Goal: Task Accomplishment & Management: Manage account settings

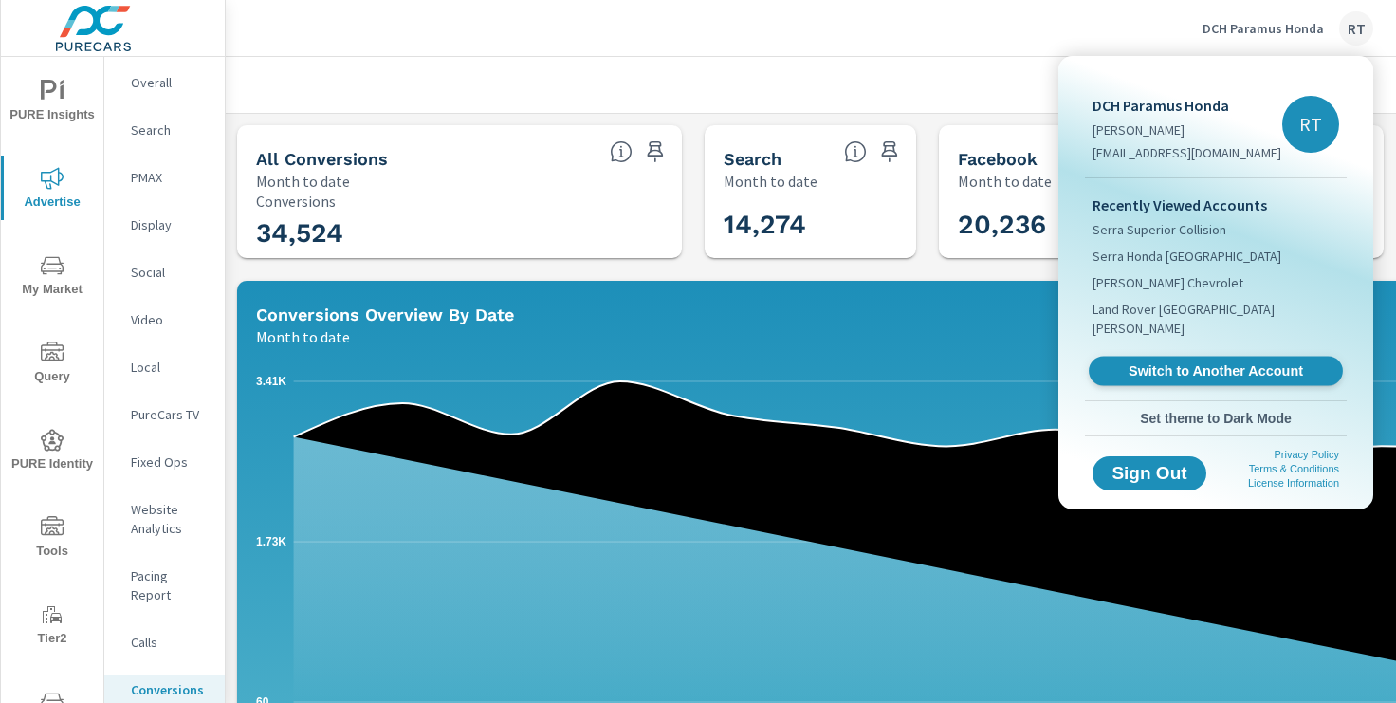
click at [1151, 362] on span "Switch to Another Account" at bounding box center [1215, 371] width 232 height 18
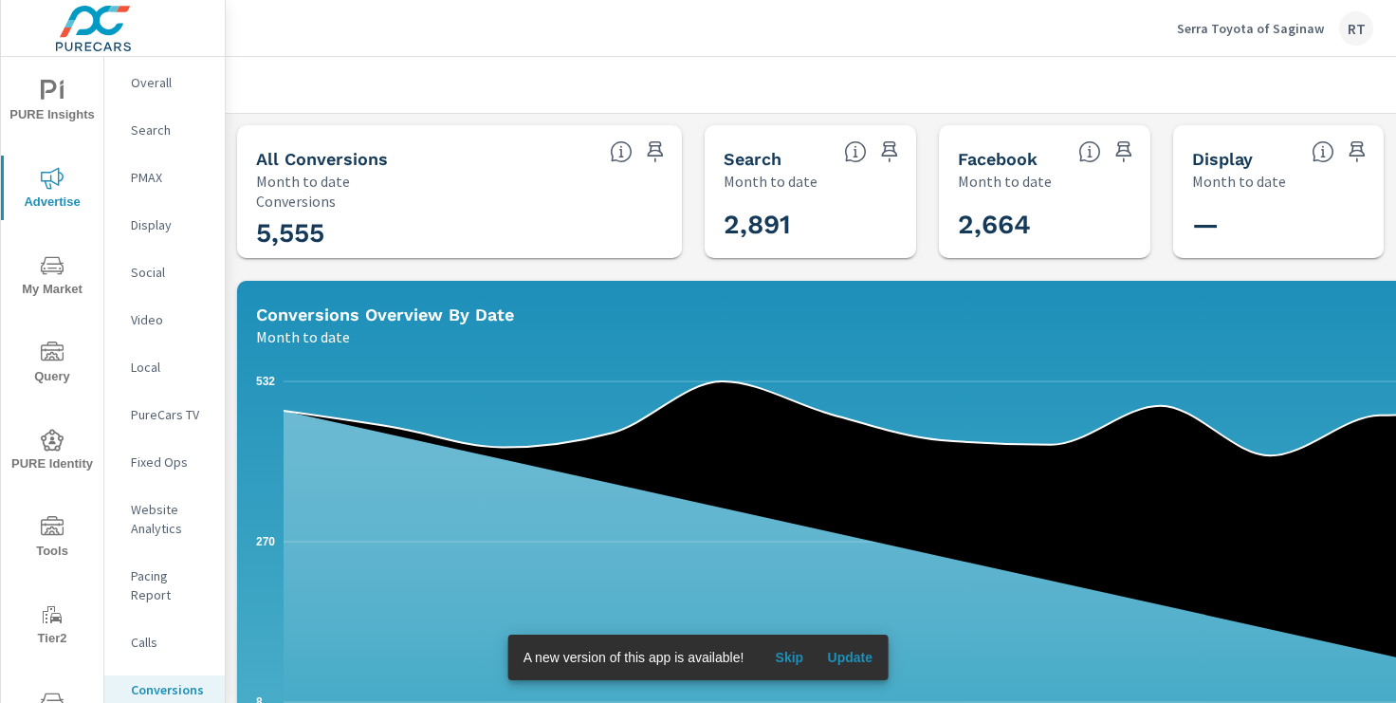
click at [801, 659] on span "Skip" at bounding box center [789, 656] width 46 height 17
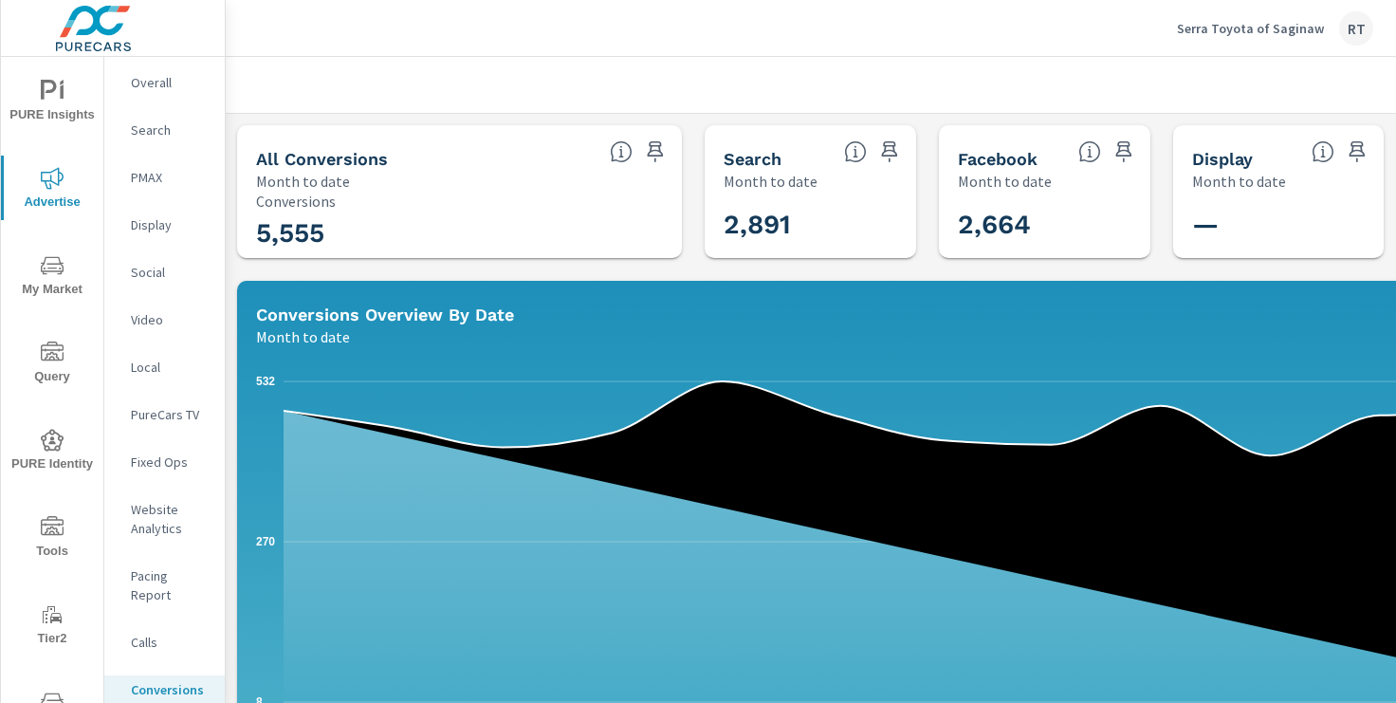
scroll to position [0, 233]
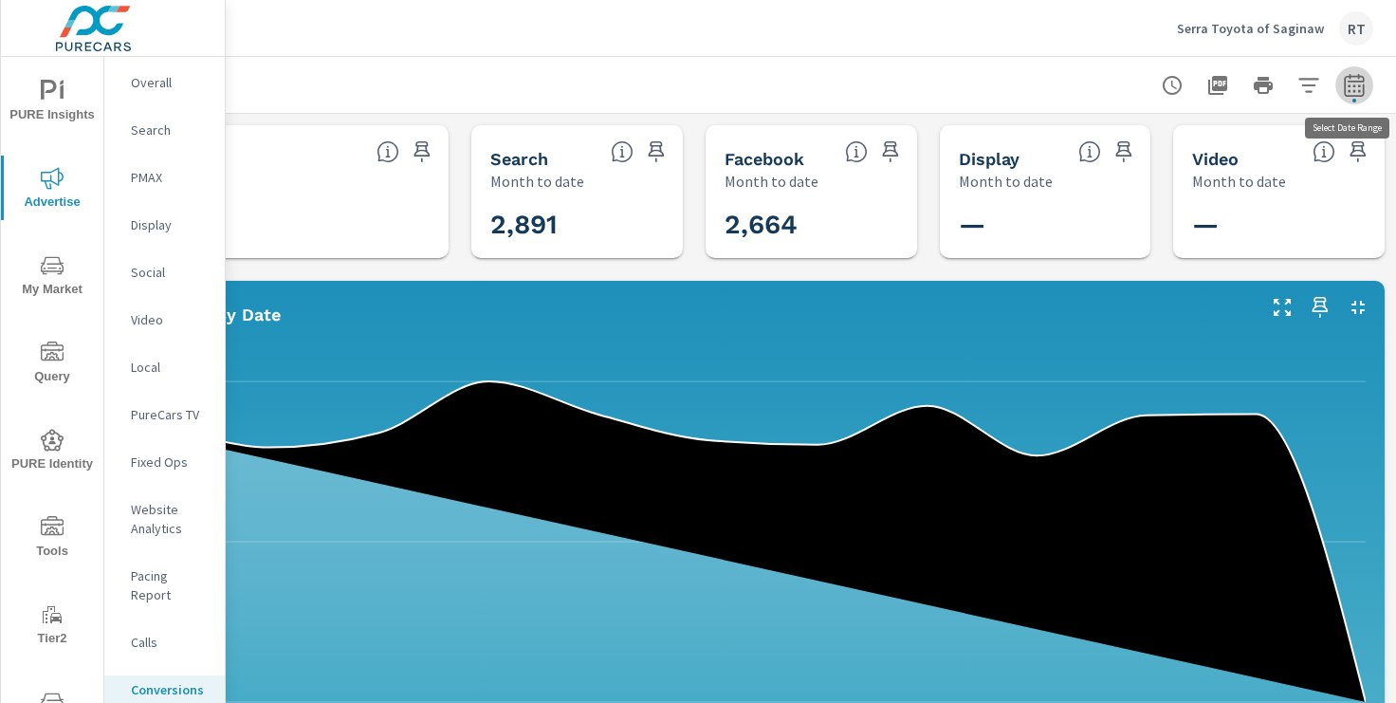
click at [1351, 91] on icon "button" at bounding box center [1353, 85] width 23 height 23
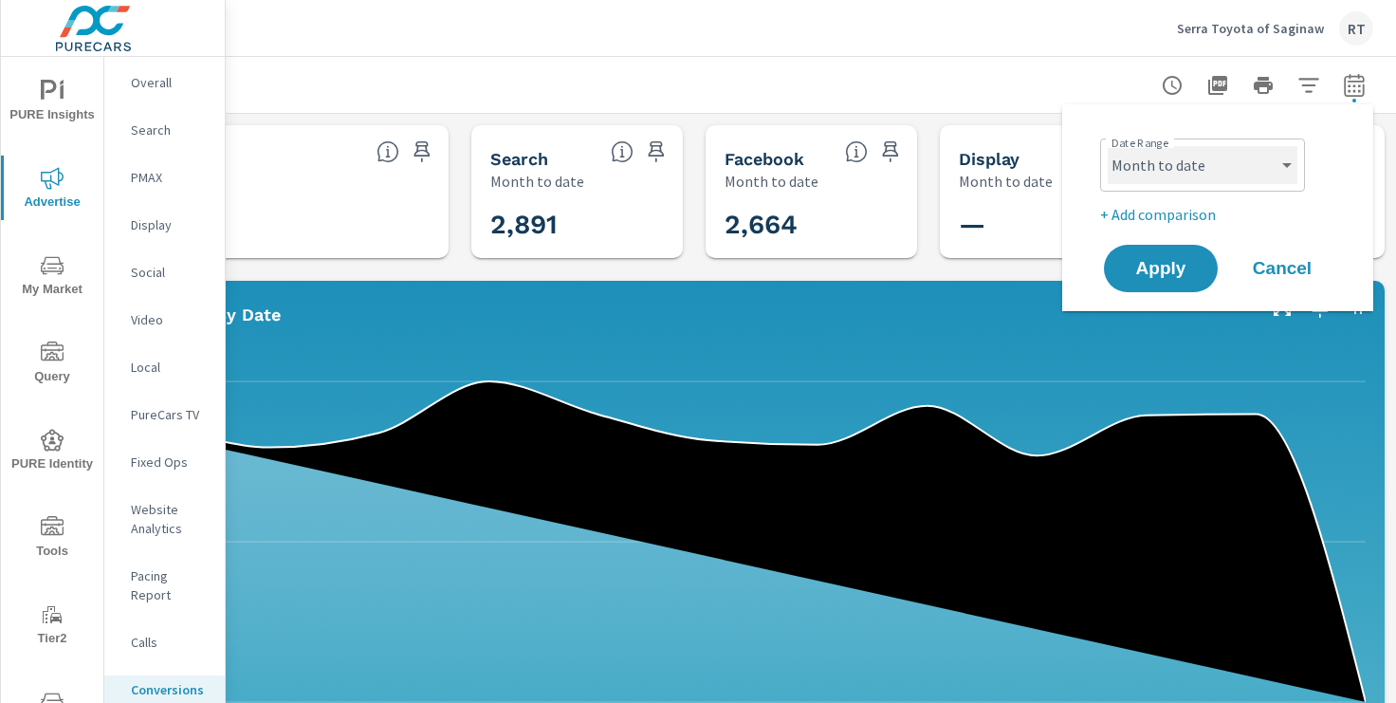
click at [1263, 155] on select "Custom Yesterday Last week Last 7 days Last 14 days Last 30 days Last 45 days L…" at bounding box center [1202, 165] width 190 height 38
click at [1107, 146] on select "Custom Yesterday Last week Last 7 days Last 14 days Last 30 days Last 45 days L…" at bounding box center [1202, 165] width 190 height 38
select select "Last 30 days"
click at [1148, 217] on p "+ Add comparison" at bounding box center [1221, 214] width 243 height 23
select select "Previous period"
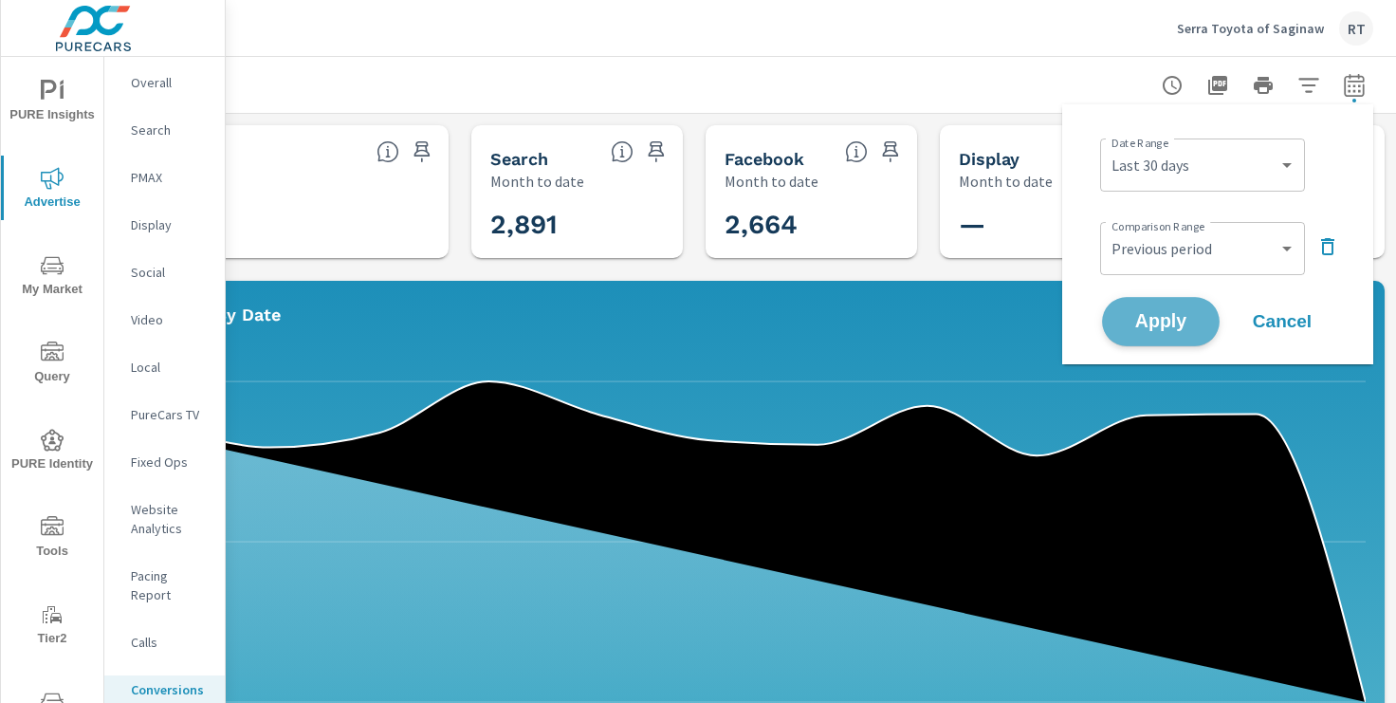
click at [1151, 323] on span "Apply" at bounding box center [1161, 322] width 78 height 18
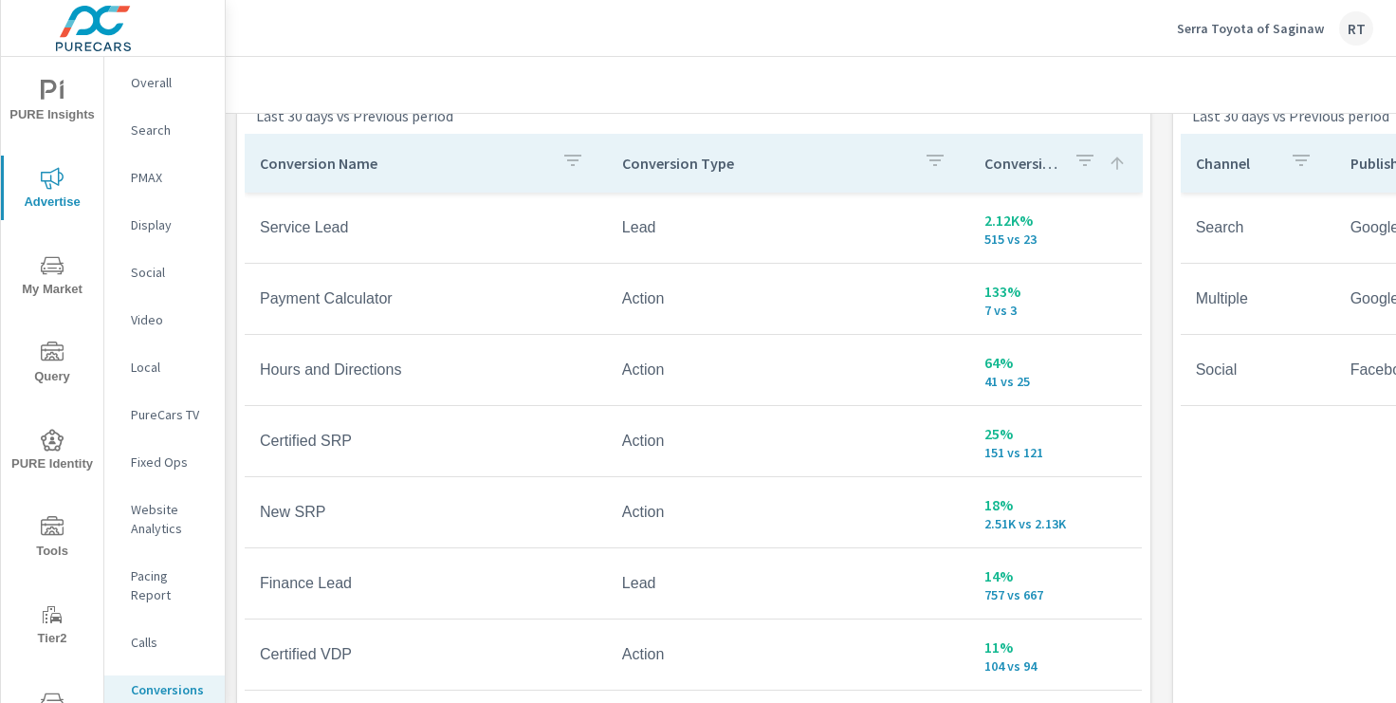
scroll to position [1054, 0]
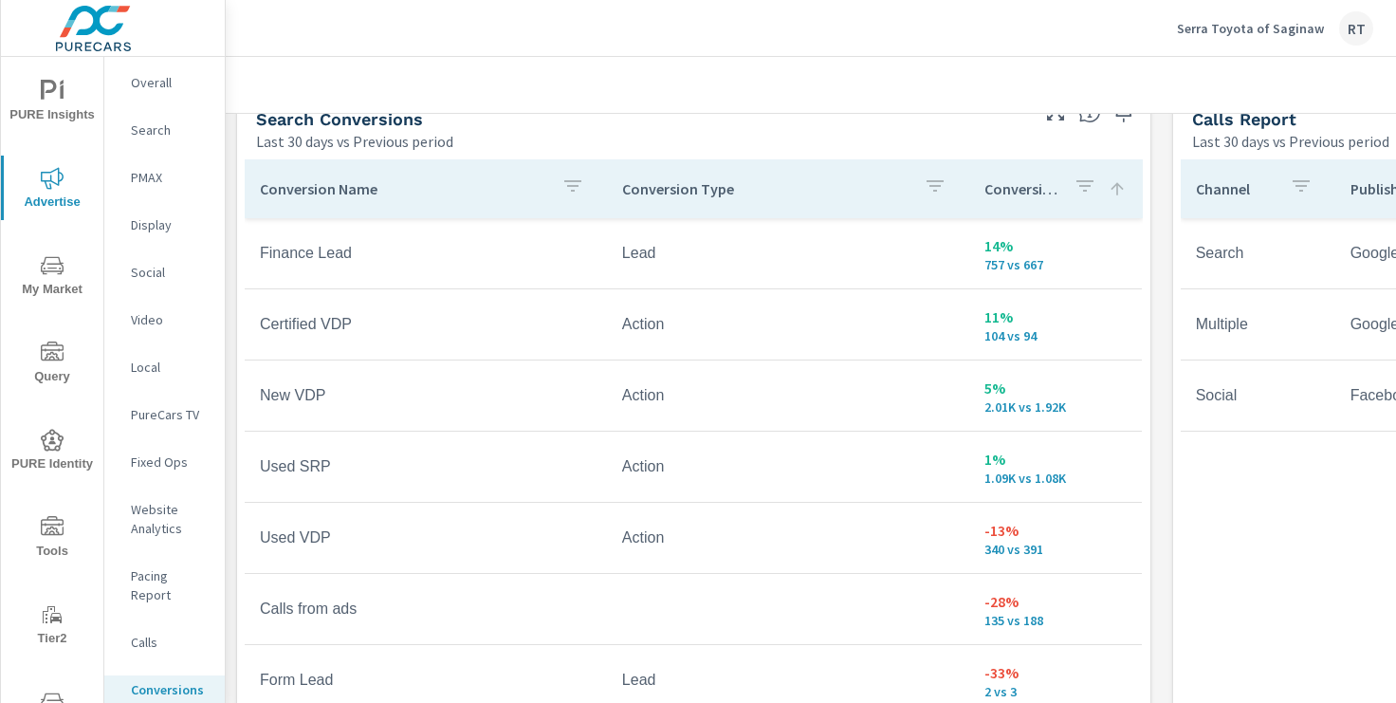
scroll to position [356, 0]
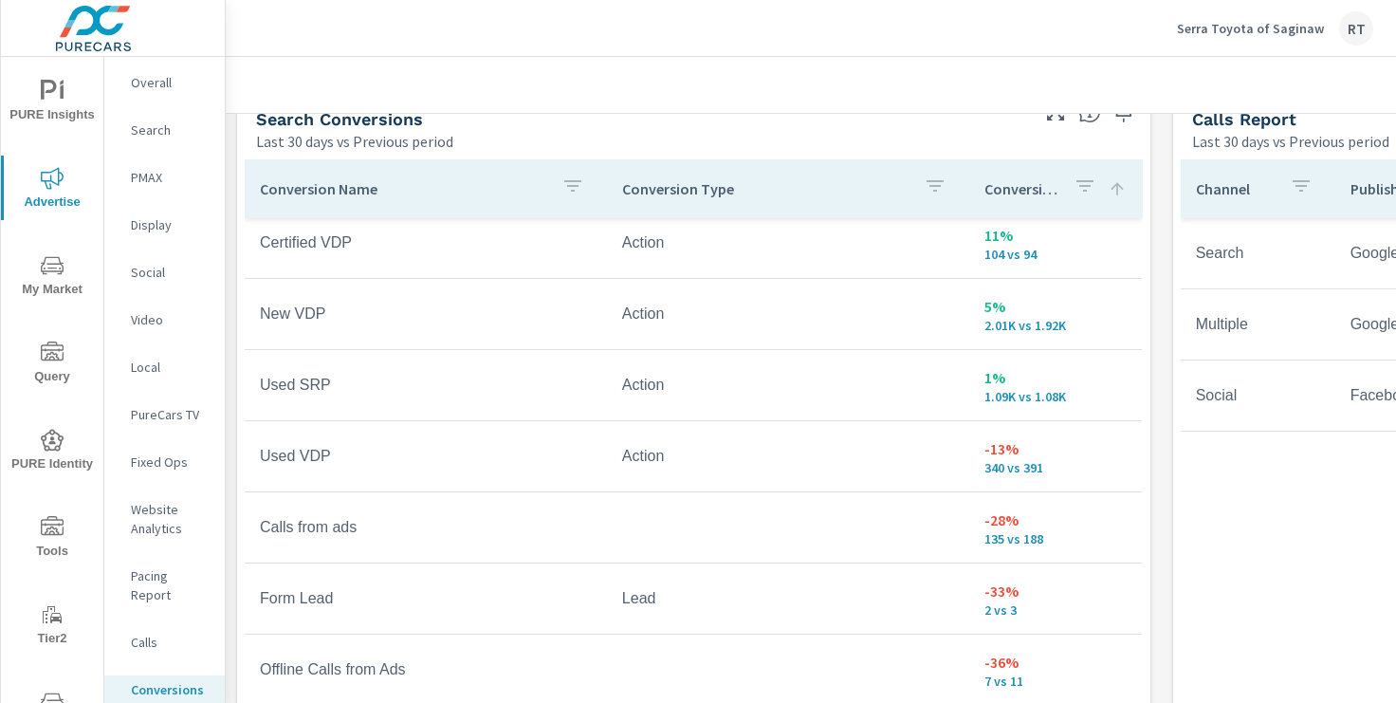
scroll to position [434, 0]
click at [160, 418] on p "PureCars TV" at bounding box center [170, 414] width 79 height 19
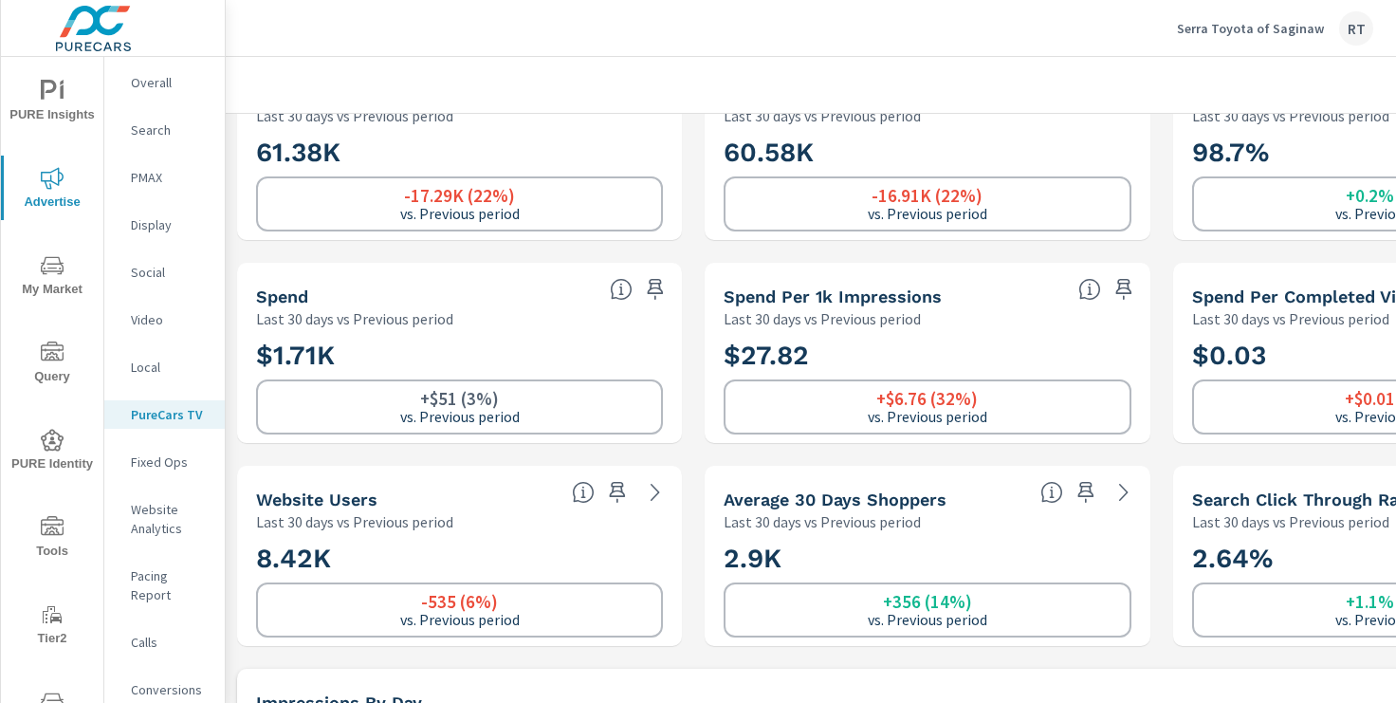
scroll to position [95, 0]
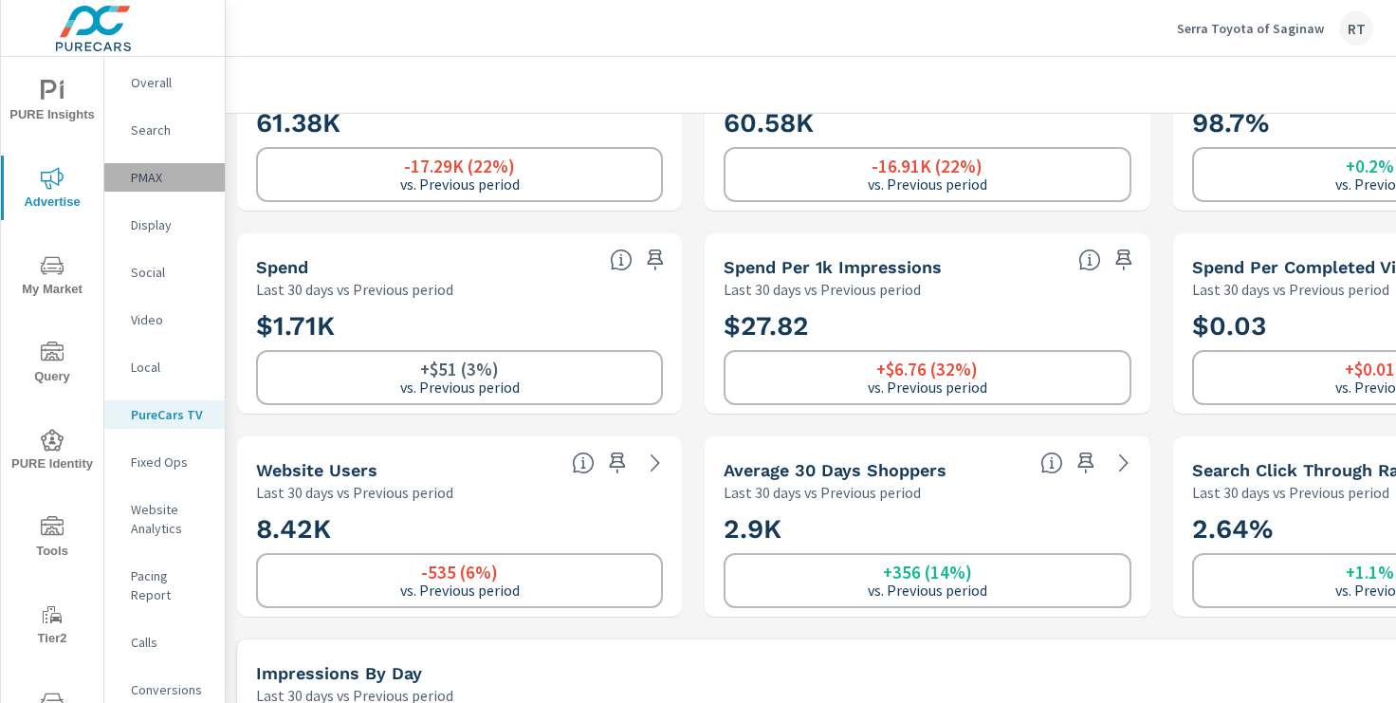
click at [149, 179] on p "PMAX" at bounding box center [170, 177] width 79 height 19
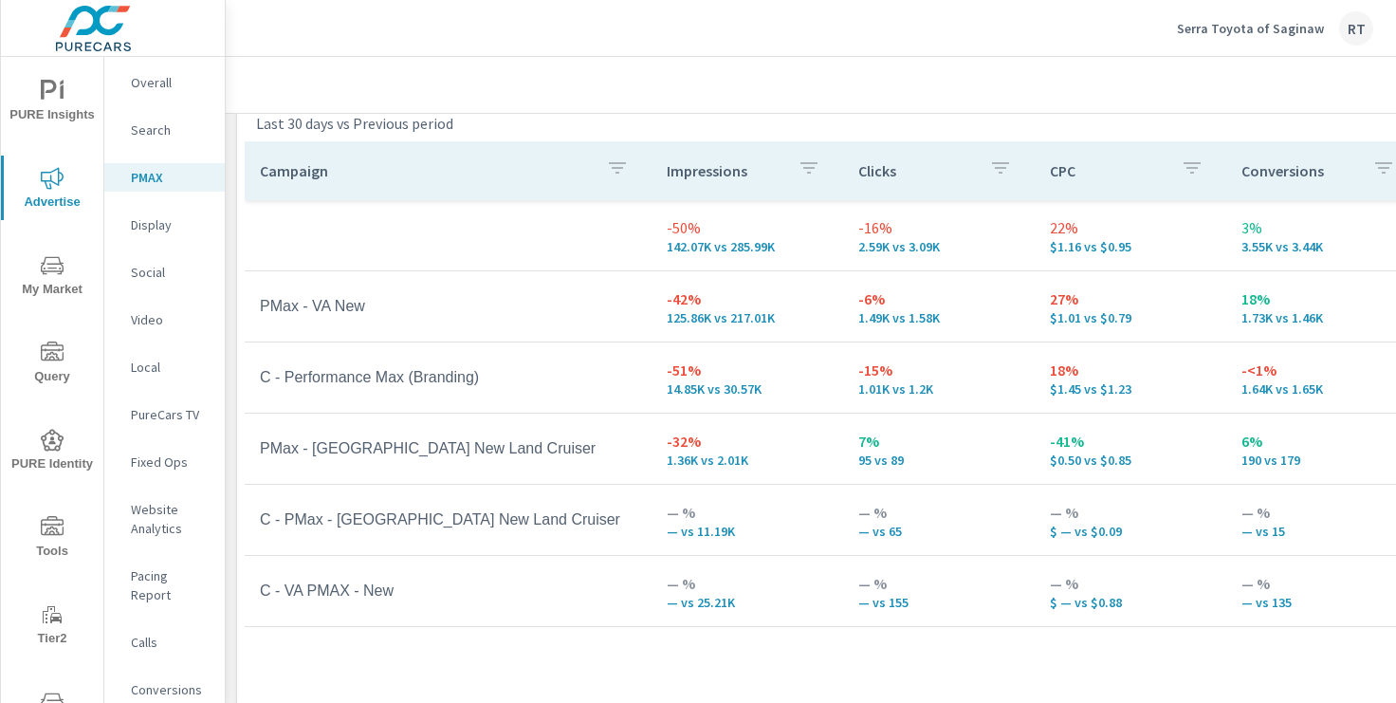
scroll to position [263, 0]
click at [162, 680] on p "Conversions" at bounding box center [170, 689] width 79 height 19
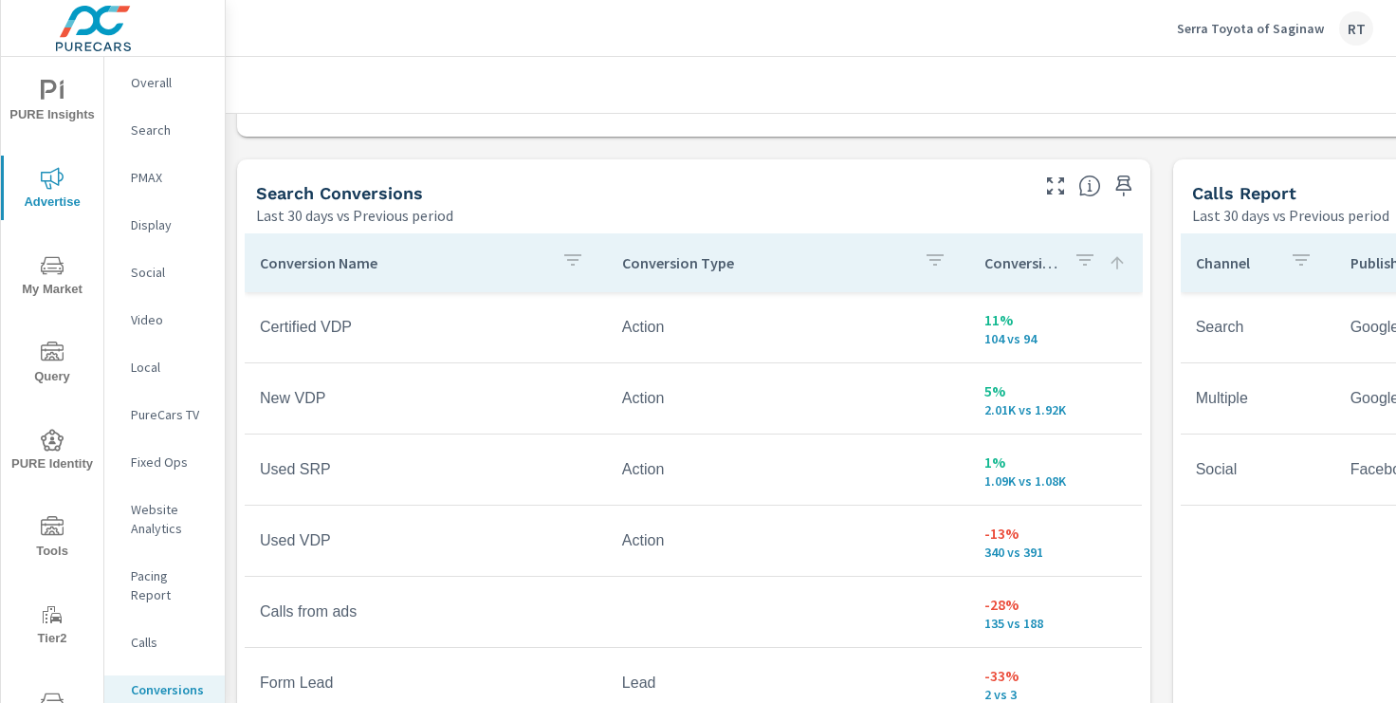
scroll to position [982, 0]
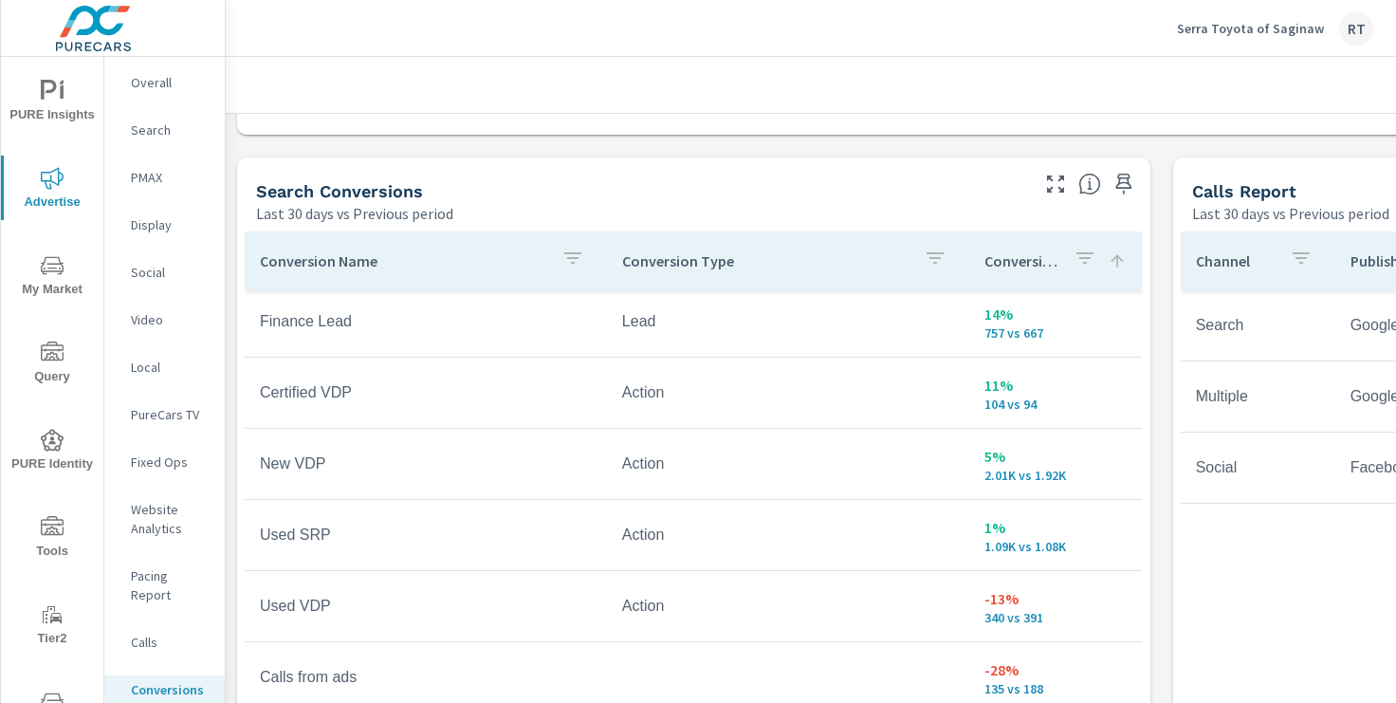
click at [1214, 23] on p "Serra Toyota of Saginaw" at bounding box center [1250, 28] width 147 height 17
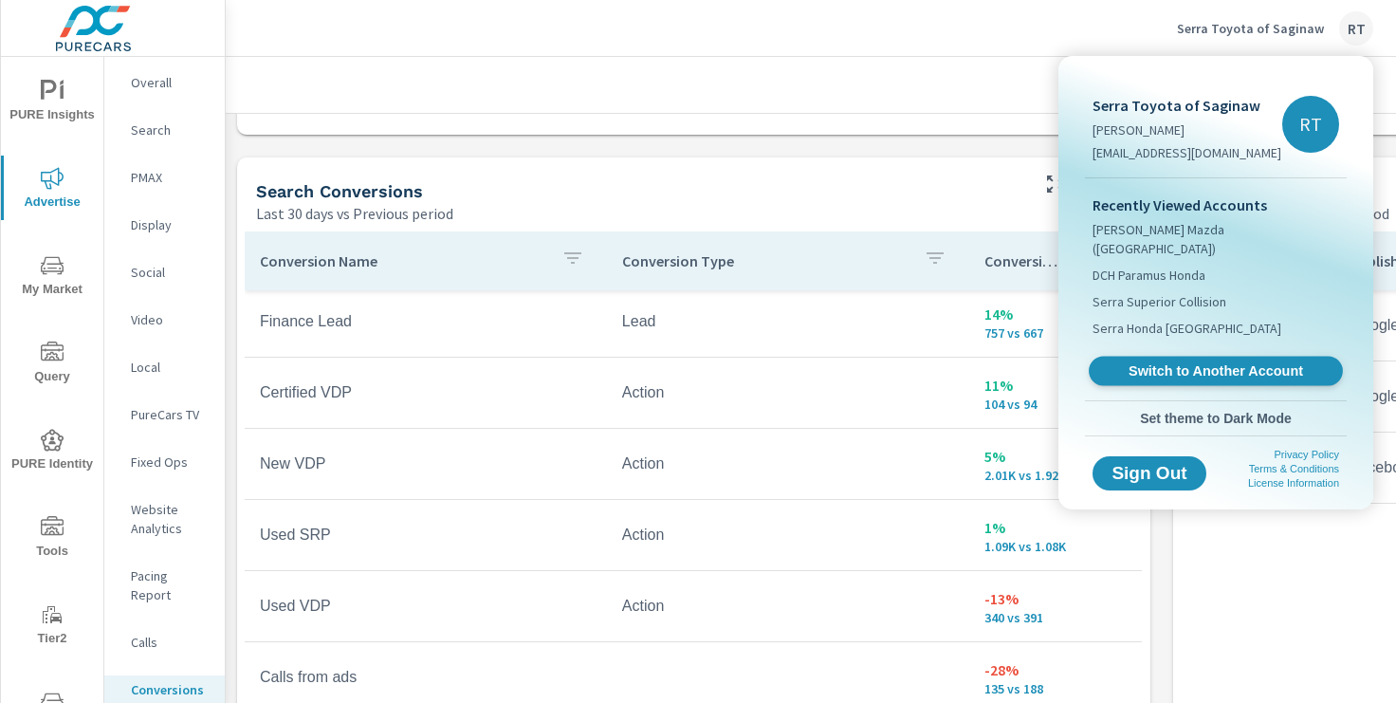
click at [1138, 362] on span "Switch to Another Account" at bounding box center [1215, 371] width 232 height 18
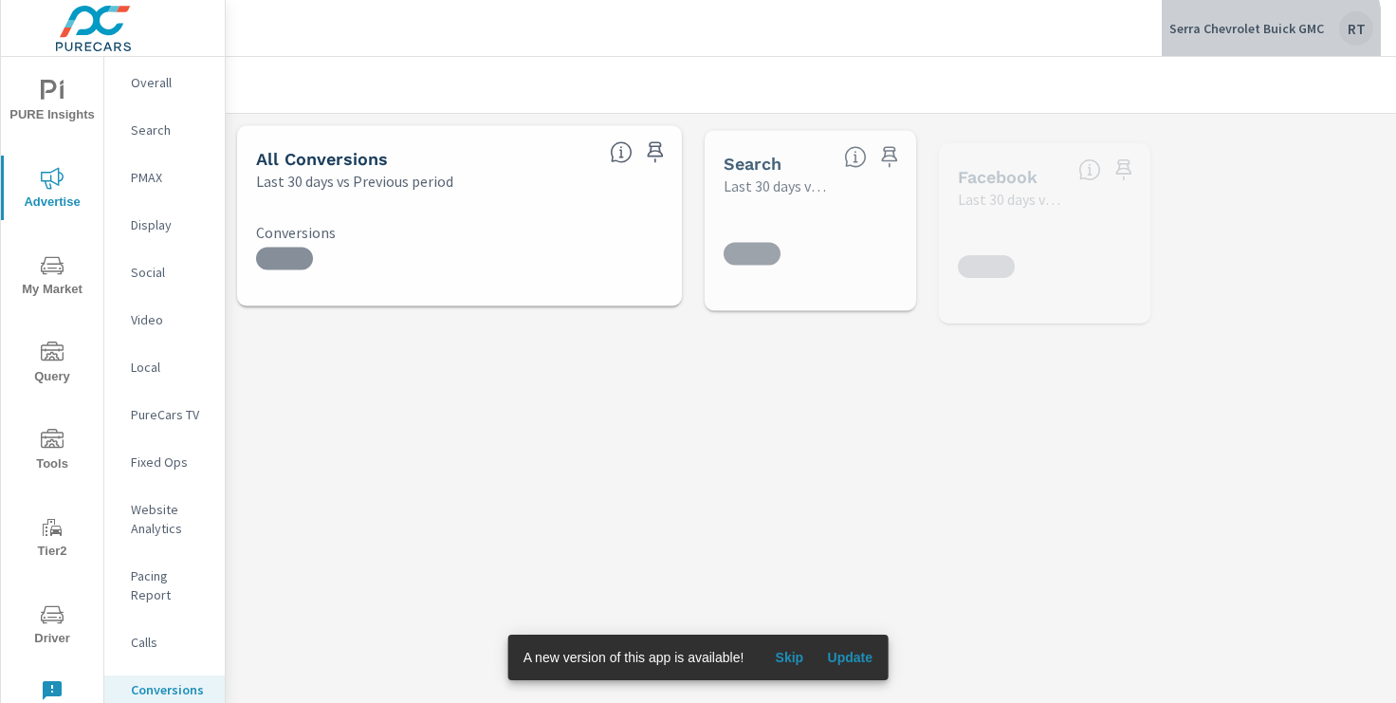
click at [1241, 32] on p "Serra Chevrolet Buick GMC" at bounding box center [1246, 28] width 155 height 17
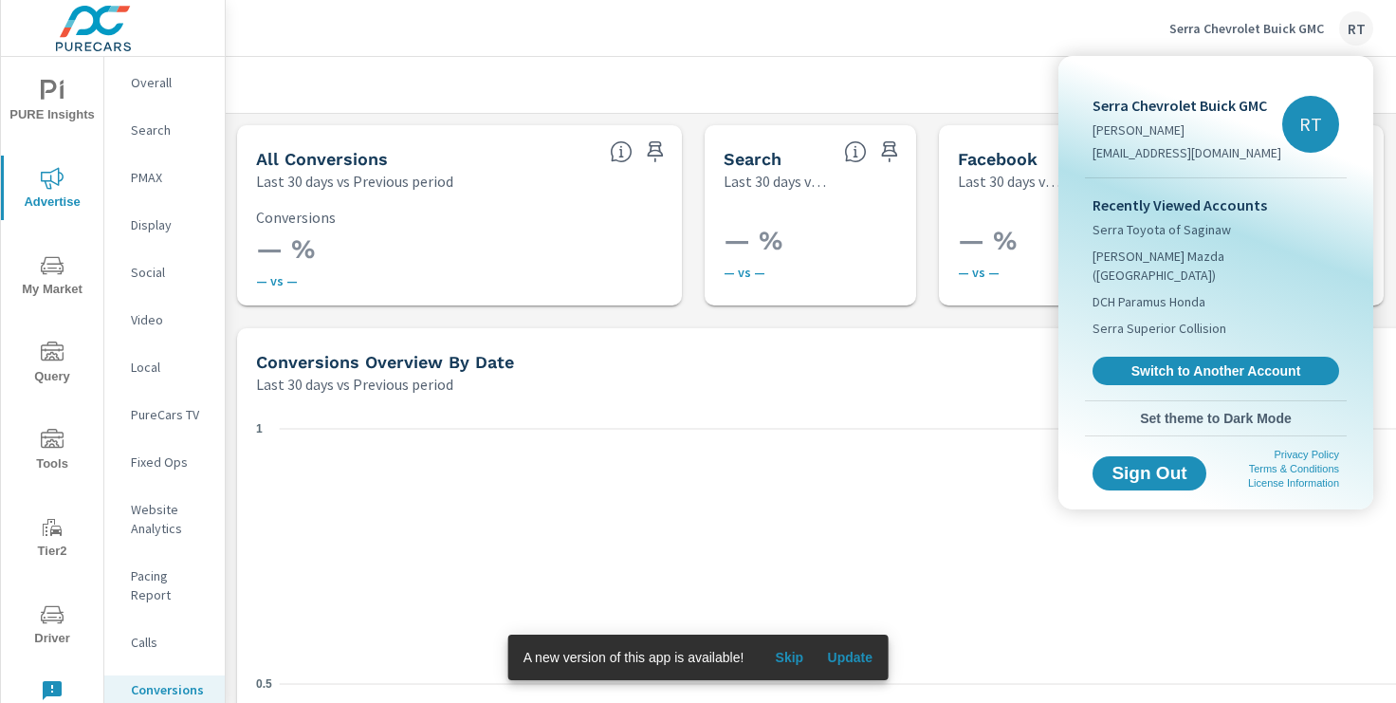
click at [1155, 362] on span "Switch to Another Account" at bounding box center [1216, 370] width 226 height 17
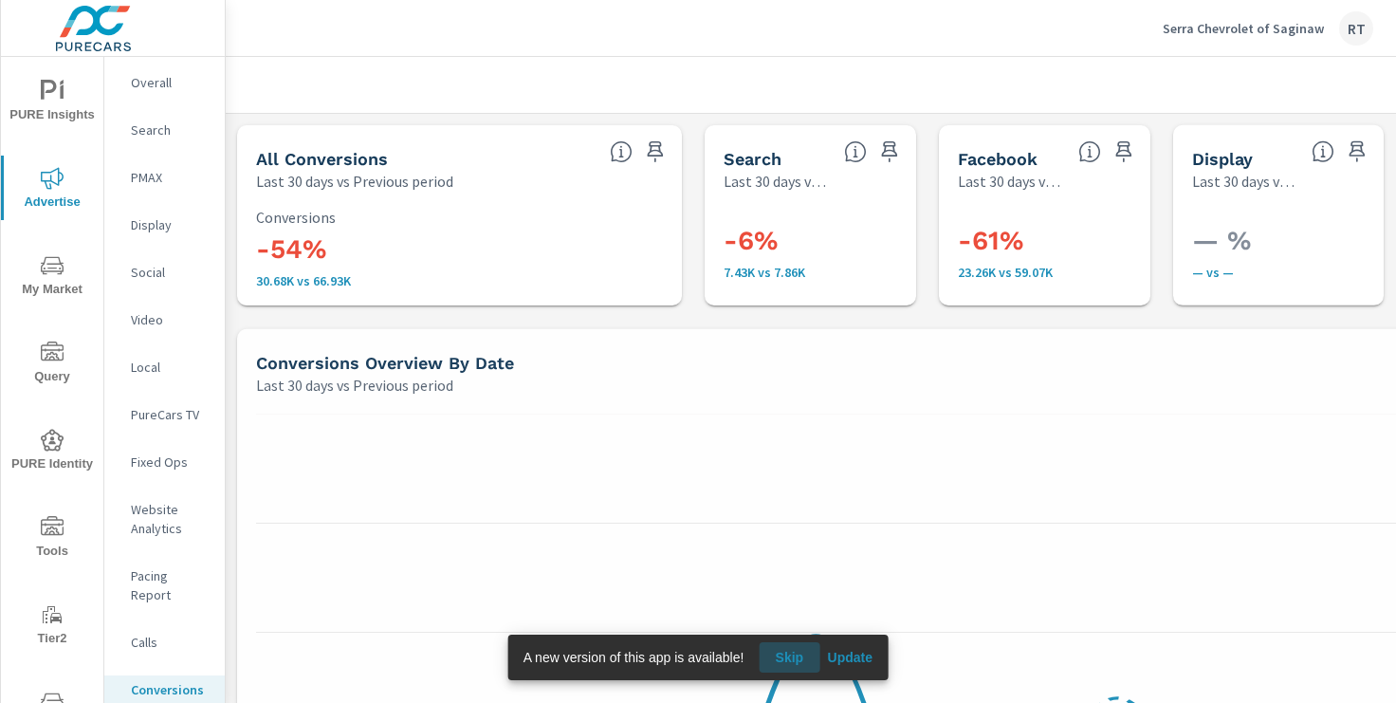
click at [791, 657] on span "Skip" at bounding box center [789, 656] width 46 height 17
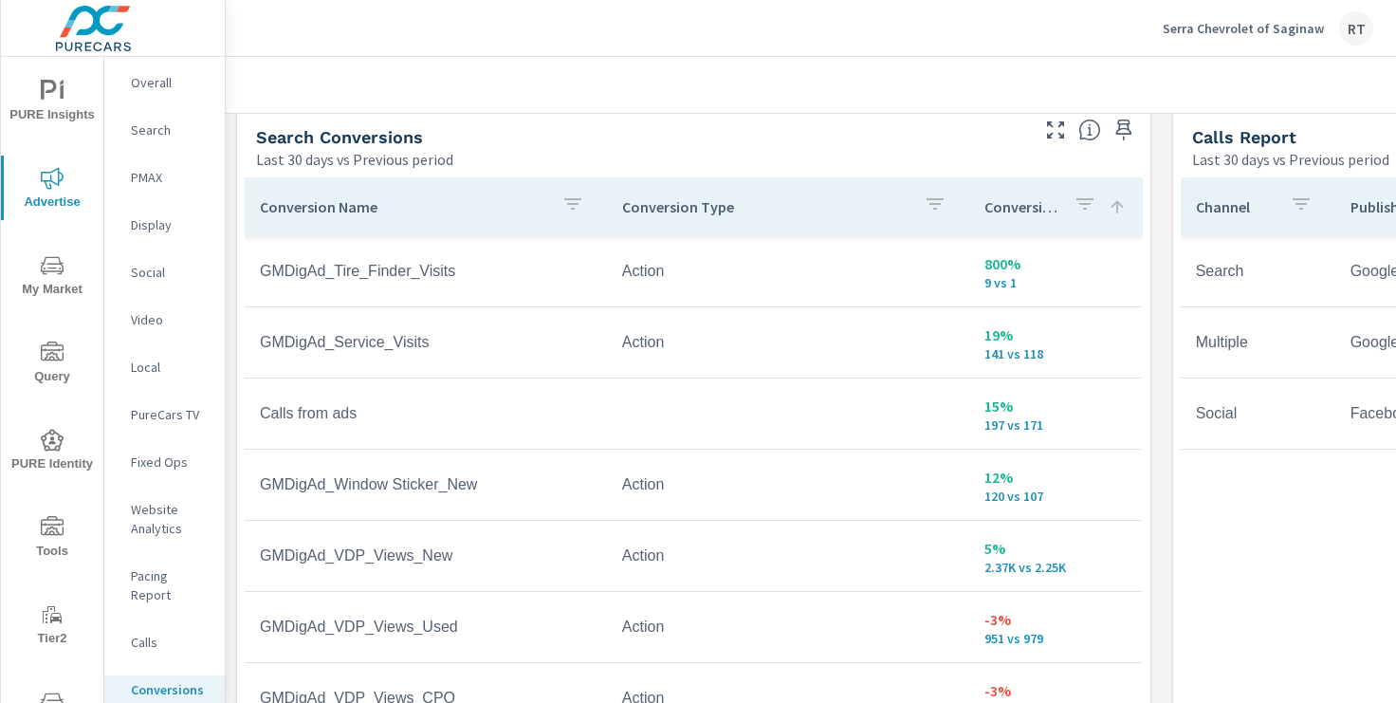
scroll to position [1030, 0]
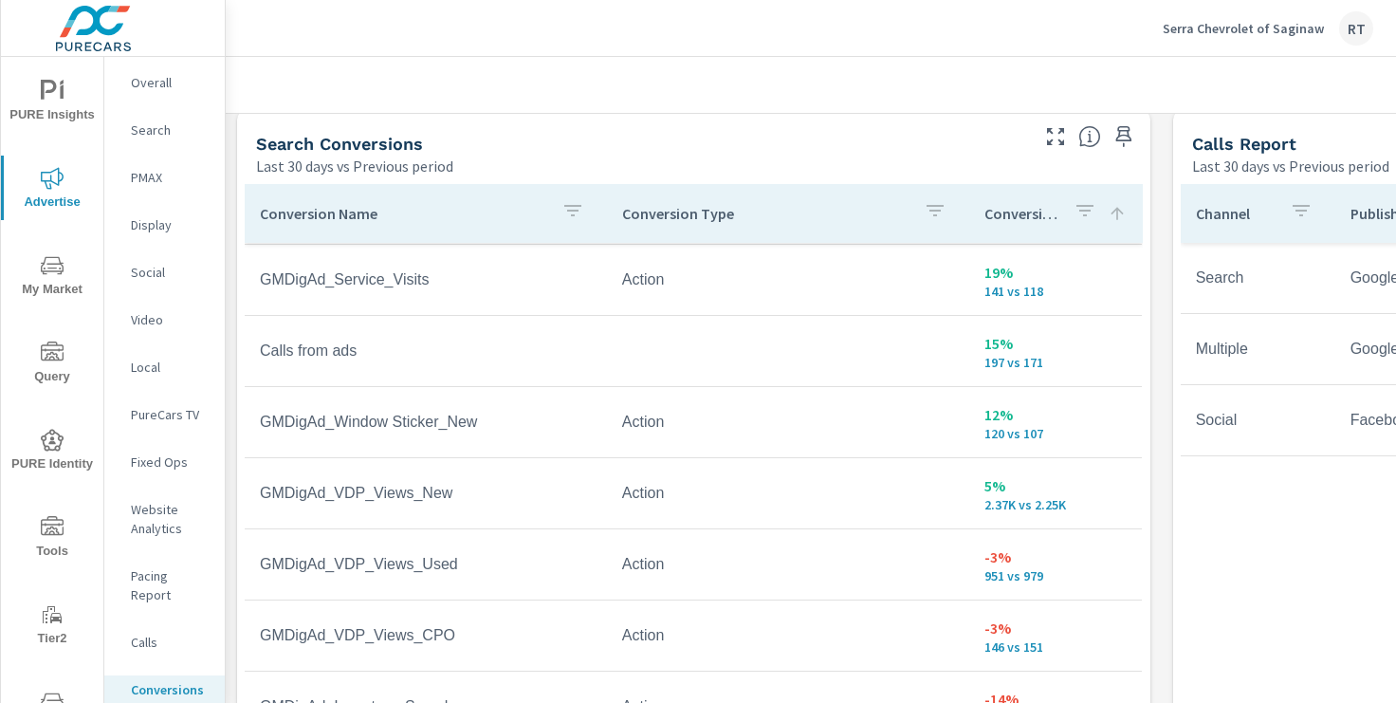
scroll to position [72, 0]
click at [161, 414] on p "PureCars TV" at bounding box center [170, 414] width 79 height 19
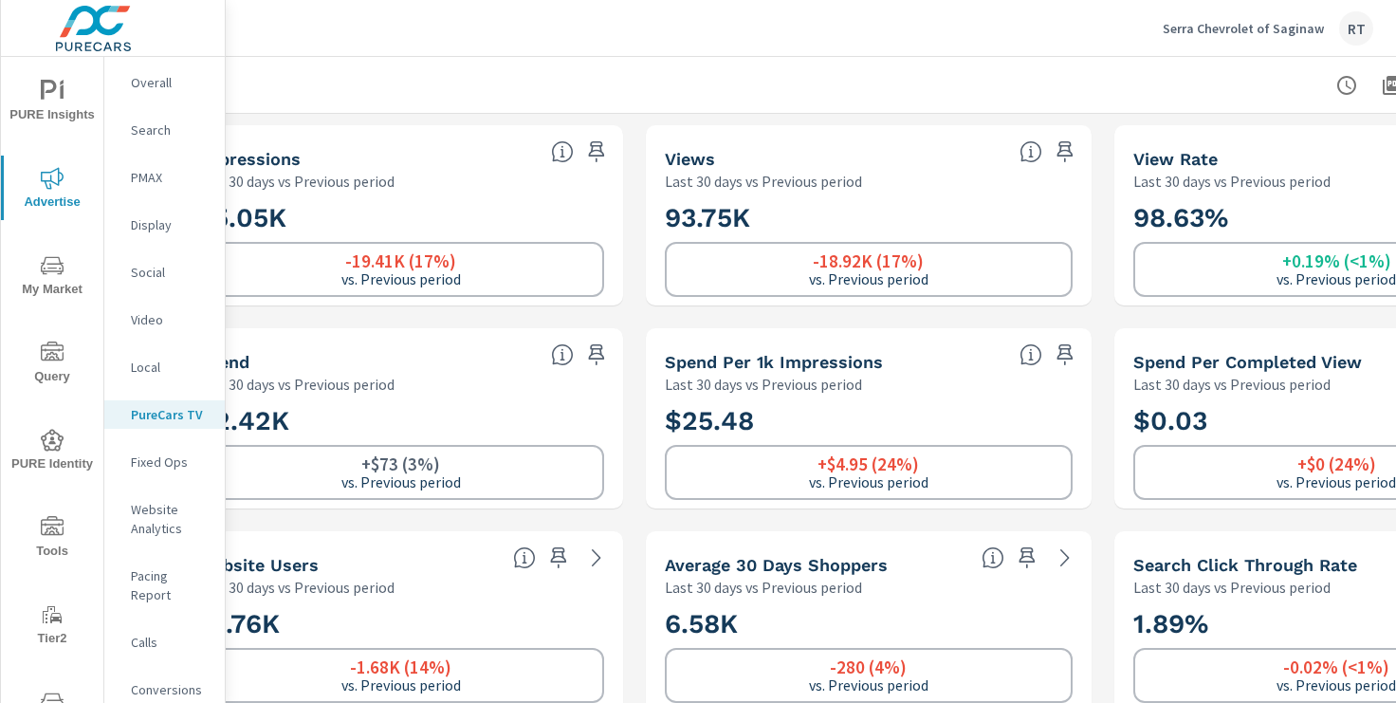
scroll to position [0, 57]
click at [151, 130] on p "Search" at bounding box center [170, 129] width 79 height 19
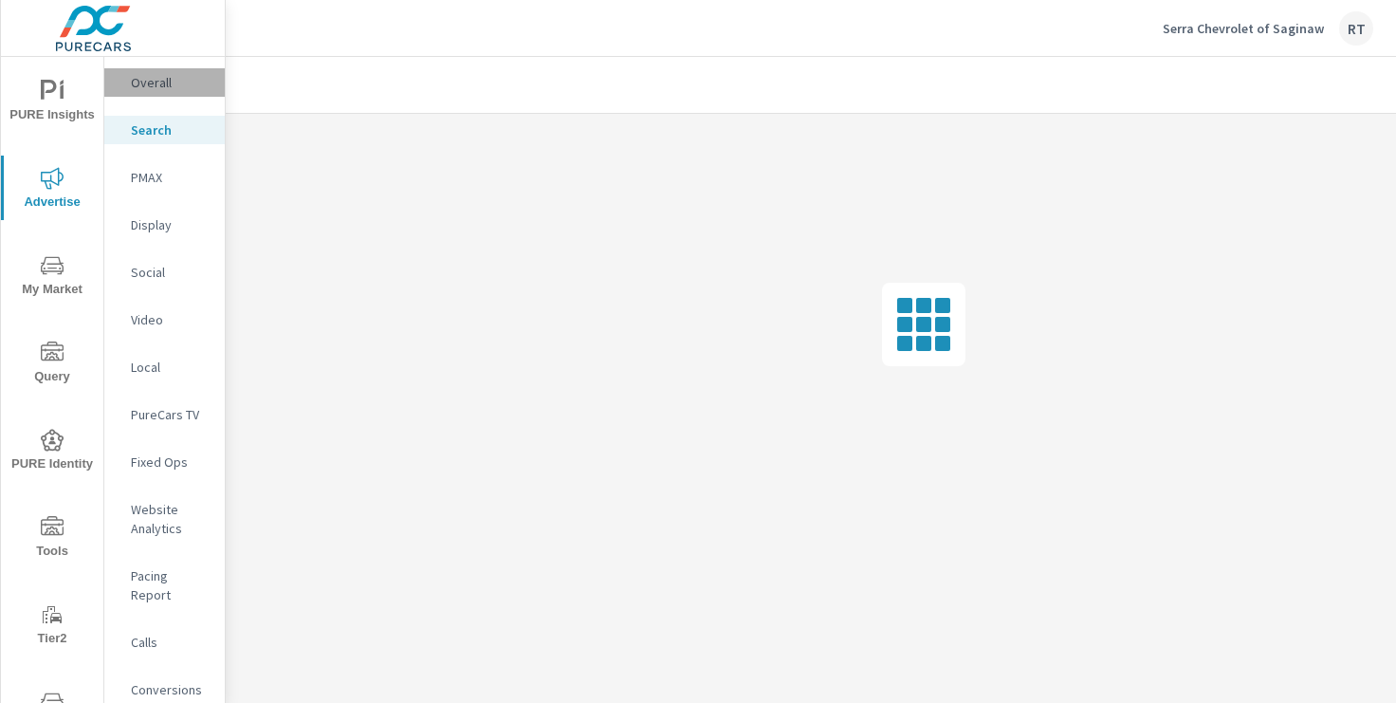
click at [163, 83] on p "Overall" at bounding box center [170, 82] width 79 height 19
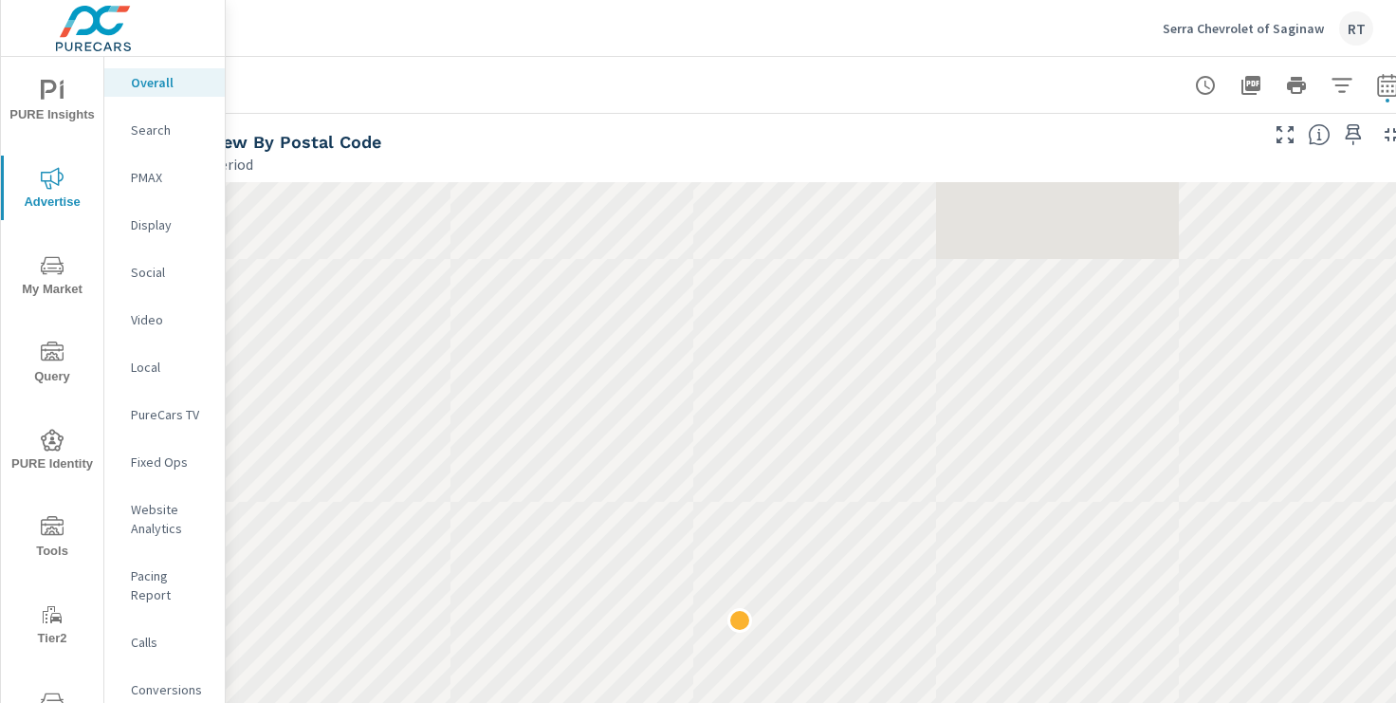
scroll to position [871, 200]
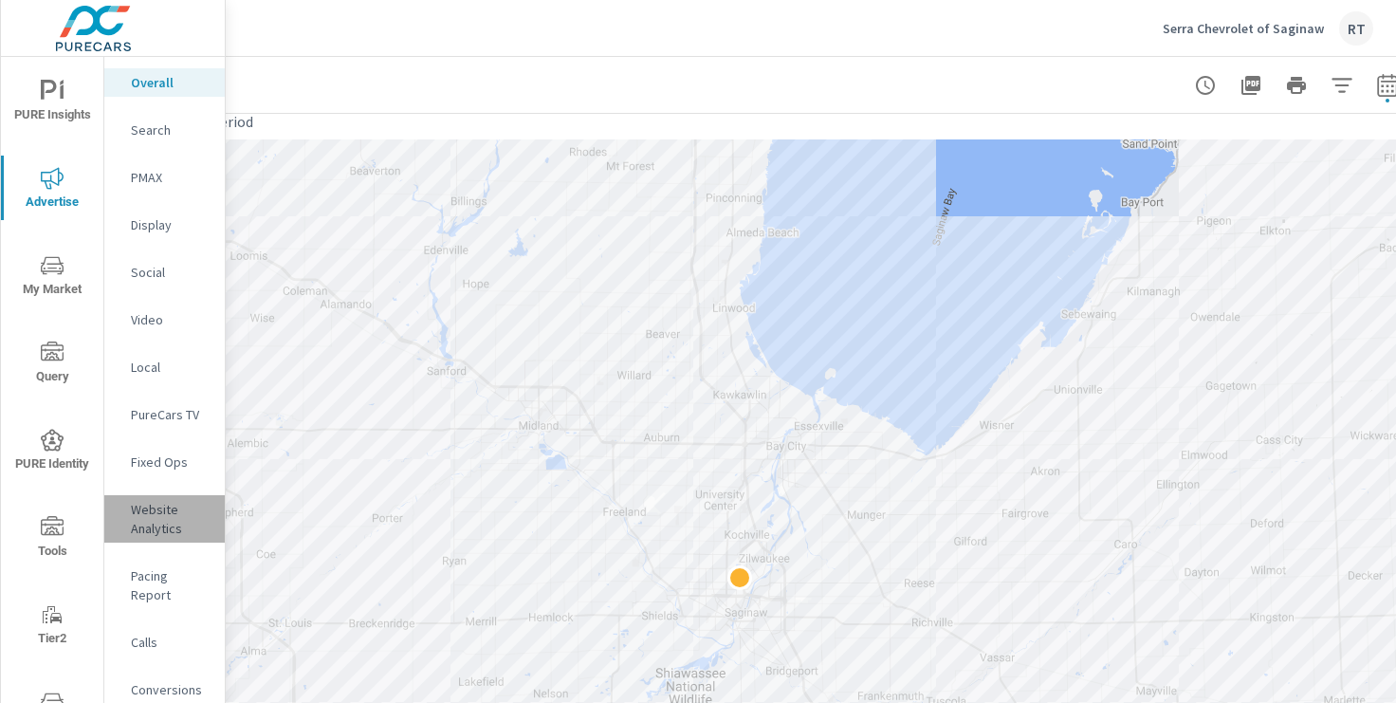
click at [153, 518] on p "Website Analytics" at bounding box center [170, 519] width 79 height 38
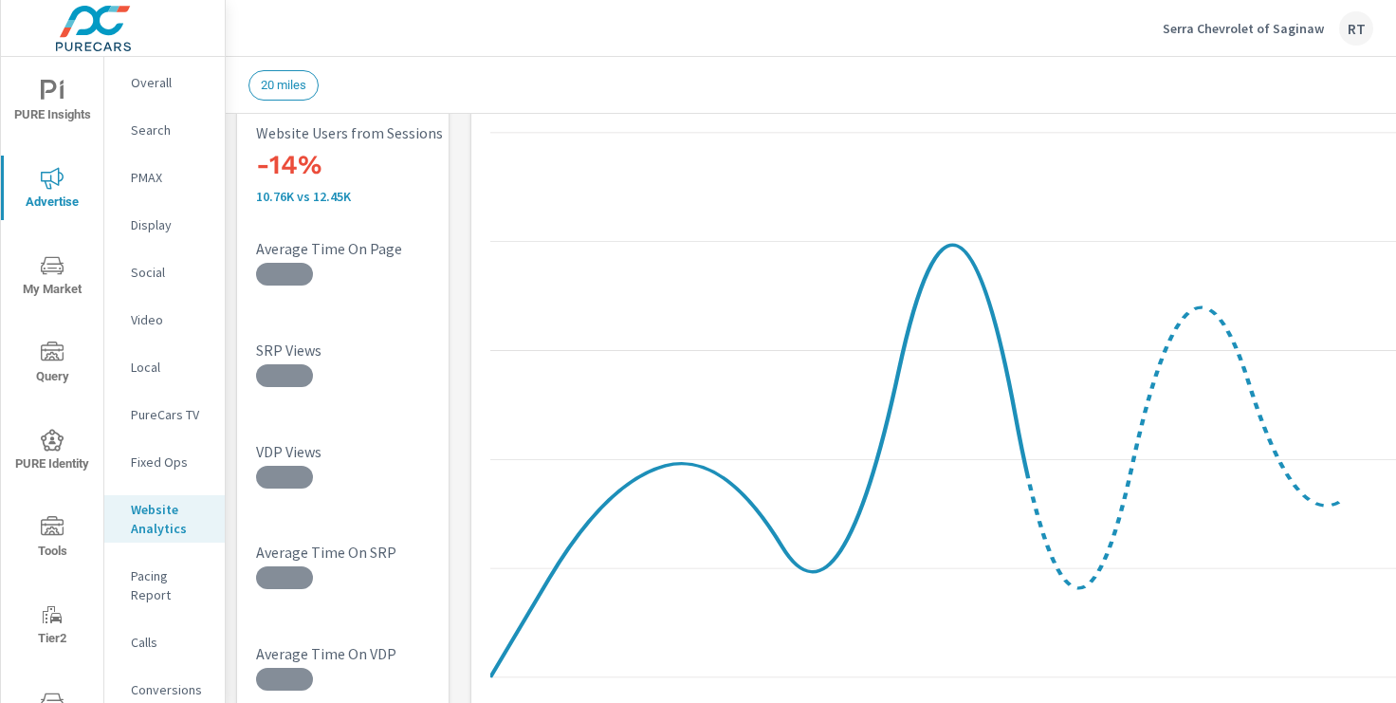
scroll to position [191, 0]
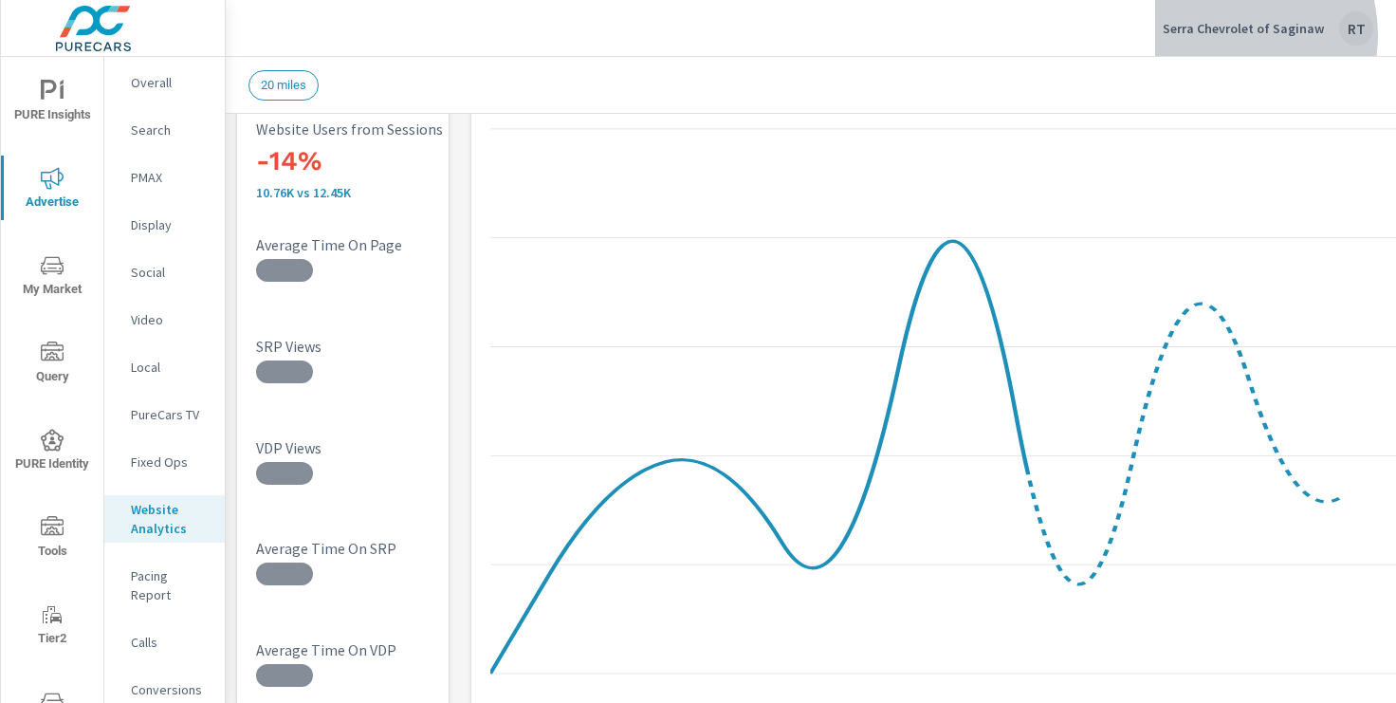
click at [1223, 35] on p "Serra Chevrolet of Saginaw" at bounding box center [1242, 28] width 161 height 17
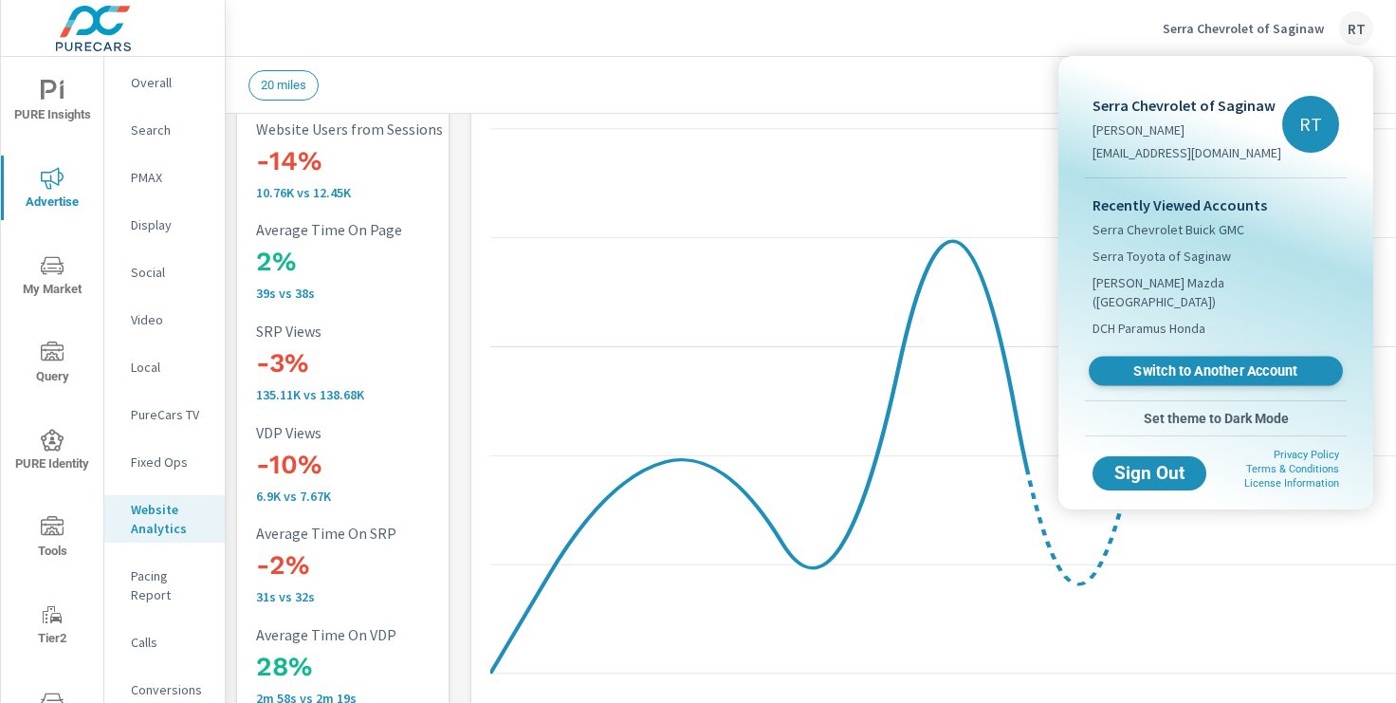
click at [1142, 362] on span "Switch to Another Account" at bounding box center [1215, 371] width 232 height 18
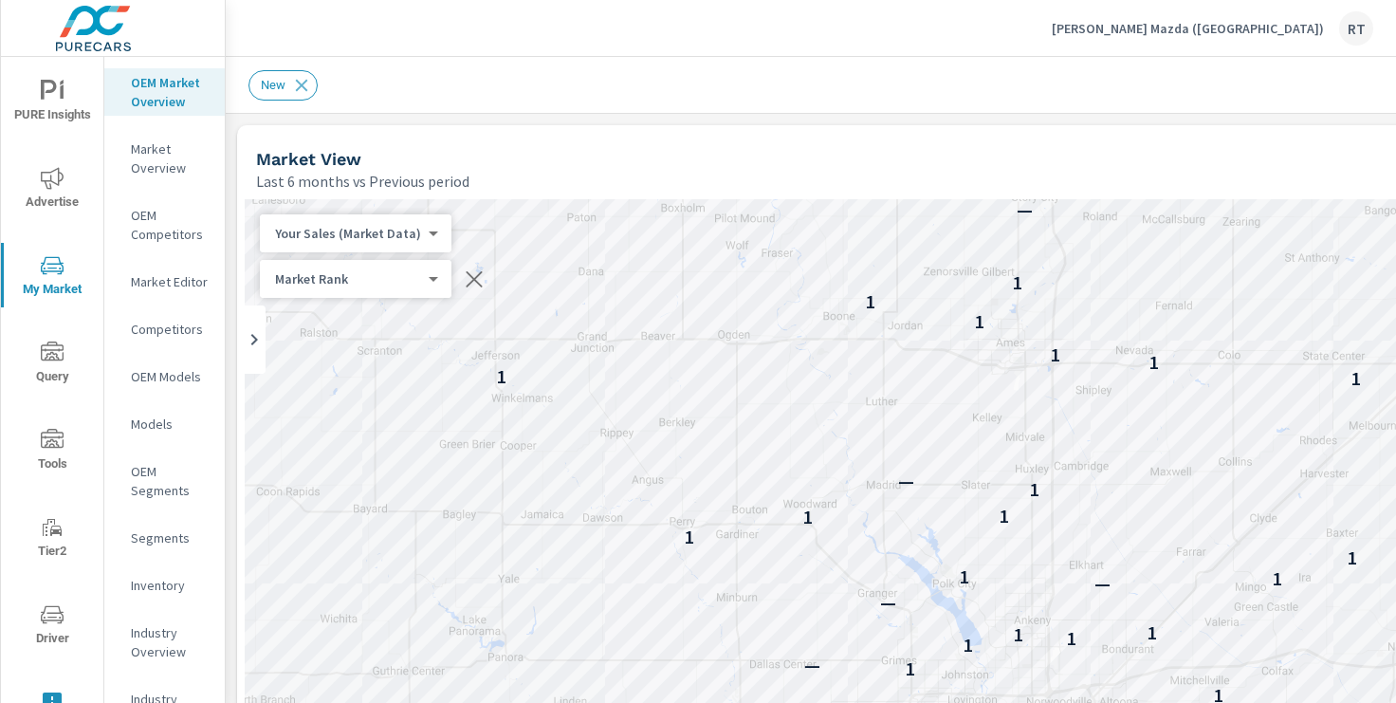
scroll to position [1, 0]
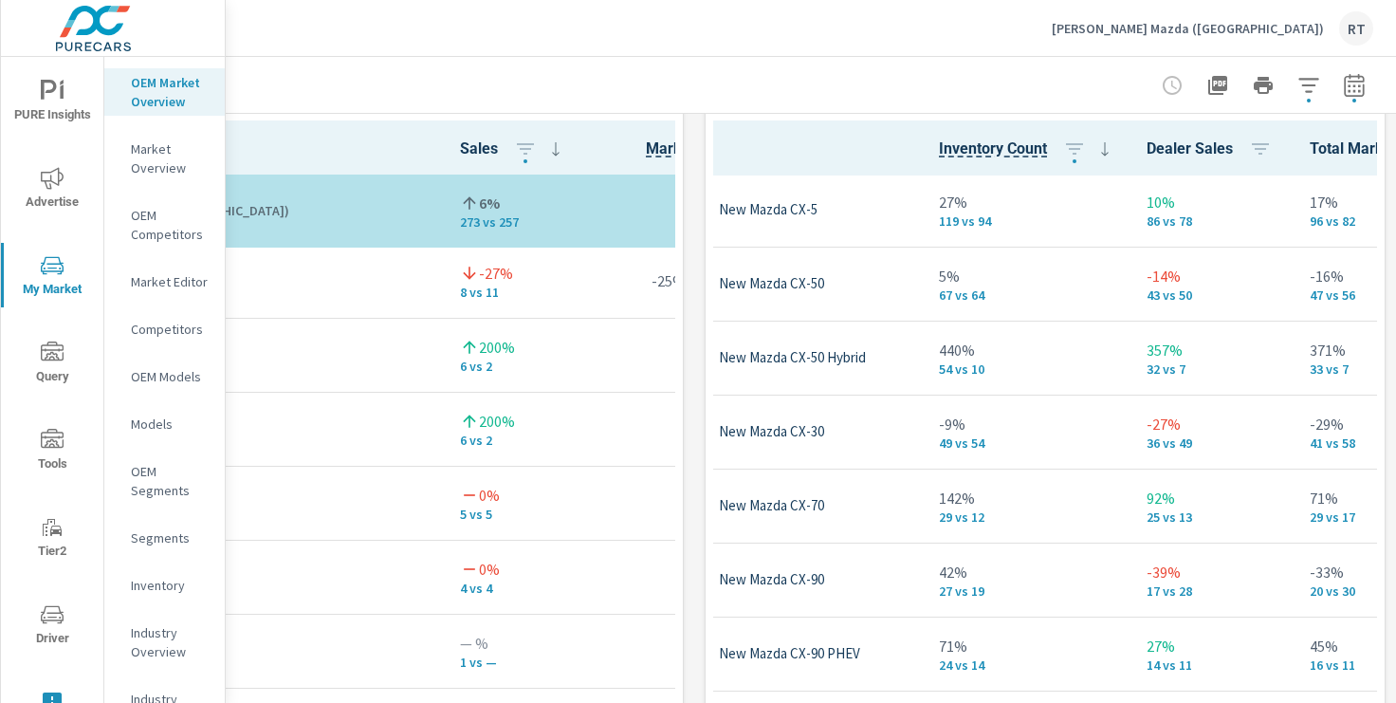
click at [1235, 28] on p "Ramsey Mazda (IA)" at bounding box center [1187, 28] width 272 height 17
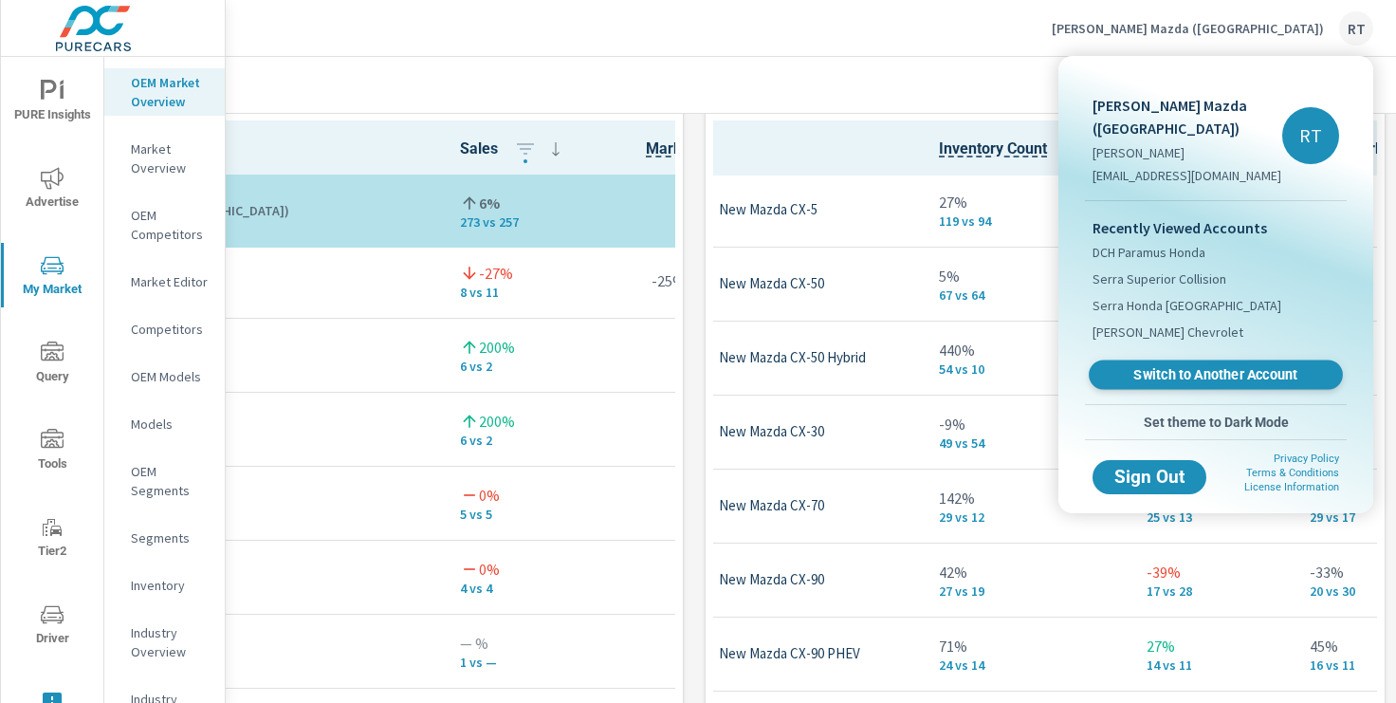
click at [1146, 366] on span "Switch to Another Account" at bounding box center [1215, 375] width 232 height 18
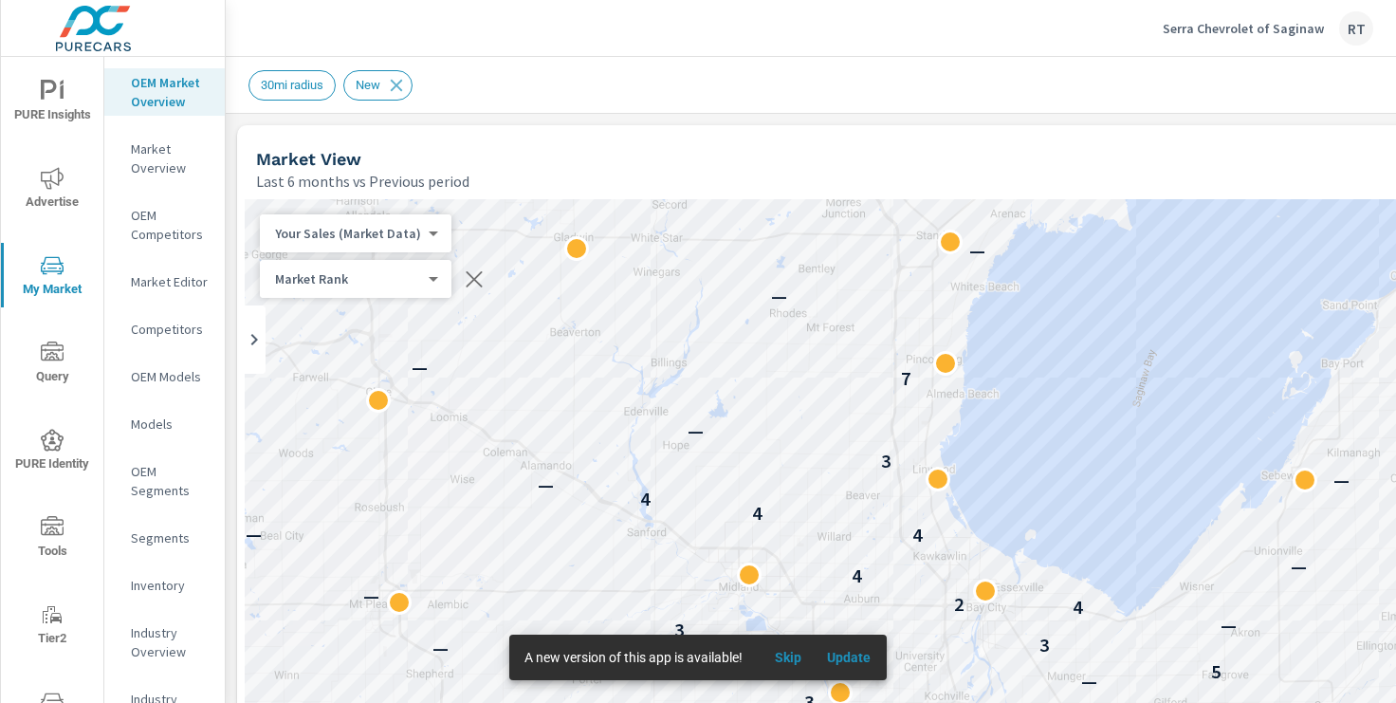
scroll to position [265, 0]
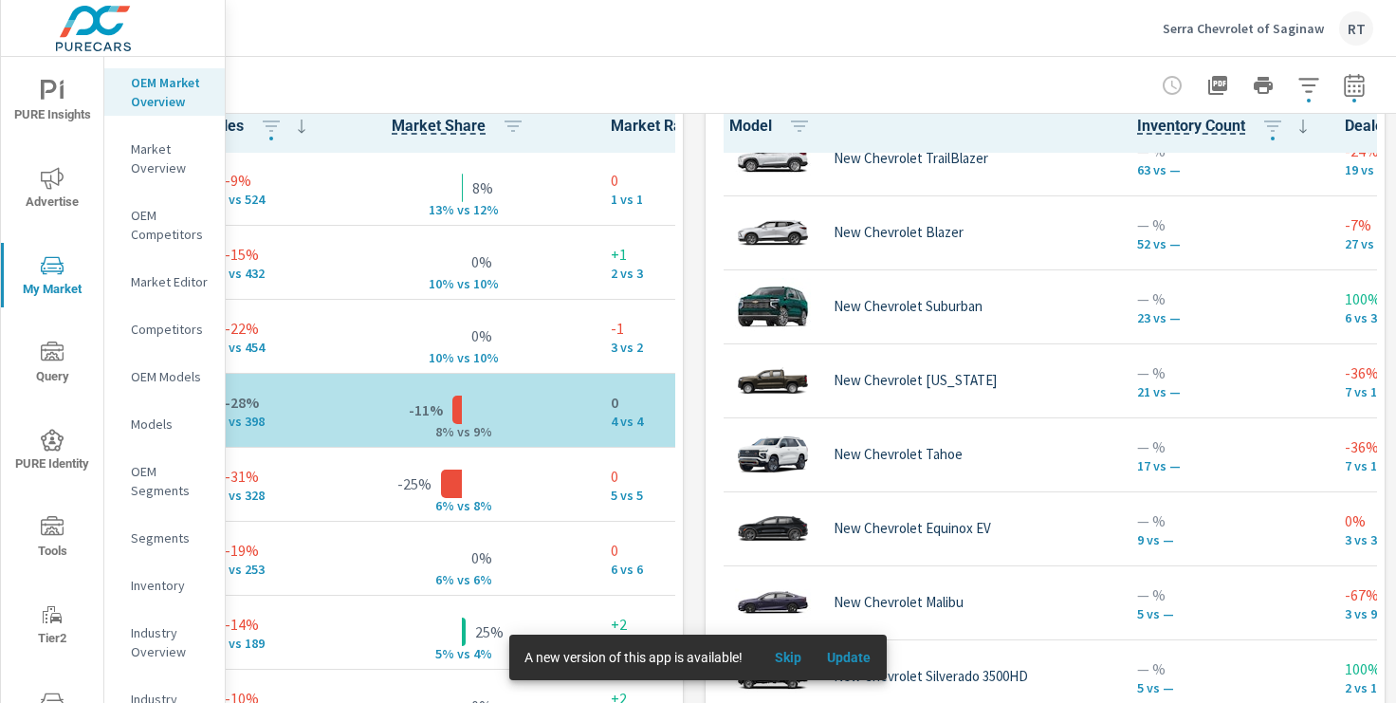
scroll to position [400, 0]
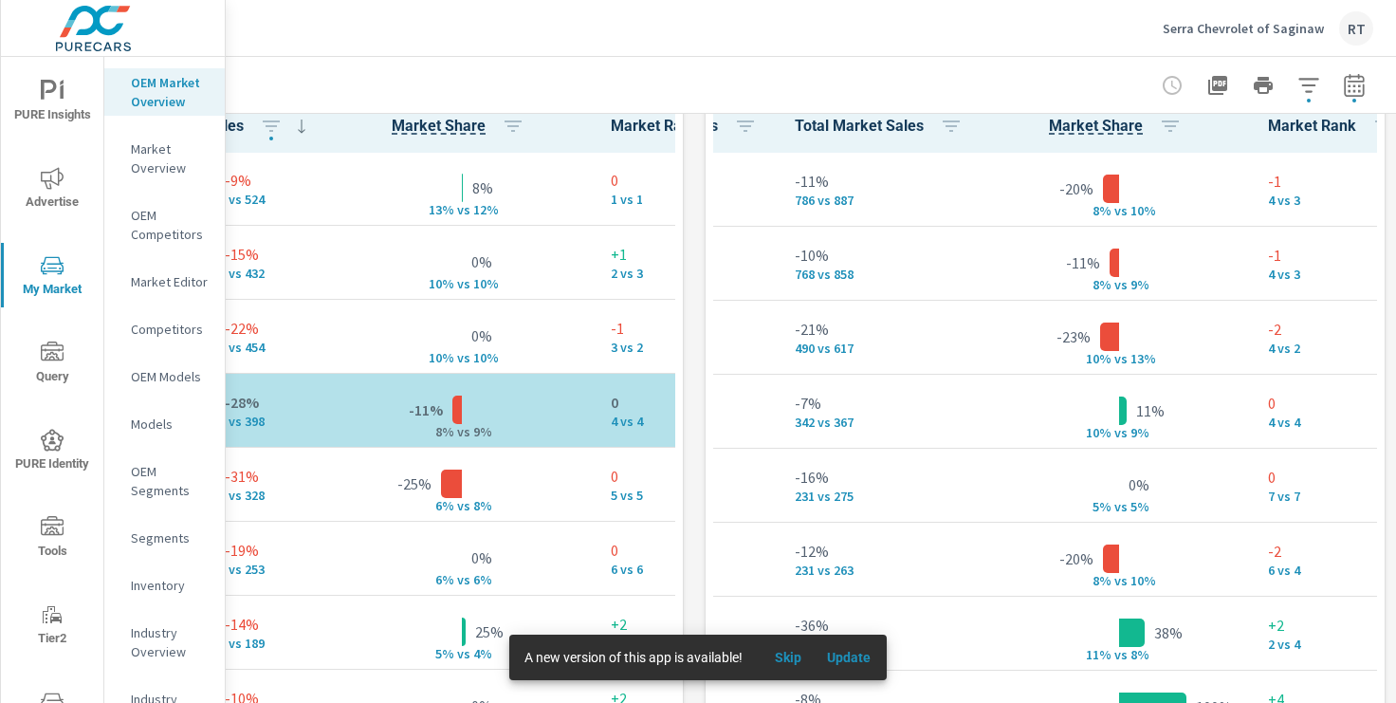
scroll to position [0, 768]
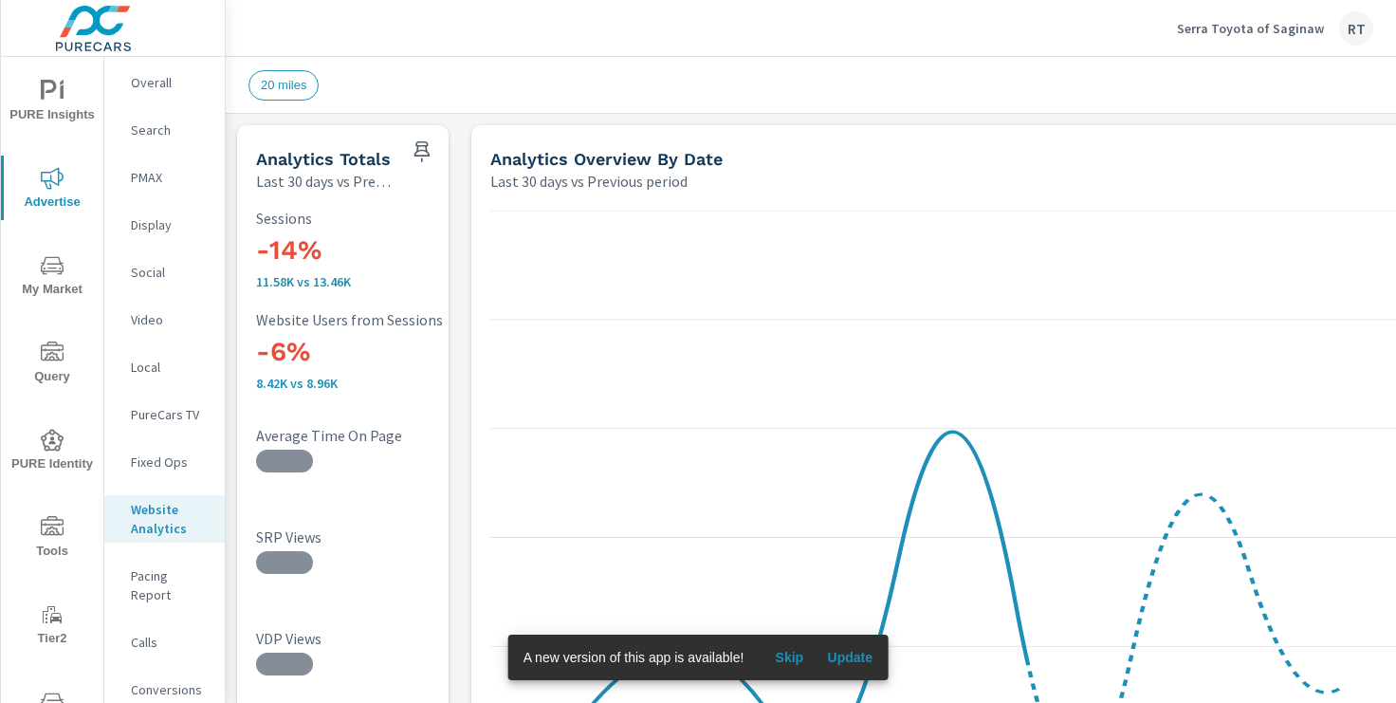
click at [48, 532] on icon "nav menu" at bounding box center [52, 527] width 23 height 23
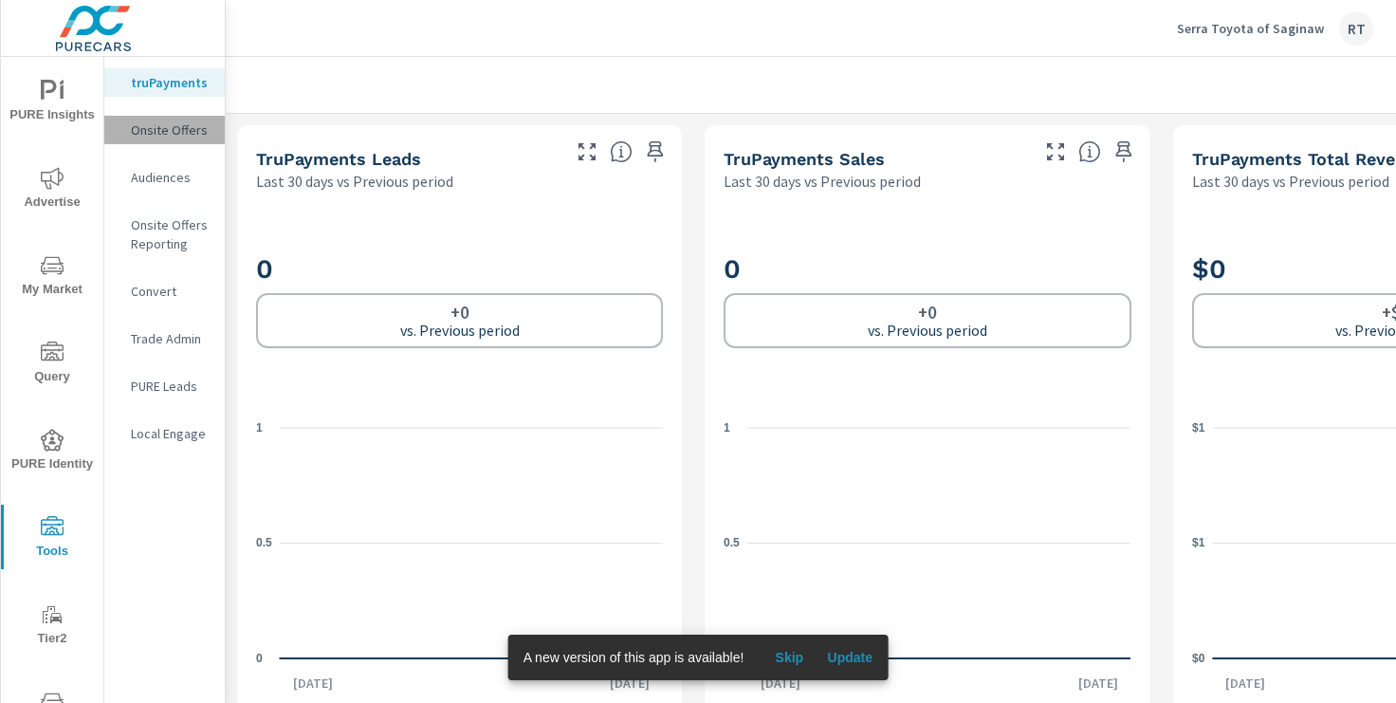
click at [175, 132] on p "Onsite Offers" at bounding box center [170, 129] width 79 height 19
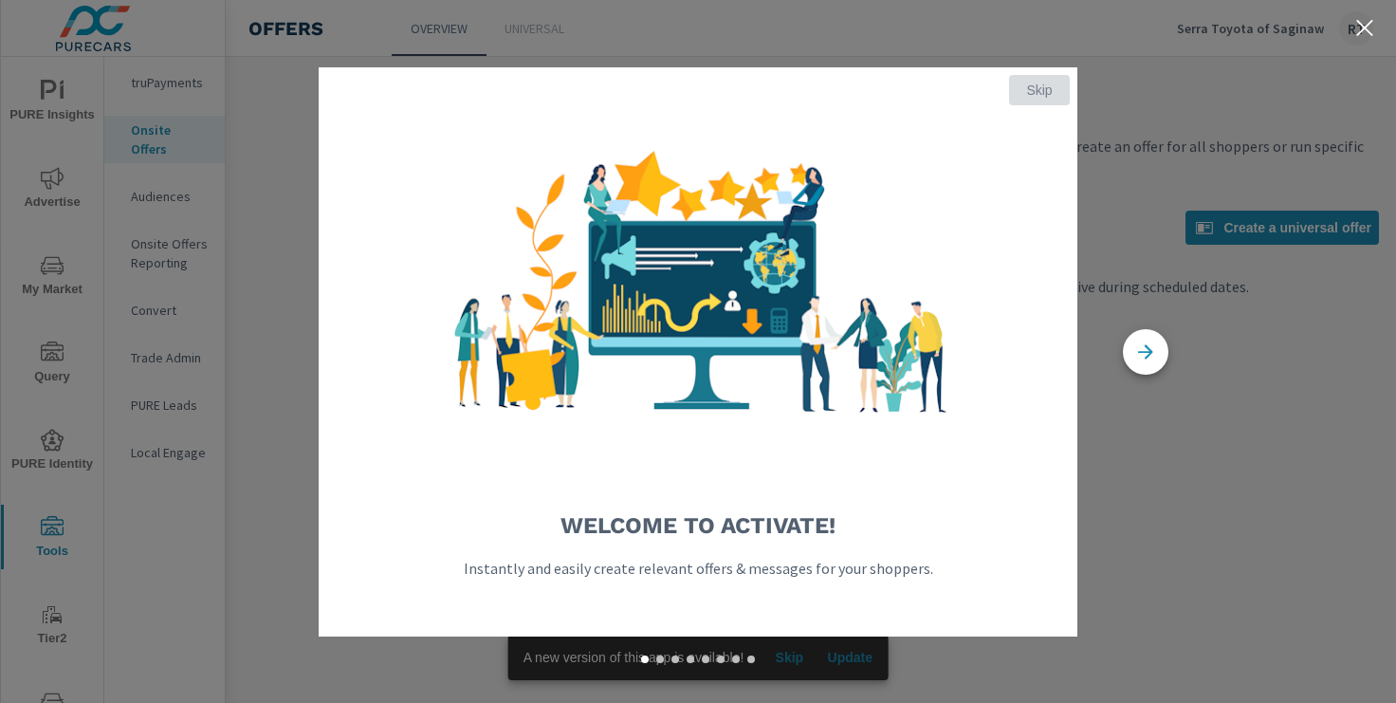
click at [1044, 85] on span "Skip" at bounding box center [1039, 90] width 46 height 17
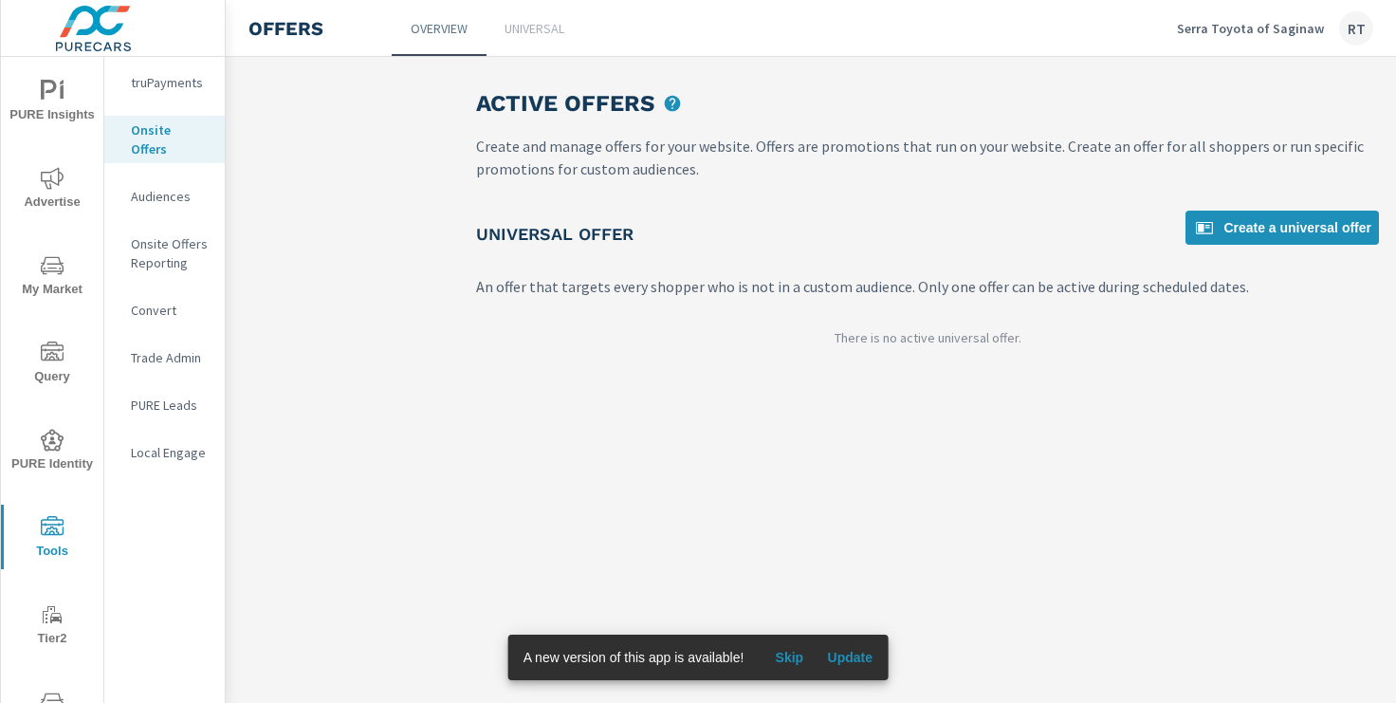
click at [533, 31] on p "Universal" at bounding box center [534, 28] width 60 height 19
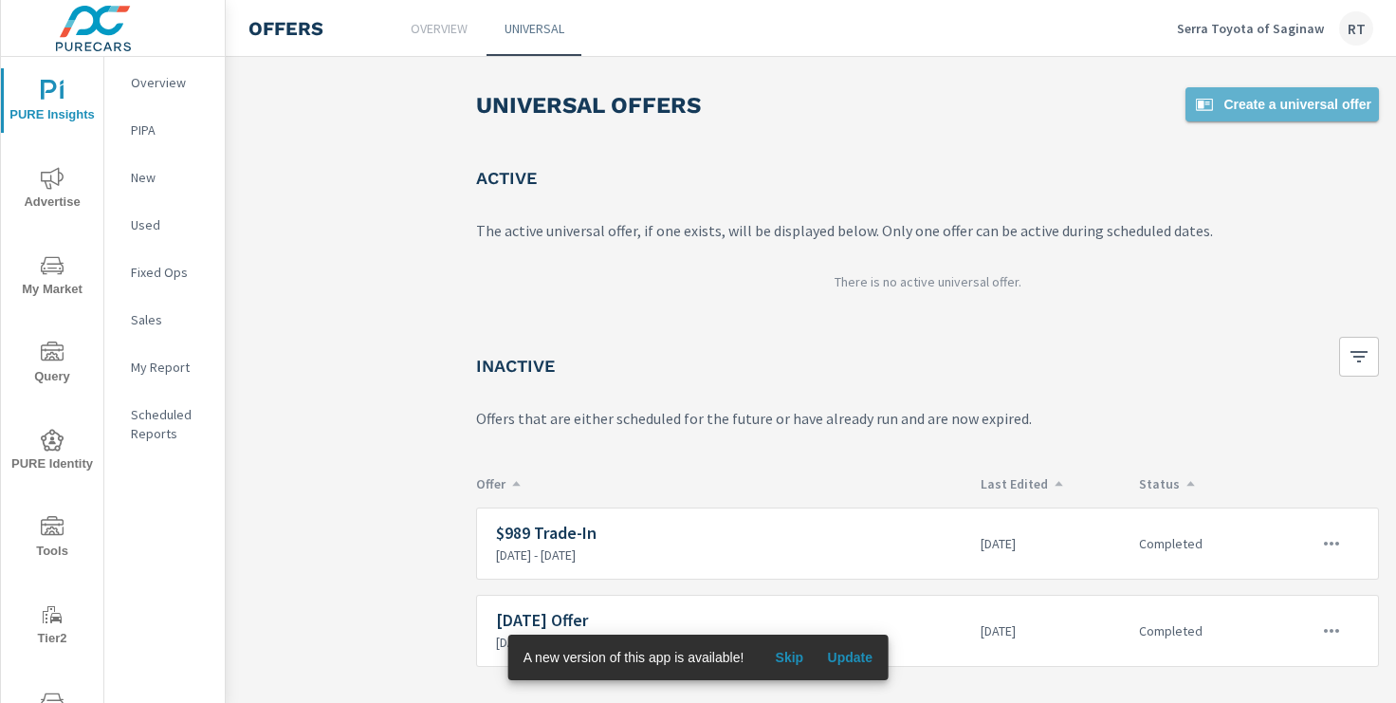
click at [1234, 107] on span "Create a universal offer" at bounding box center [1282, 104] width 178 height 23
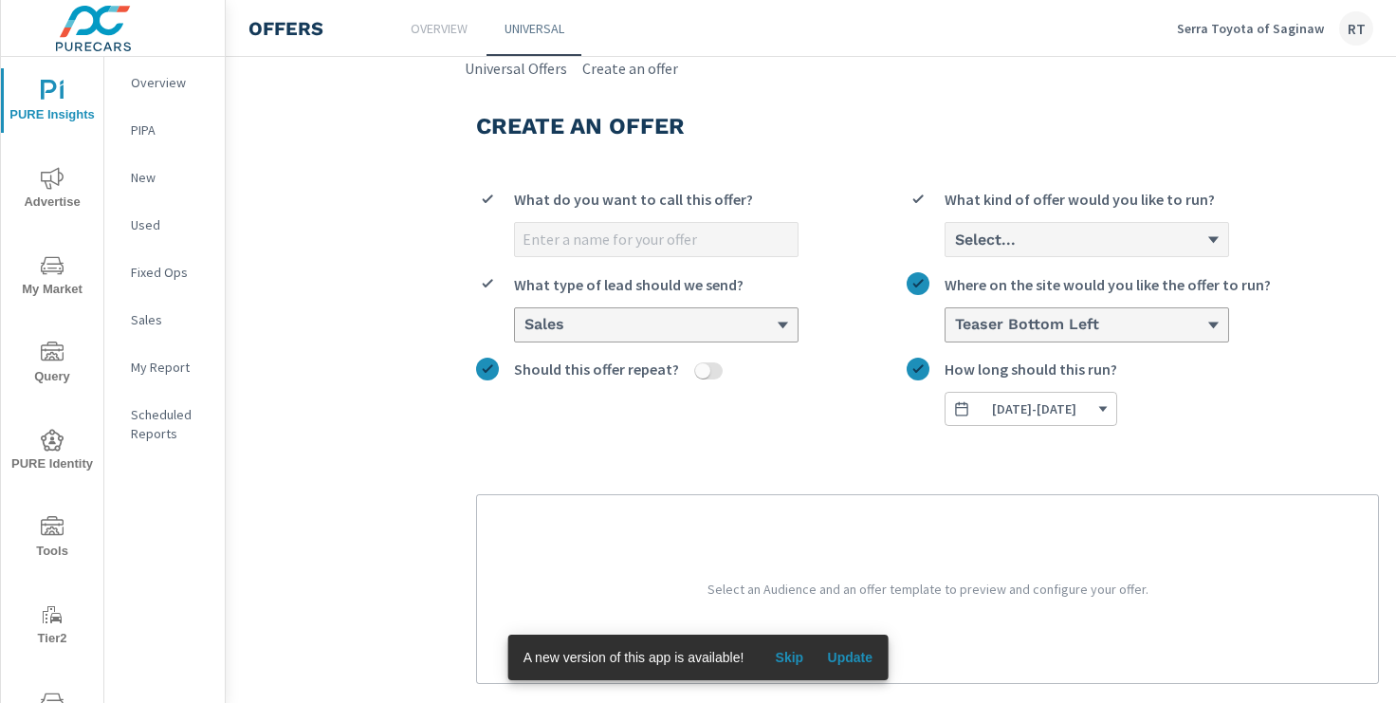
click at [583, 246] on input "What do you want to call this offer?" at bounding box center [656, 239] width 283 height 33
type input "Tag it and Trade Up"
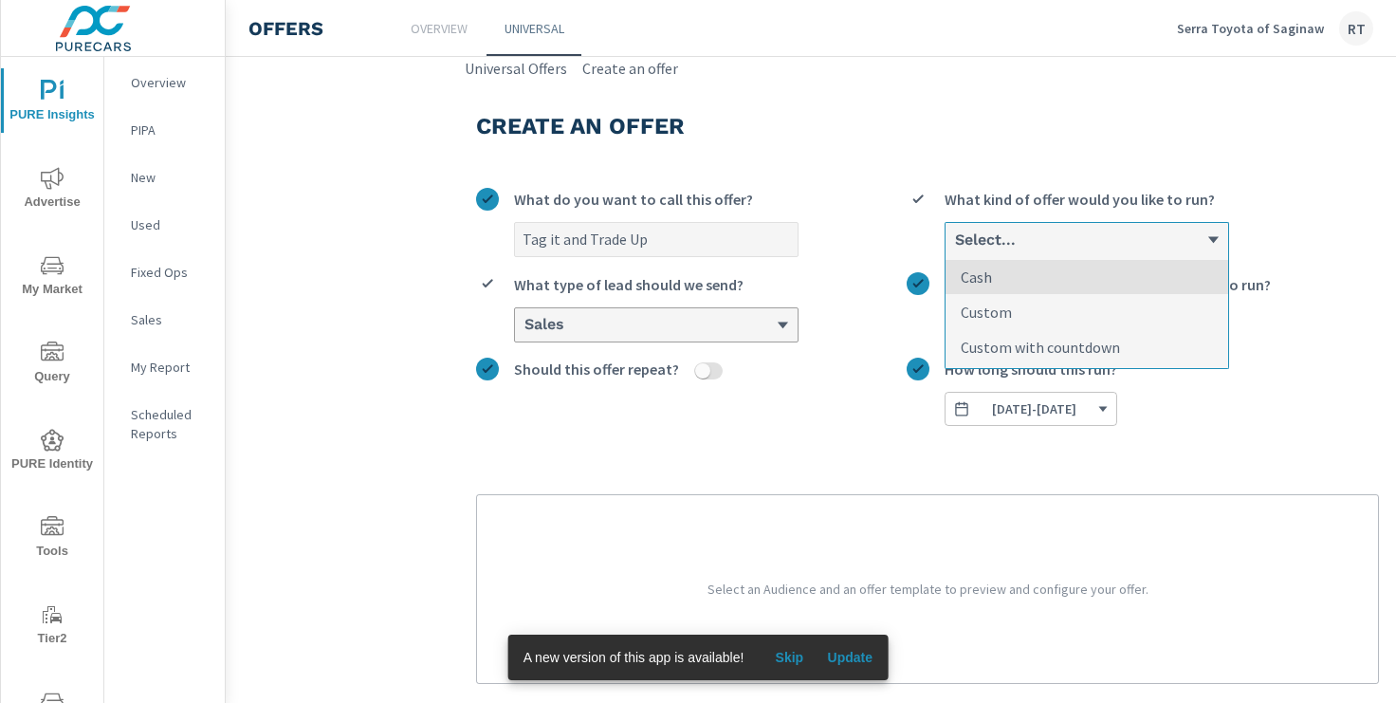
click at [1083, 239] on div "Select..." at bounding box center [1079, 239] width 253 height 18
click at [955, 239] on input "option Cash focused, 1 of 3. 3 results available. Use Up and Down to choose opt…" at bounding box center [954, 239] width 2 height 17
click at [1025, 345] on p "Custom with countdown" at bounding box center [1039, 347] width 159 height 23
click at [955, 248] on input "option Custom with countdown focused, 3 of 3. 3 results available. Use Up and D…" at bounding box center [954, 239] width 2 height 17
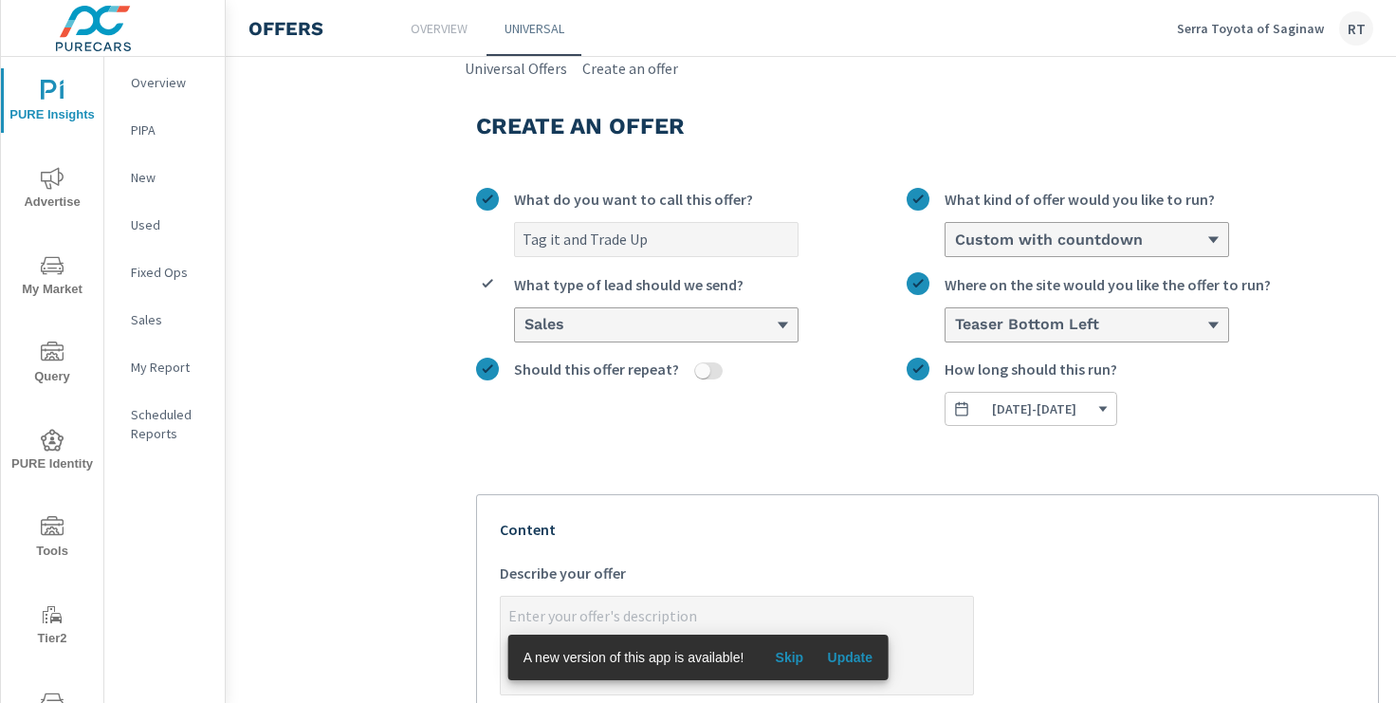
click at [1051, 411] on span "[DATE] - [DATE]" at bounding box center [1034, 408] width 84 height 17
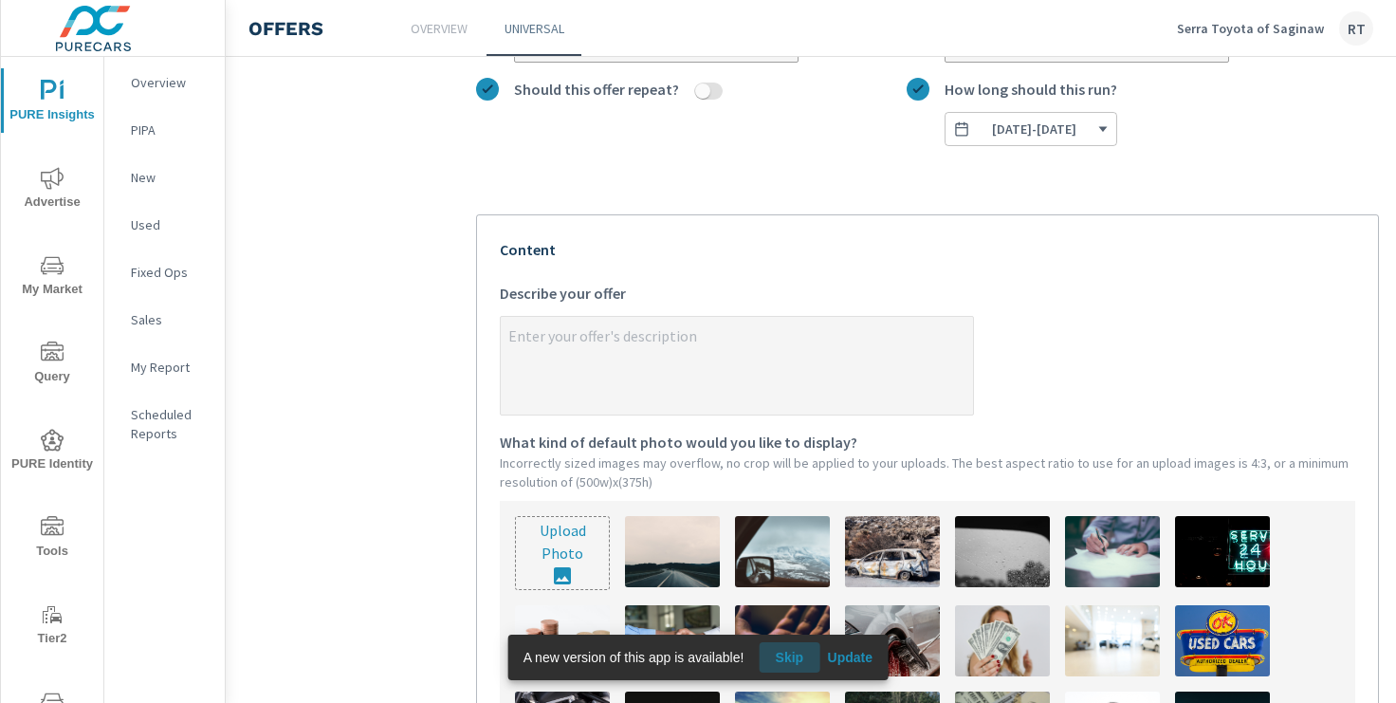
click at [794, 658] on span "Skip" at bounding box center [789, 656] width 46 height 17
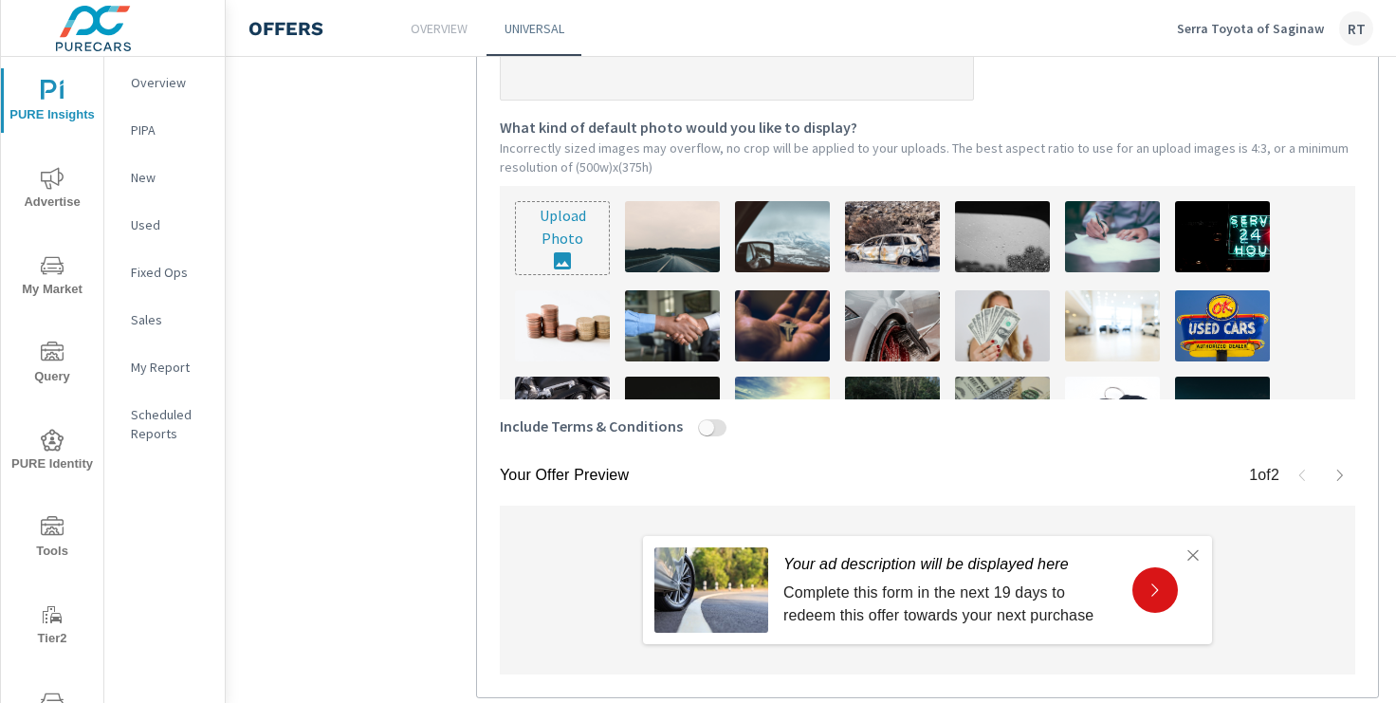
scroll to position [597, 0]
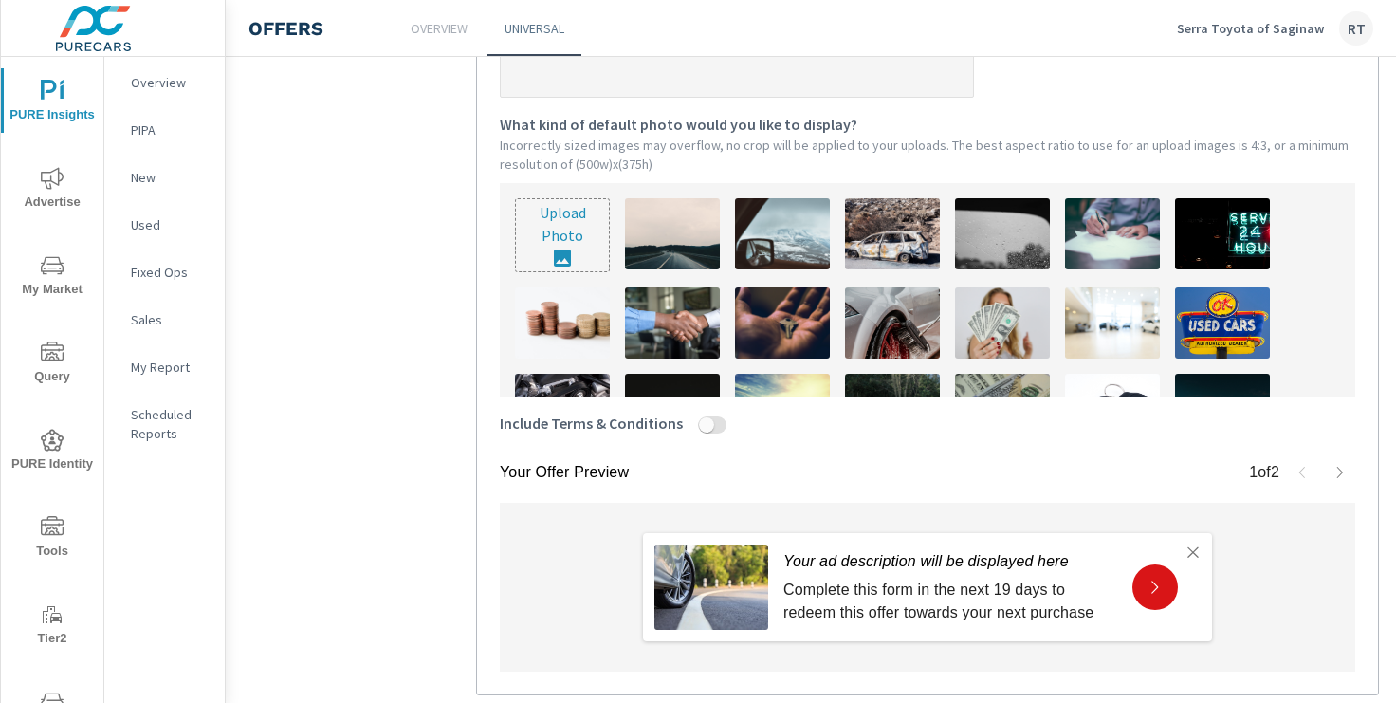
click at [994, 306] on img at bounding box center [1002, 322] width 95 height 71
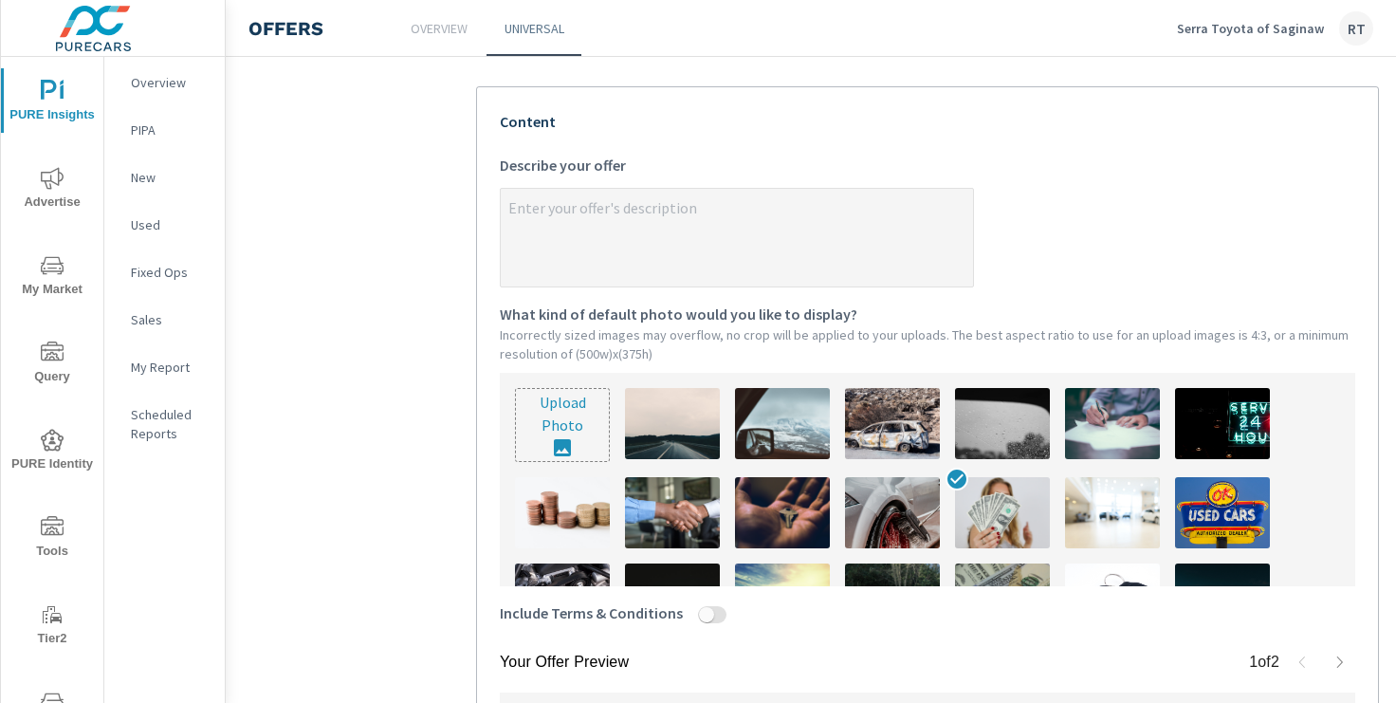
scroll to position [411, 0]
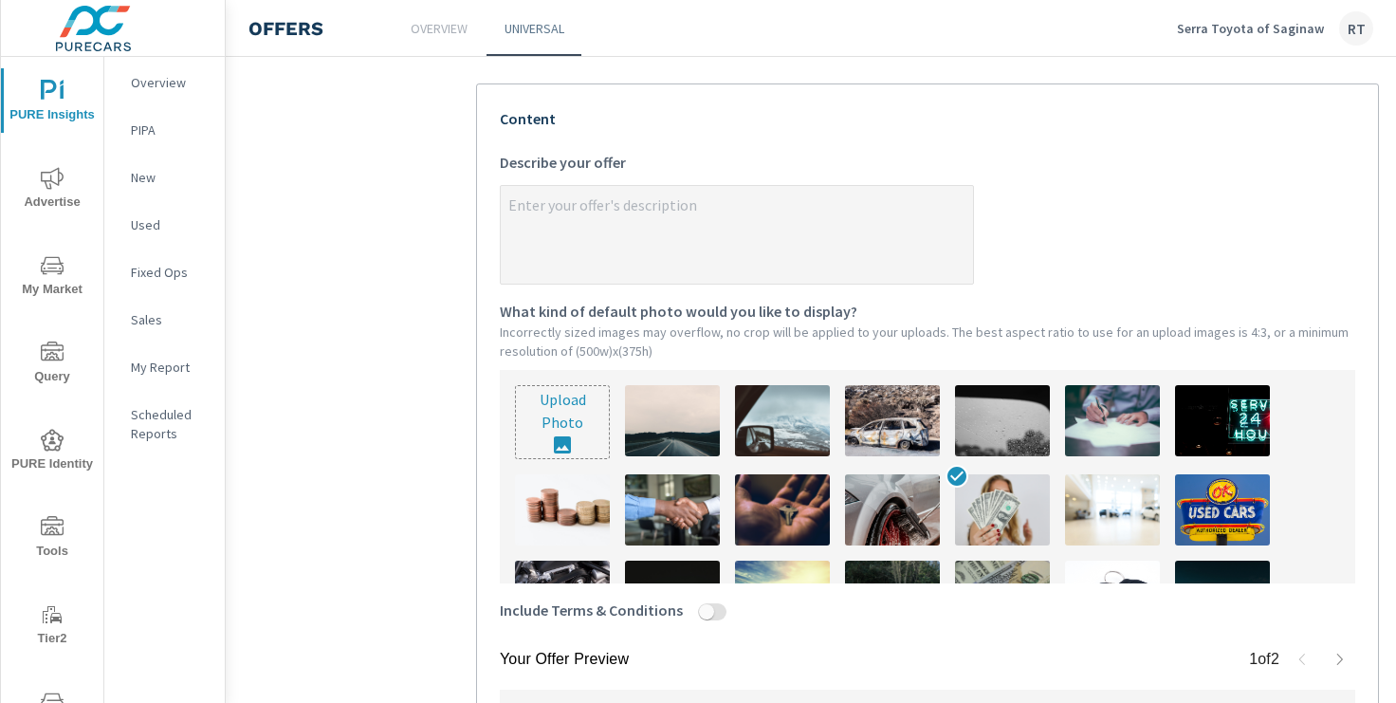
click at [629, 213] on textarea "x Describe your offer" at bounding box center [737, 236] width 472 height 95
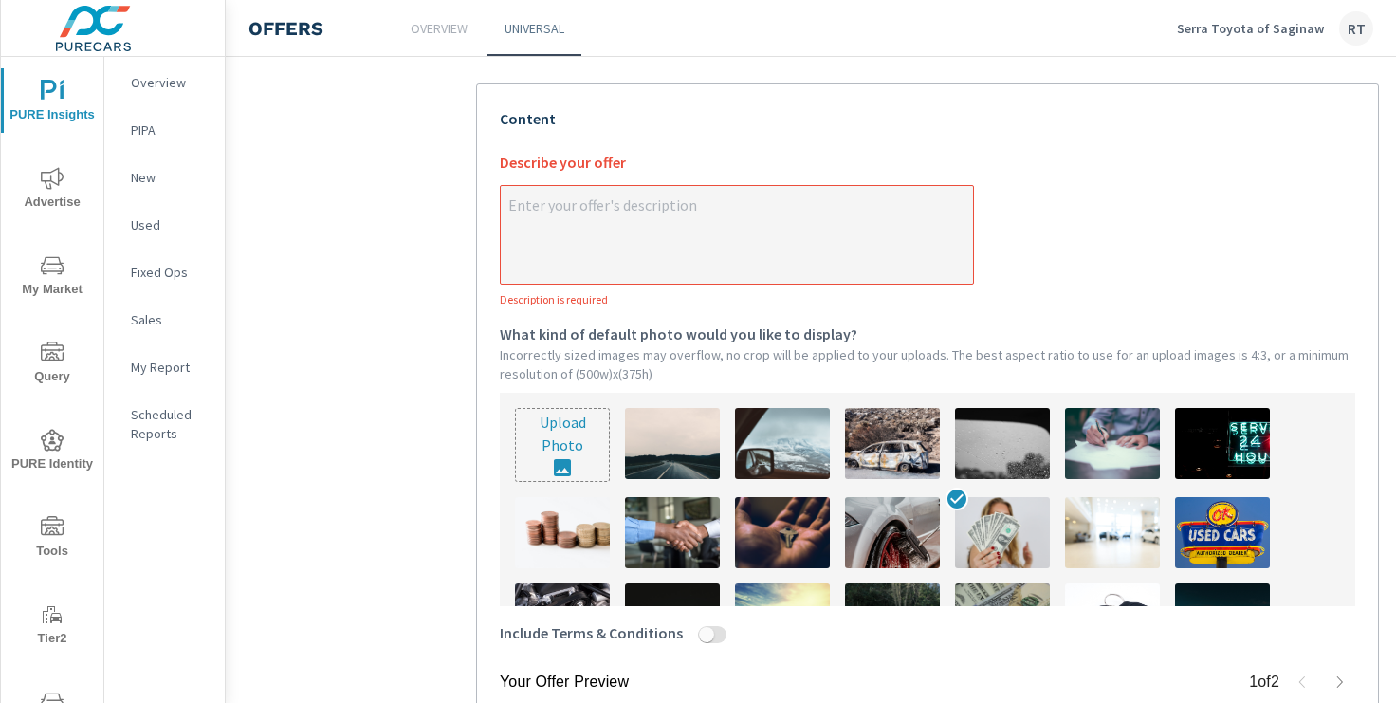
type textarea "x"
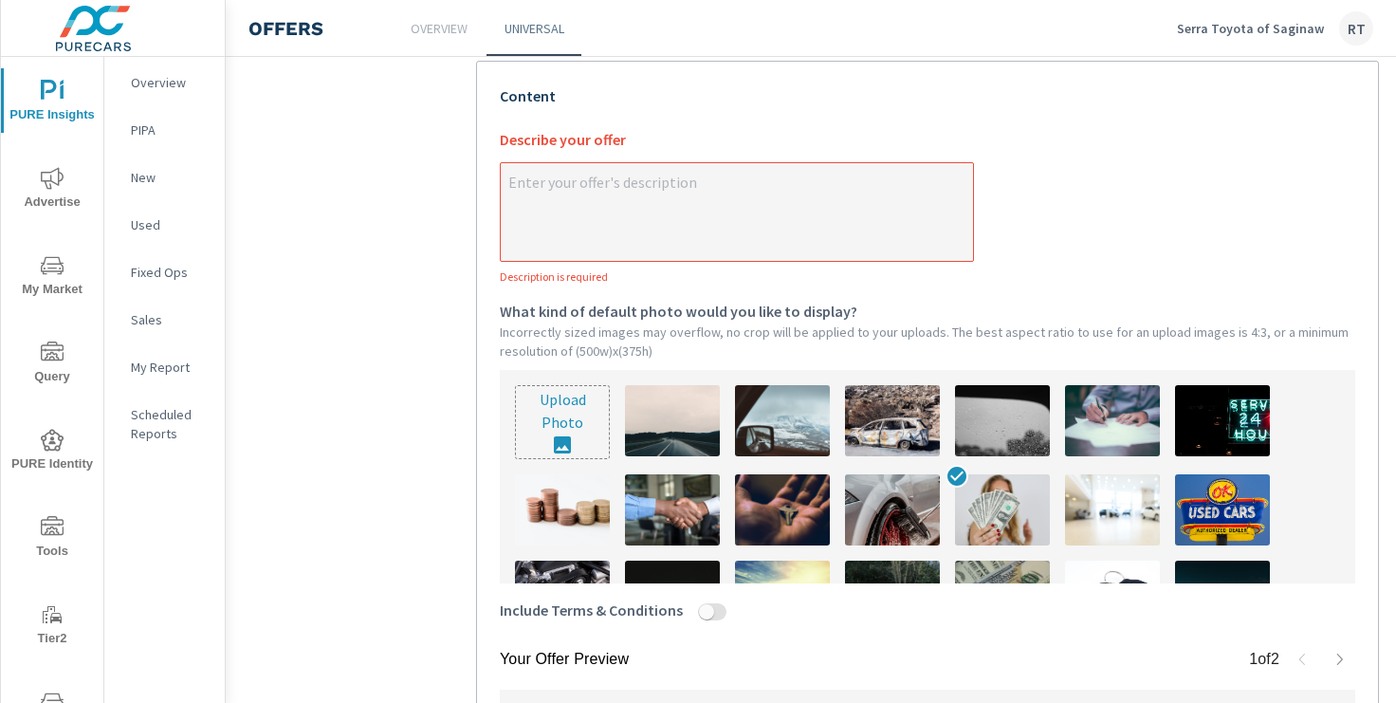
paste textarea "Serra Tag It & Trade Up Event! Get an extra $1,000 trade allowance on select in…"
type textarea "Serra Tag It & Trade Up Event! Get an extra $1,000 trade allowance on select in…"
type textarea "x"
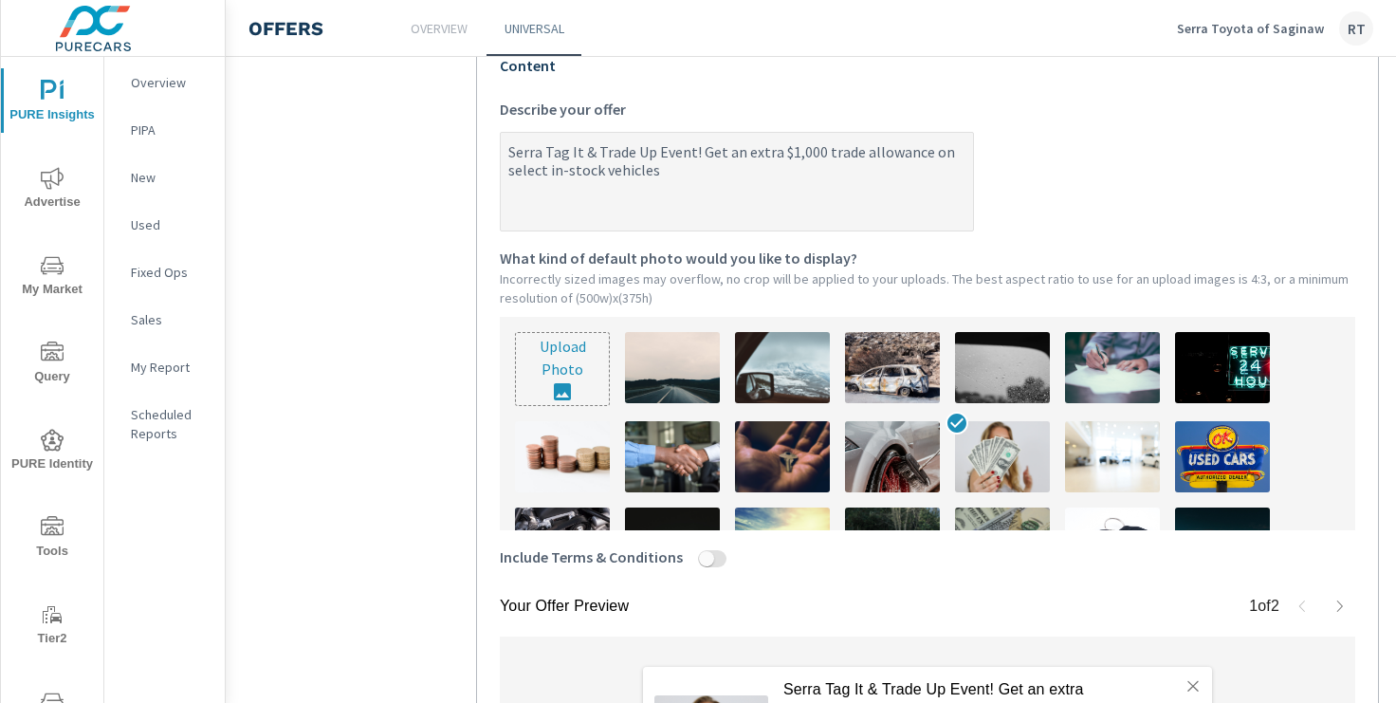
scroll to position [465, 0]
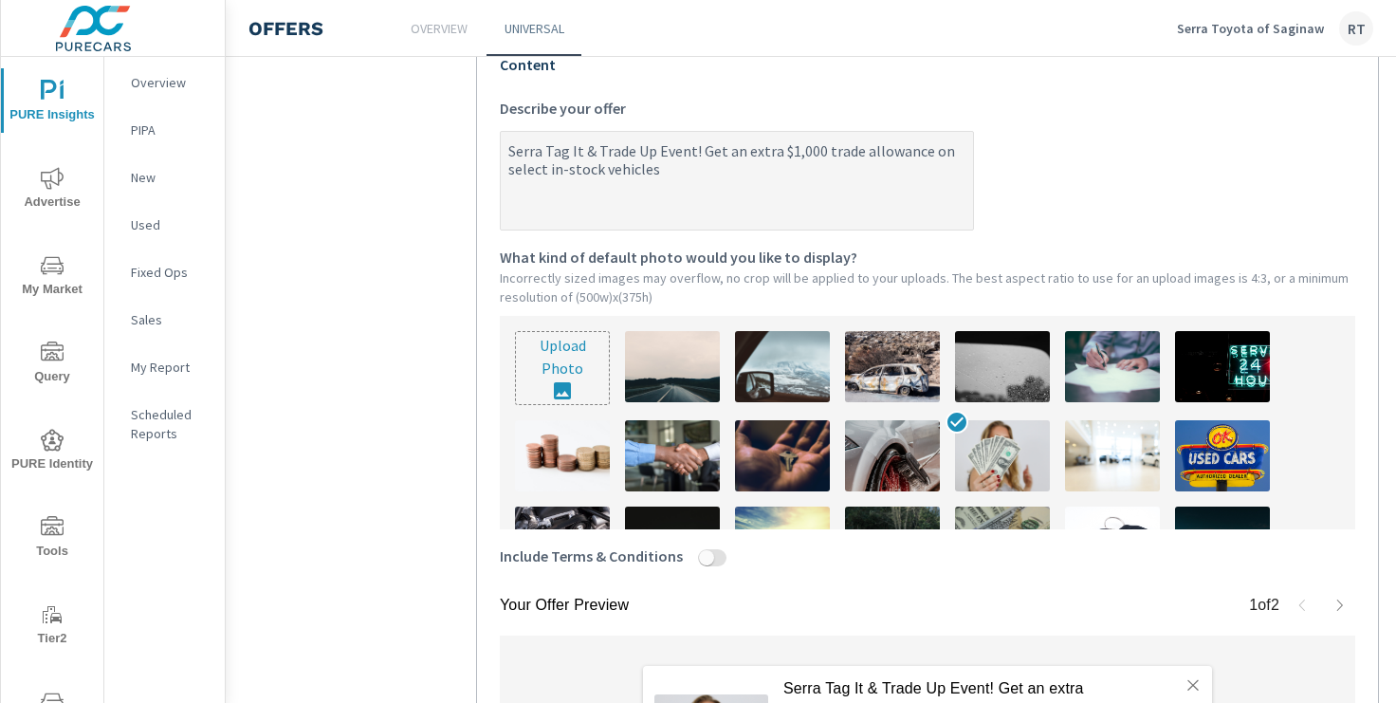
type textarea "Serra Tag It & Trade Up Event! Get an extra $1,000 trade allowance on select in…"
type textarea "x"
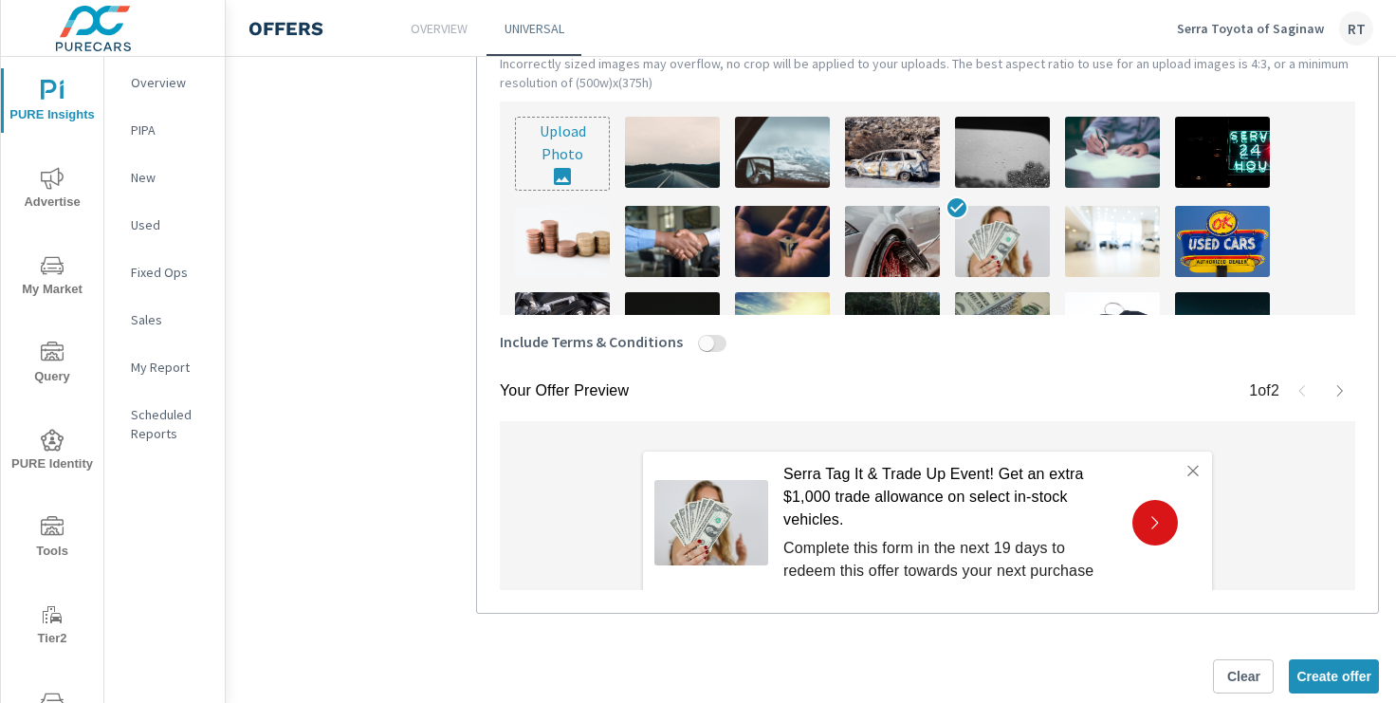
scroll to position [713, 0]
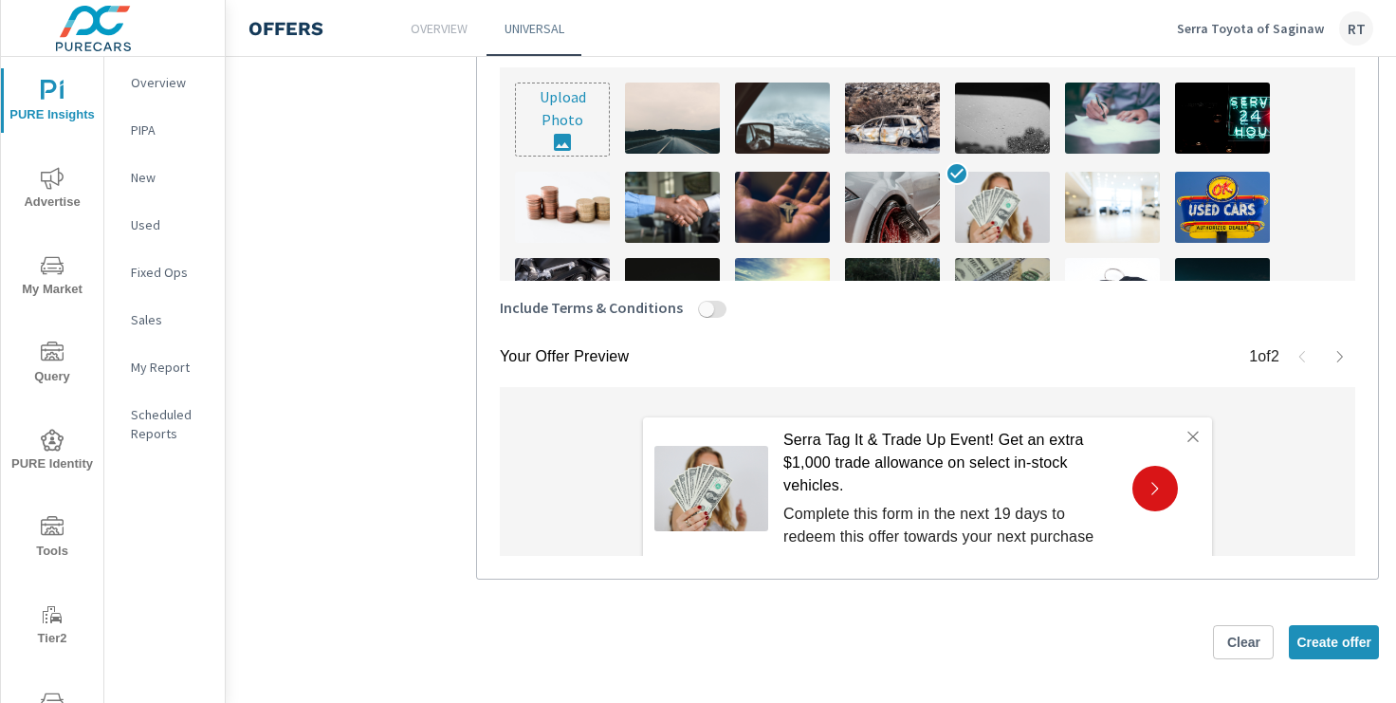
type textarea "Serra Tag It & Trade Up Event! Get an extra $1,000 trade allowance on select in…"
click at [1336, 355] on icon "button" at bounding box center [1339, 356] width 15 height 15
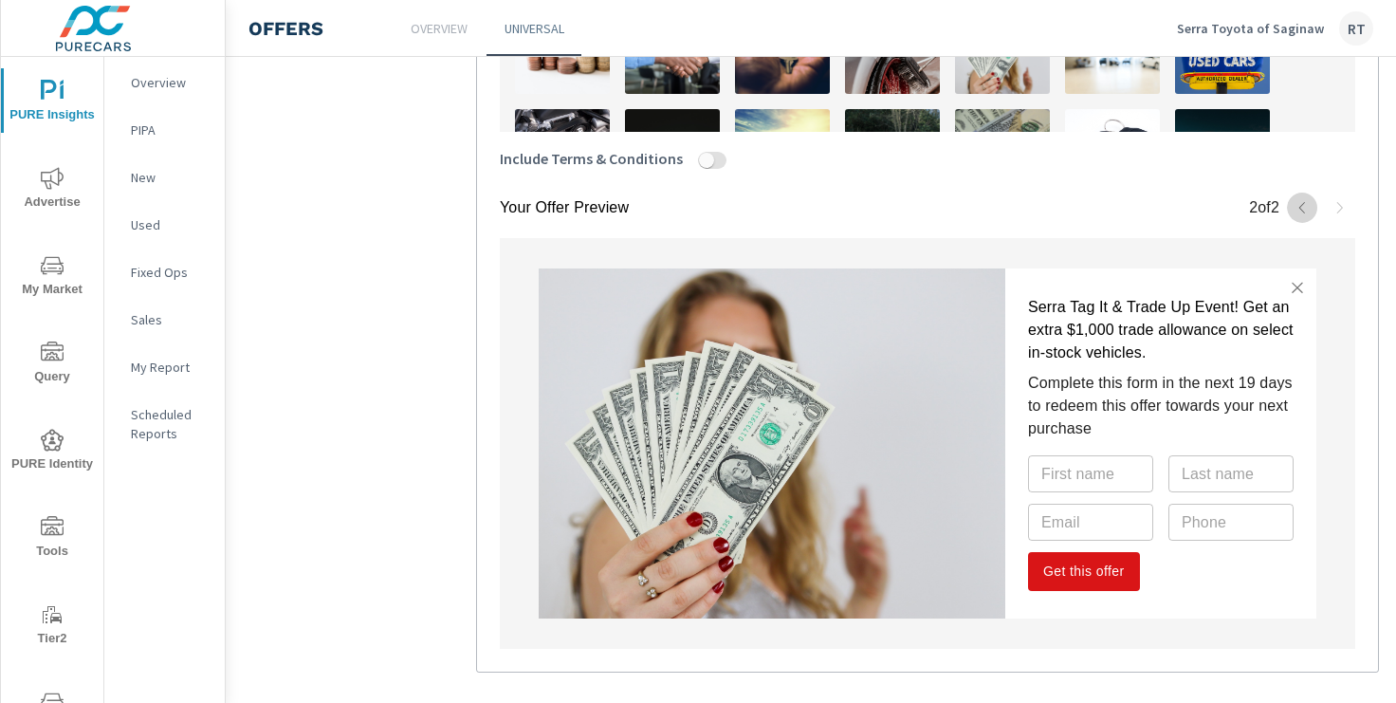
click at [1300, 201] on icon "button" at bounding box center [1301, 207] width 15 height 15
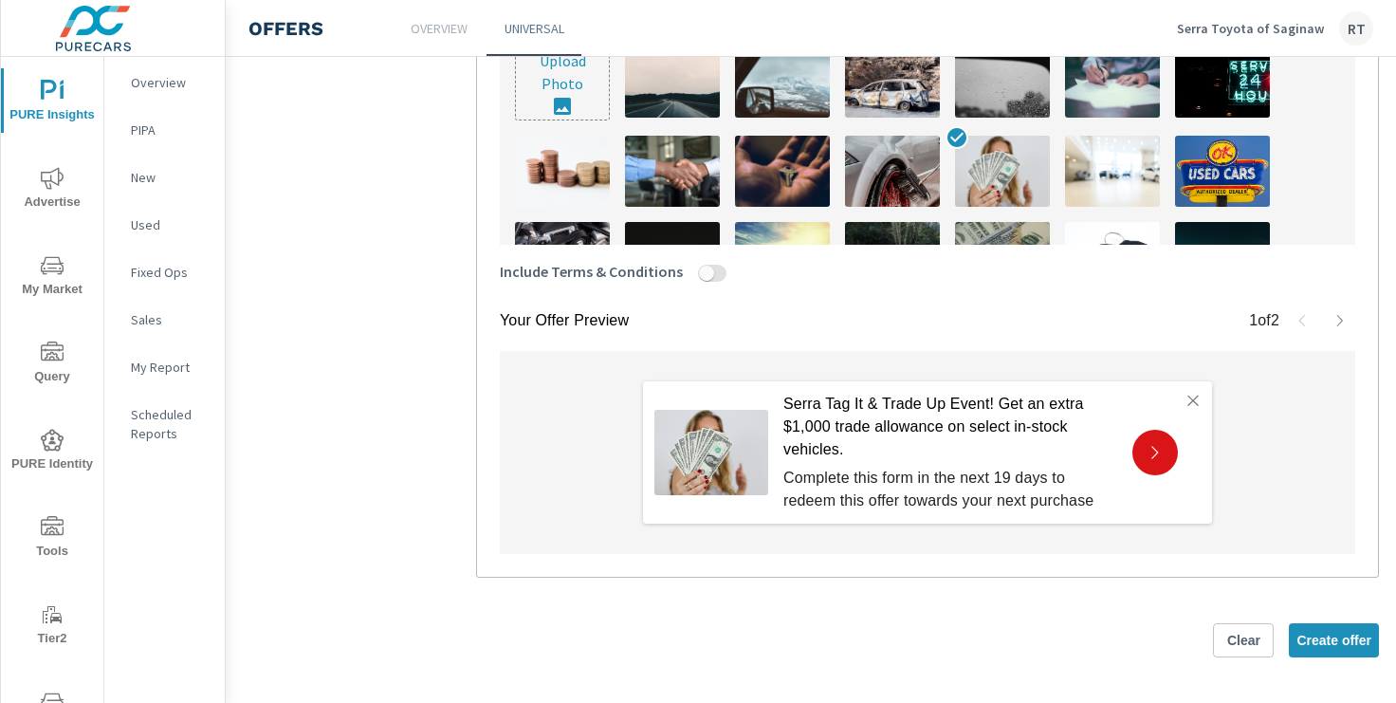
scroll to position [747, 0]
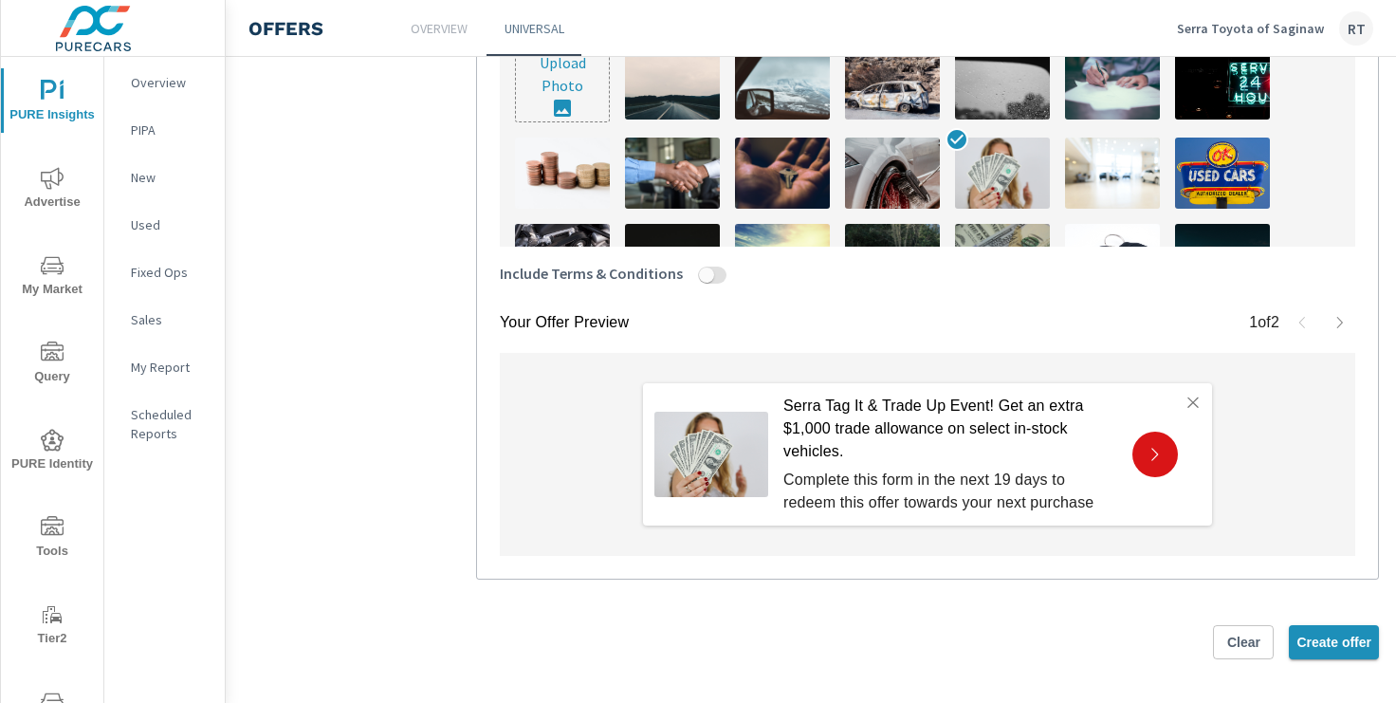
click at [1324, 636] on span "Create offer" at bounding box center [1333, 641] width 75 height 17
type textarea "x"
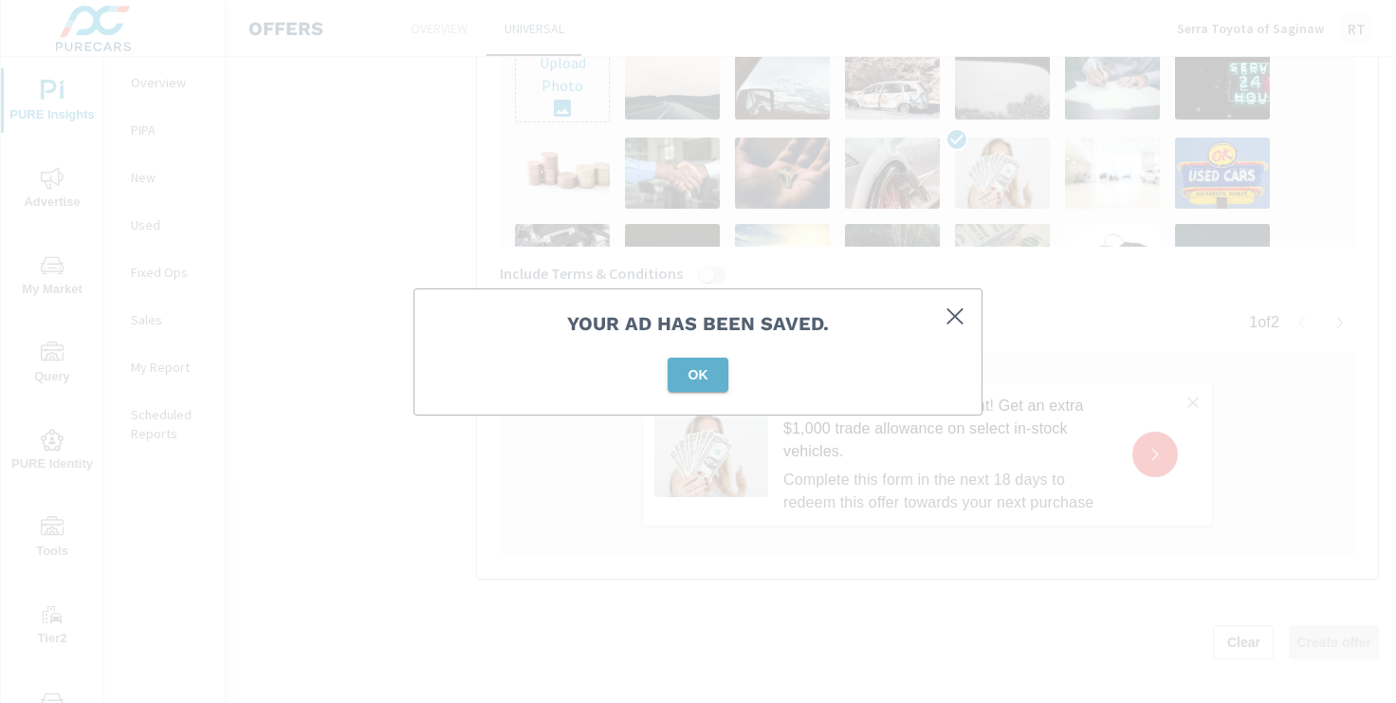
click at [700, 368] on span "OK" at bounding box center [698, 374] width 46 height 17
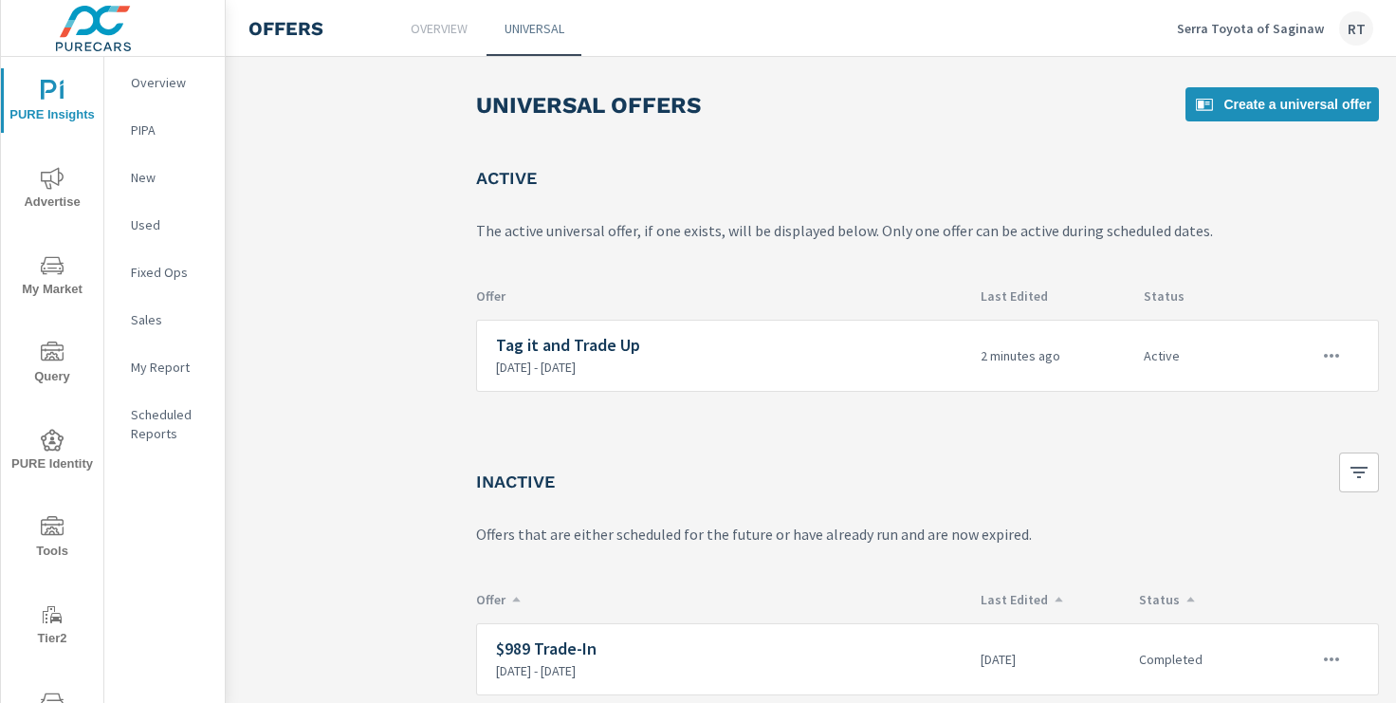
click at [39, 176] on span "Advertise" at bounding box center [52, 190] width 91 height 46
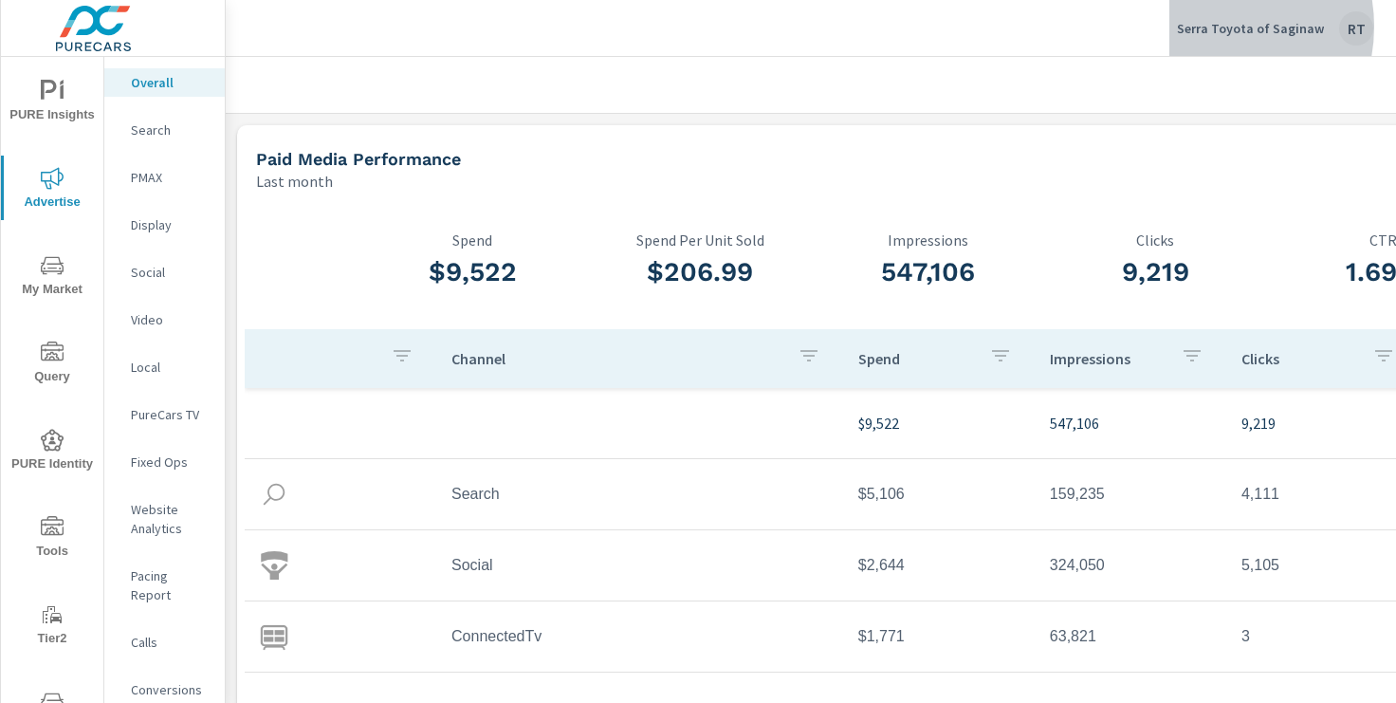
click at [1214, 27] on p "Serra Toyota of Saginaw" at bounding box center [1250, 28] width 147 height 17
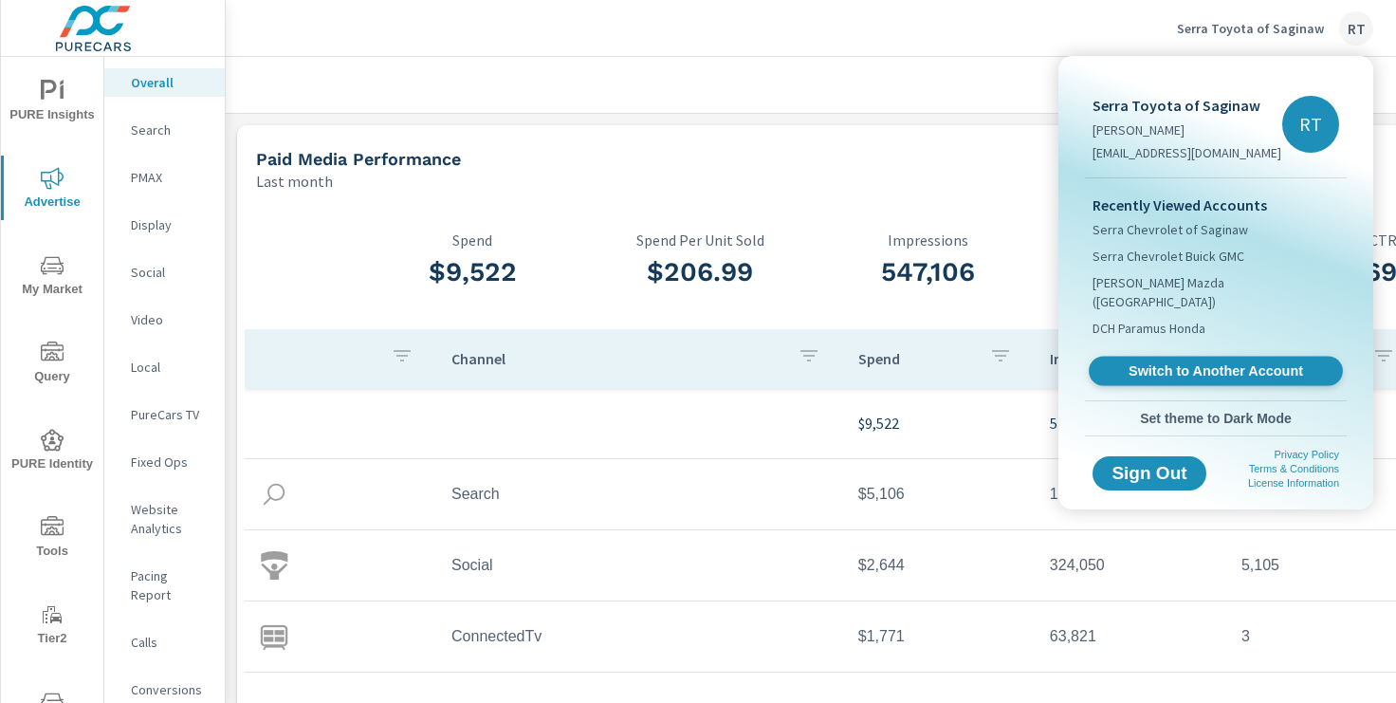
click at [1155, 362] on span "Switch to Another Account" at bounding box center [1215, 371] width 232 height 18
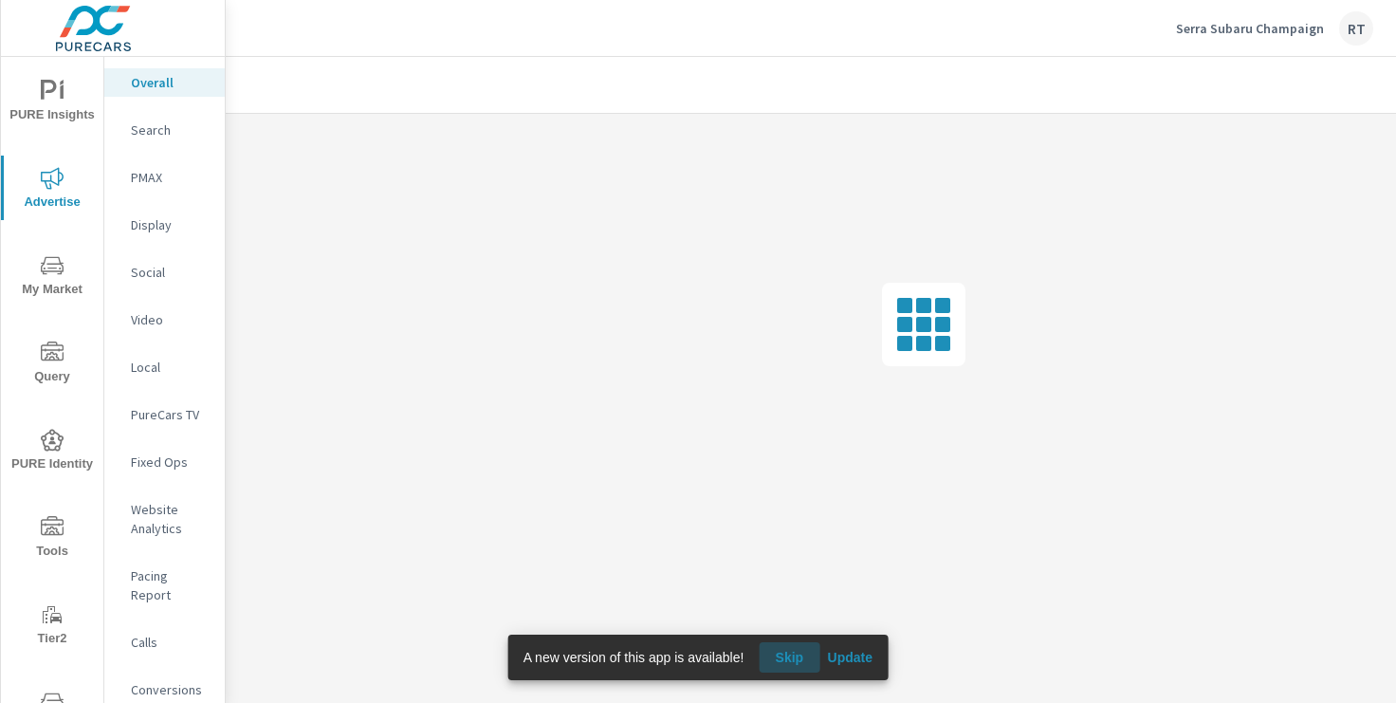
click at [789, 652] on span "Skip" at bounding box center [789, 656] width 46 height 17
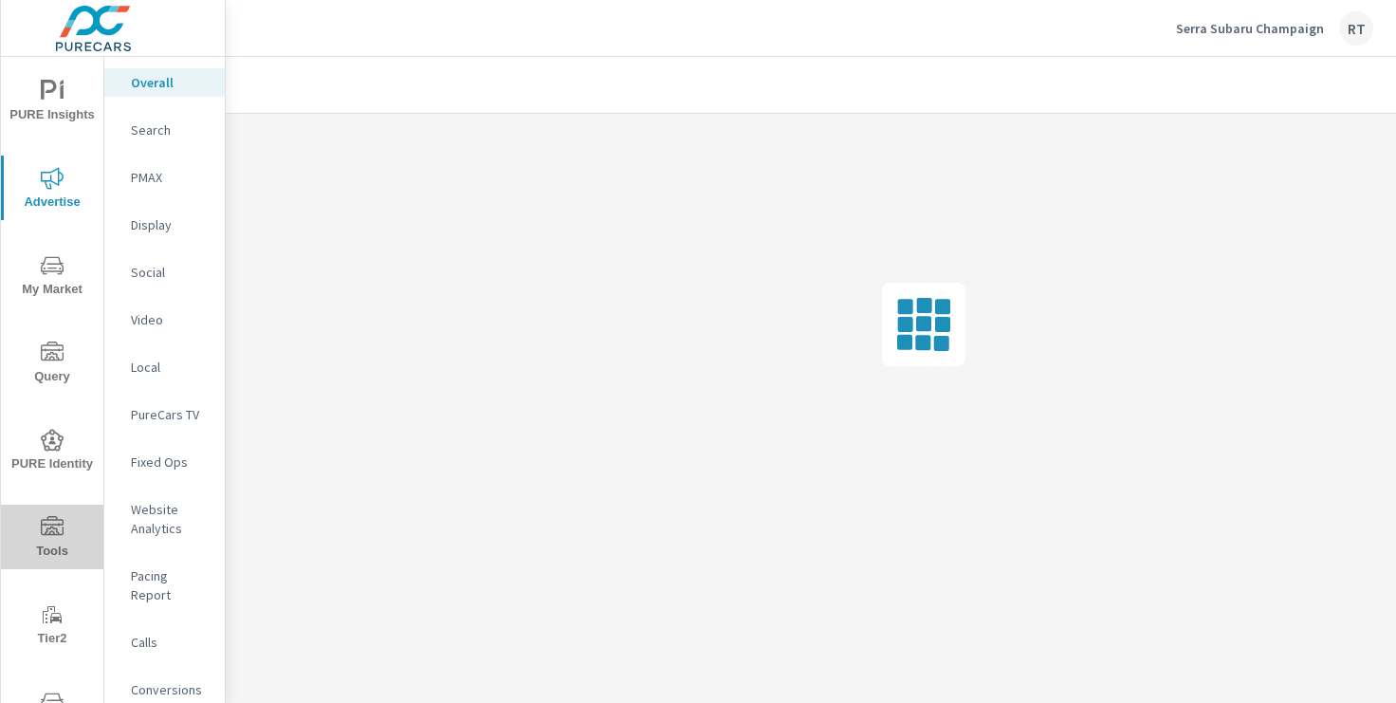
click at [55, 522] on icon "nav menu" at bounding box center [52, 527] width 23 height 23
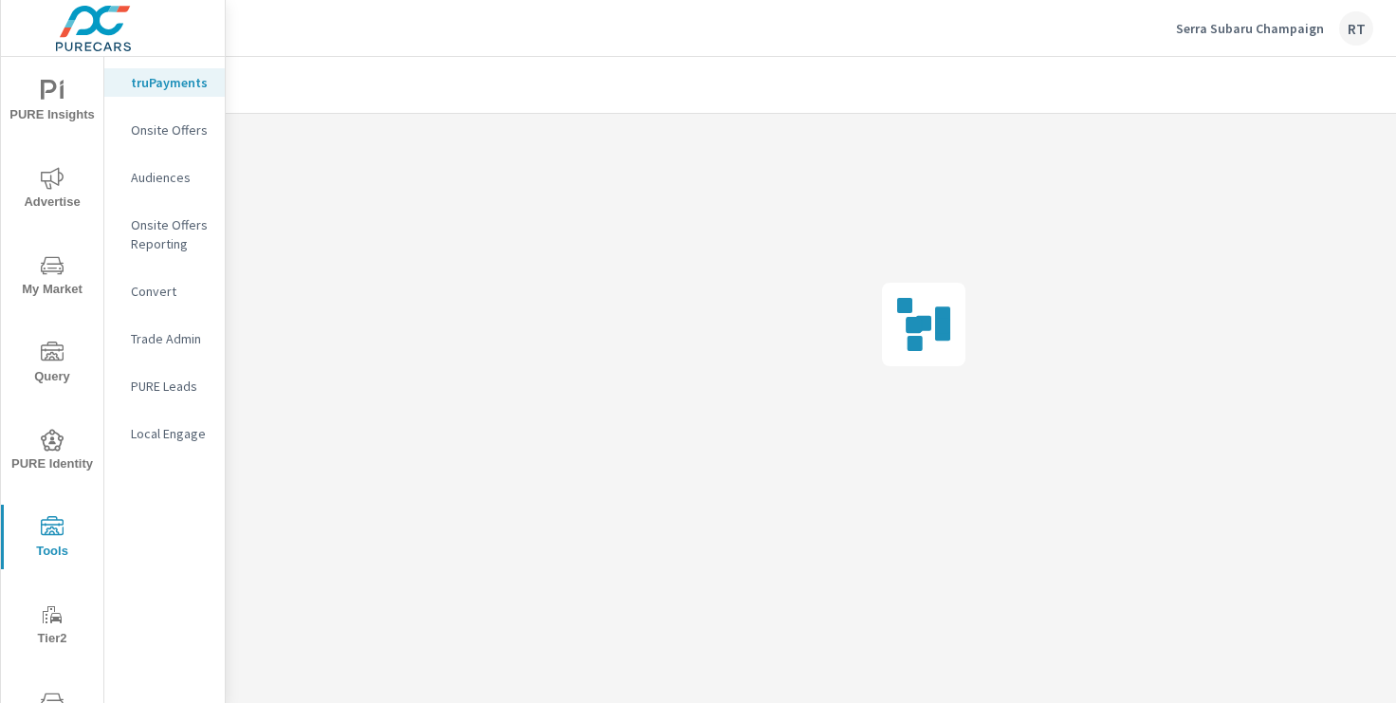
click at [176, 131] on p "Onsite Offers" at bounding box center [170, 129] width 79 height 19
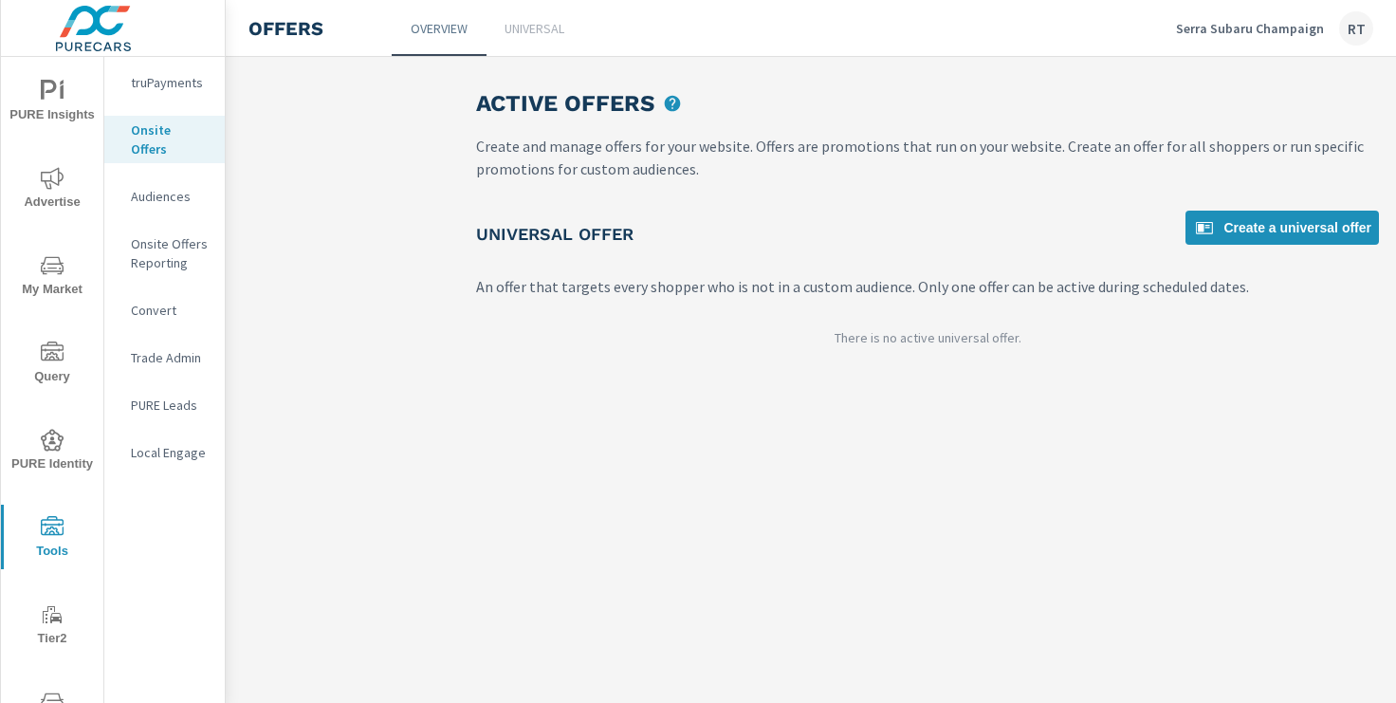
click at [547, 28] on p "Universal" at bounding box center [534, 28] width 60 height 19
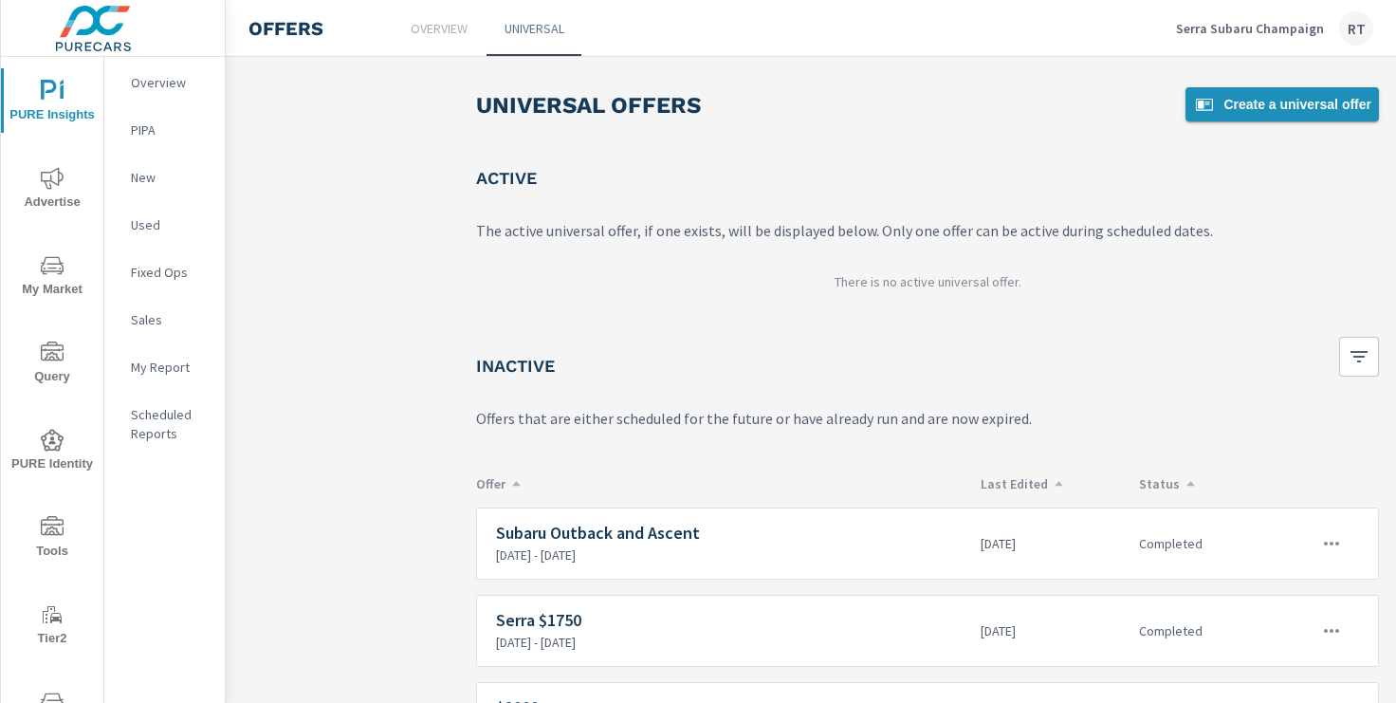
click at [1271, 95] on span "Create a universal offer" at bounding box center [1282, 104] width 178 height 23
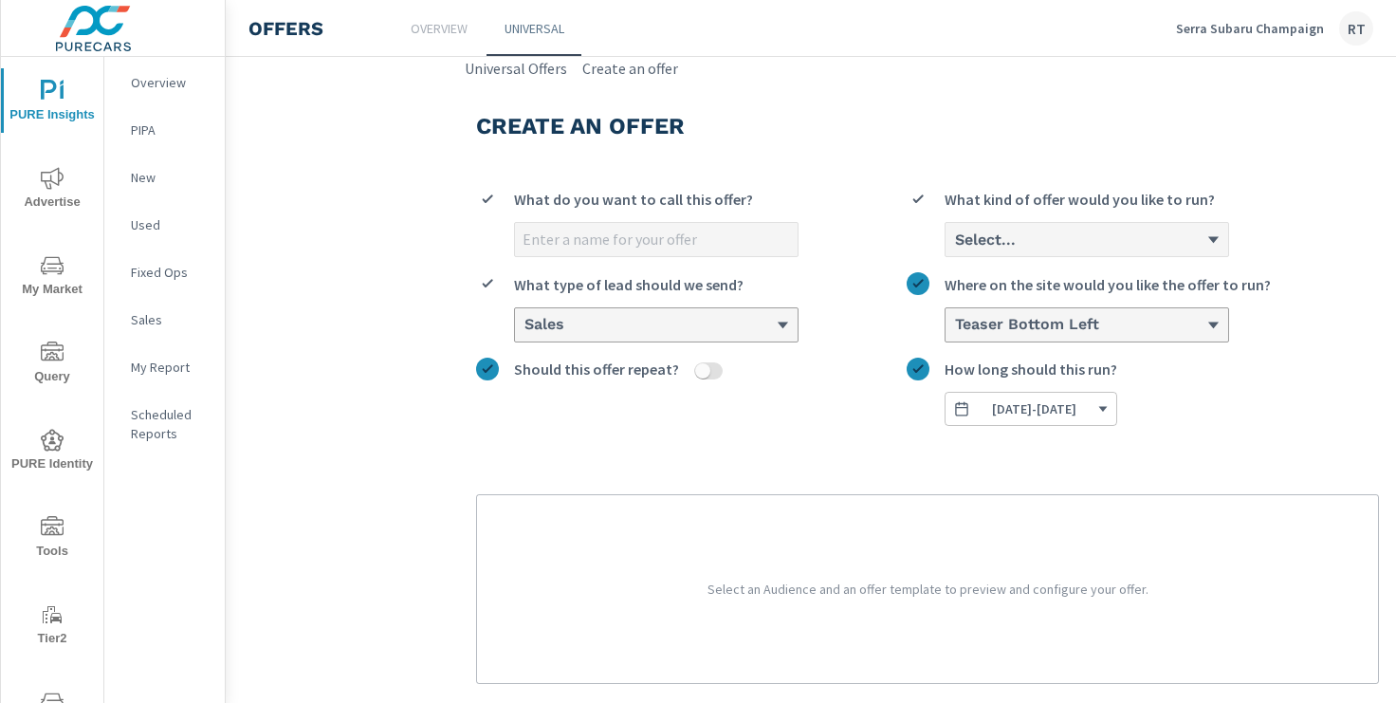
click at [637, 245] on input "What do you want to call this offer?" at bounding box center [656, 239] width 283 height 33
type input "Tent Event"
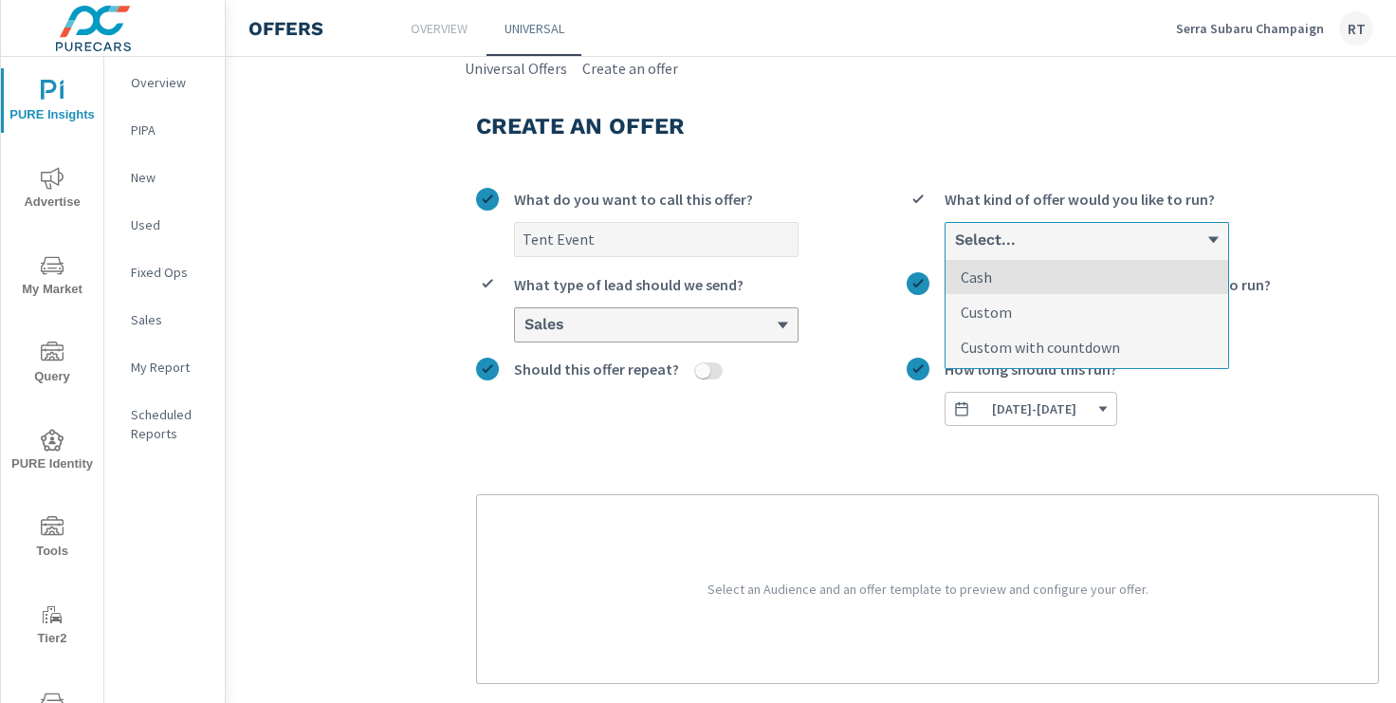
click at [1026, 234] on div "Select..." at bounding box center [1079, 239] width 253 height 18
click at [955, 234] on input "option Cash focused, 1 of 3. 3 results available. Use Up and Down to choose opt…" at bounding box center [954, 239] width 2 height 17
click at [1015, 342] on p "Custom with countdown" at bounding box center [1039, 347] width 159 height 23
click at [955, 248] on input "option Custom with countdown focused, 3 of 3. 3 results available. Use Up and D…" at bounding box center [954, 239] width 2 height 17
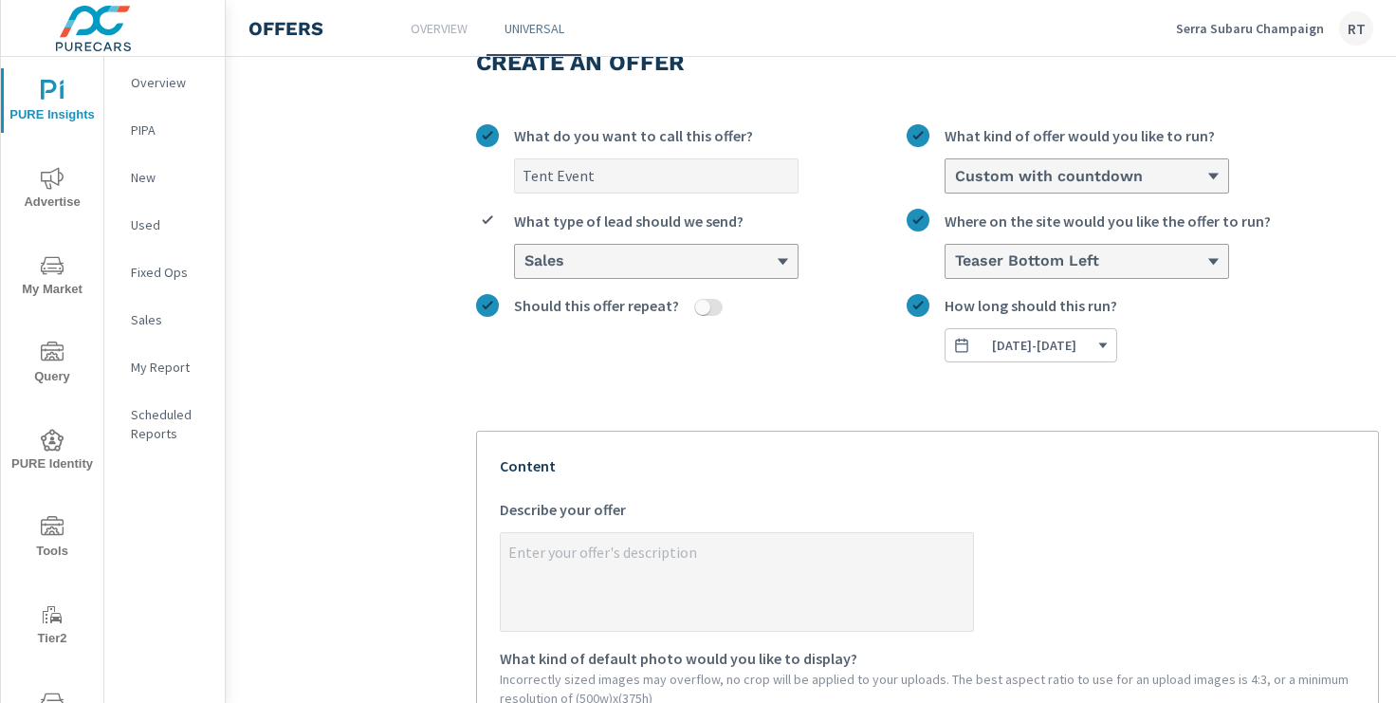
scroll to position [105, 0]
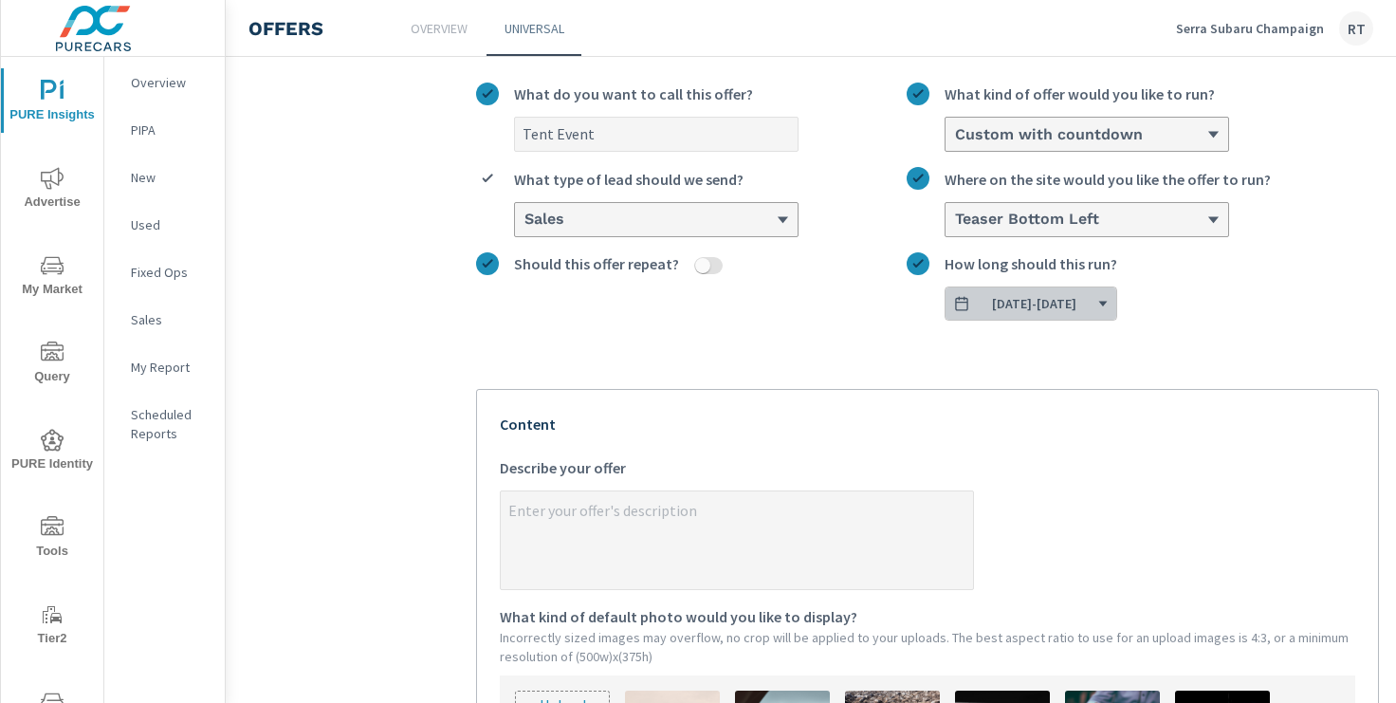
click at [1107, 301] on icon "button" at bounding box center [1103, 303] width 9 height 5
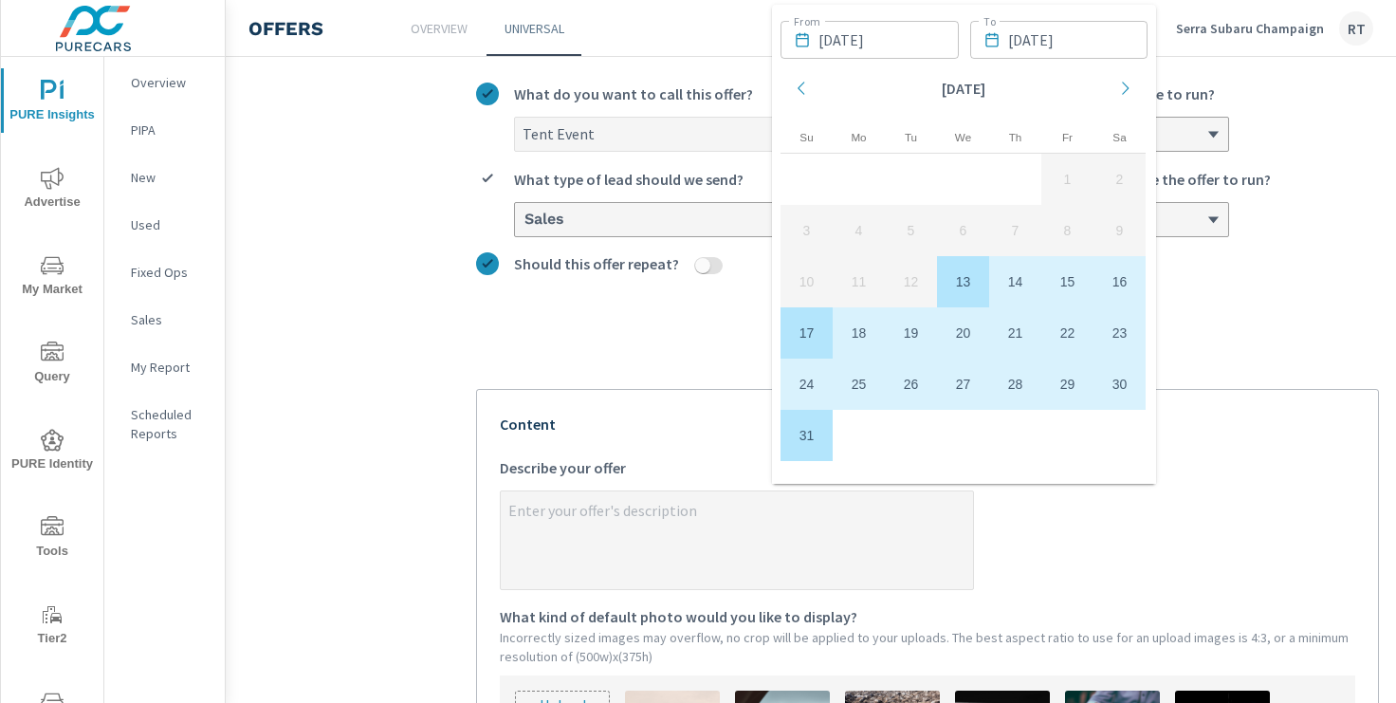
click at [800, 333] on td "17" at bounding box center [806, 332] width 52 height 51
type textarea "x"
type input "[DATE]"
click at [950, 273] on td "13" at bounding box center [963, 281] width 52 height 51
type textarea "x"
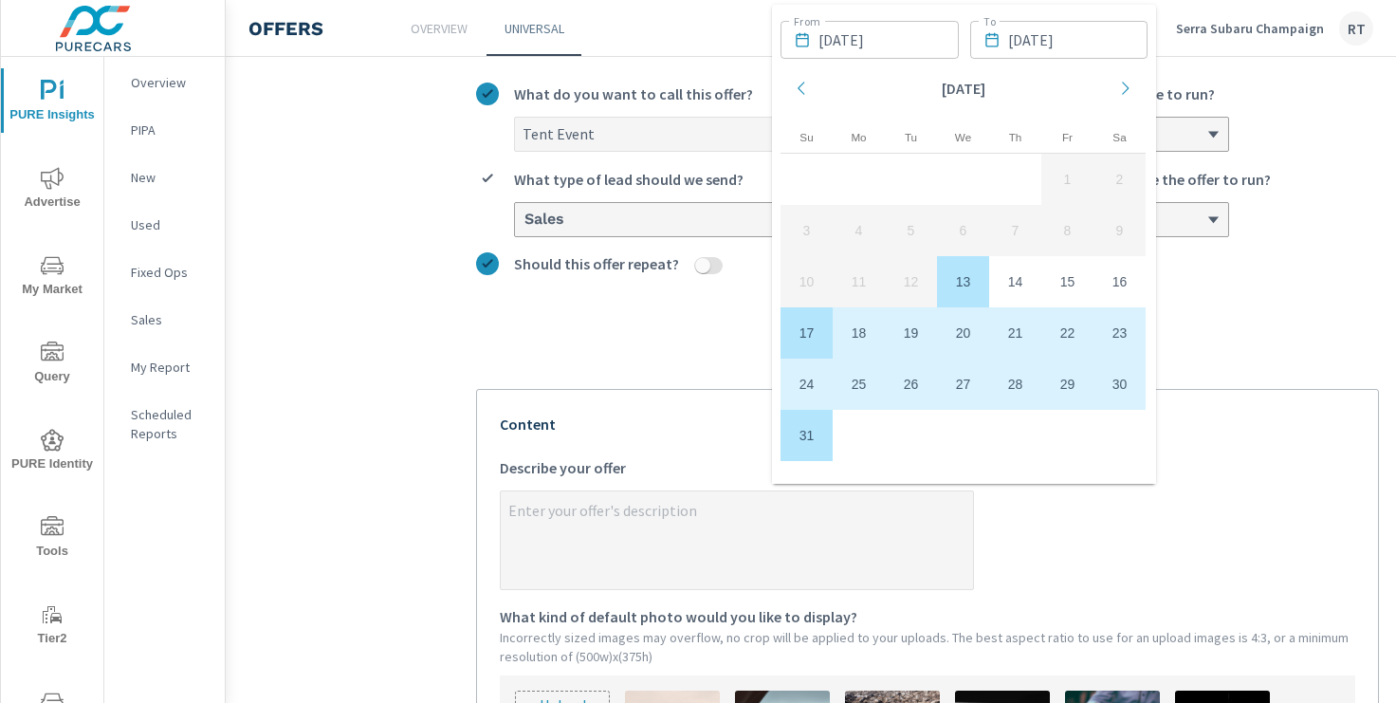
type input "[DATE]"
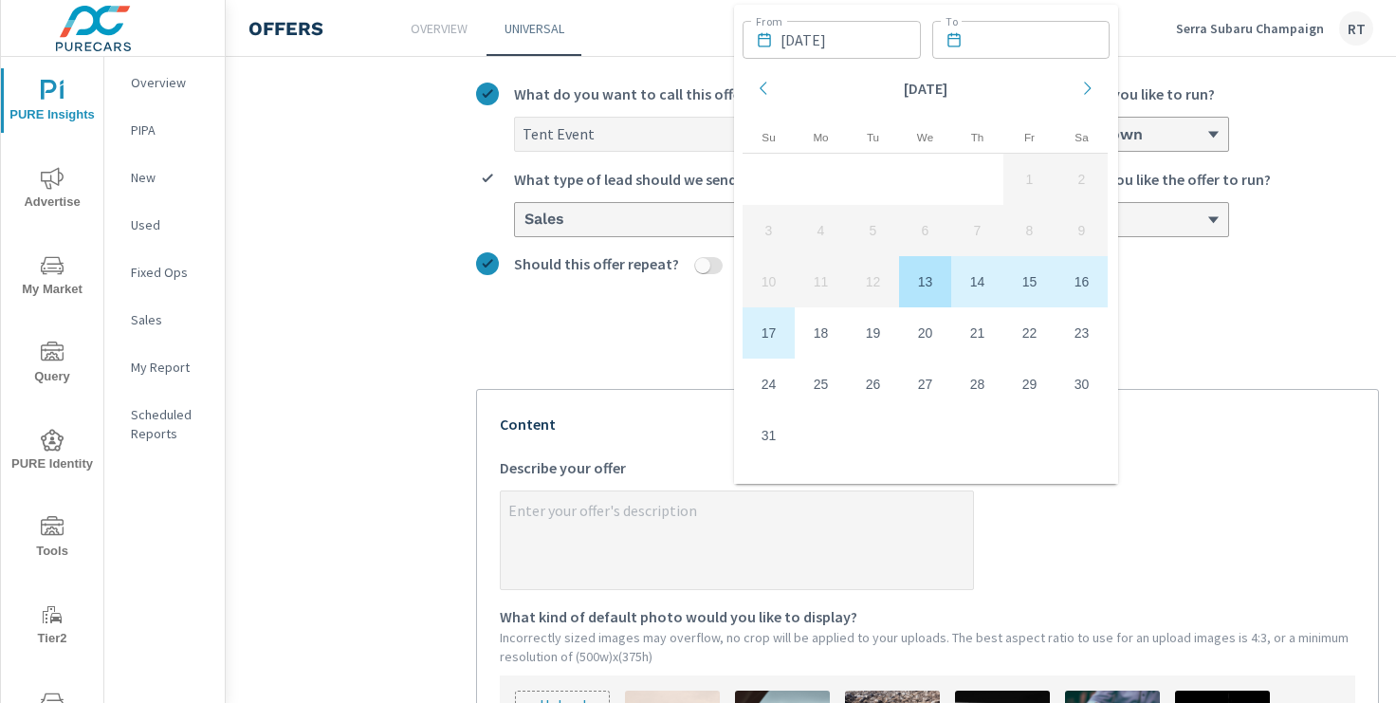
click at [773, 329] on td "17" at bounding box center [768, 332] width 52 height 51
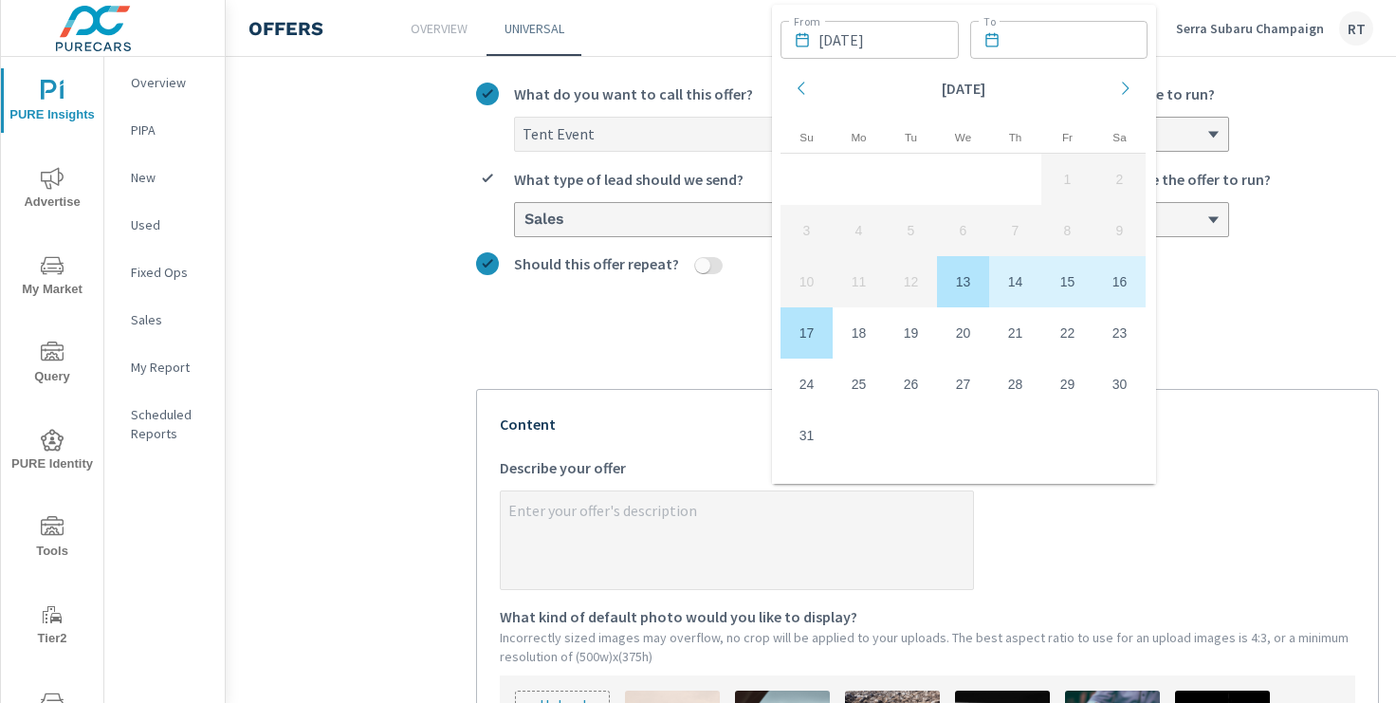
type textarea "x"
type input "[DATE]"
click at [1295, 345] on div "Tent Event What do you want to call this offer? Custom with countdown What kind…" at bounding box center [927, 627] width 903 height 1120
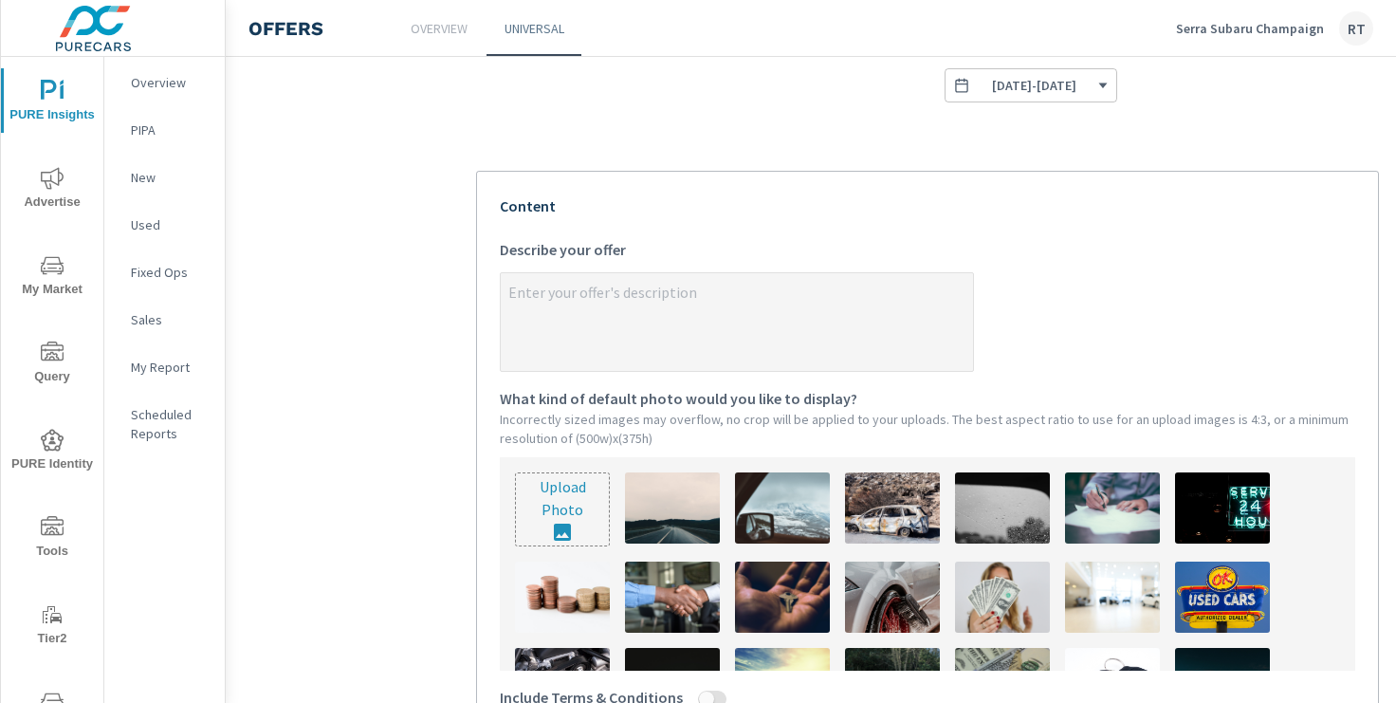
scroll to position [338, 0]
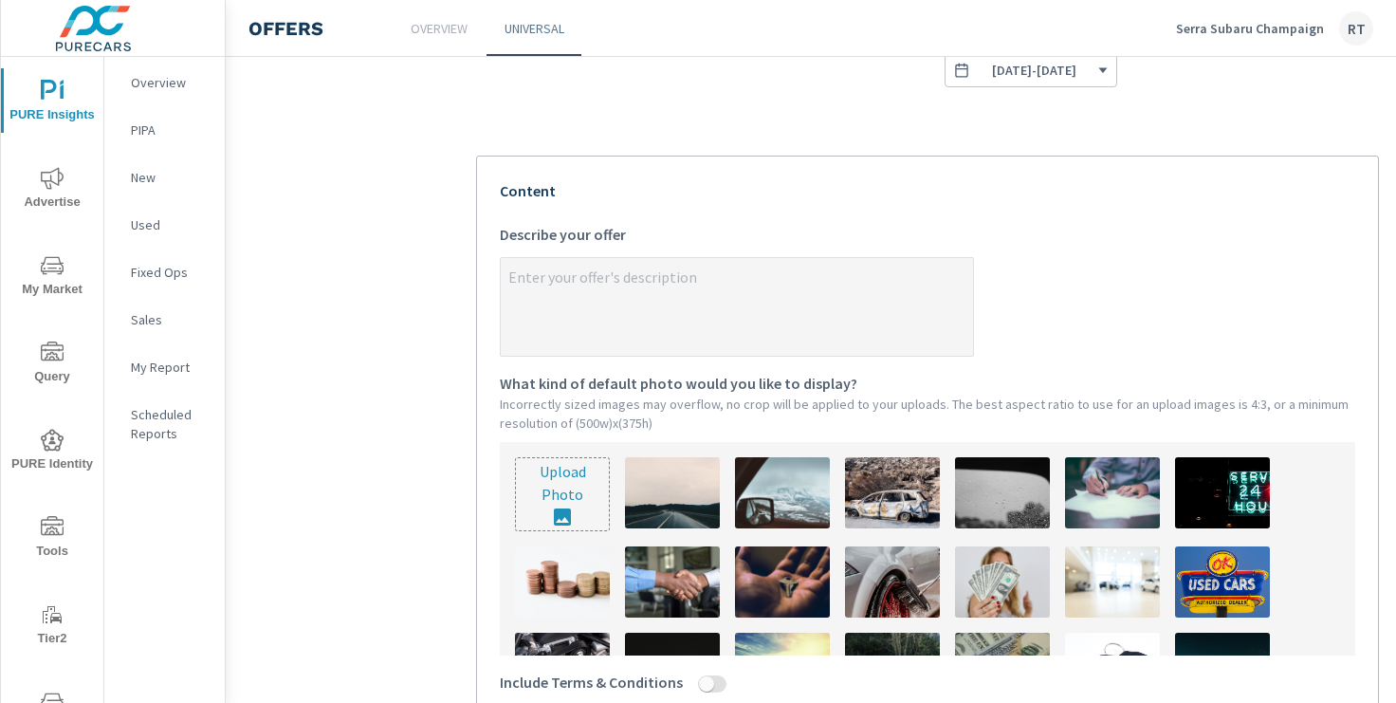
type textarea "x"
click at [559, 281] on textarea "x Describe your offer" at bounding box center [737, 308] width 472 height 95
paste textarea "While we repave our Subaru lot, we’re paving the way to your best deal yet! Sho…"
type textarea "While we repave our Subaru lot, we’re paving the way to your best deal yet! Sho…"
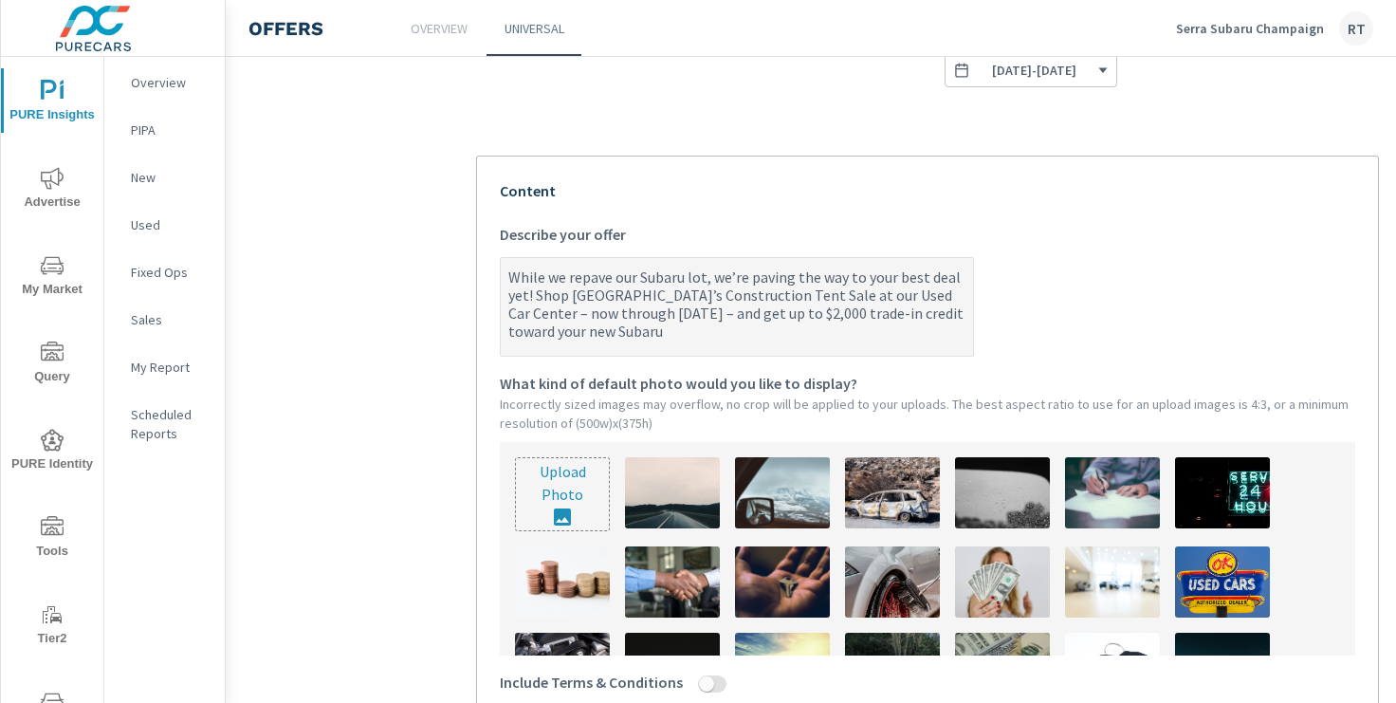
type textarea "x"
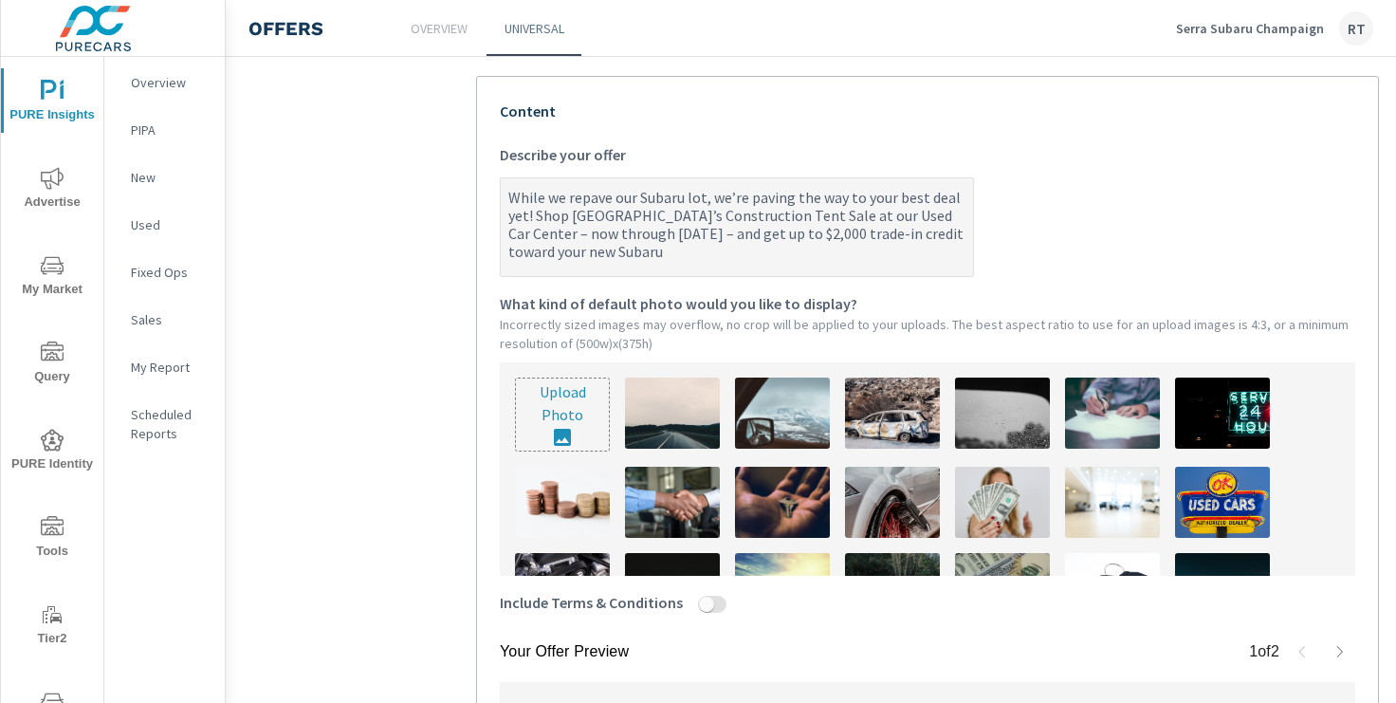
scroll to position [412, 0]
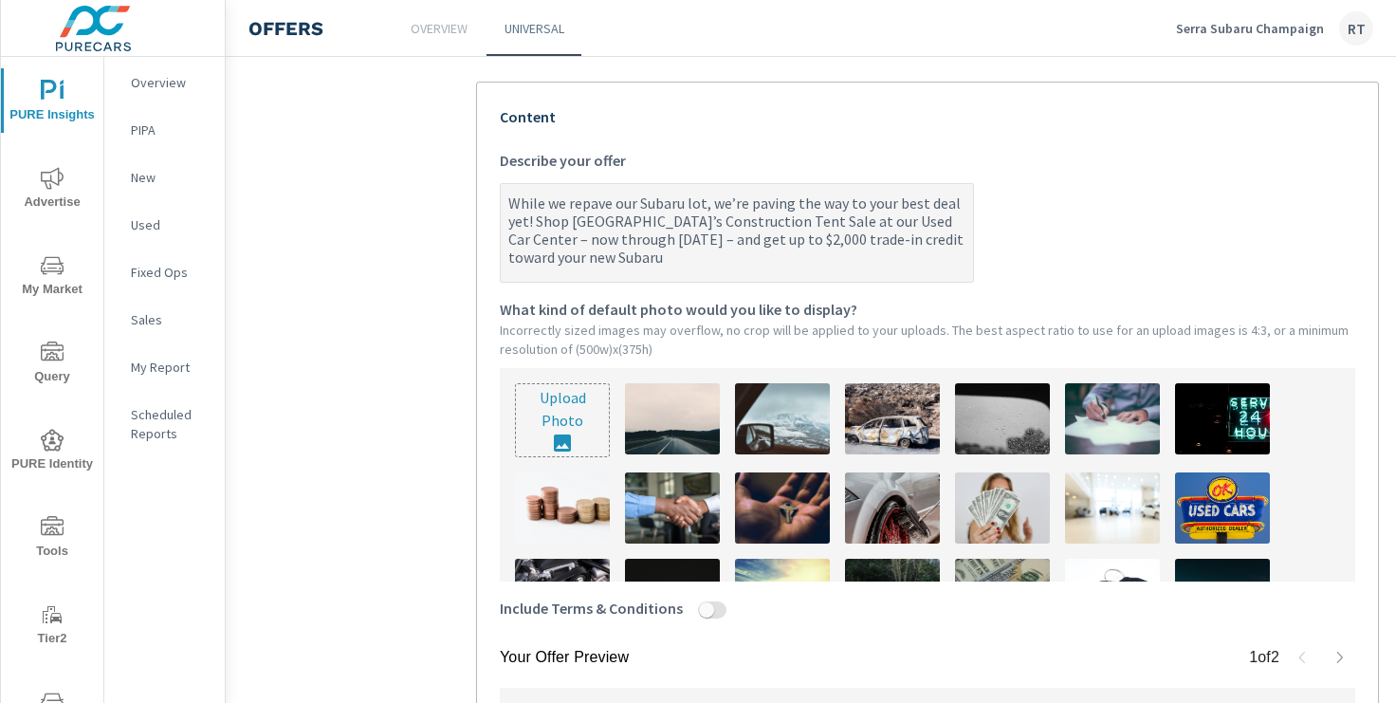
drag, startPoint x: 572, startPoint y: 218, endPoint x: 886, endPoint y: 224, distance: 313.9
click at [886, 224] on textarea "While we repave our Subaru lot, we’re paving the way to your best deal yet! Sho…" at bounding box center [737, 234] width 472 height 95
click at [502, 204] on textarea "While we repave our Subaru lot, we’re paving the way to your best deal yet! Sho…" at bounding box center [737, 234] width 472 height 95
drag, startPoint x: 502, startPoint y: 202, endPoint x: 571, endPoint y: 224, distance: 72.6
click at [571, 224] on textarea "While we repave our Subaru lot, we’re paving the way to your best deal yet! Sho…" at bounding box center [737, 234] width 472 height 95
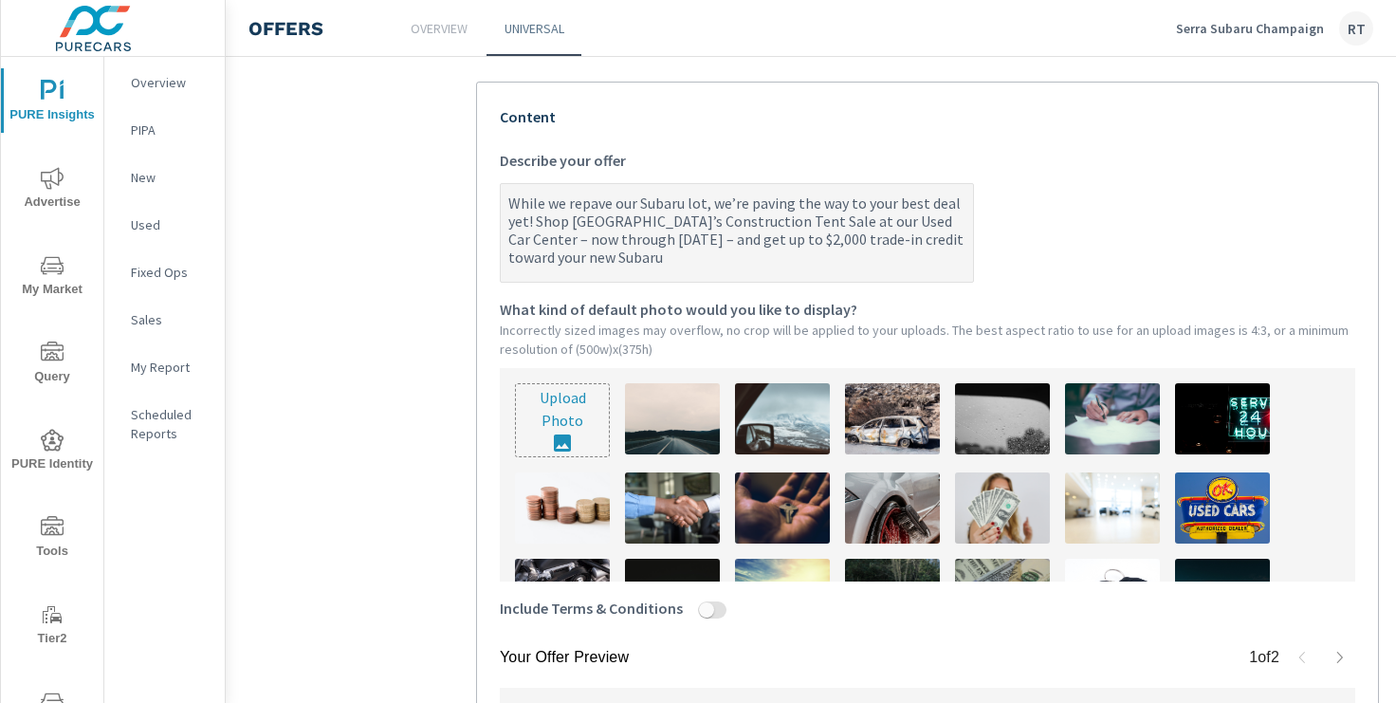
type textarea "Serra Subaru Champaign’s Construction Tent Sale at our Used Car Center – now th…"
type textarea "x"
drag, startPoint x: 752, startPoint y: 220, endPoint x: 721, endPoint y: 220, distance: 31.3
click at [721, 220] on textarea "Serra Subaru Champaign’s Construction Tent Sale at our Used Car Center – now th…" at bounding box center [737, 234] width 472 height 95
type textarea "Serra Subaru Champaign’s Construction Tent Sale at our Used Car Center – now th…"
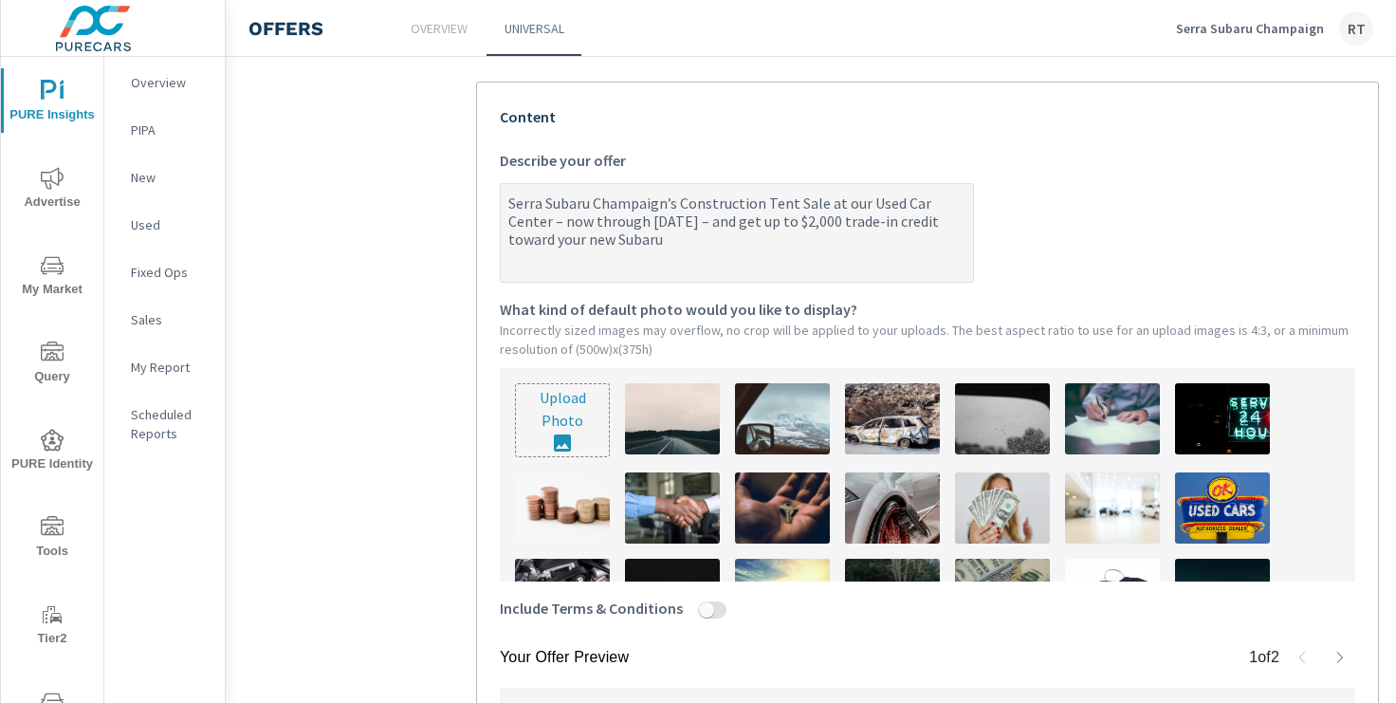
type textarea "x"
click at [621, 236] on textarea "Serra Subaru Champaign’s Construction Tent Sale at our Used Car Center – now th…" at bounding box center [737, 234] width 472 height 95
type textarea "Serra Subaru Champaign’s Construction Tent Sale at our Used Car Center – now th…"
type textarea "x"
drag, startPoint x: 675, startPoint y: 203, endPoint x: 499, endPoint y: 204, distance: 176.3
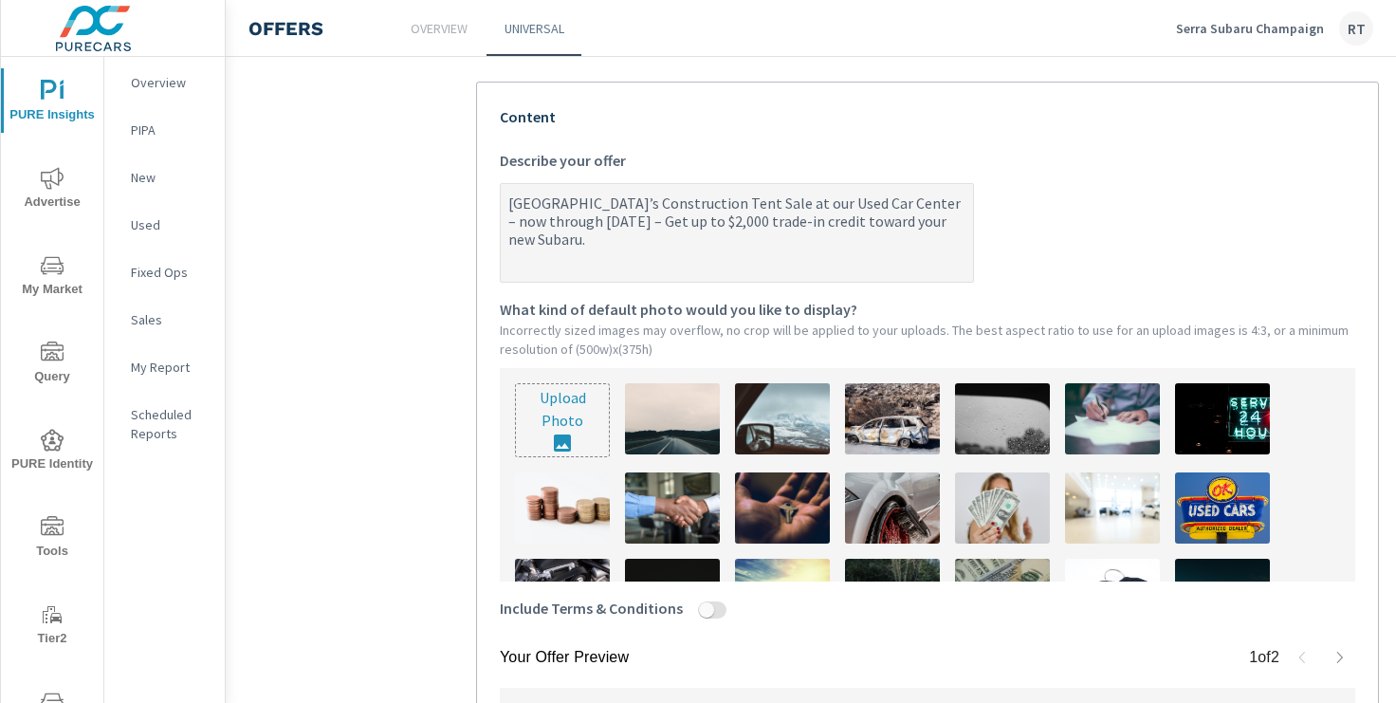
click at [500, 204] on div "Serra Subaru Champaign’s Construction Tent Sale at our Used Car Center – now th…" at bounding box center [737, 233] width 474 height 100
type textarea "Construction Tent Sale at our Used Car Center – now through Saturday – Get up t…"
type textarea "x"
type textarea "W Construction Tent Sale at our Used Car Center – now through Saturday – Get up…"
type textarea "x"
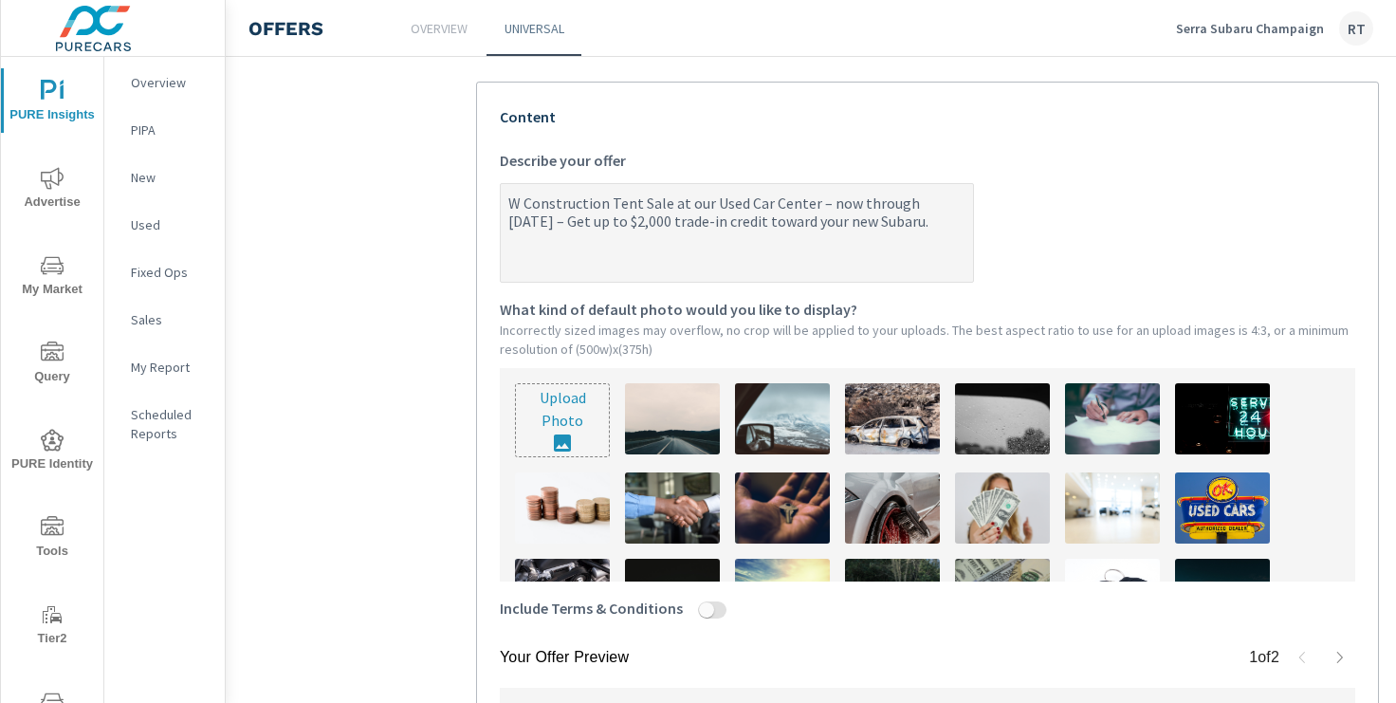
type textarea "We Construction Tent Sale at our Used Car Center – now through Saturday – Get u…"
type textarea "x"
type textarea "We Construction Tent Sale at our Used Car Center – now through Saturday – Get u…"
type textarea "x"
type textarea "We a Construction Tent Sale at our Used Car Center – now through Saturday – Get…"
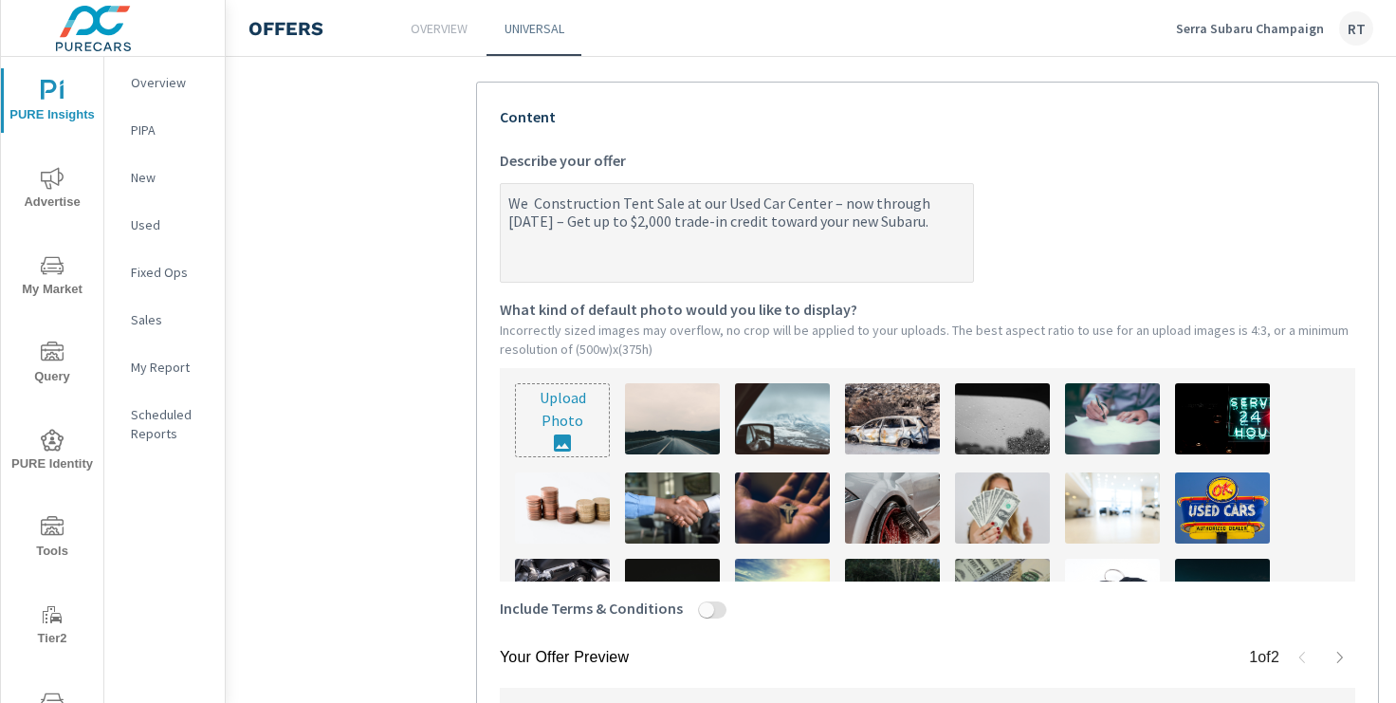
type textarea "x"
type textarea "We ar Construction Tent Sale at our Used Car Center – now through Saturday – Ge…"
type textarea "x"
type textarea "We are Construction Tent Sale at our Used Car Center – now through Saturday – G…"
type textarea "x"
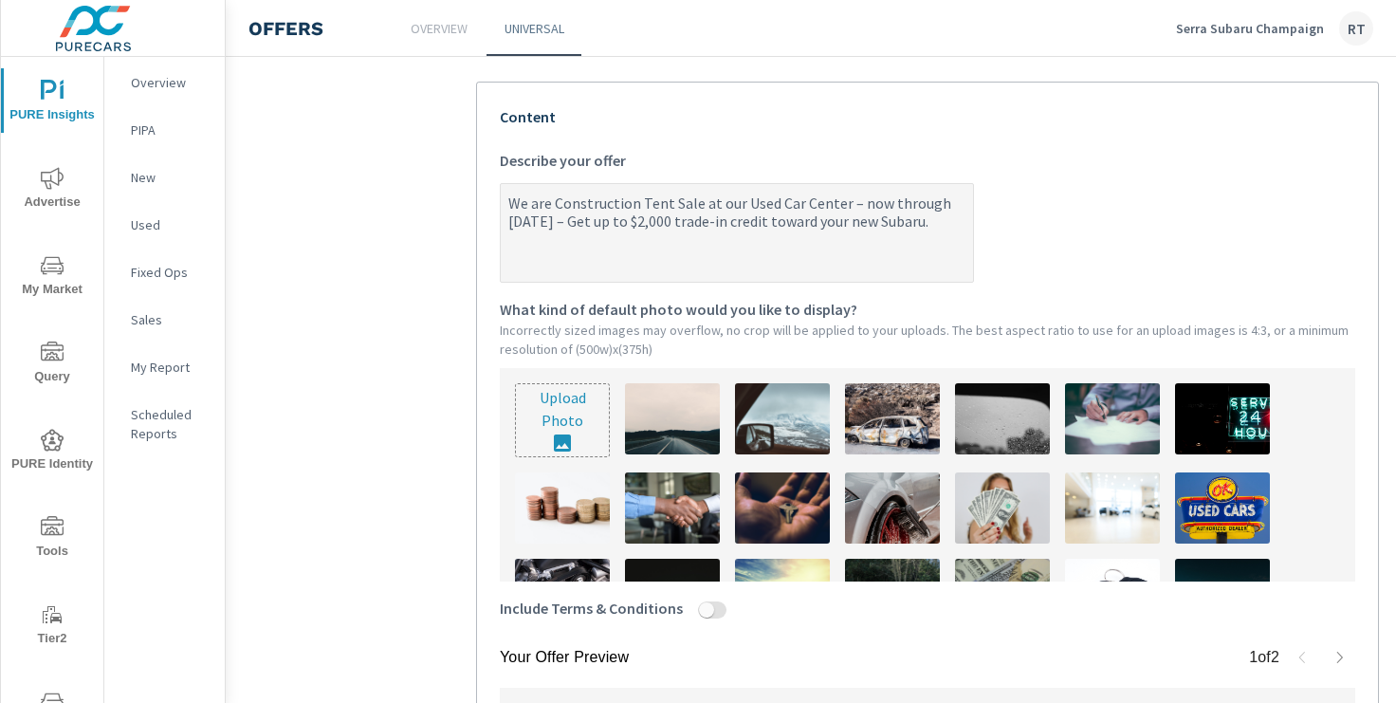
type textarea "We are Construction Tent Sale at our Used Car Center – now through Saturday – G…"
type textarea "x"
type textarea "We are h Construction Tent Sale at our Used Car Center – now through Saturday –…"
type textarea "x"
type textarea "We are ha Construction Tent Sale at our Used Car Center – now through Saturday …"
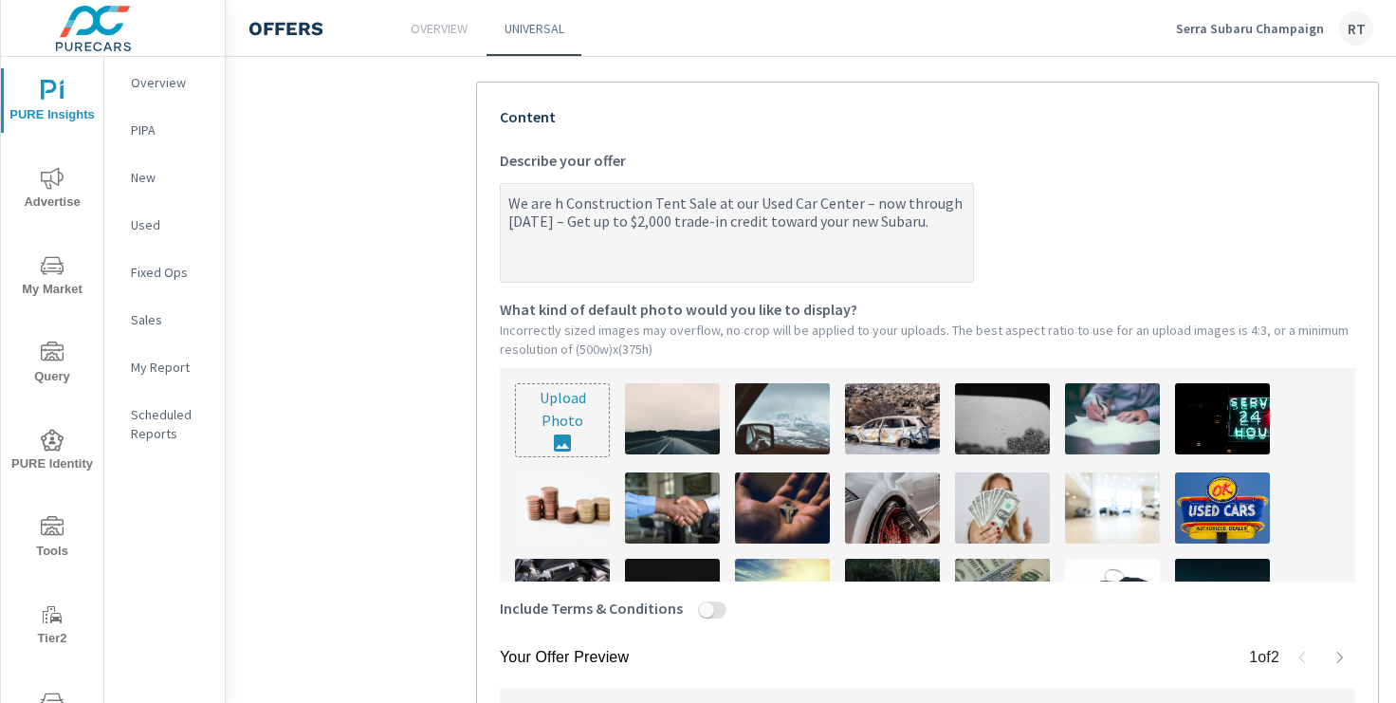
type textarea "x"
type textarea "We are hav Construction Tent Sale at our Used Car Center – now through Saturday…"
type textarea "x"
type textarea "We are havi Construction Tent Sale at our Used Car Center – now through Saturda…"
type textarea "x"
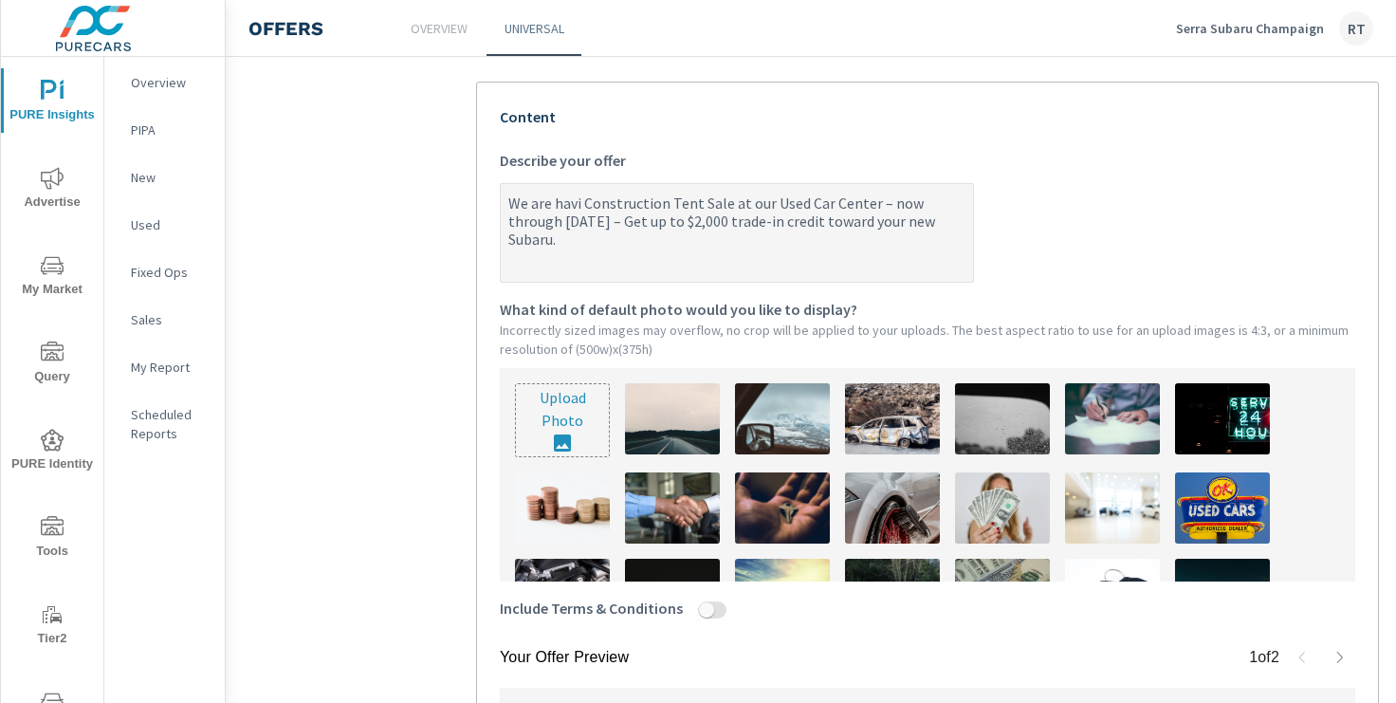
type textarea "We are havin Construction Tent Sale at our Used Car Center – now through Saturd…"
type textarea "x"
type textarea "We are having Construction Tent Sale at our Used Car Center – now through Satur…"
type textarea "x"
type textarea "We are having Construction Tent Sale at our Used Car Center – now through Satur…"
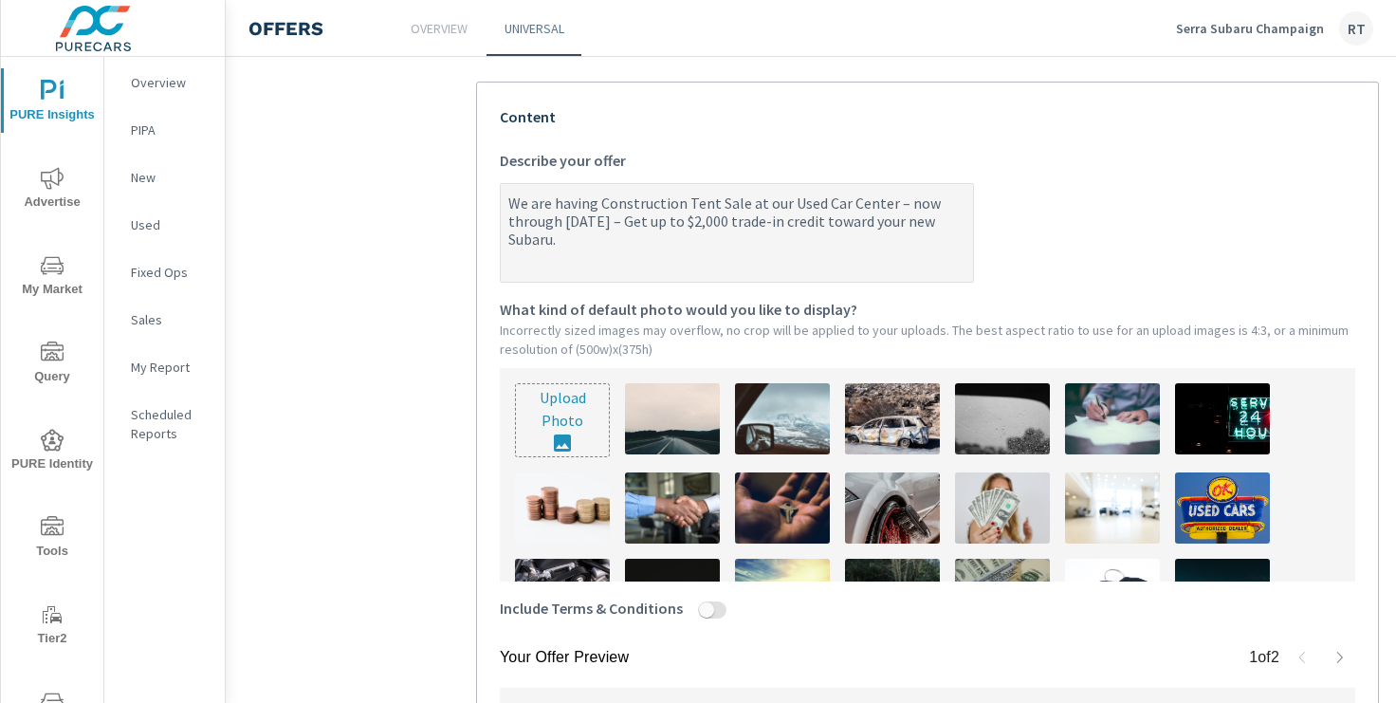
type textarea "x"
type textarea "We are having a Construction Tent Sale at our Used Car Center – now through Sat…"
type textarea "x"
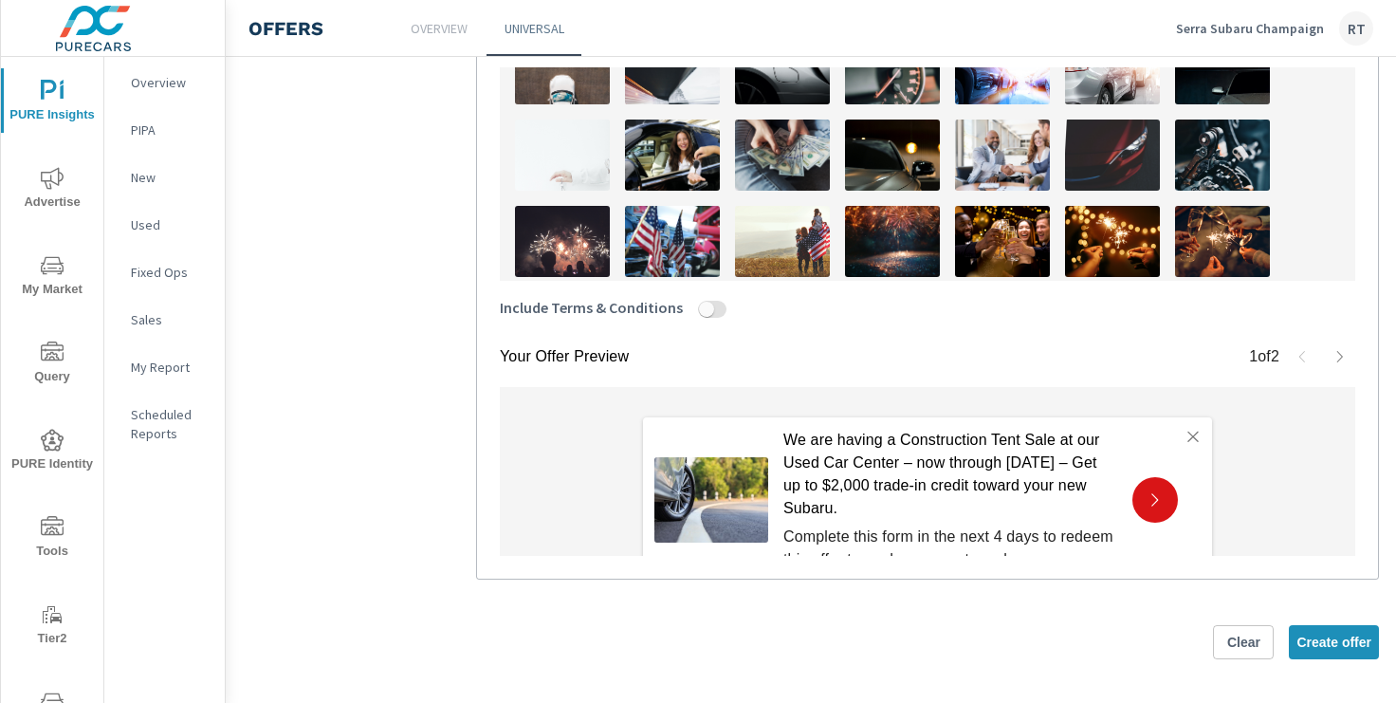
scroll to position [401, 0]
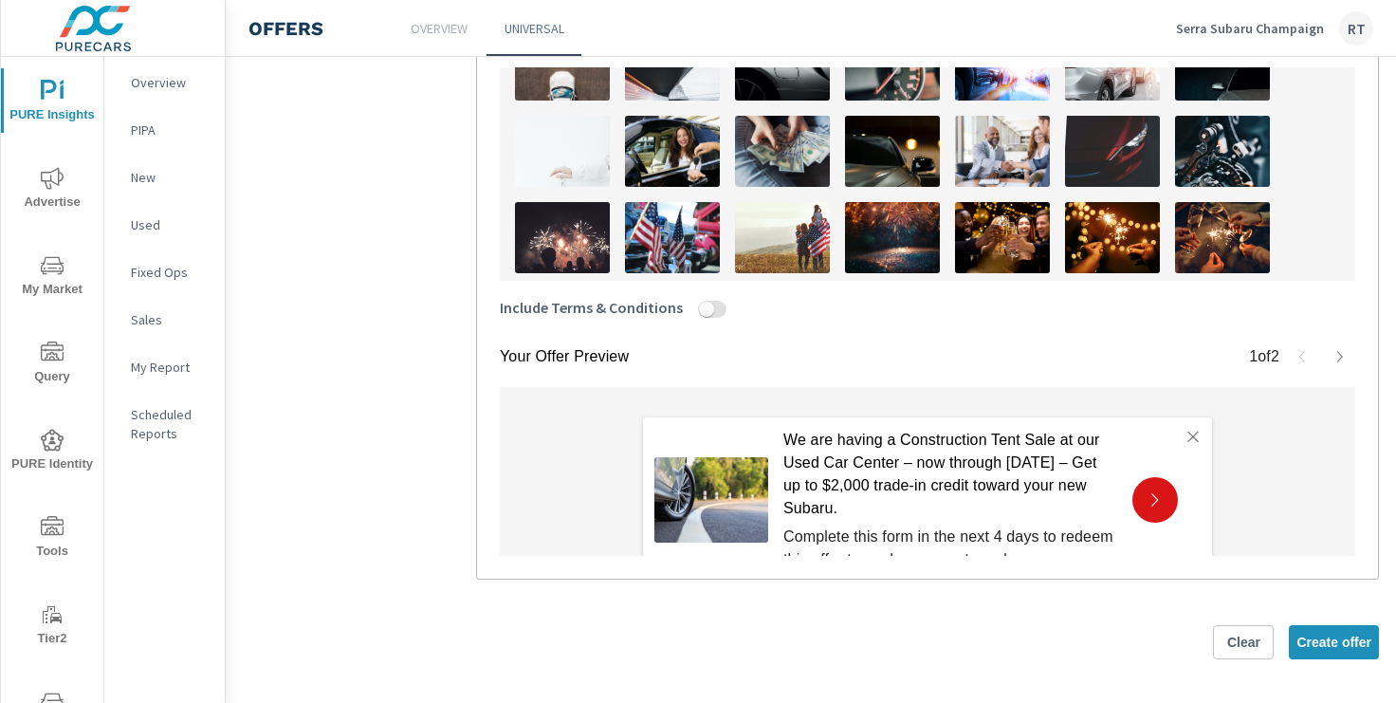
type textarea "We are having a Construction Tent Sale at our Used Car Center – now through Sat…"
click at [771, 152] on img at bounding box center [782, 151] width 95 height 71
click at [1342, 356] on icon "button" at bounding box center [1339, 356] width 15 height 15
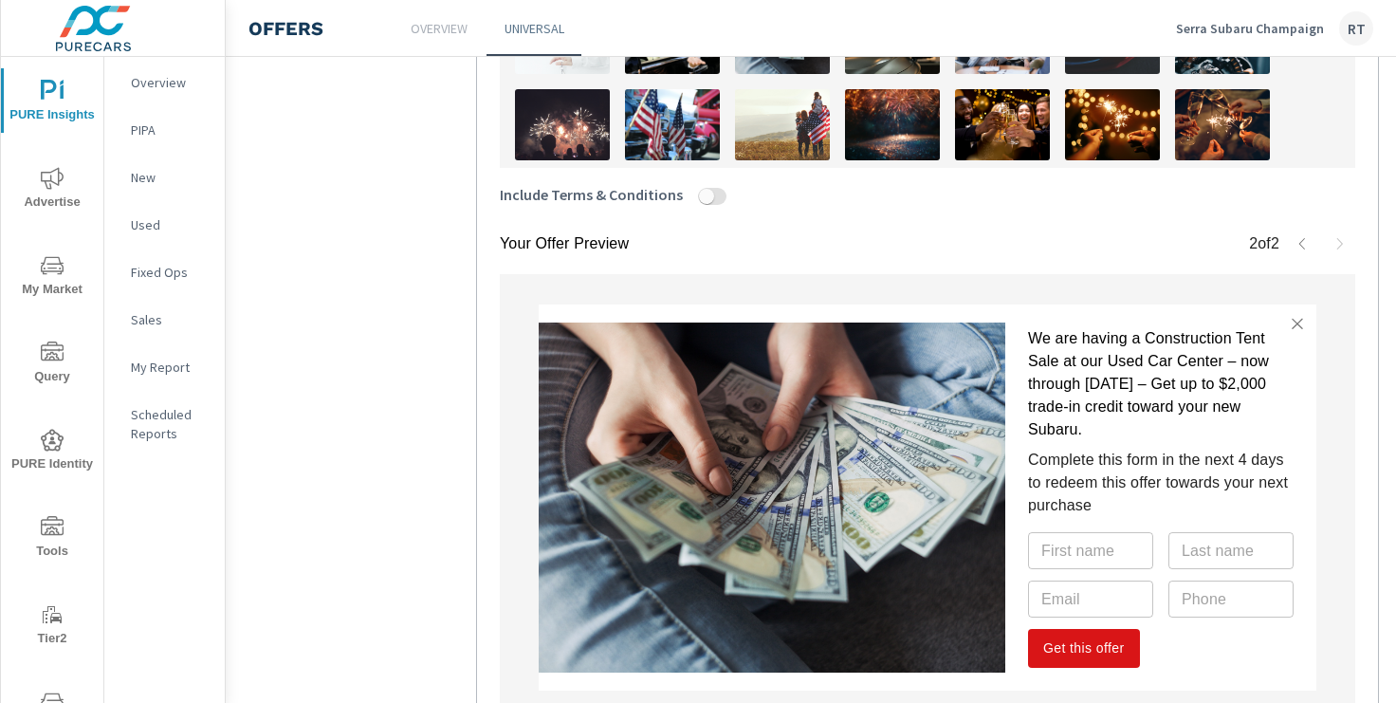
click at [1302, 239] on icon "button" at bounding box center [1302, 243] width 6 height 11
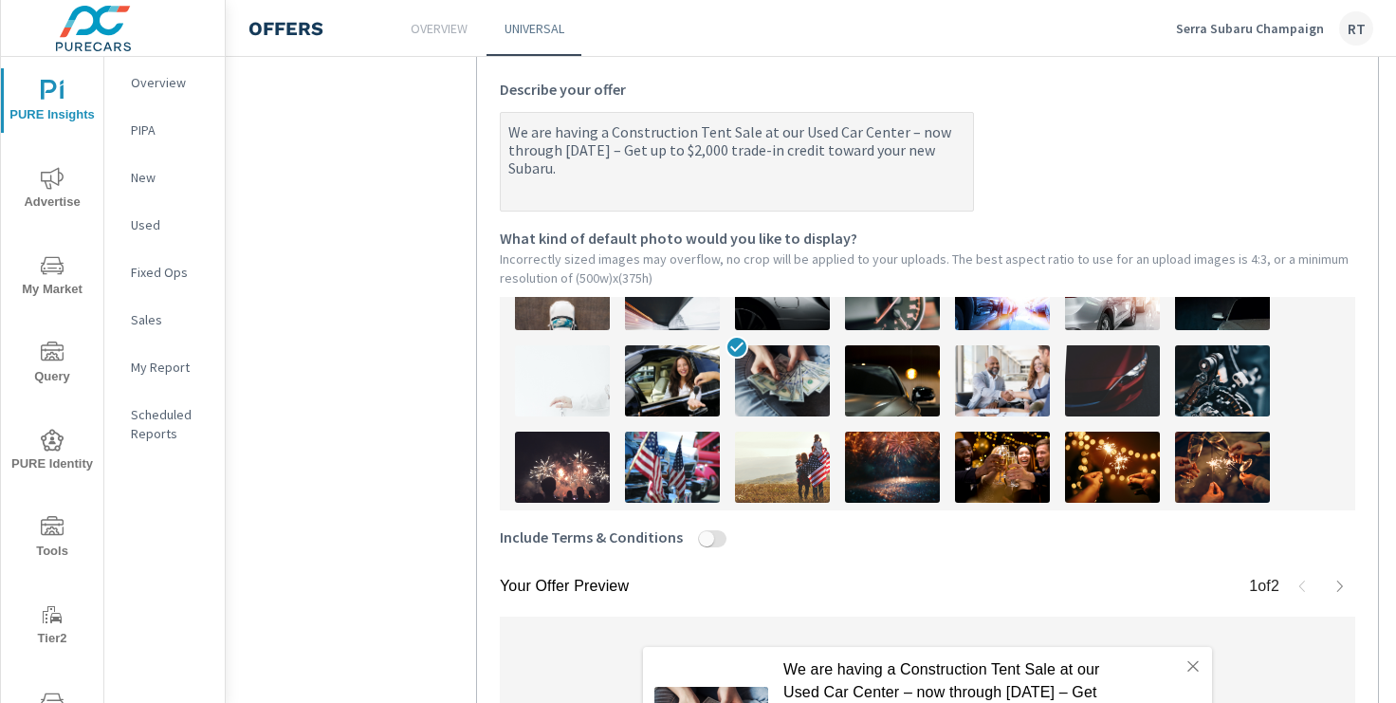
scroll to position [447, 0]
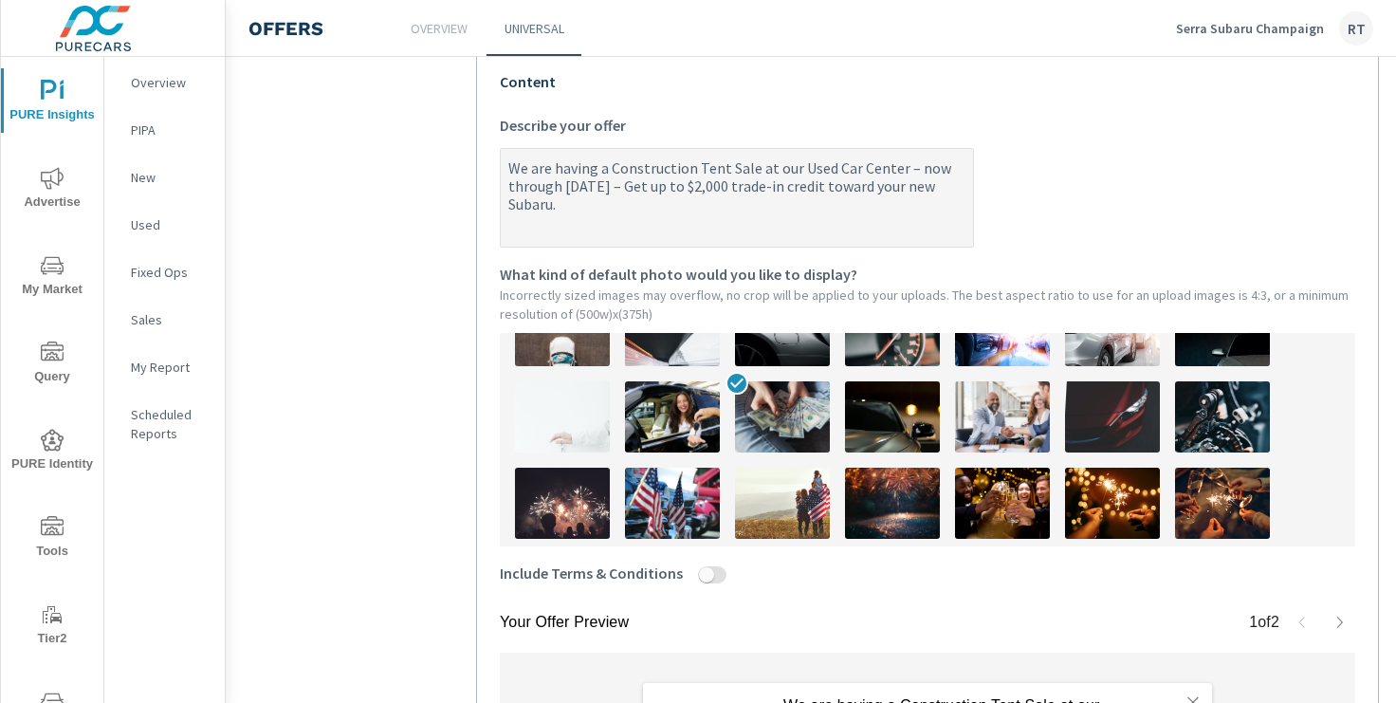
type textarea "x"
click at [912, 167] on textarea "We are having a Construction Tent Sale at our Used Car Center – now through Sat…" at bounding box center [737, 199] width 472 height 95
type textarea "We are having a Construction Tent Sale at our Used Car Center –now through Satu…"
type textarea "x"
type textarea "We are having a Construction Tent Sale at our Used Car Center now through Satur…"
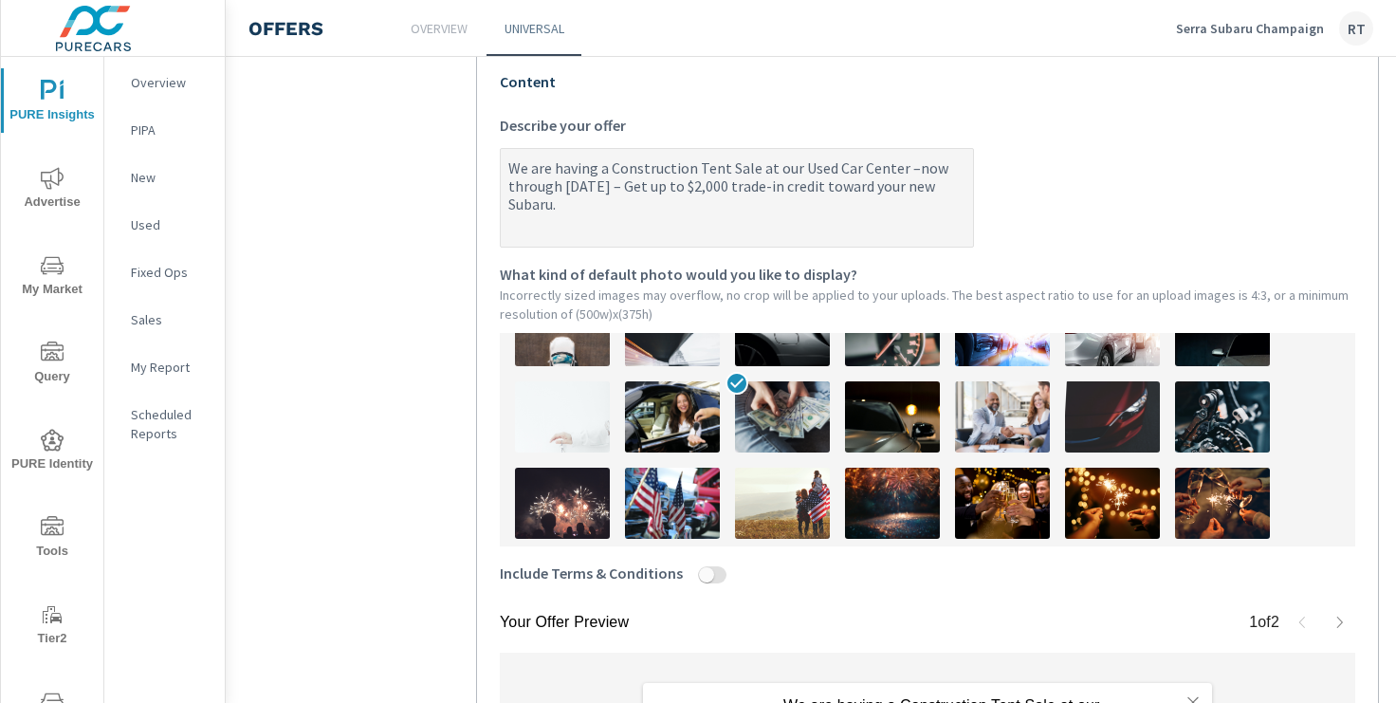
type textarea "x"
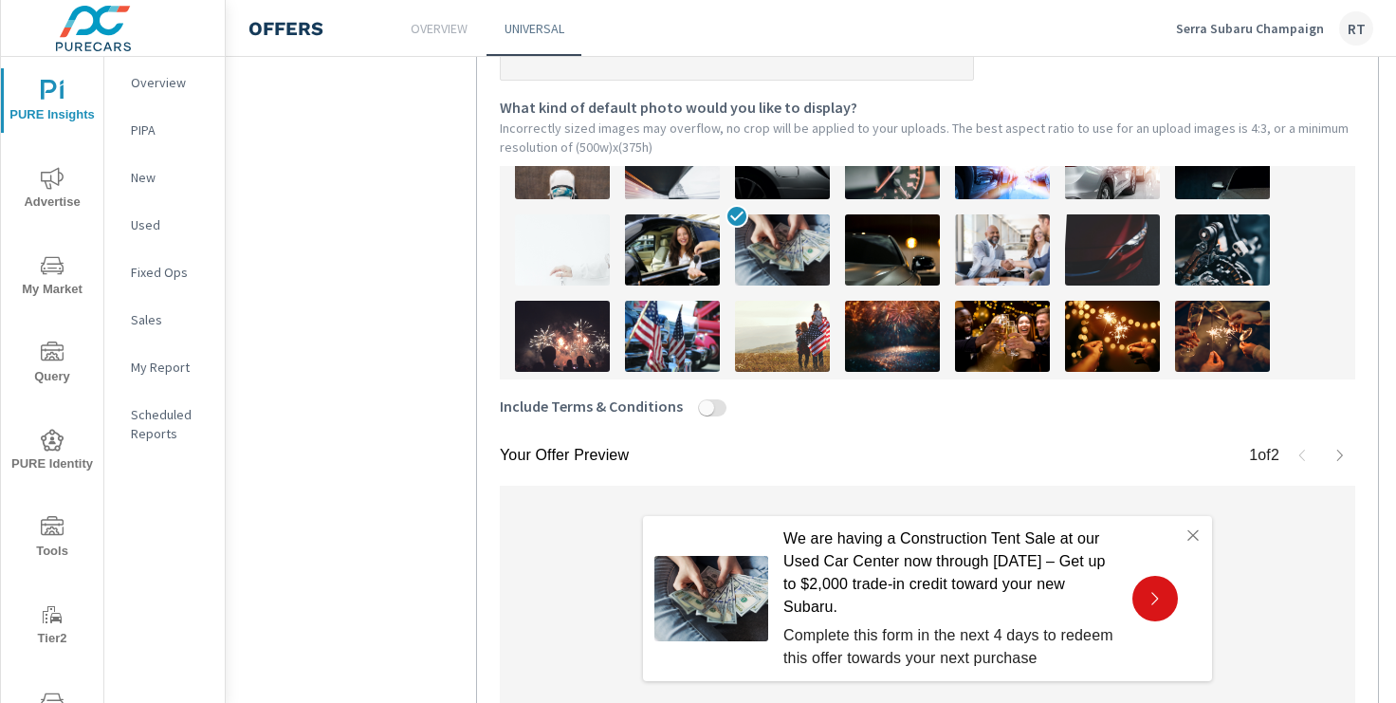
scroll to position [406, 0]
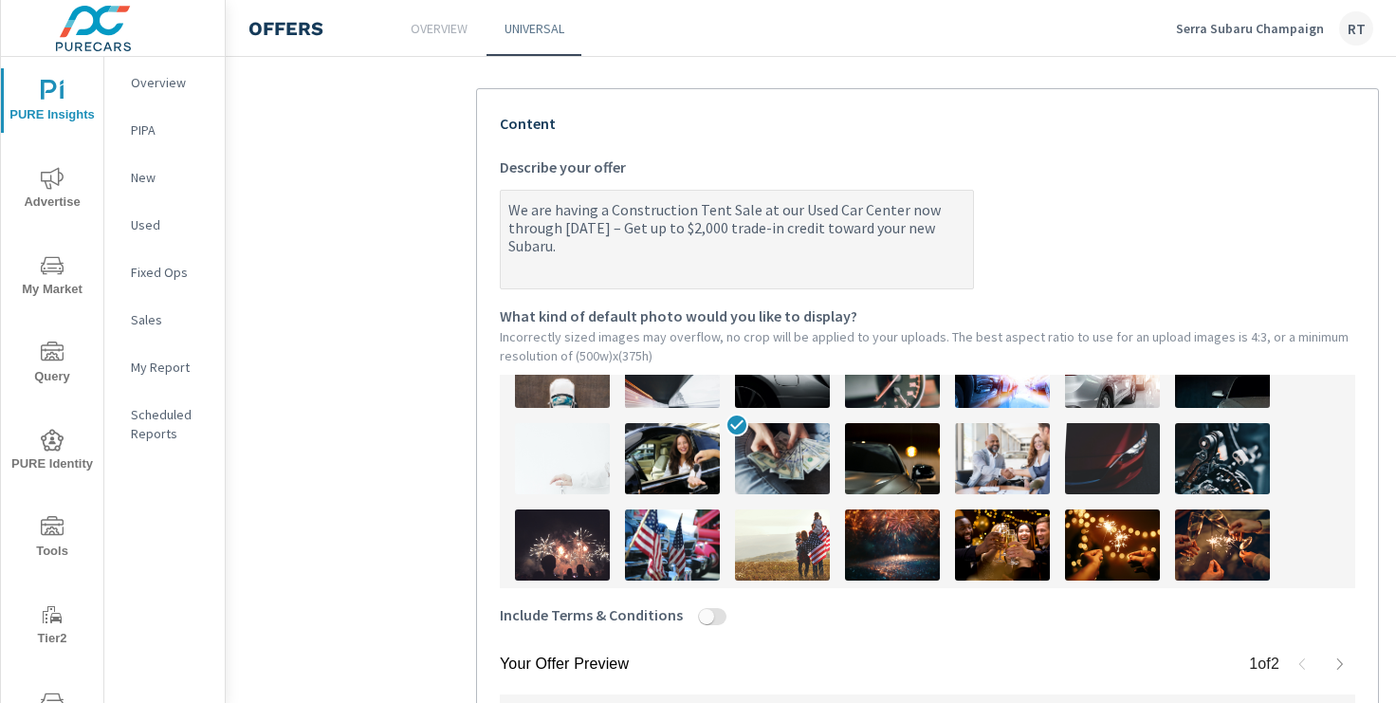
click at [629, 229] on textarea "We are having a Construction Tent Sale at our Used Car Center now through Satur…" at bounding box center [737, 240] width 472 height 95
type textarea "We are having a Construction Tent Sale at our Used Car Center now through Satur…"
type textarea "x"
type textarea "We are having a Construction Tent Sale at our Used Car Center now through Satur…"
type textarea "x"
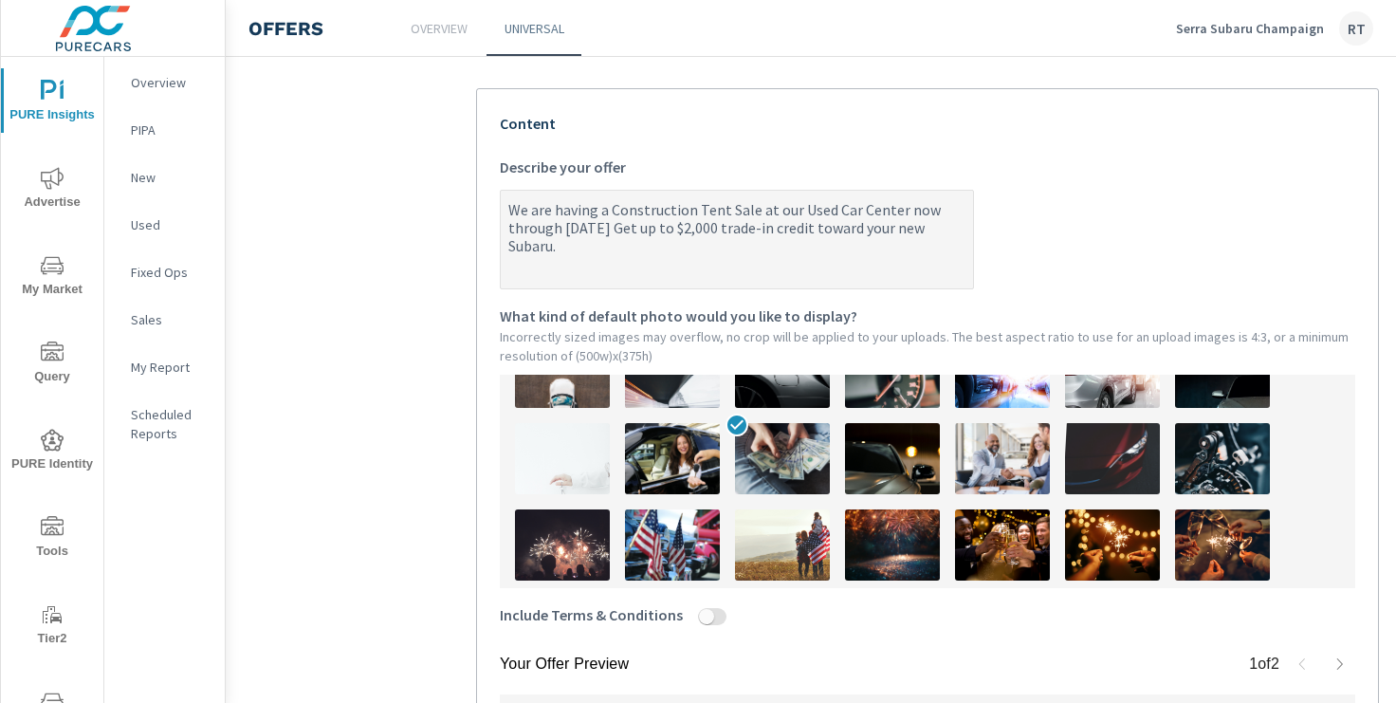
type textarea "We are having a Construction Tent Sale at our Used Car Center now through Satur…"
type textarea "x"
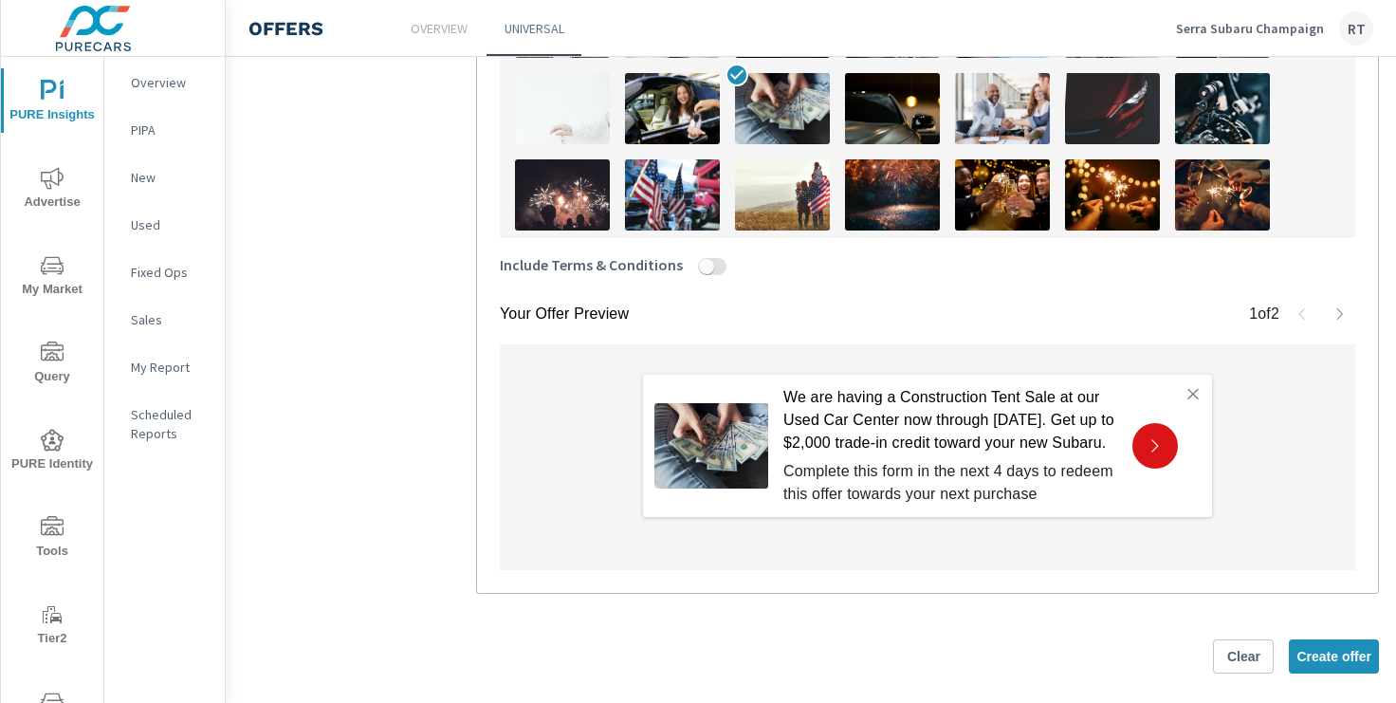
scroll to position [770, 0]
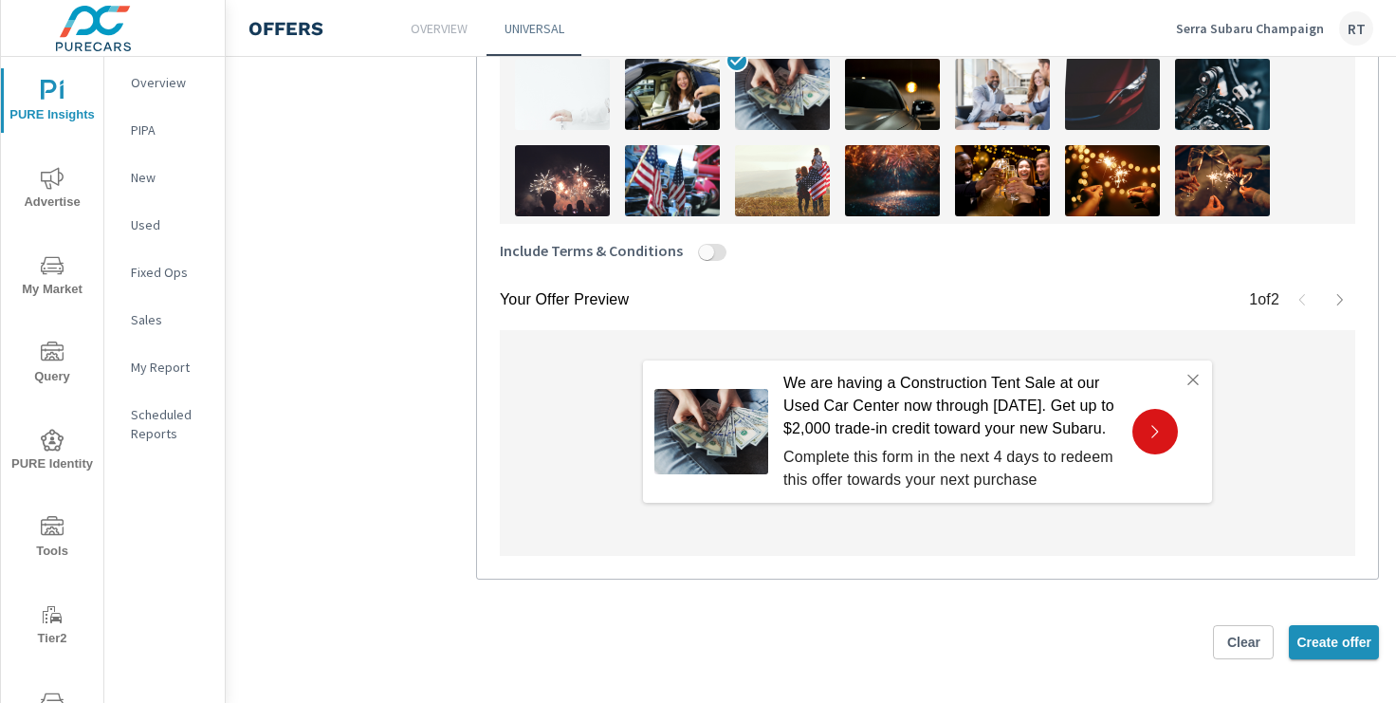
type textarea "We are having a Construction Tent Sale at our Used Car Center now through Satur…"
click at [1322, 636] on span "Create offer" at bounding box center [1333, 641] width 75 height 17
type textarea "x"
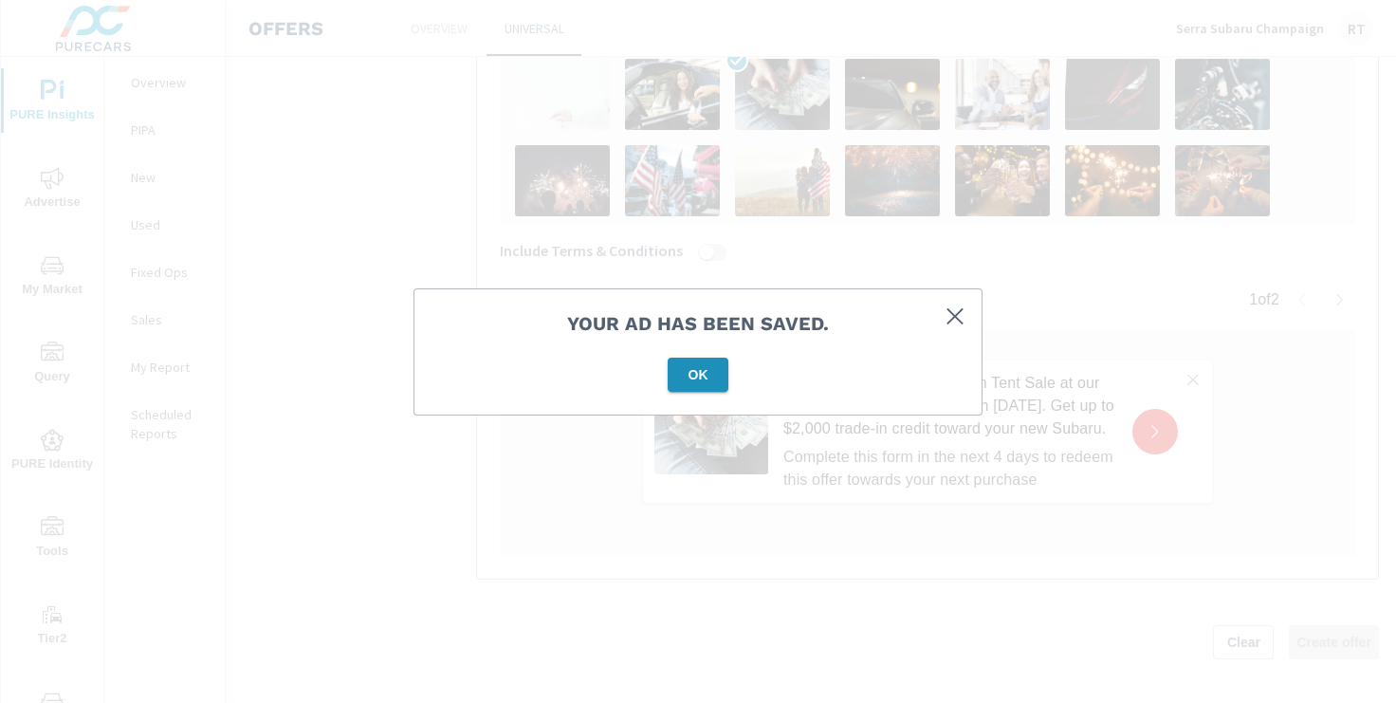
click at [694, 367] on span "OK" at bounding box center [698, 374] width 46 height 17
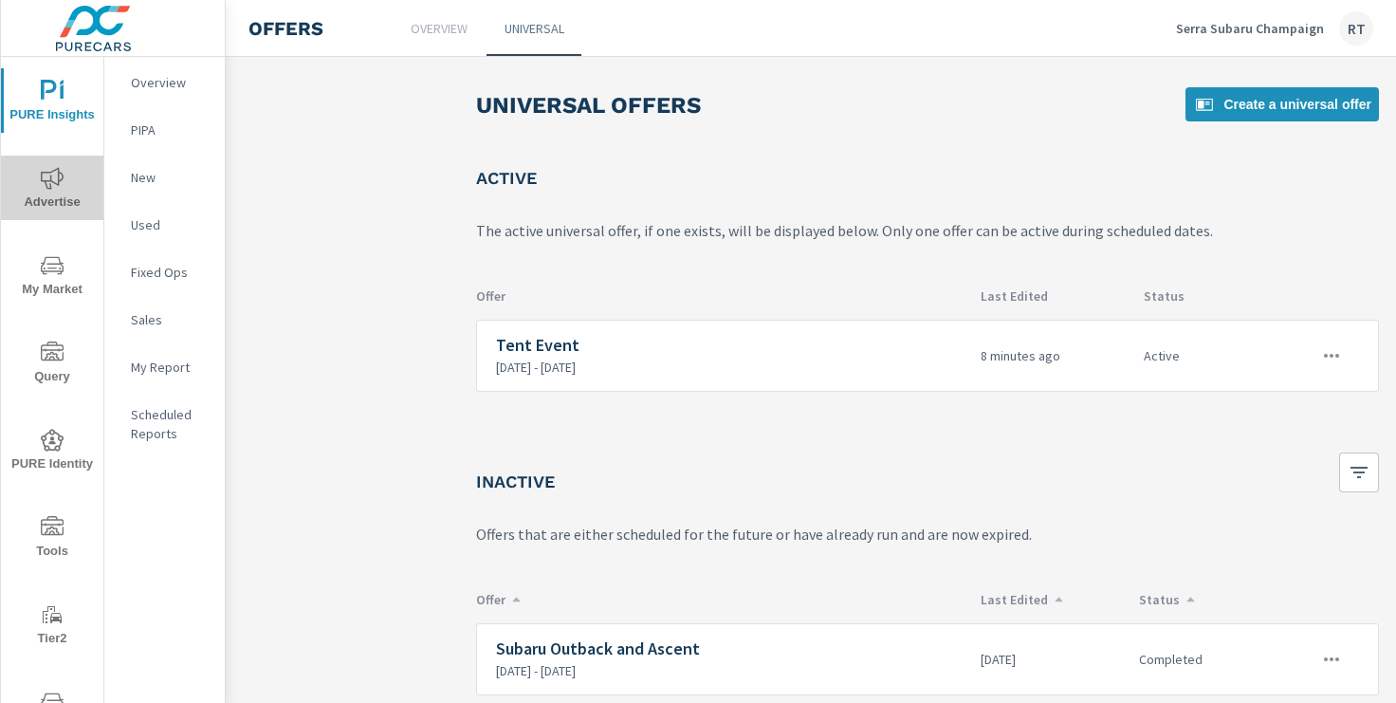
click at [63, 190] on span "Advertise" at bounding box center [52, 190] width 91 height 46
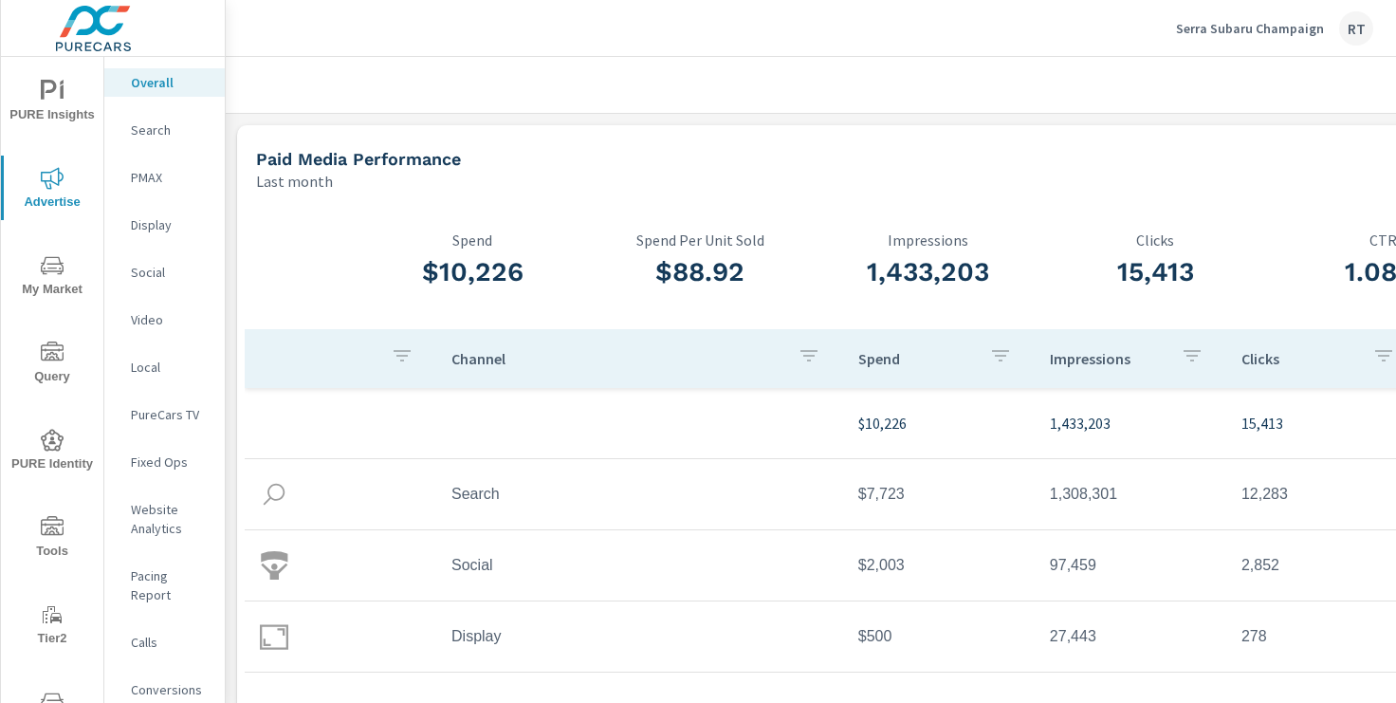
scroll to position [0, 233]
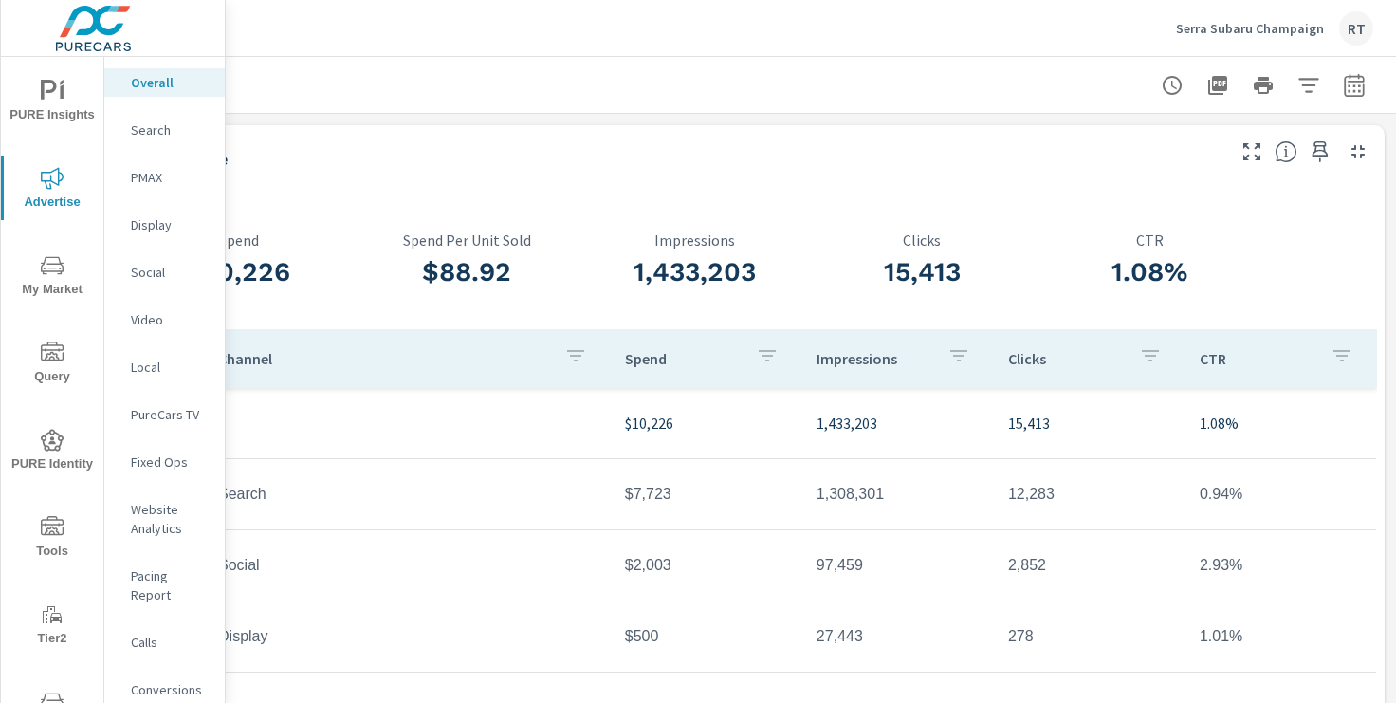
click at [1349, 89] on icon "button" at bounding box center [1353, 85] width 23 height 23
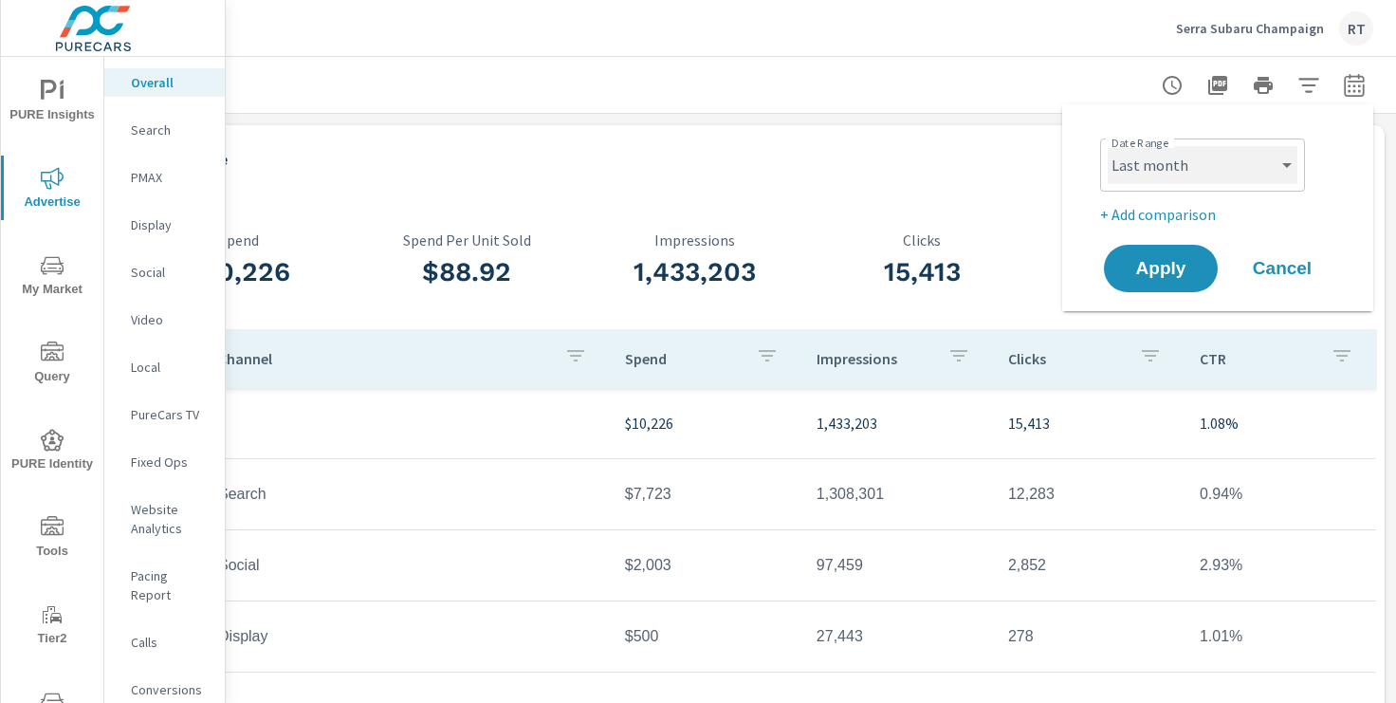
click at [1237, 151] on select "Custom Yesterday Last week Last 7 days Last 14 days Last 30 days Last 45 days L…" at bounding box center [1202, 165] width 190 height 38
click at [1107, 146] on select "Custom Yesterday Last week Last 7 days Last 14 days Last 30 days Last 45 days L…" at bounding box center [1202, 165] width 190 height 38
select select "Last 30 days"
click at [1149, 211] on p "+ Add comparison" at bounding box center [1221, 214] width 243 height 23
select select "Previous period"
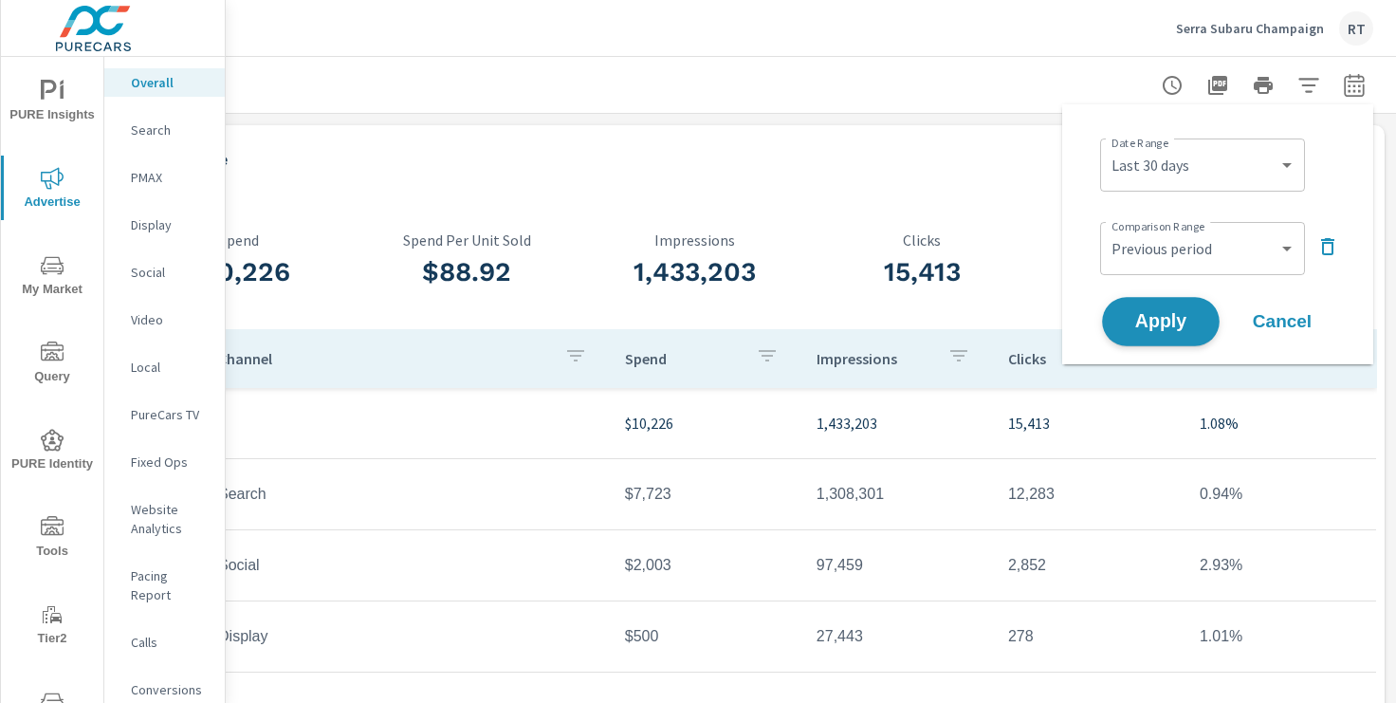
click at [1141, 316] on span "Apply" at bounding box center [1161, 322] width 78 height 18
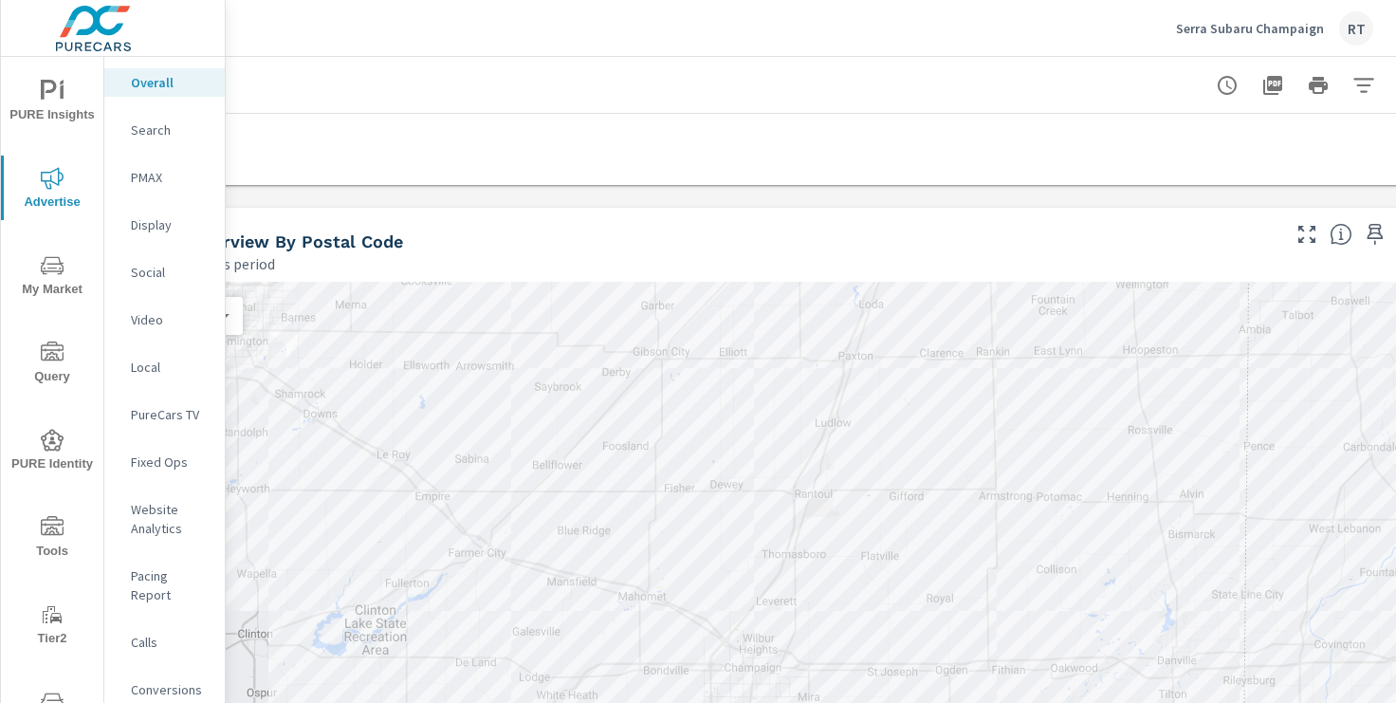
scroll to position [744, 178]
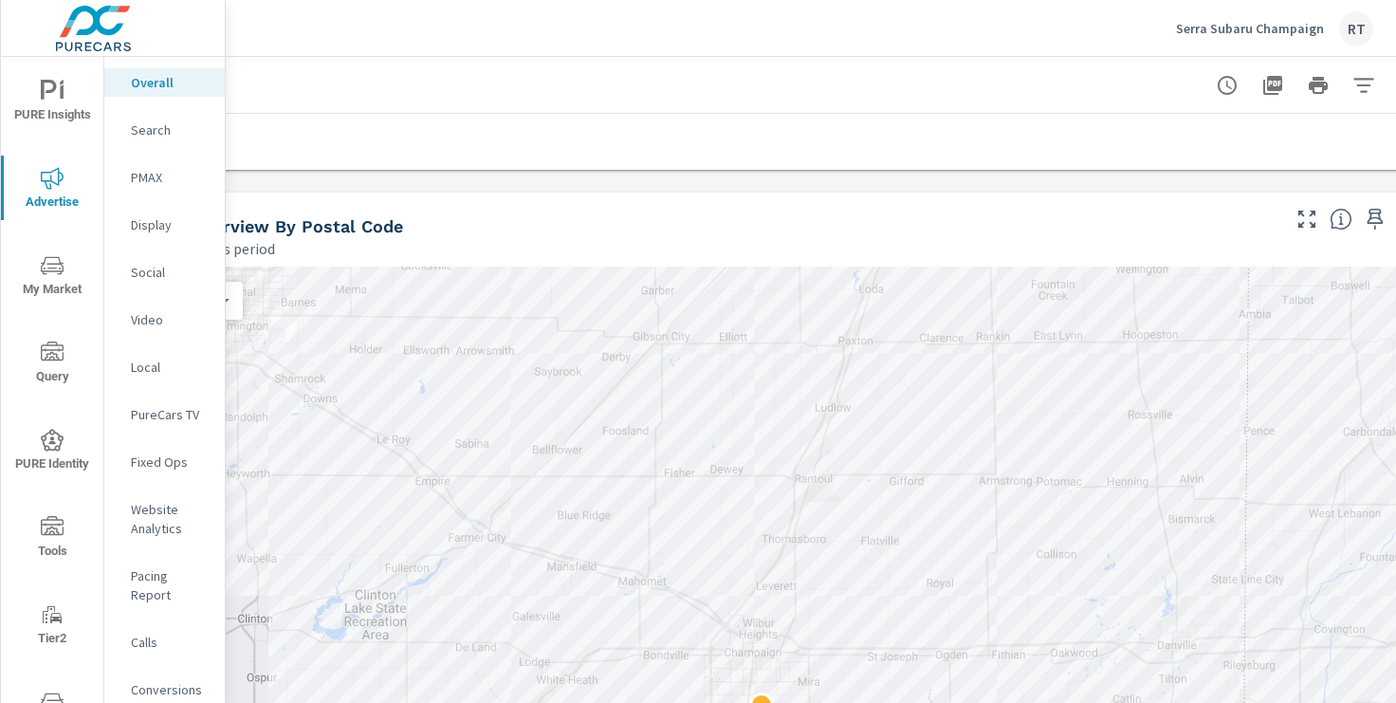
click at [145, 175] on p "PMAX" at bounding box center [170, 177] width 79 height 19
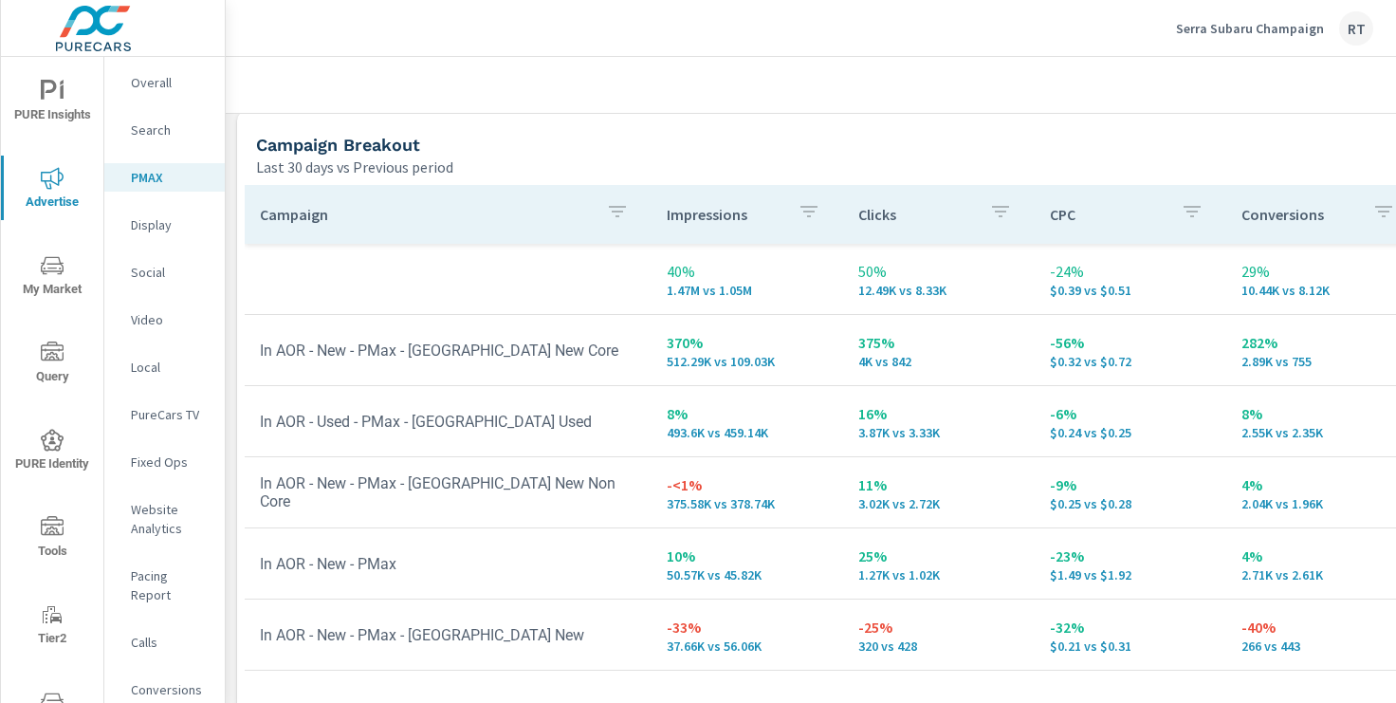
scroll to position [221, 0]
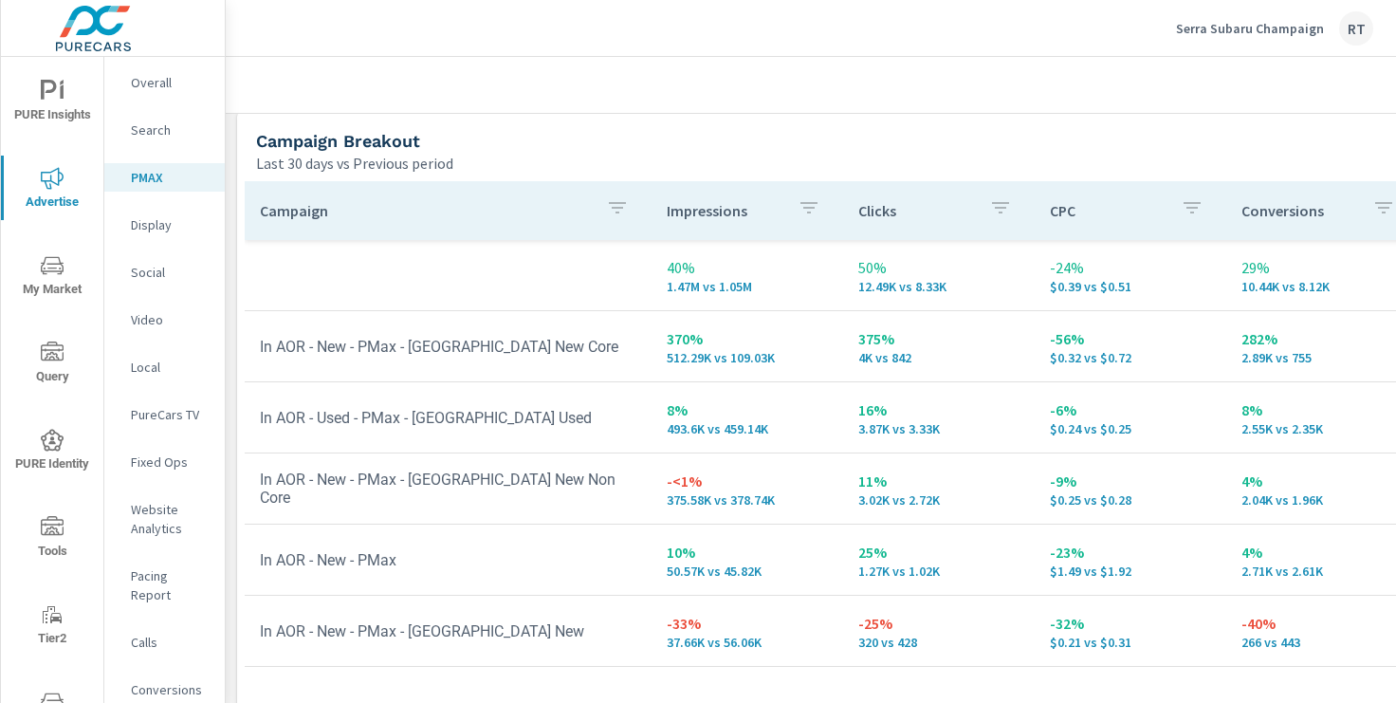
click at [150, 411] on p "PureCars TV" at bounding box center [170, 414] width 79 height 19
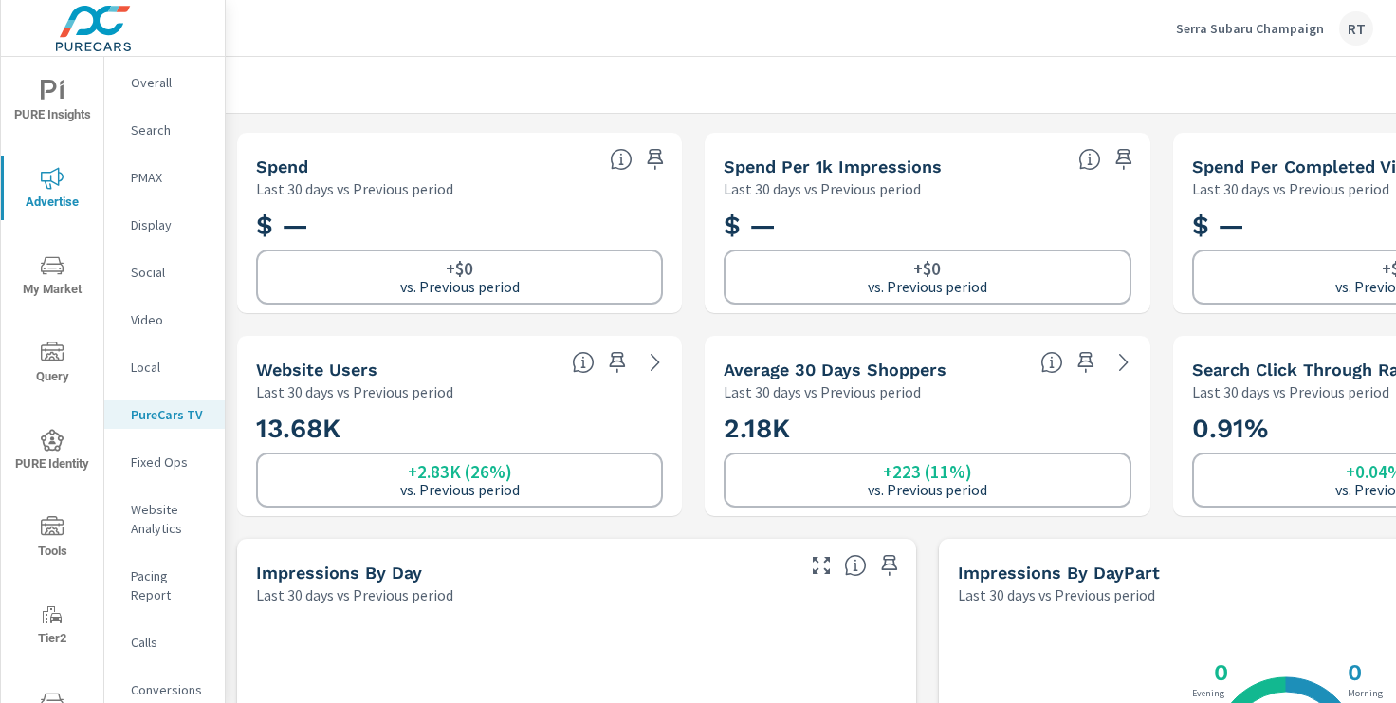
scroll to position [197, 0]
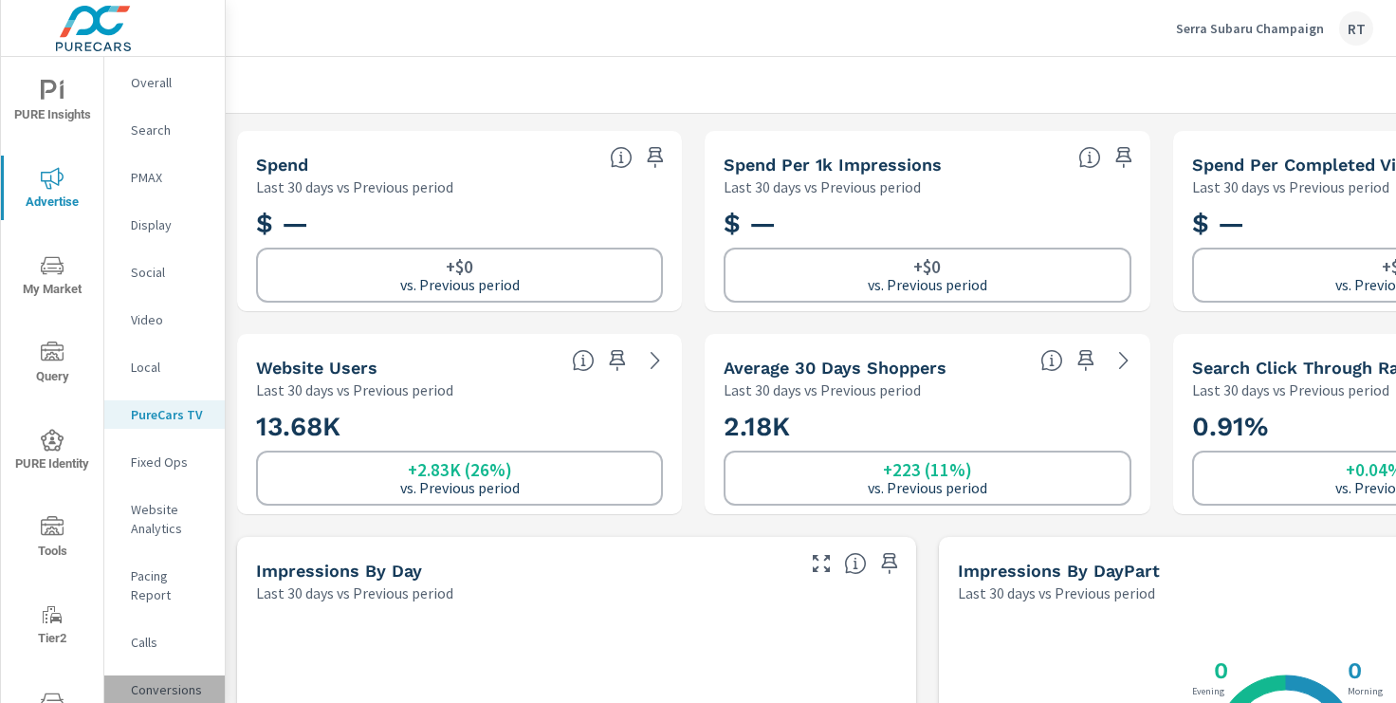
click at [147, 680] on p "Conversions" at bounding box center [170, 689] width 79 height 19
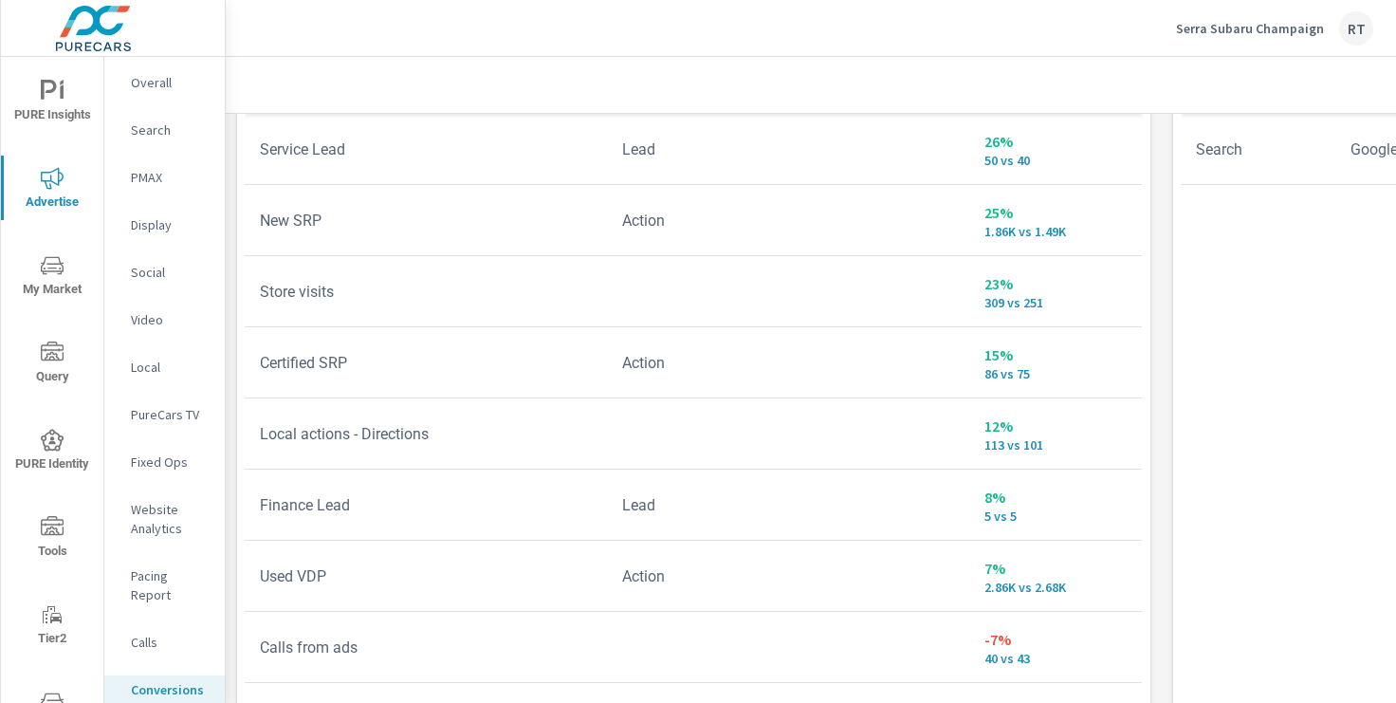
scroll to position [1160, 0]
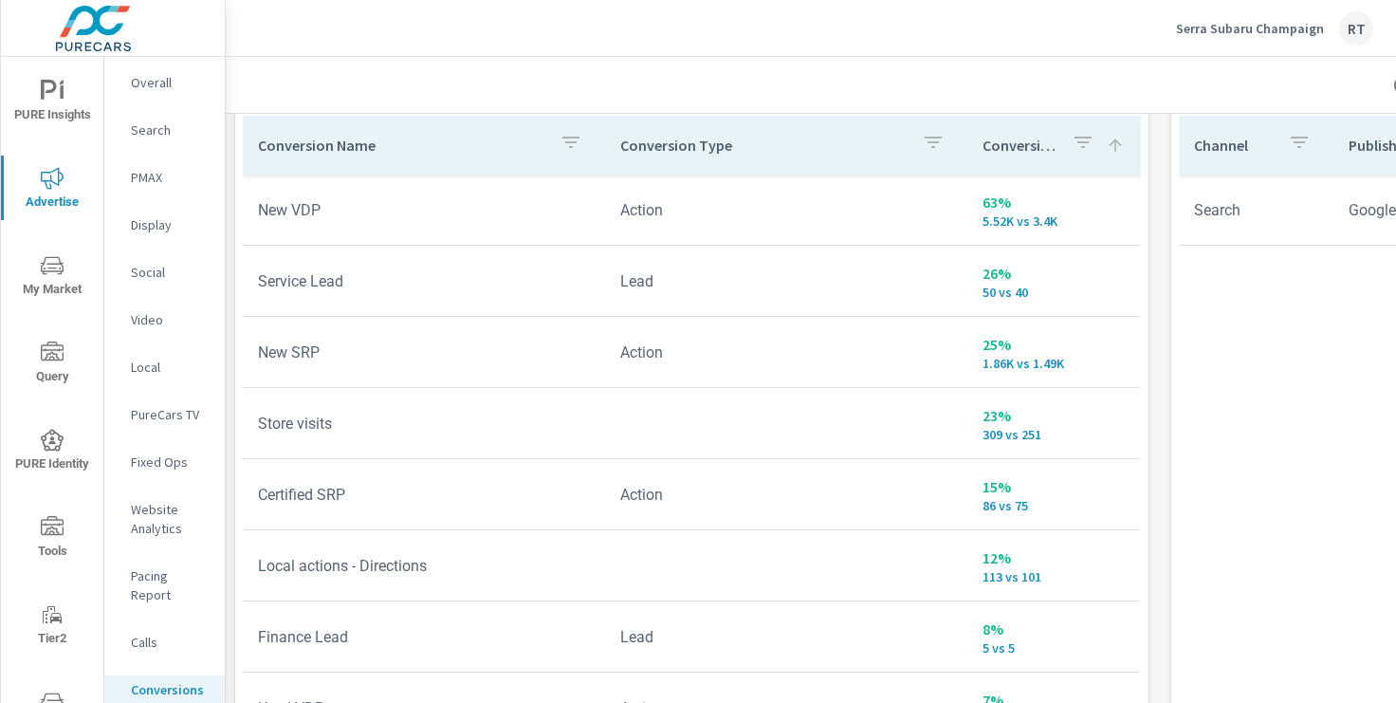
scroll to position [1100, 2]
click at [1197, 30] on p "Serra Subaru Champaign" at bounding box center [1250, 28] width 148 height 17
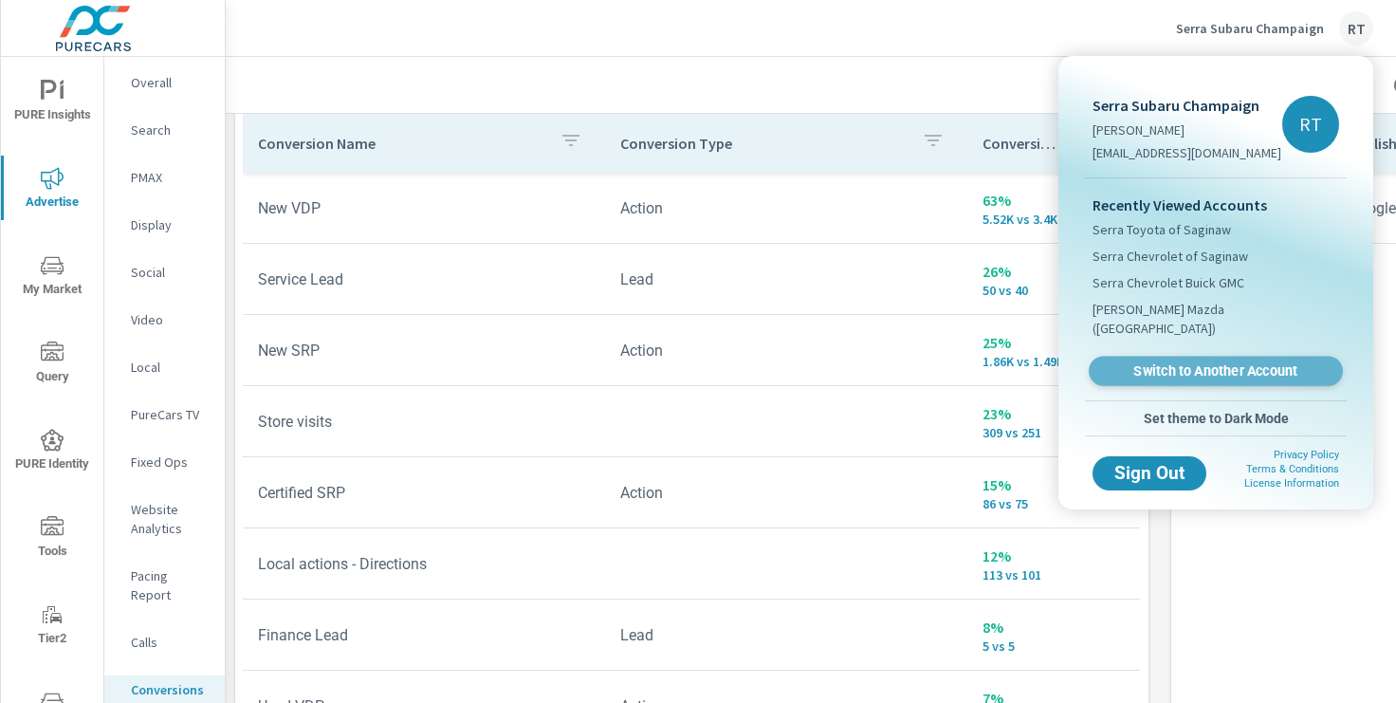
click at [1176, 362] on span "Switch to Another Account" at bounding box center [1215, 371] width 232 height 18
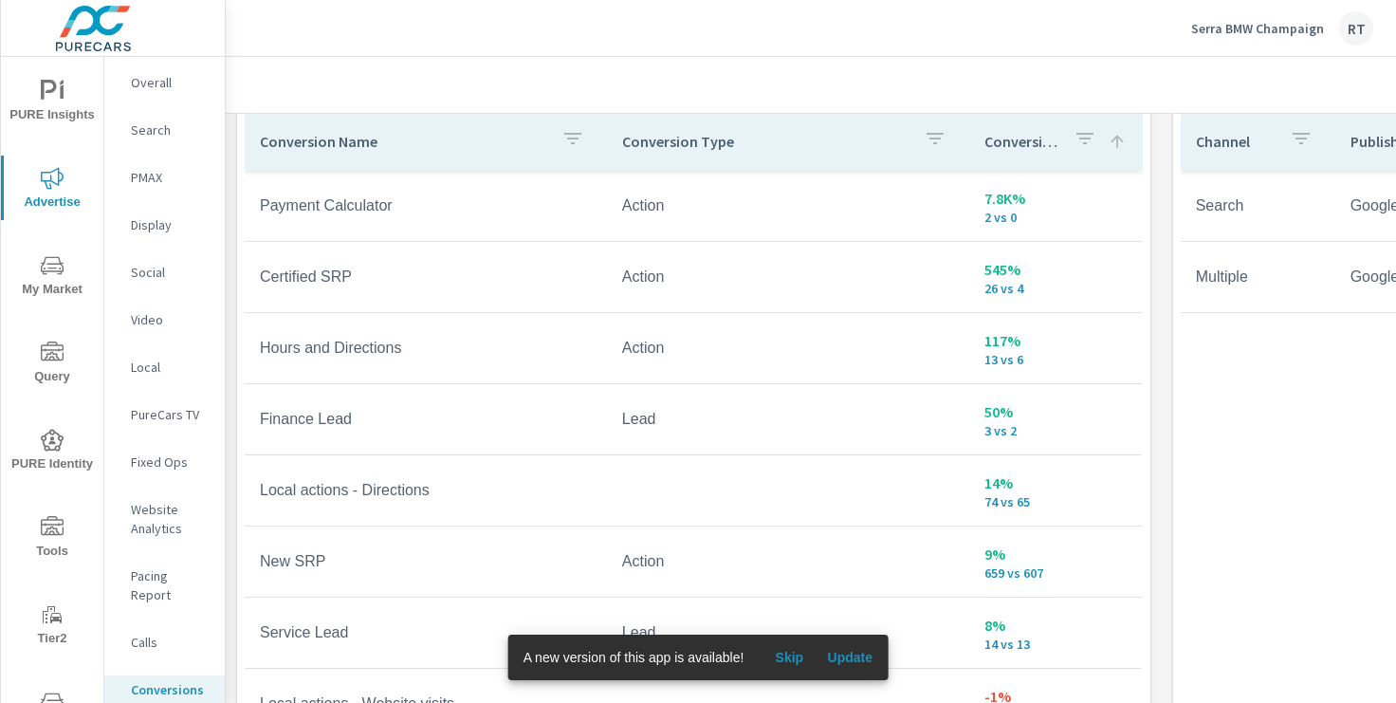
scroll to position [1103, 0]
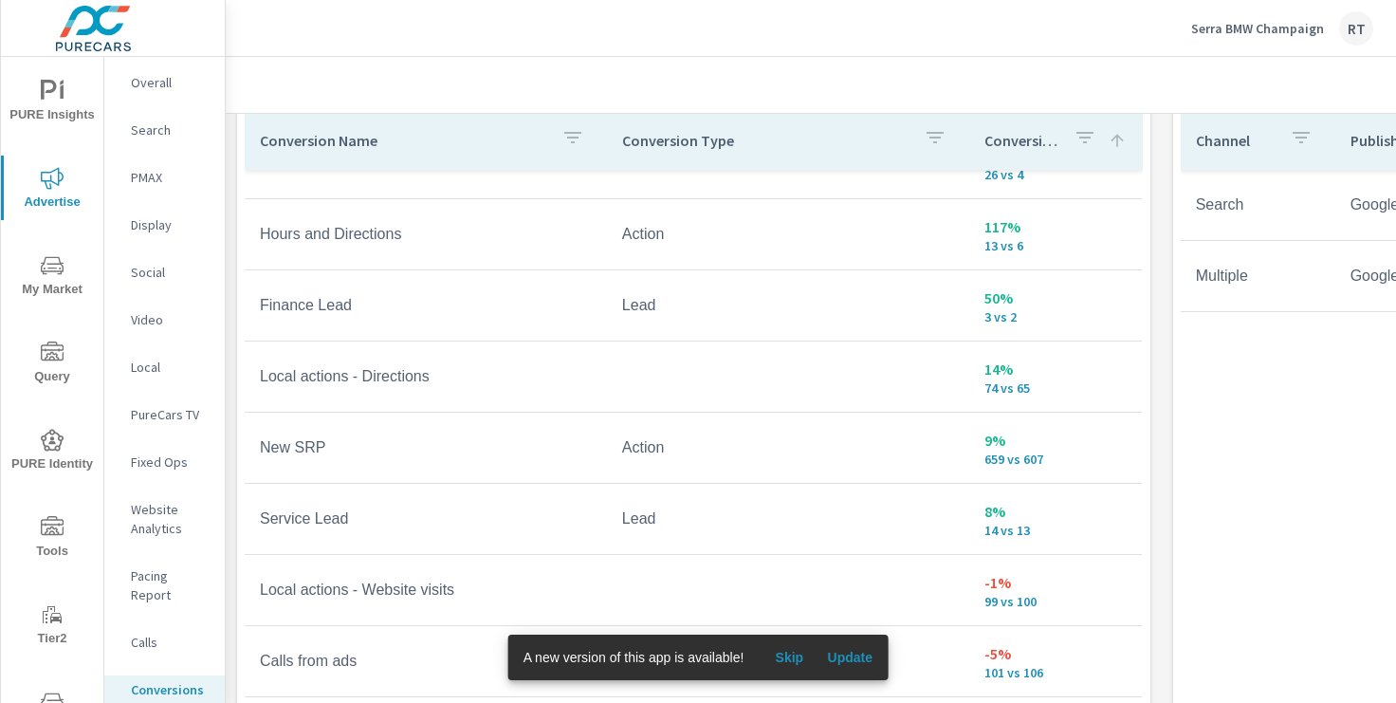
scroll to position [114, 0]
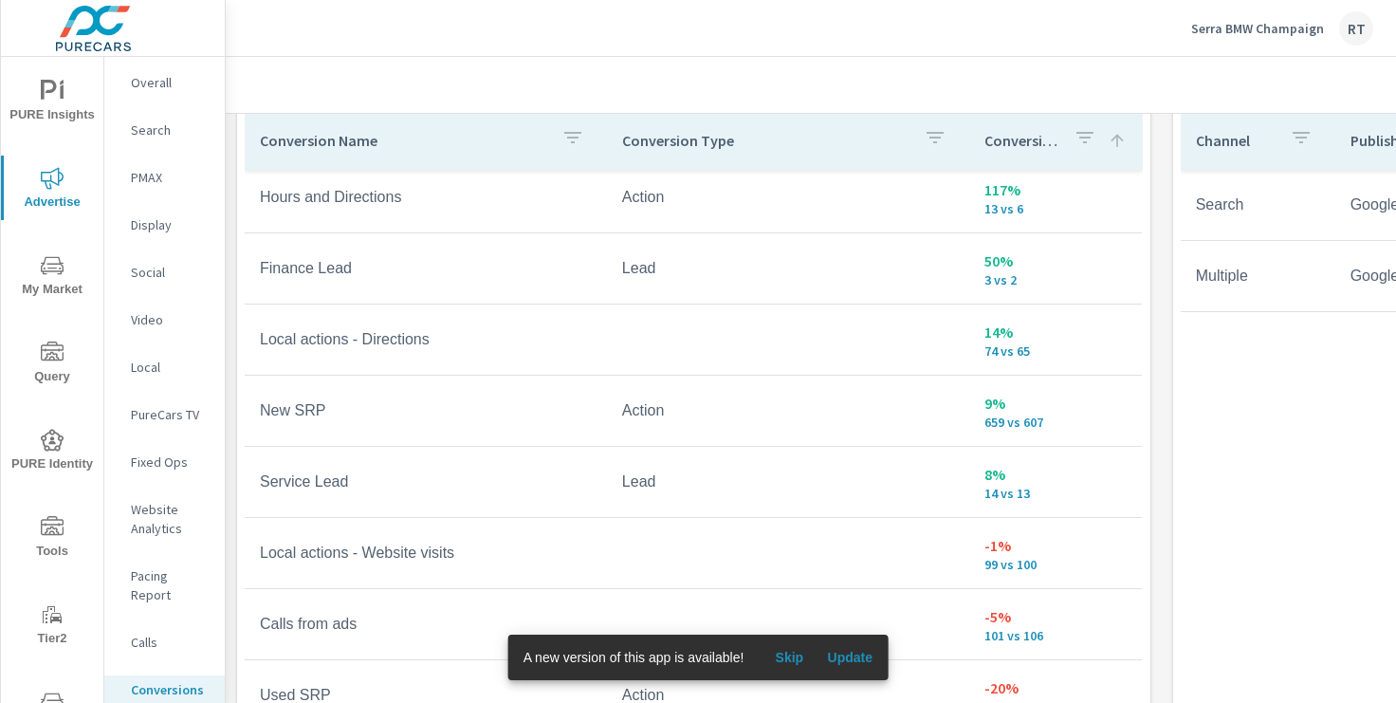
scroll to position [148, 0]
click at [157, 417] on p "PureCars TV" at bounding box center [170, 414] width 79 height 19
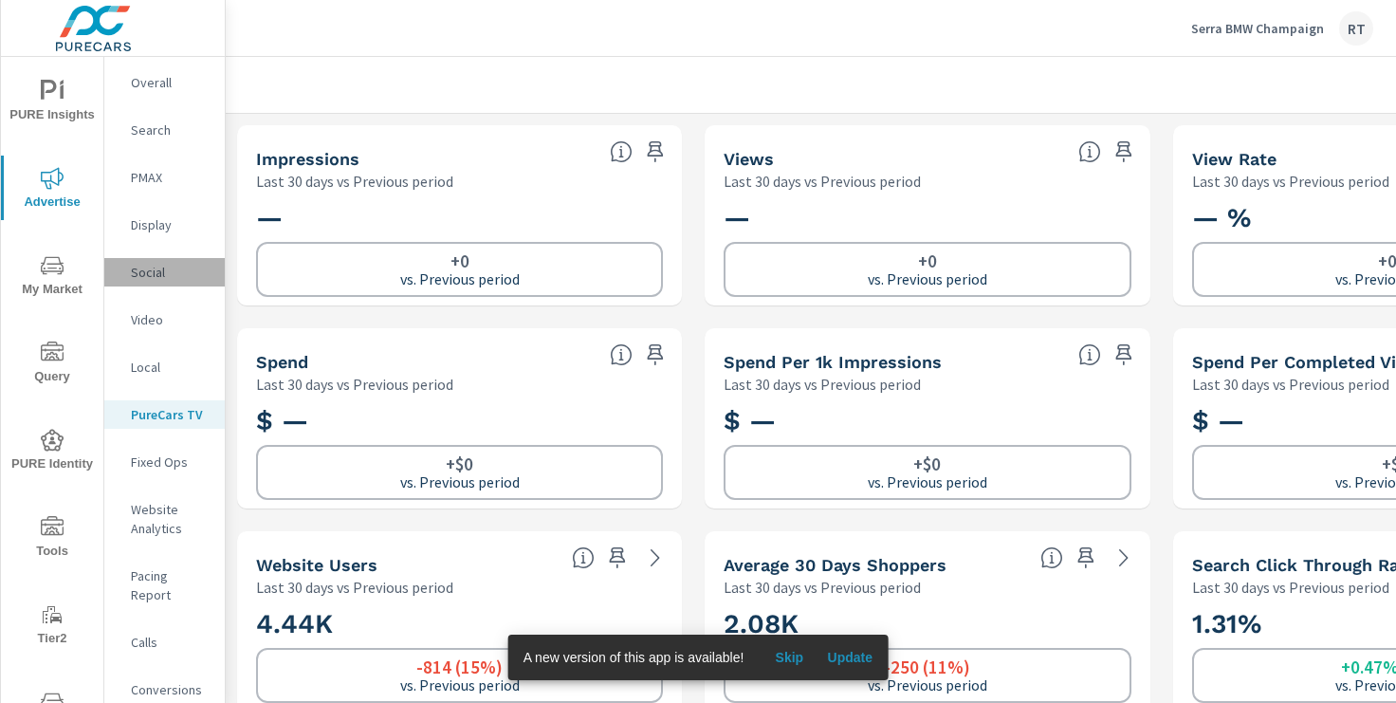
click at [149, 272] on p "Social" at bounding box center [170, 272] width 79 height 19
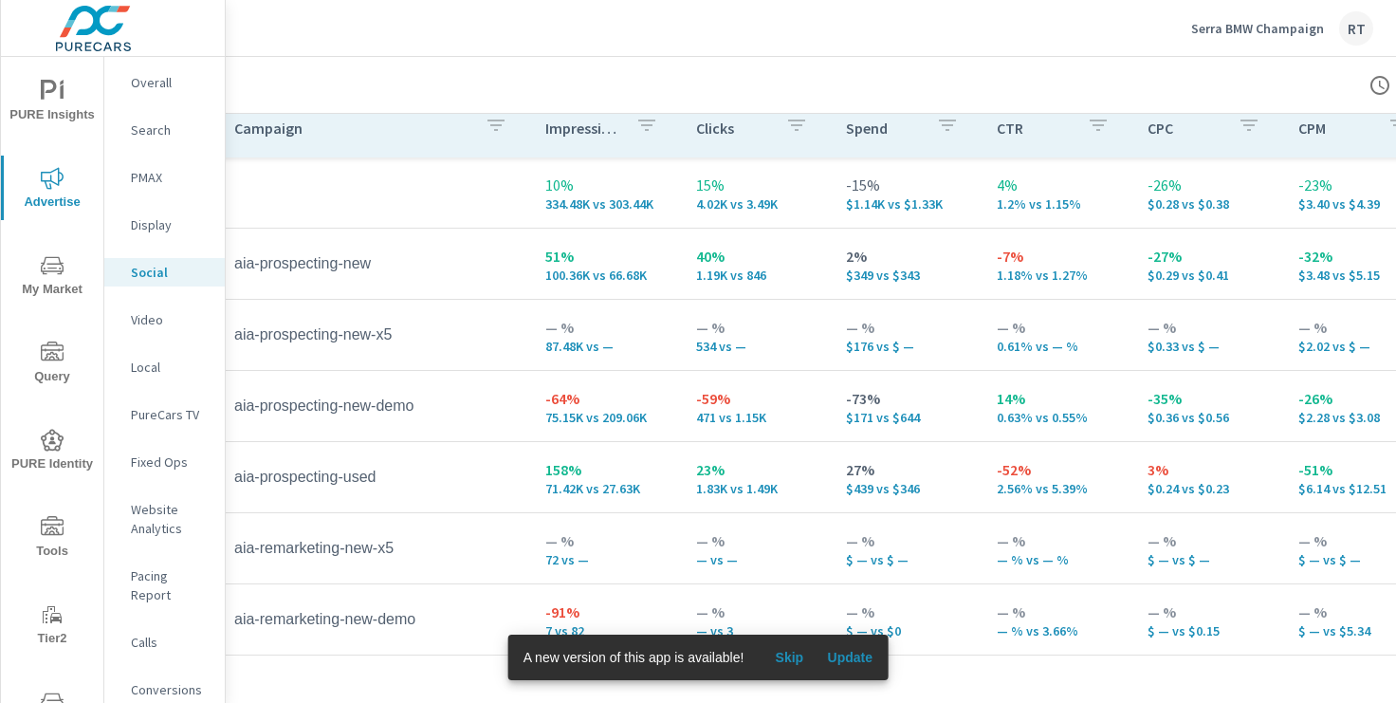
scroll to position [906, 26]
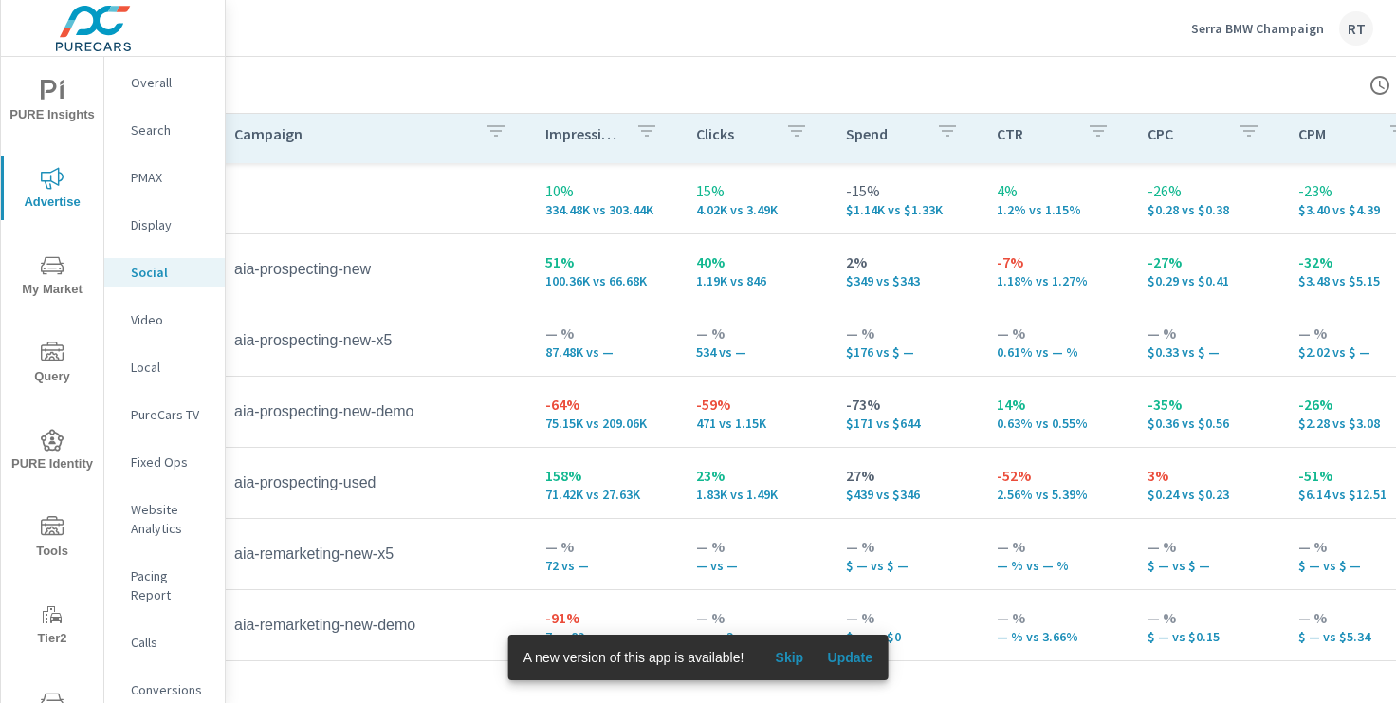
click at [789, 653] on span "Skip" at bounding box center [789, 656] width 46 height 17
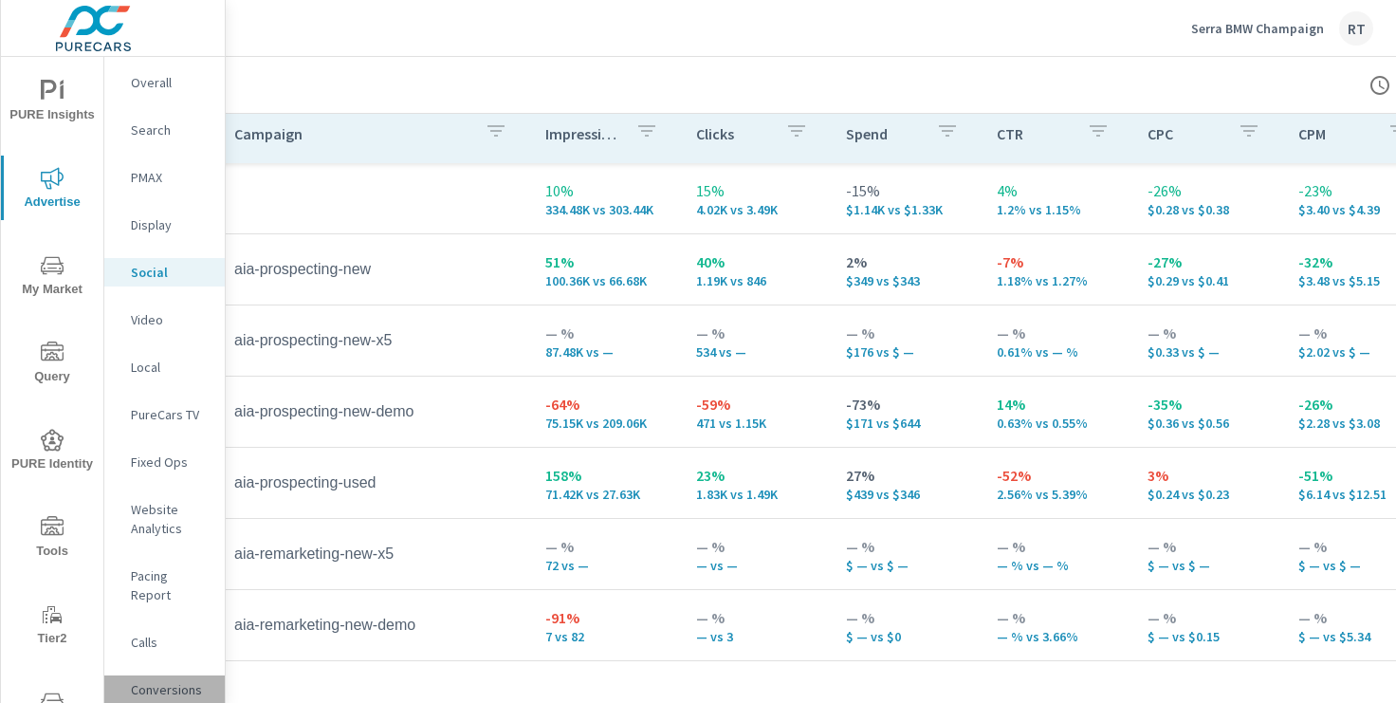
click at [153, 680] on p "Conversions" at bounding box center [170, 689] width 79 height 19
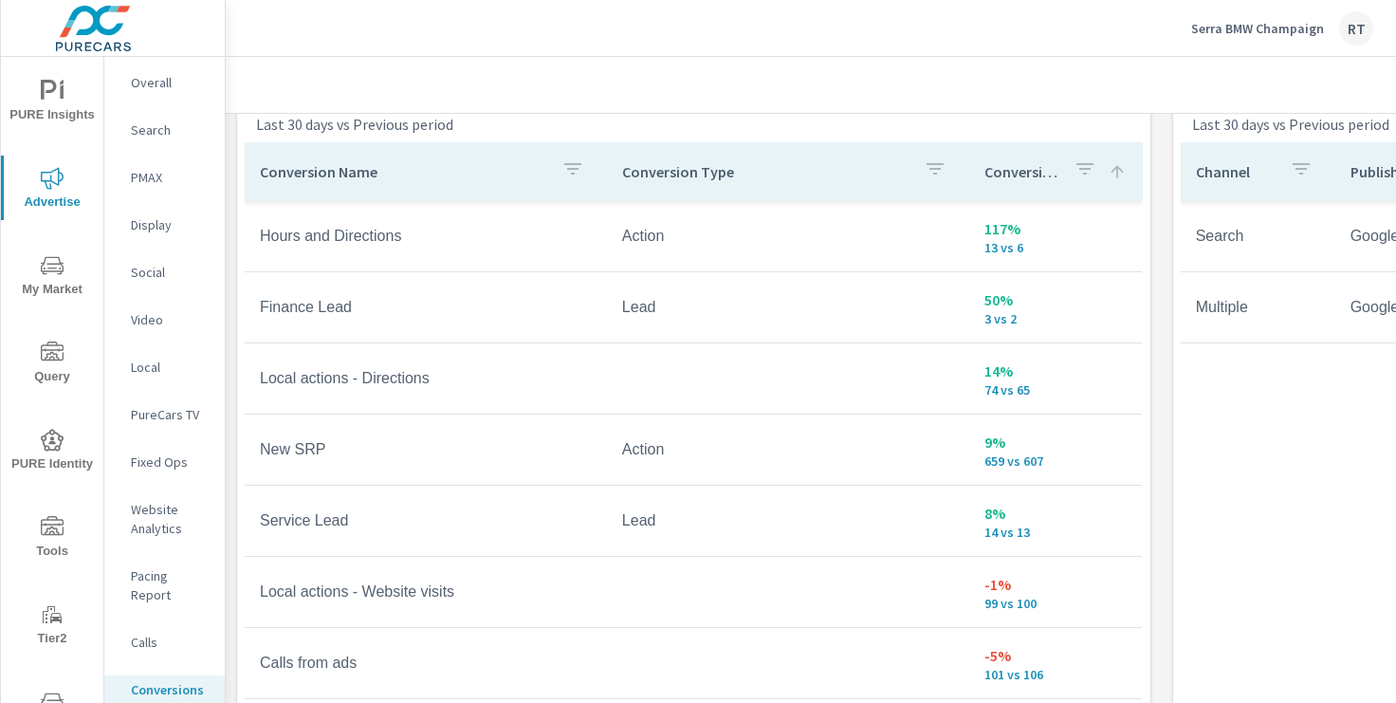
scroll to position [1078, 0]
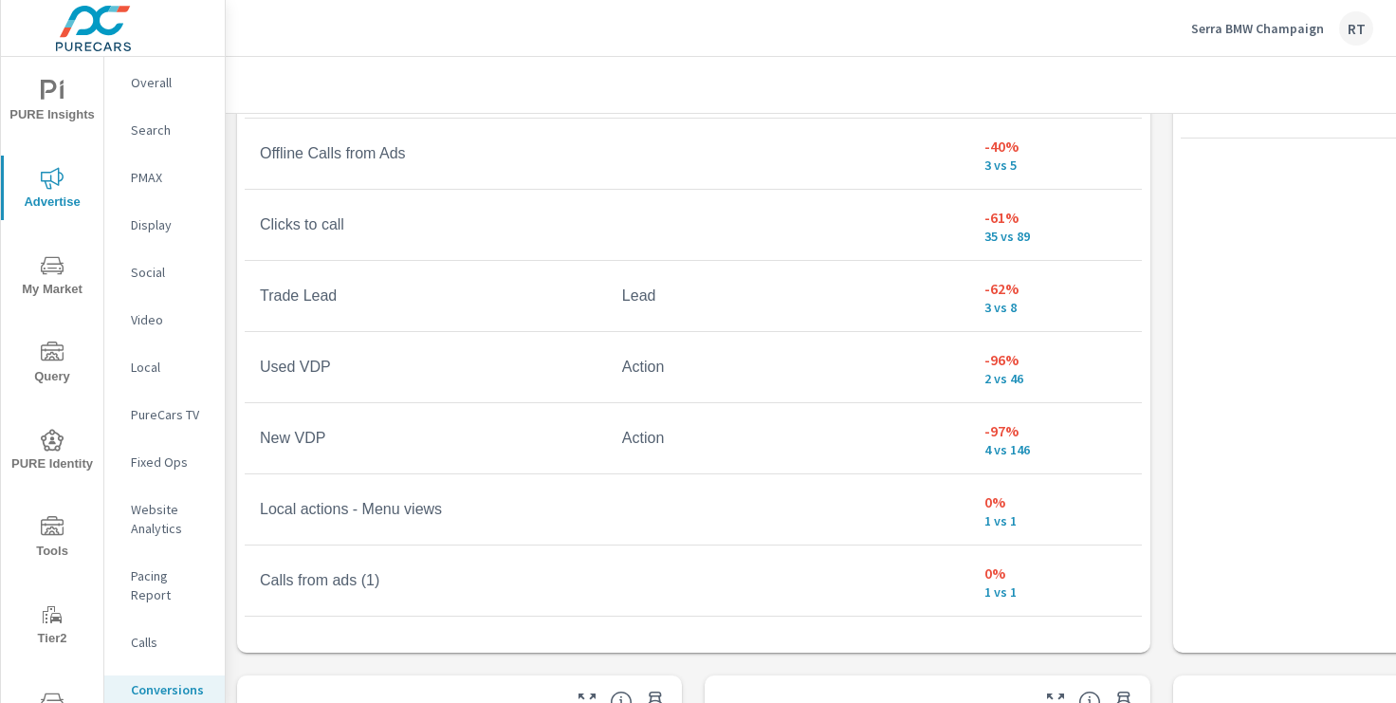
scroll to position [1273, 0]
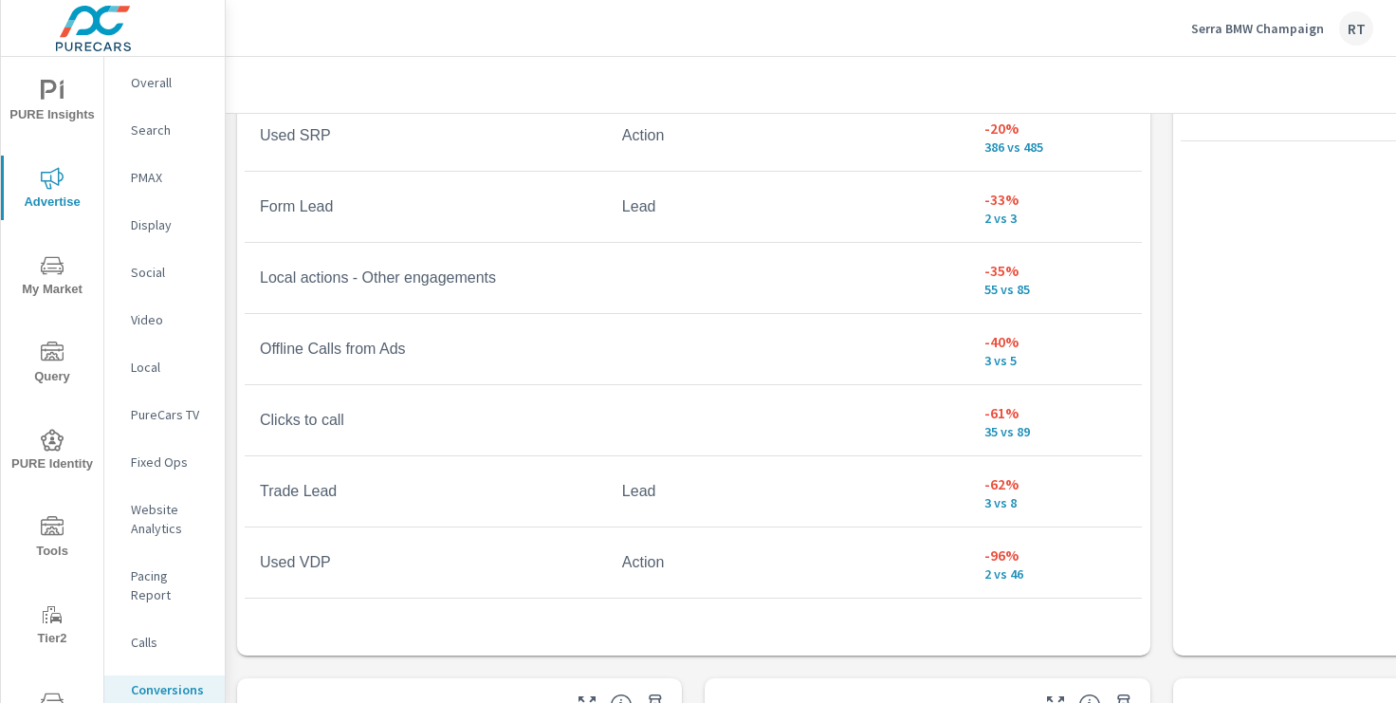
scroll to position [144, 0]
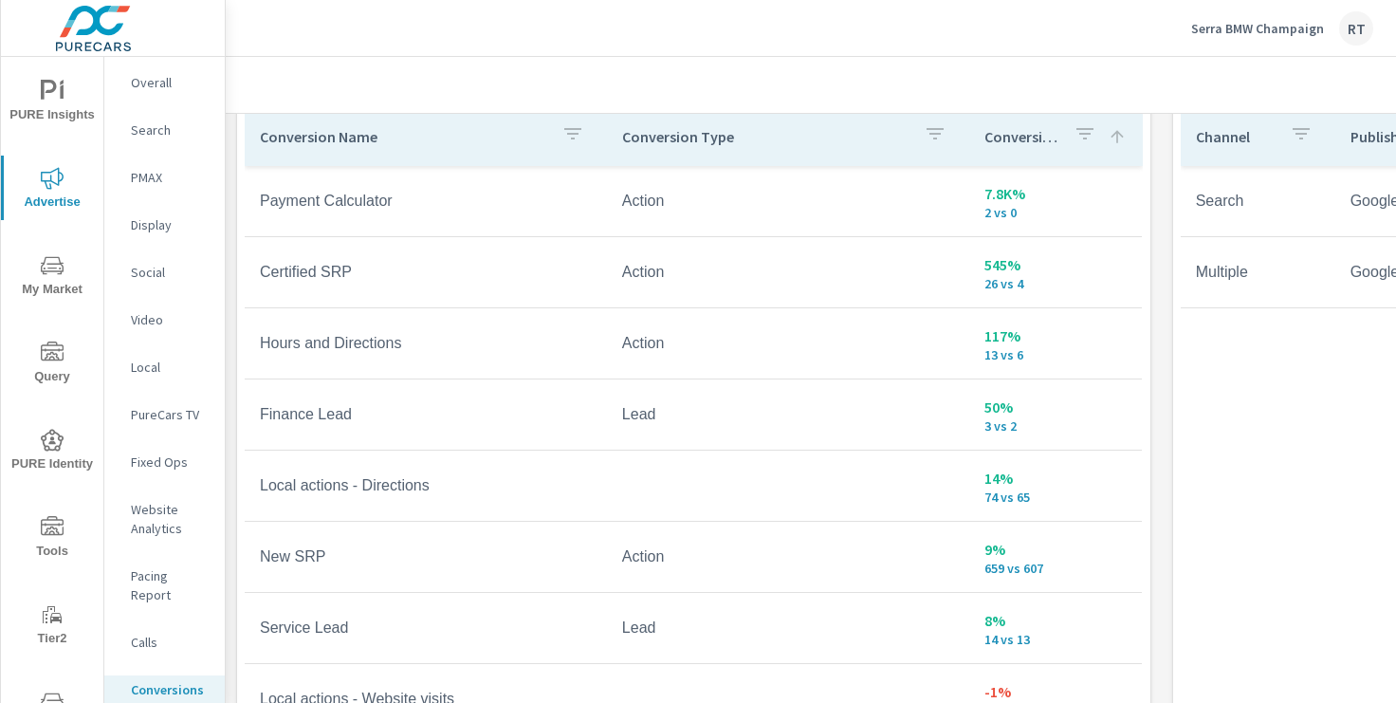
scroll to position [1110, 0]
click at [151, 176] on p "PMAX" at bounding box center [170, 177] width 79 height 19
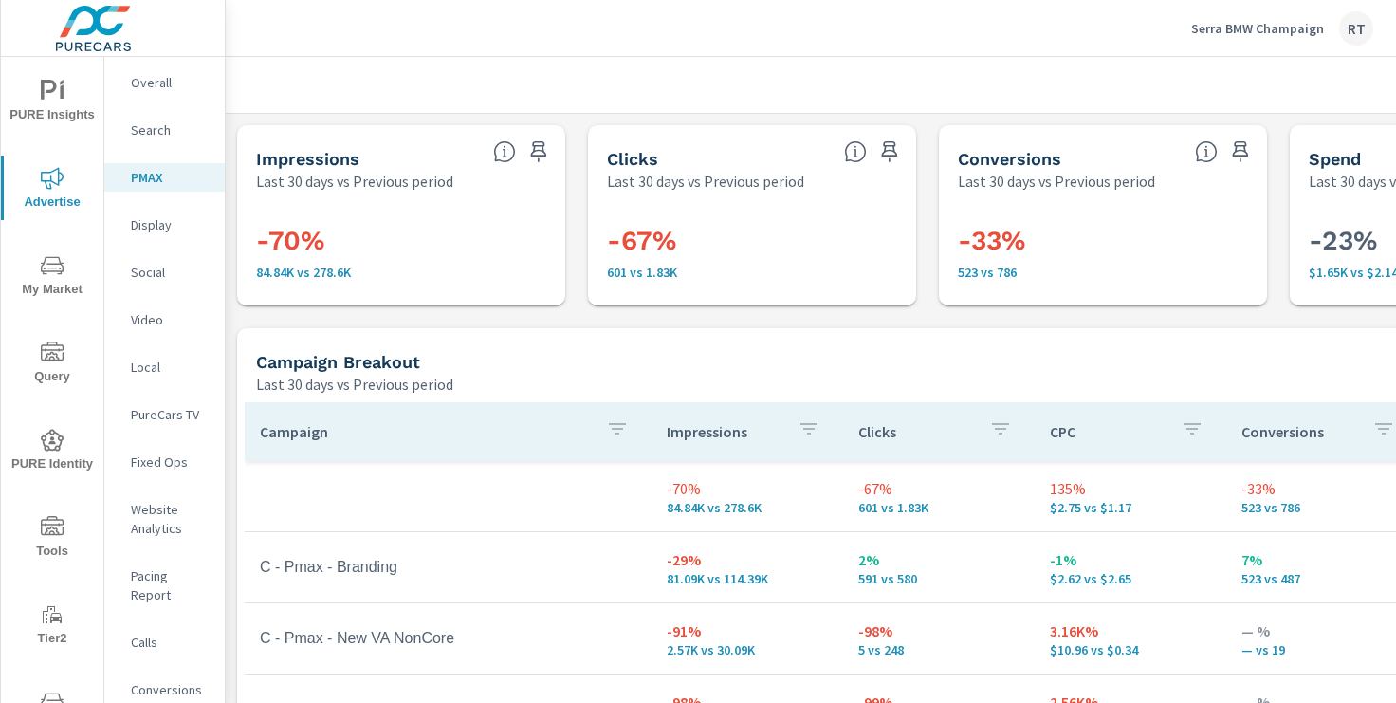
click at [162, 680] on p "Conversions" at bounding box center [170, 689] width 79 height 19
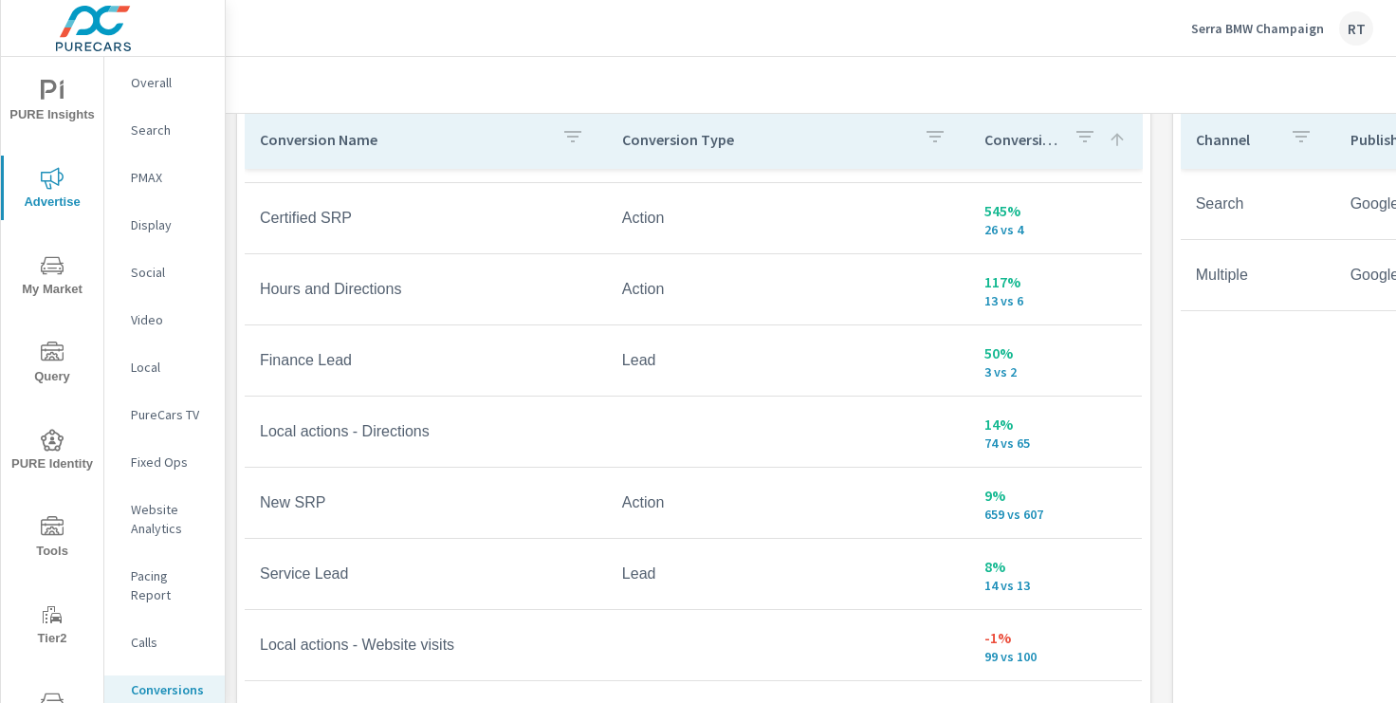
scroll to position [74, 0]
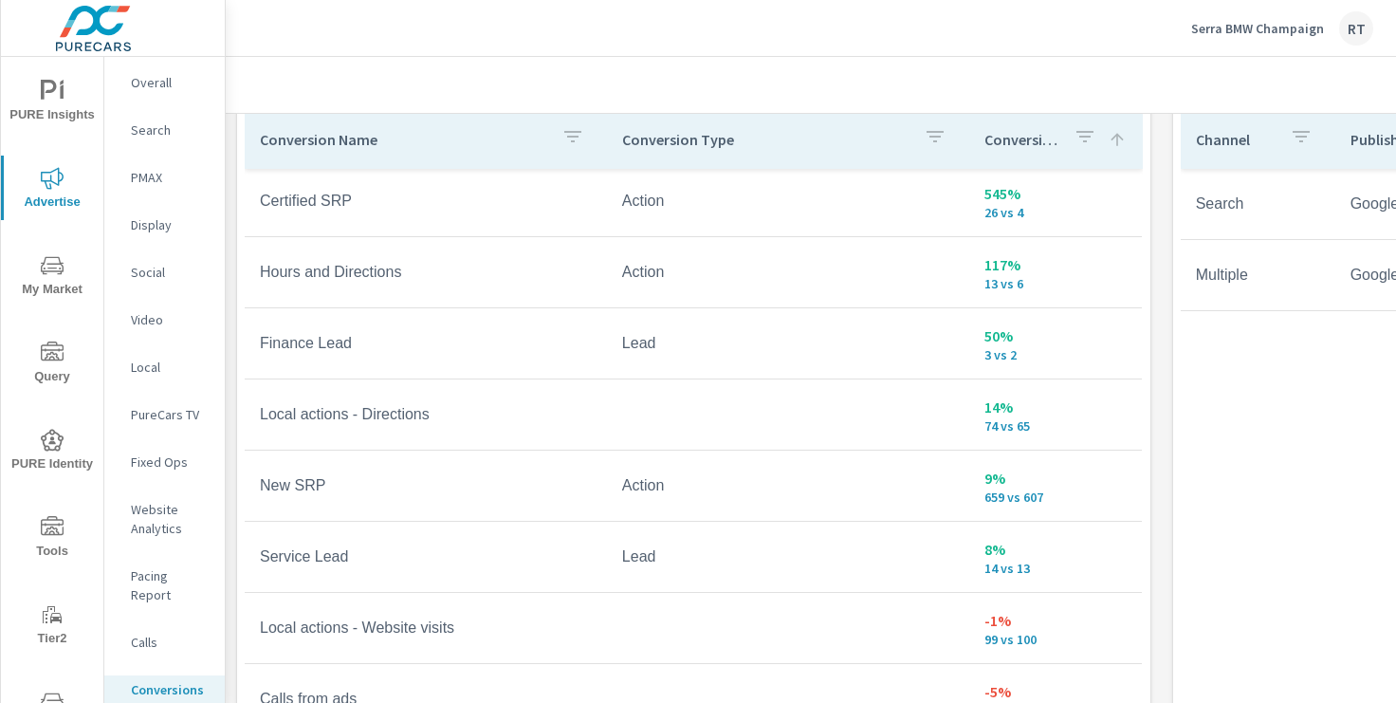
click at [154, 129] on p "Search" at bounding box center [170, 129] width 79 height 19
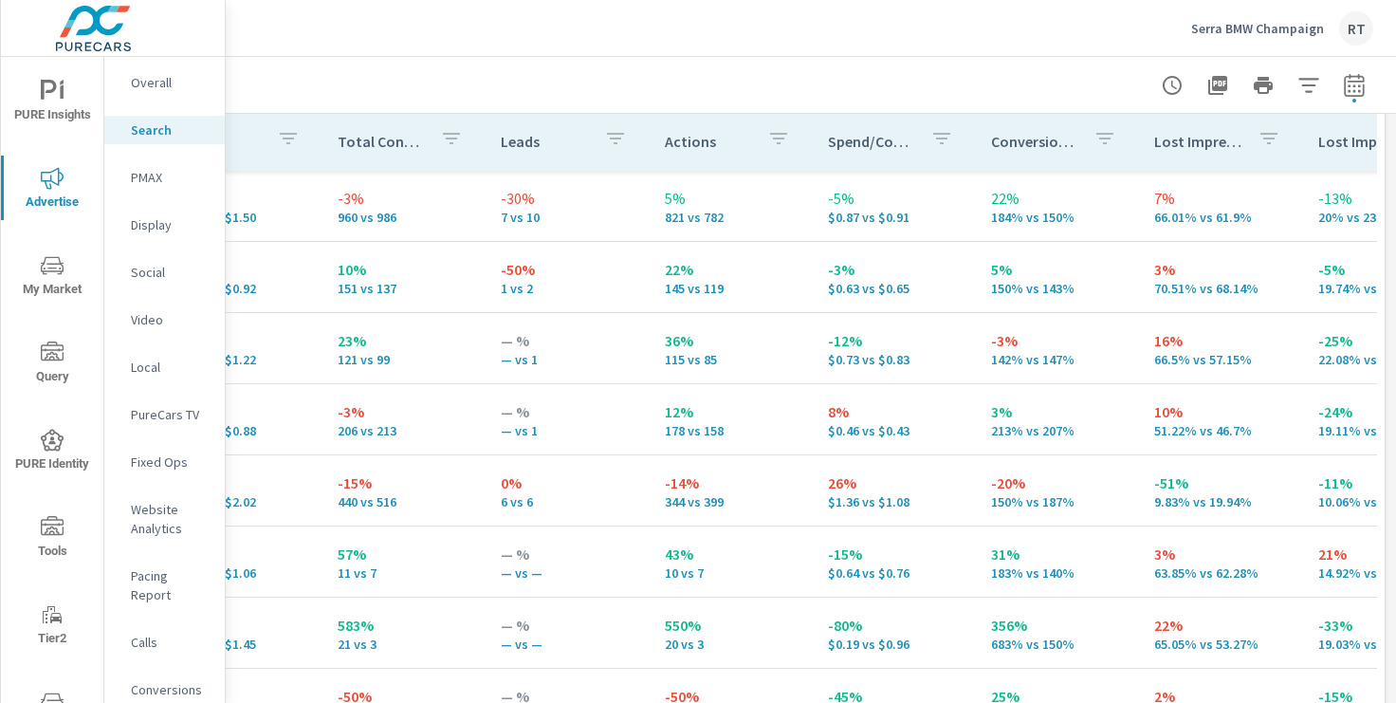
scroll to position [0, 1069]
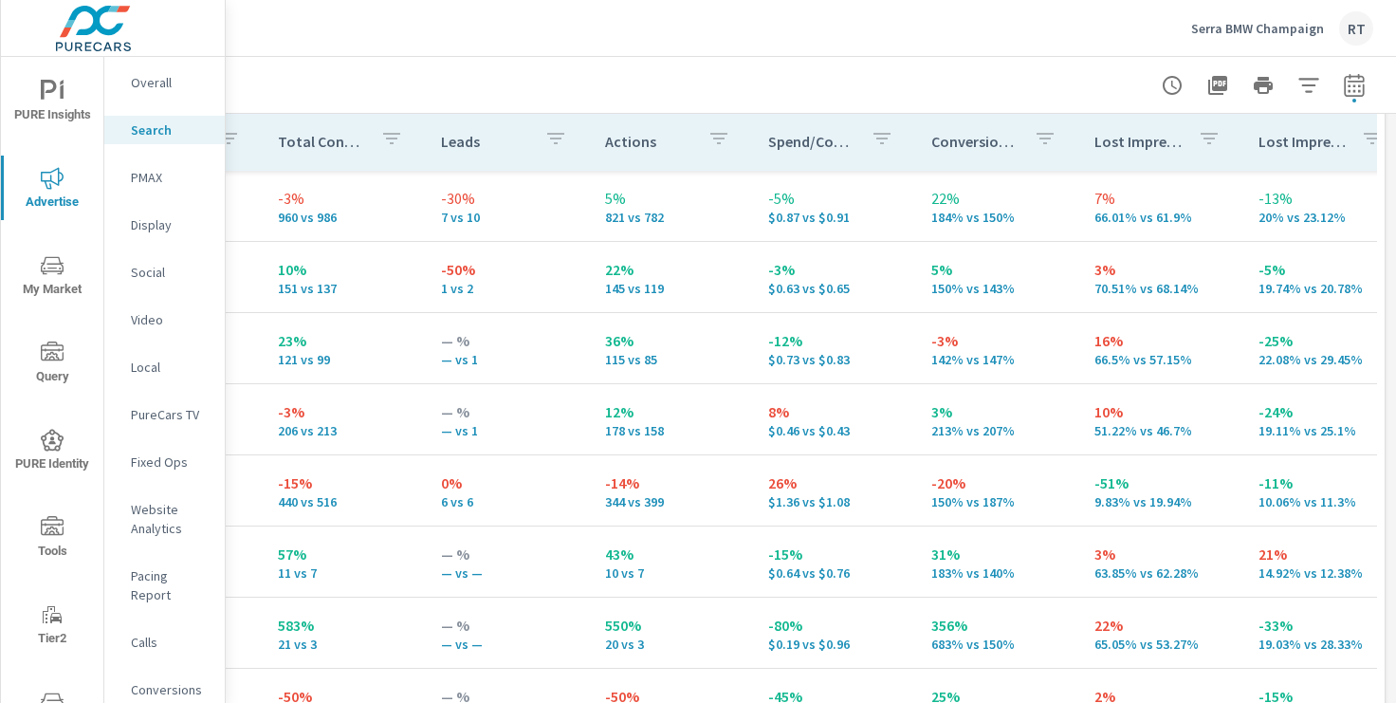
click at [1220, 28] on p "Serra BMW Champaign" at bounding box center [1257, 28] width 133 height 17
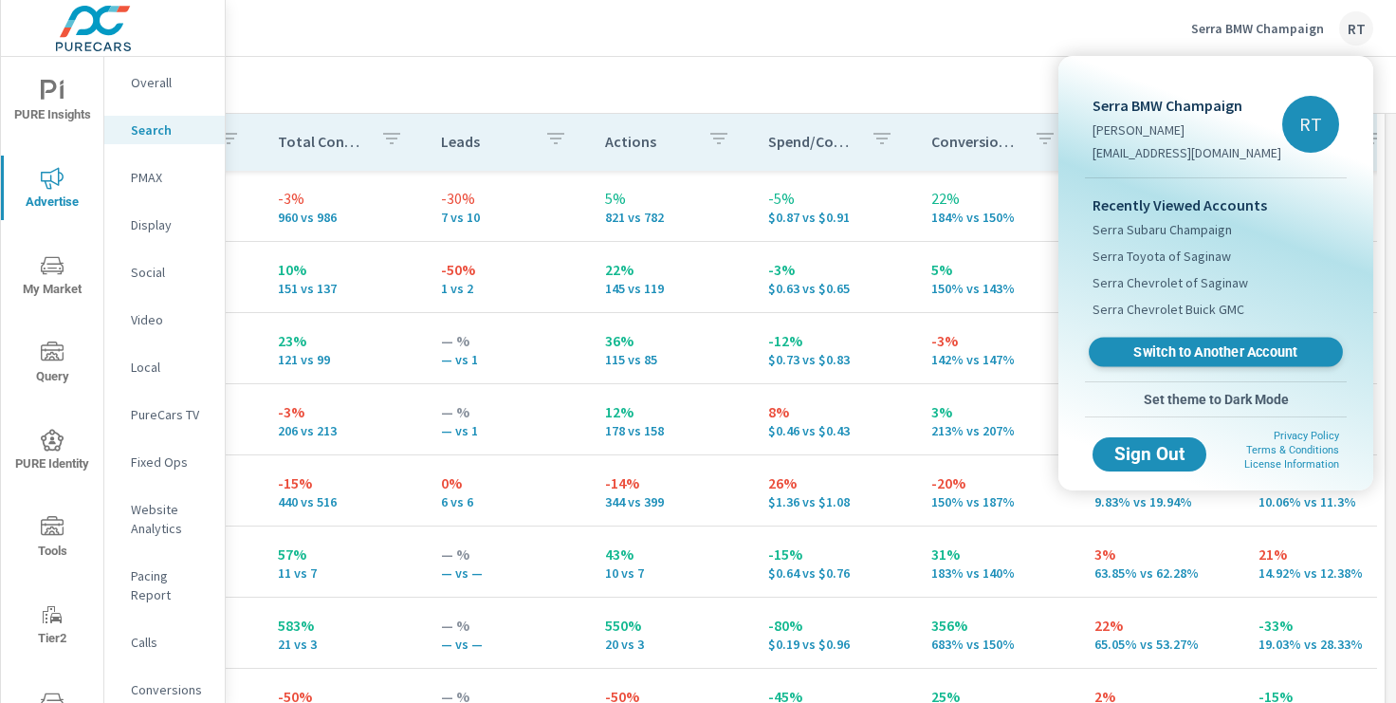
click at [1153, 356] on span "Switch to Another Account" at bounding box center [1215, 352] width 232 height 18
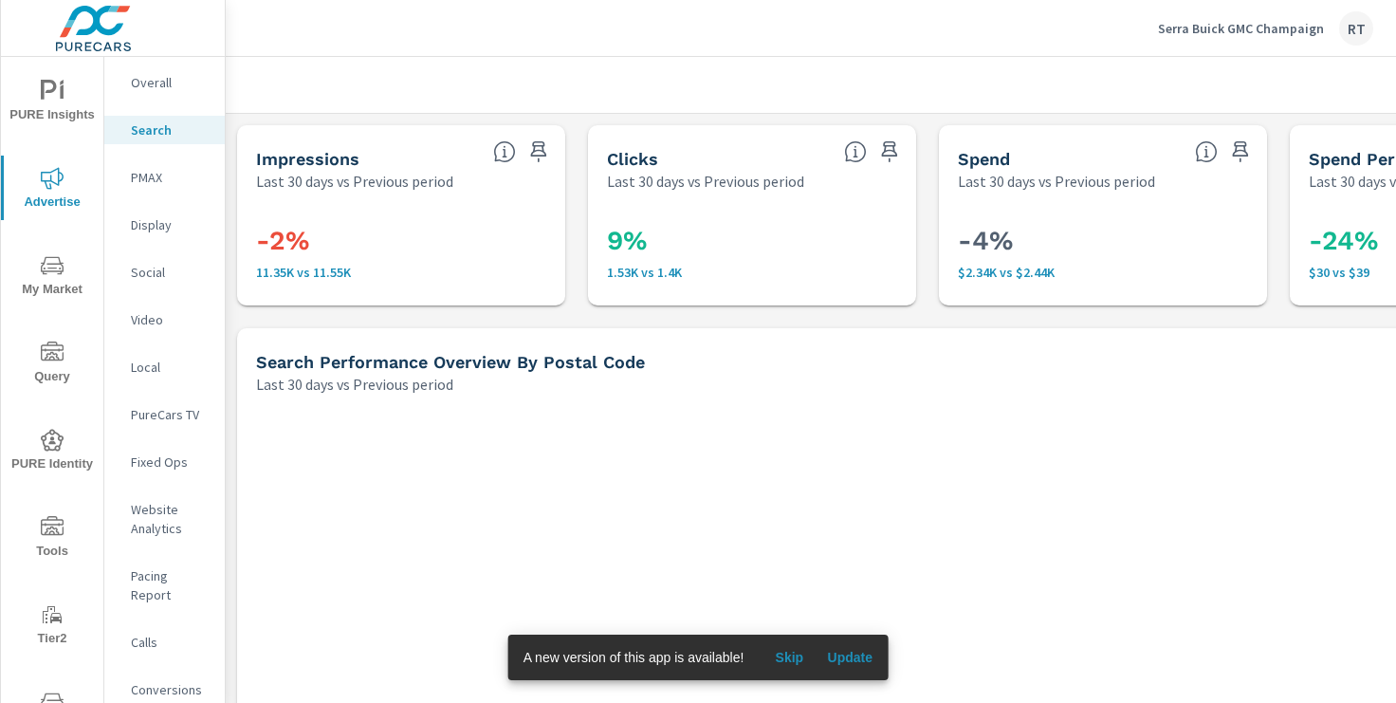
click at [794, 657] on span "Skip" at bounding box center [789, 656] width 46 height 17
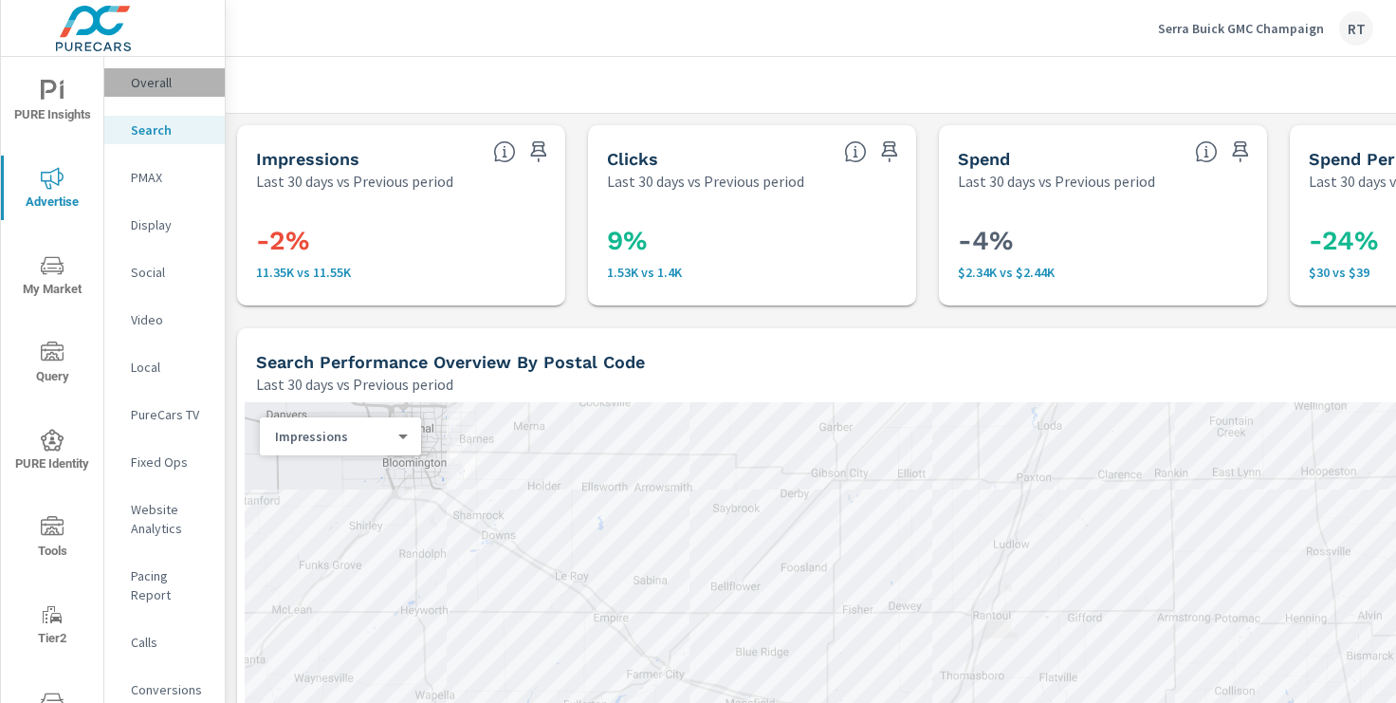
click at [158, 84] on p "Overall" at bounding box center [170, 82] width 79 height 19
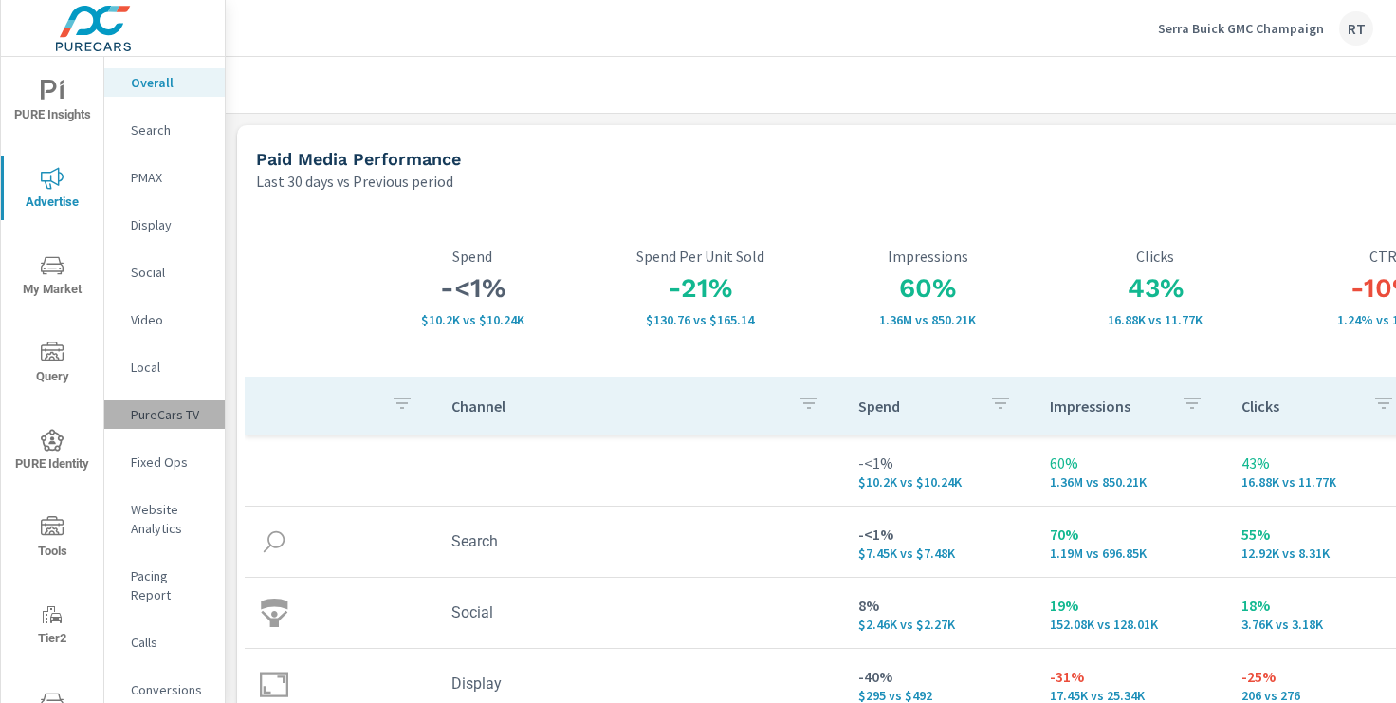
click at [159, 413] on p "PureCars TV" at bounding box center [170, 414] width 79 height 19
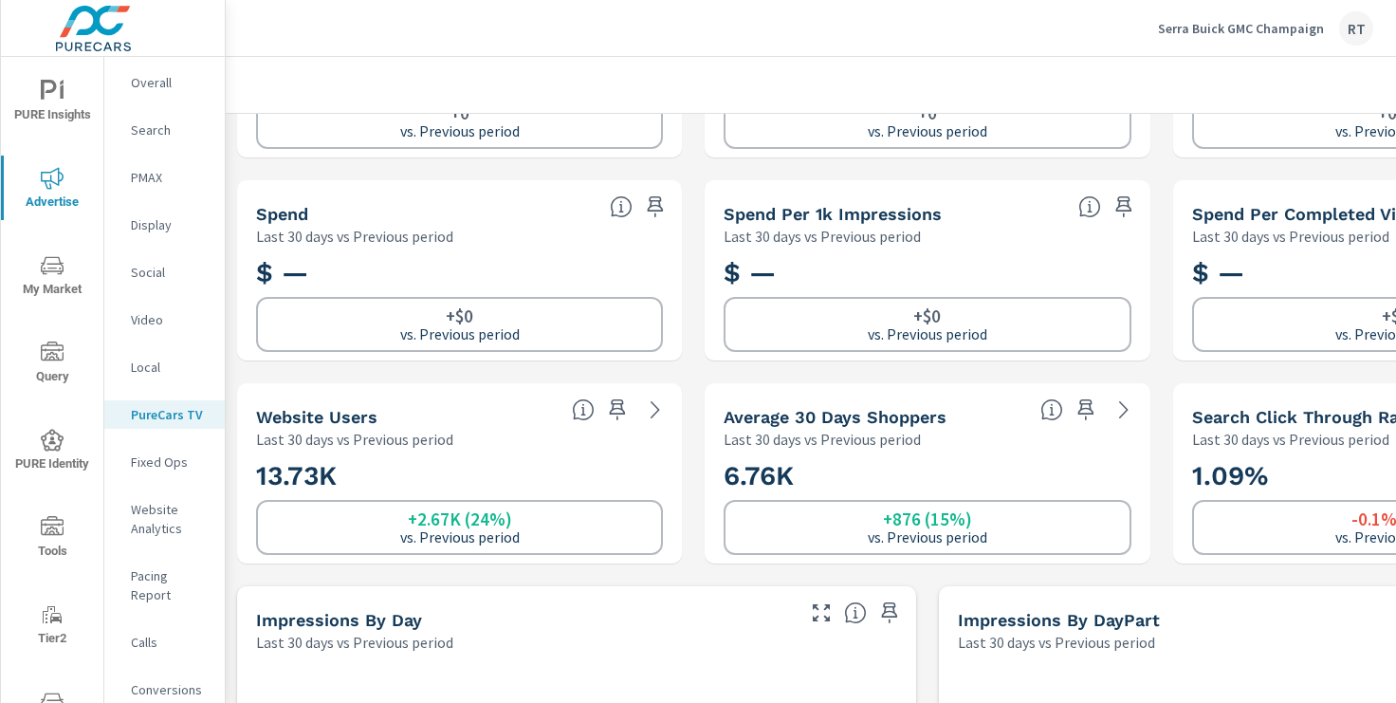
scroll to position [150, 0]
click at [164, 680] on p "Conversions" at bounding box center [170, 689] width 79 height 19
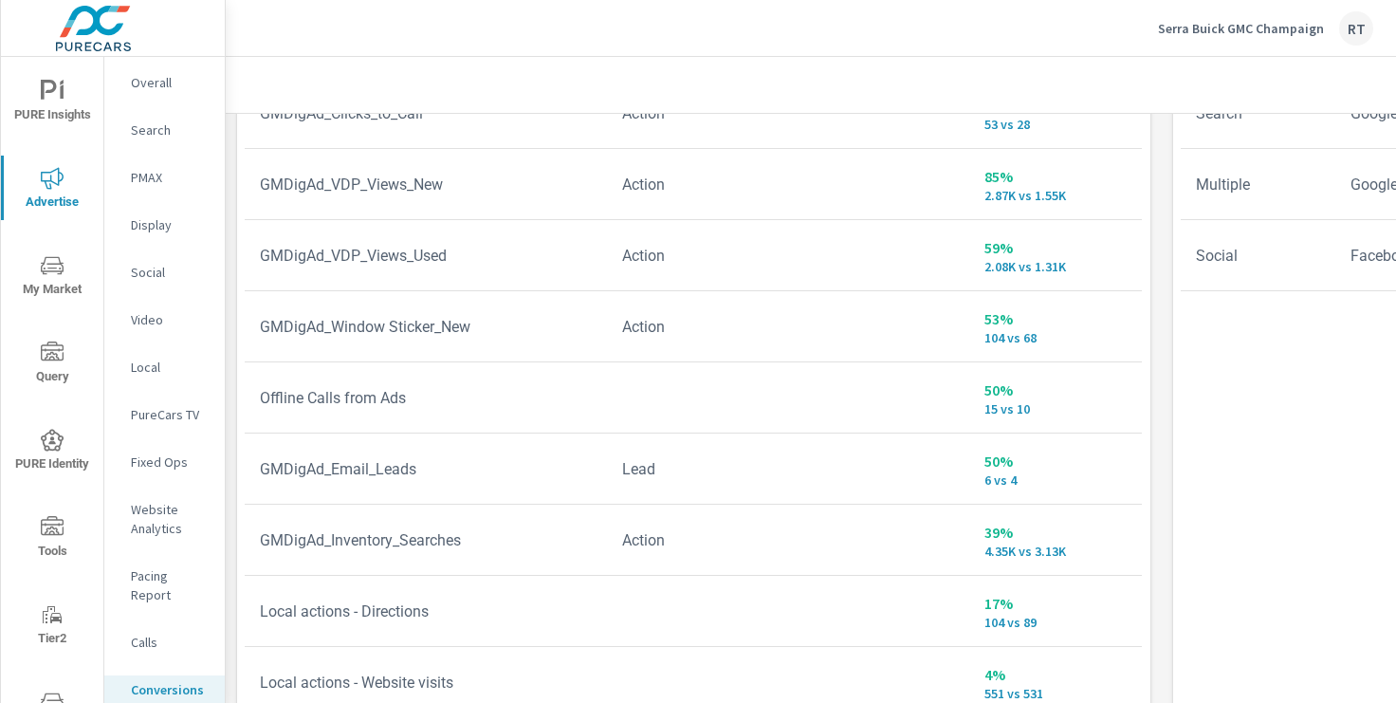
scroll to position [1212, 0]
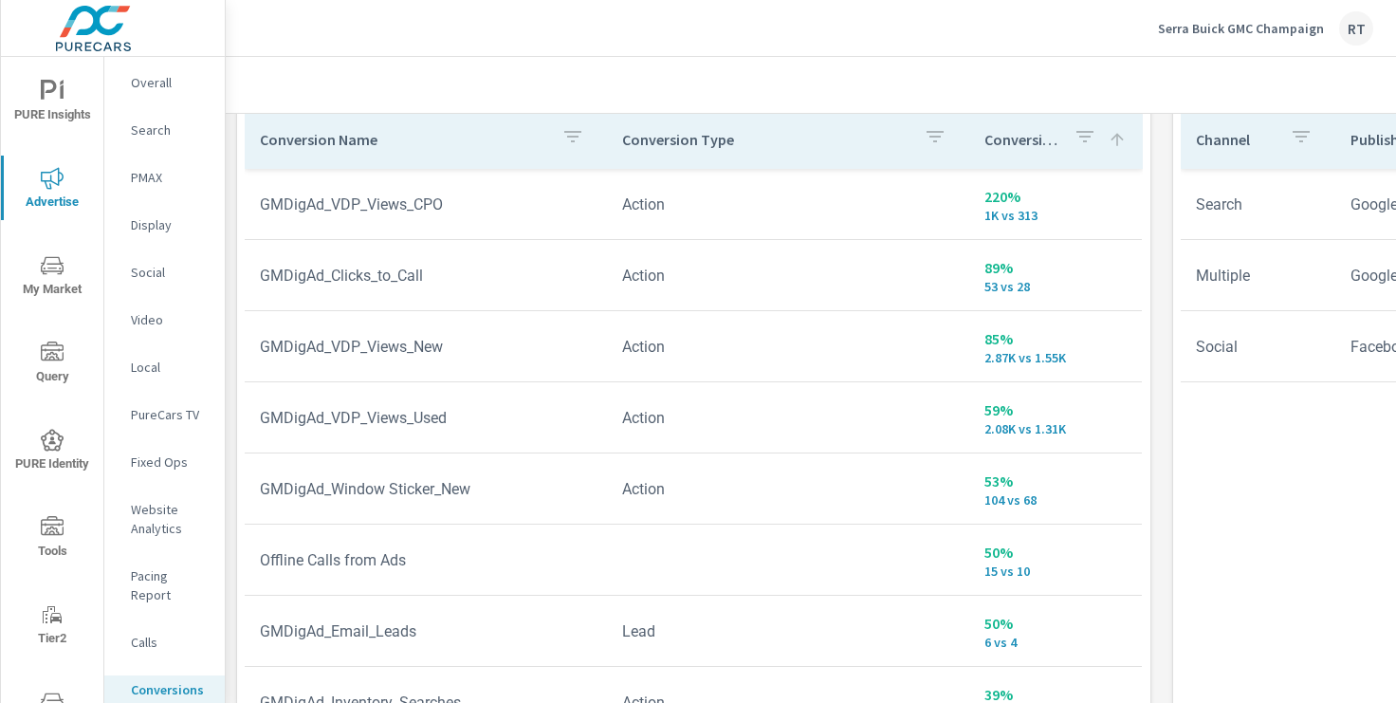
scroll to position [1102, 0]
click at [152, 173] on p "PMAX" at bounding box center [170, 177] width 79 height 19
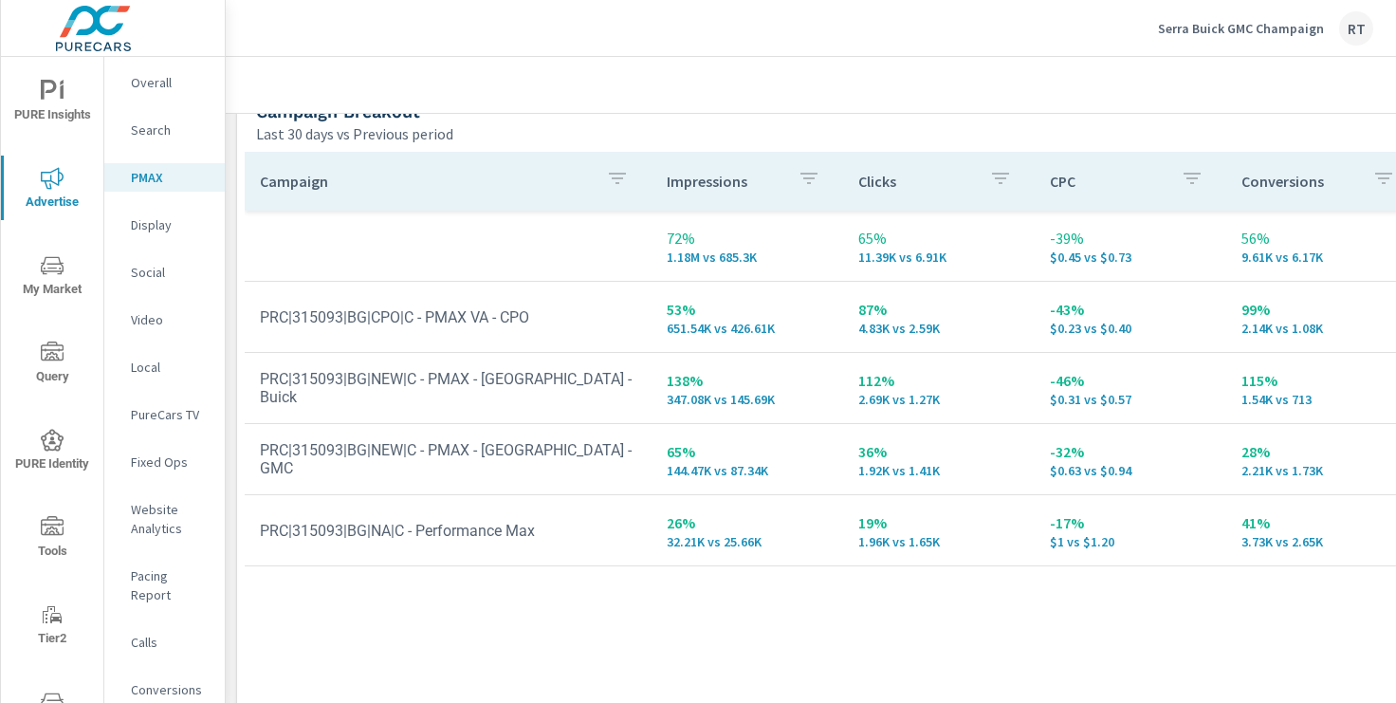
scroll to position [251, 0]
click at [1196, 28] on p "Serra Buick GMC Champaign" at bounding box center [1241, 28] width 166 height 17
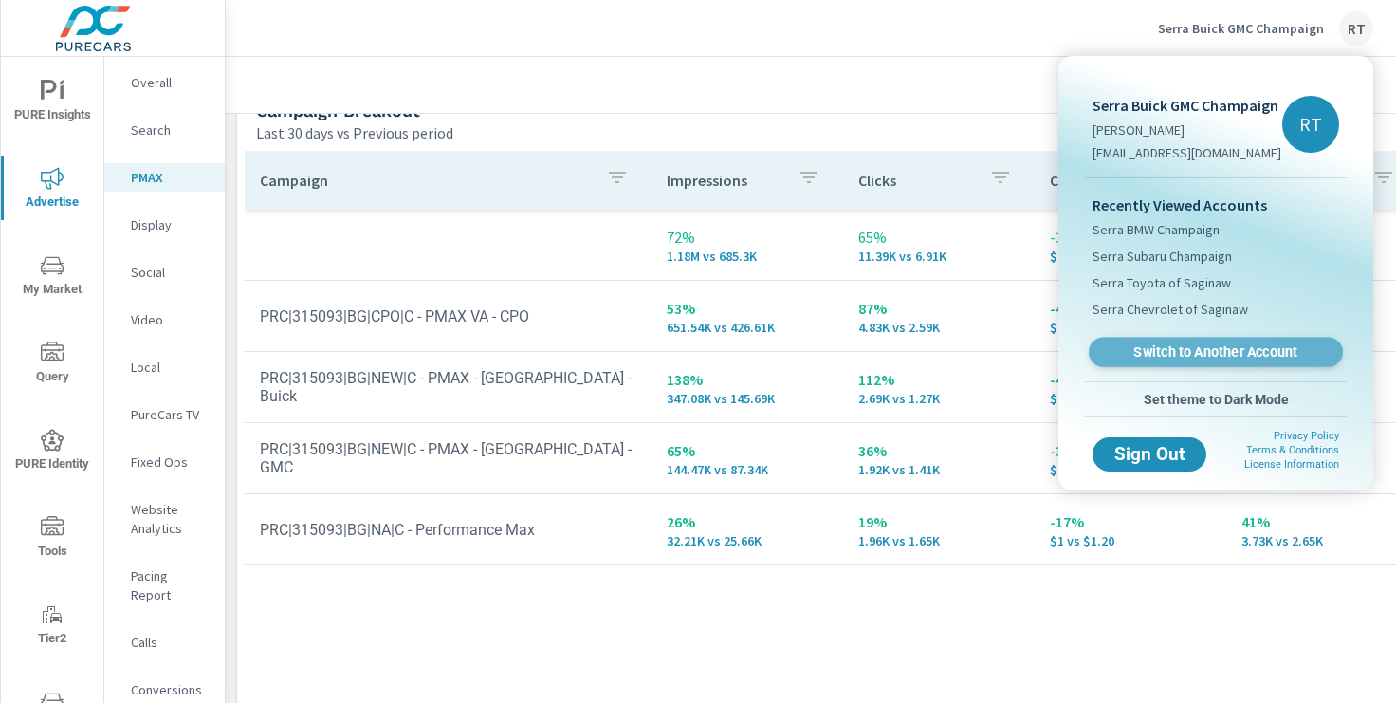
click at [1165, 355] on span "Switch to Another Account" at bounding box center [1215, 352] width 232 height 18
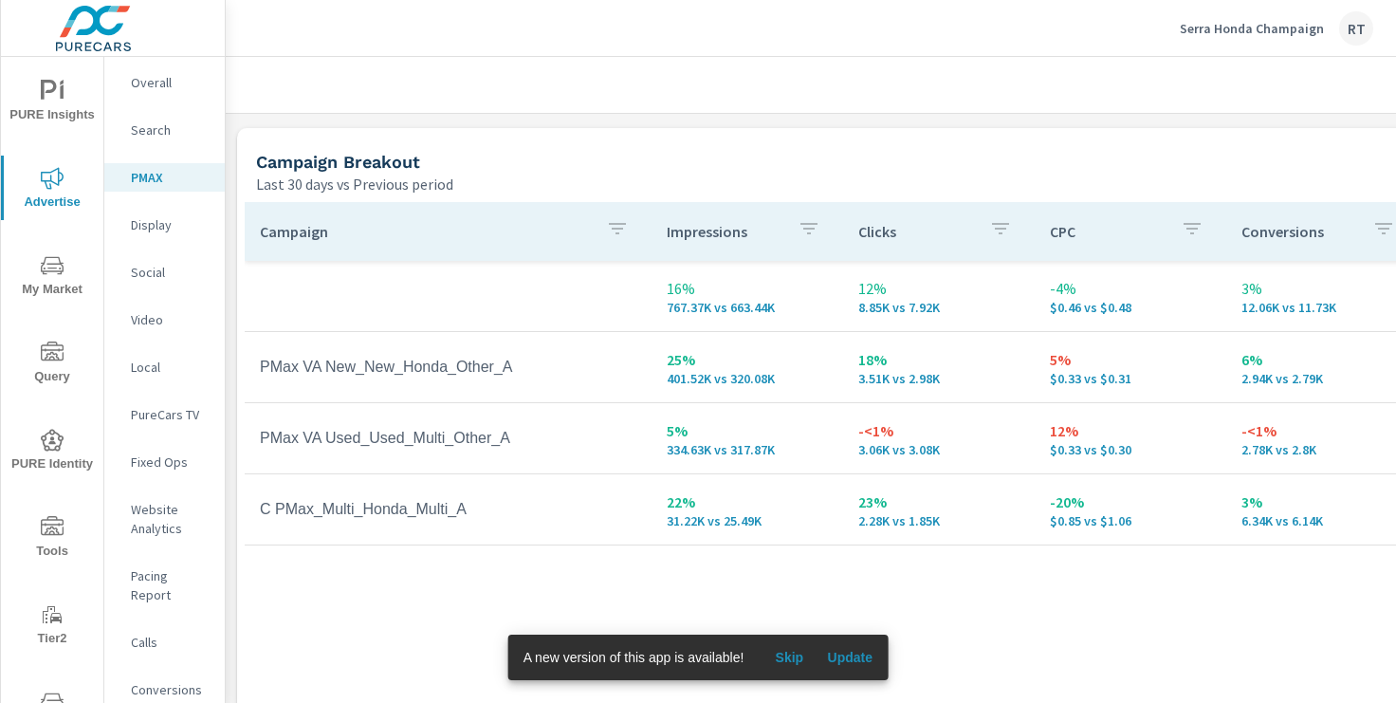
scroll to position [209, 0]
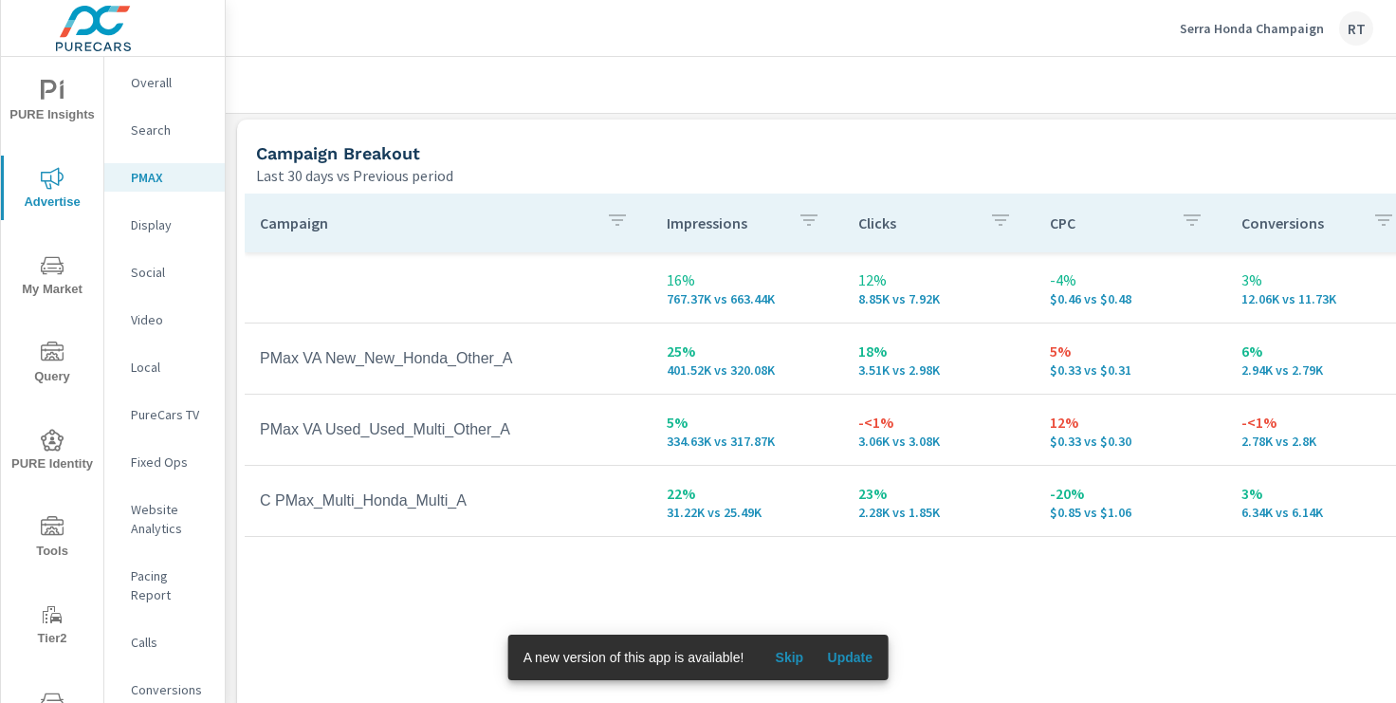
click at [792, 655] on span "Skip" at bounding box center [789, 656] width 46 height 17
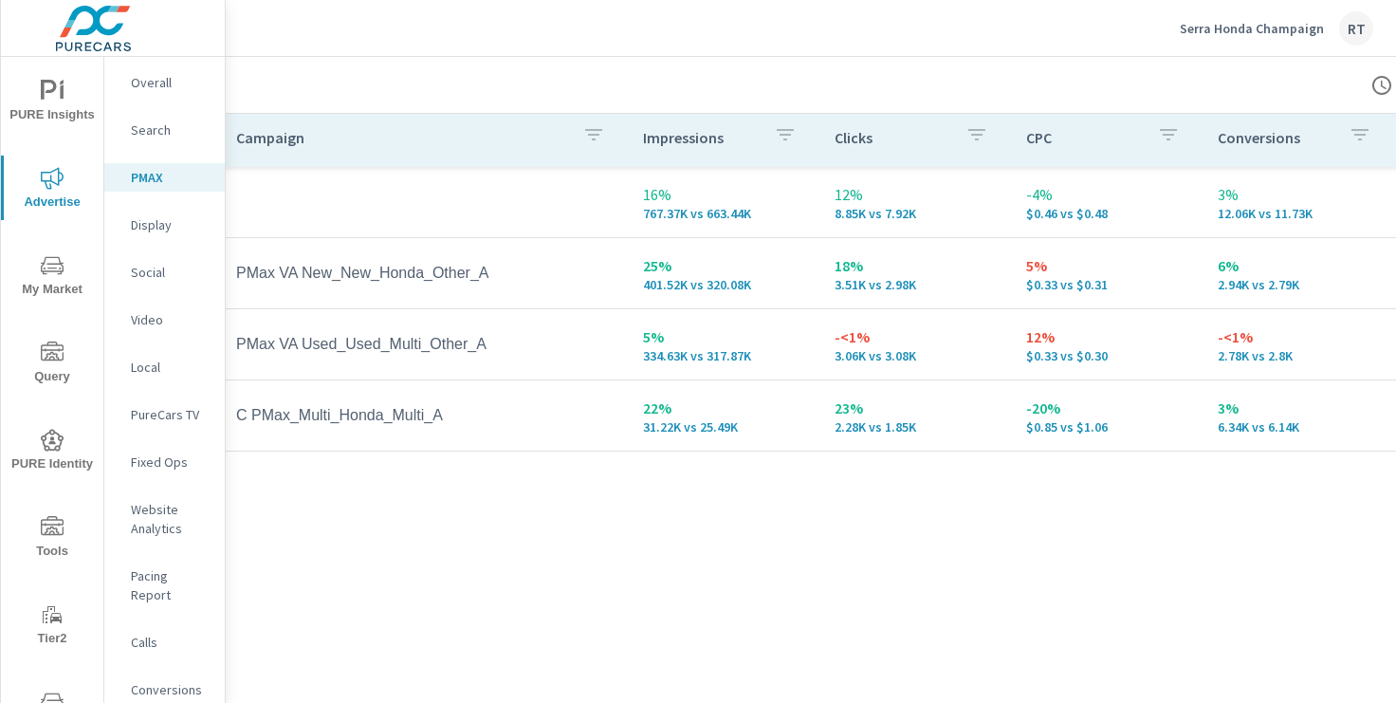
scroll to position [291, 24]
click at [155, 680] on p "Conversions" at bounding box center [170, 689] width 79 height 19
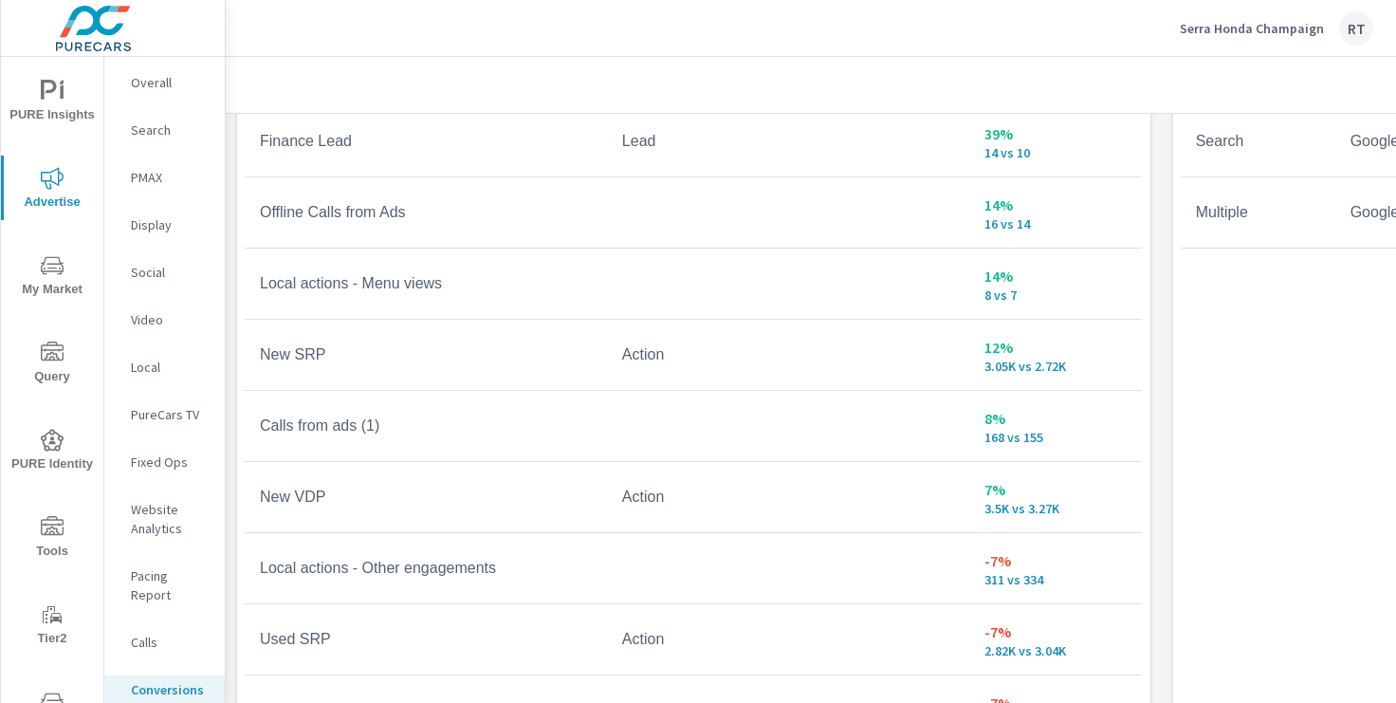
scroll to position [1165, 0]
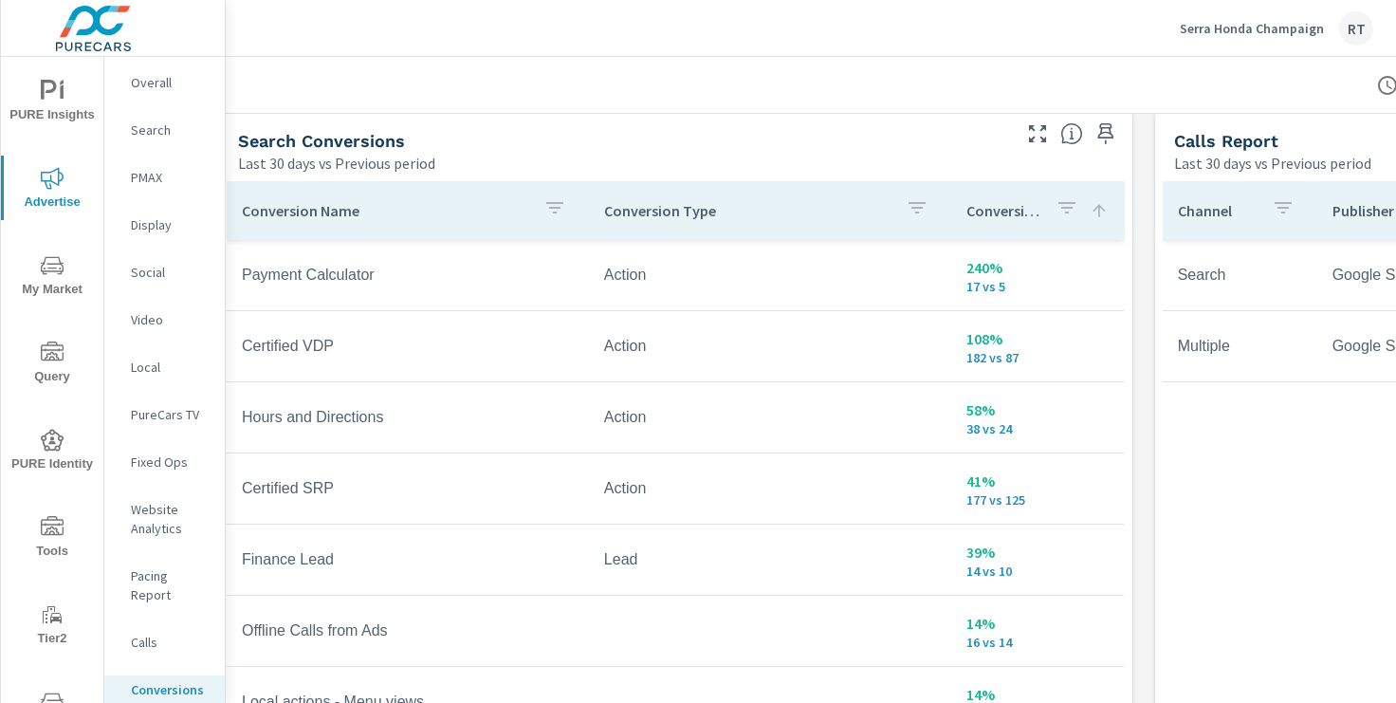
scroll to position [1034, 18]
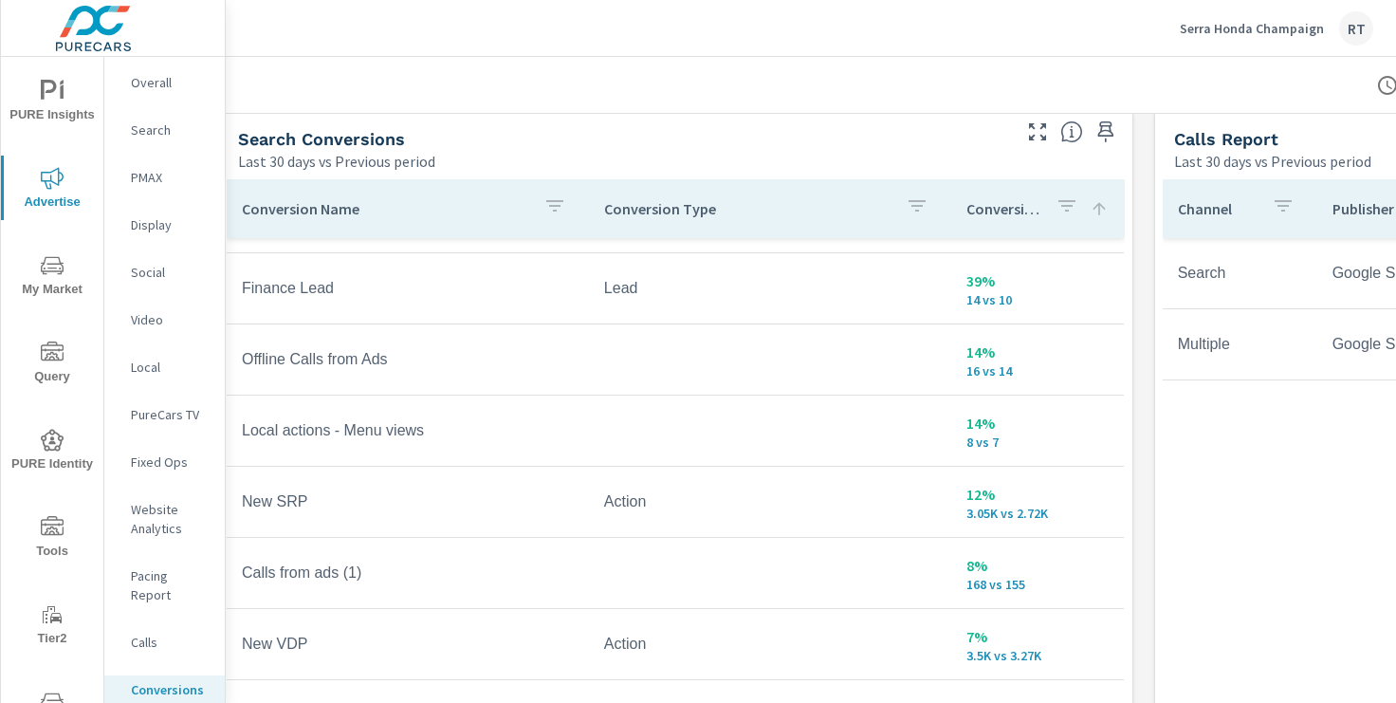
scroll to position [246, 0]
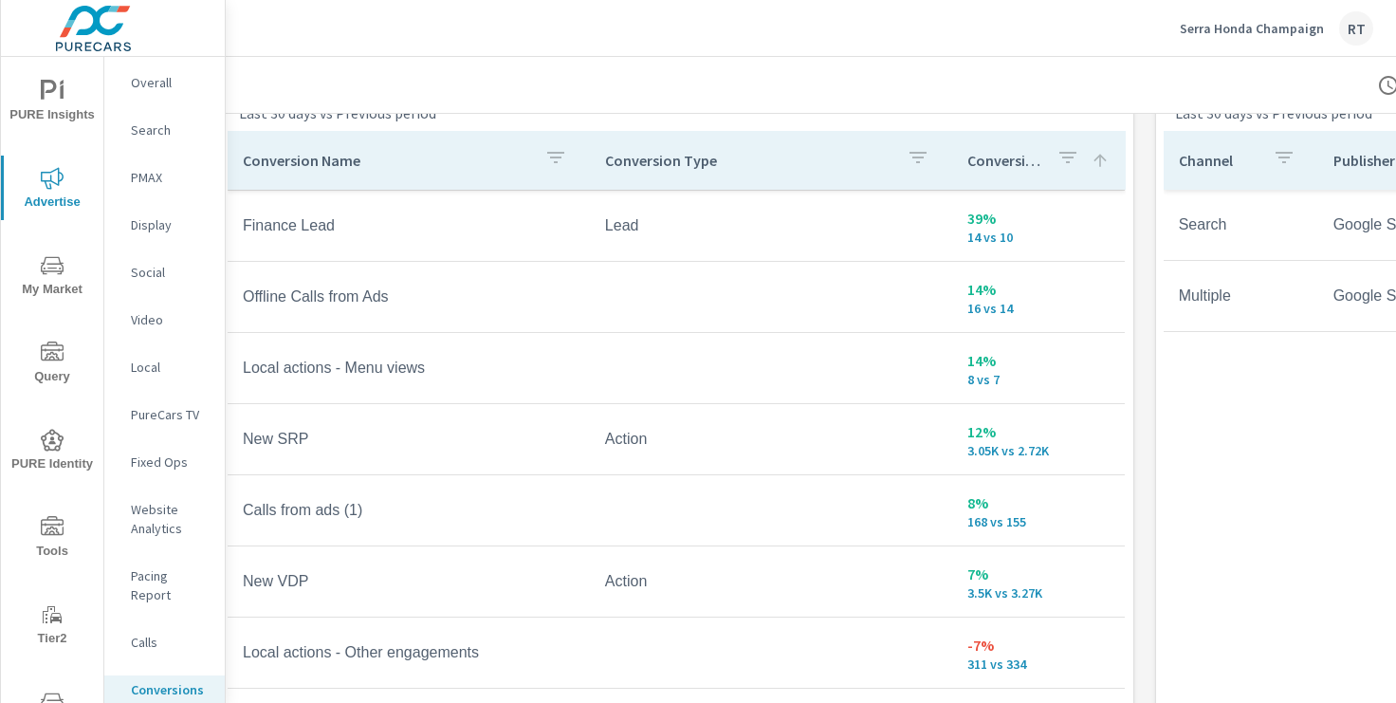
scroll to position [1105, 17]
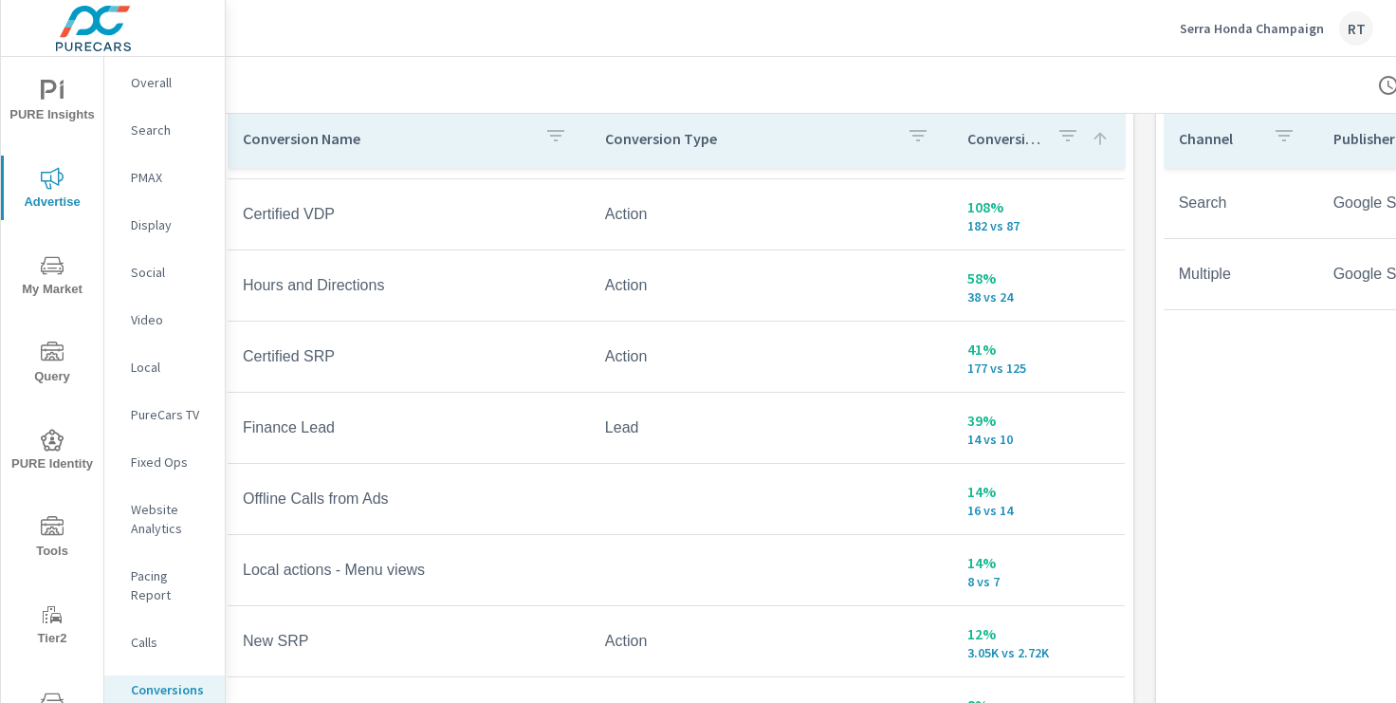
scroll to position [79, 0]
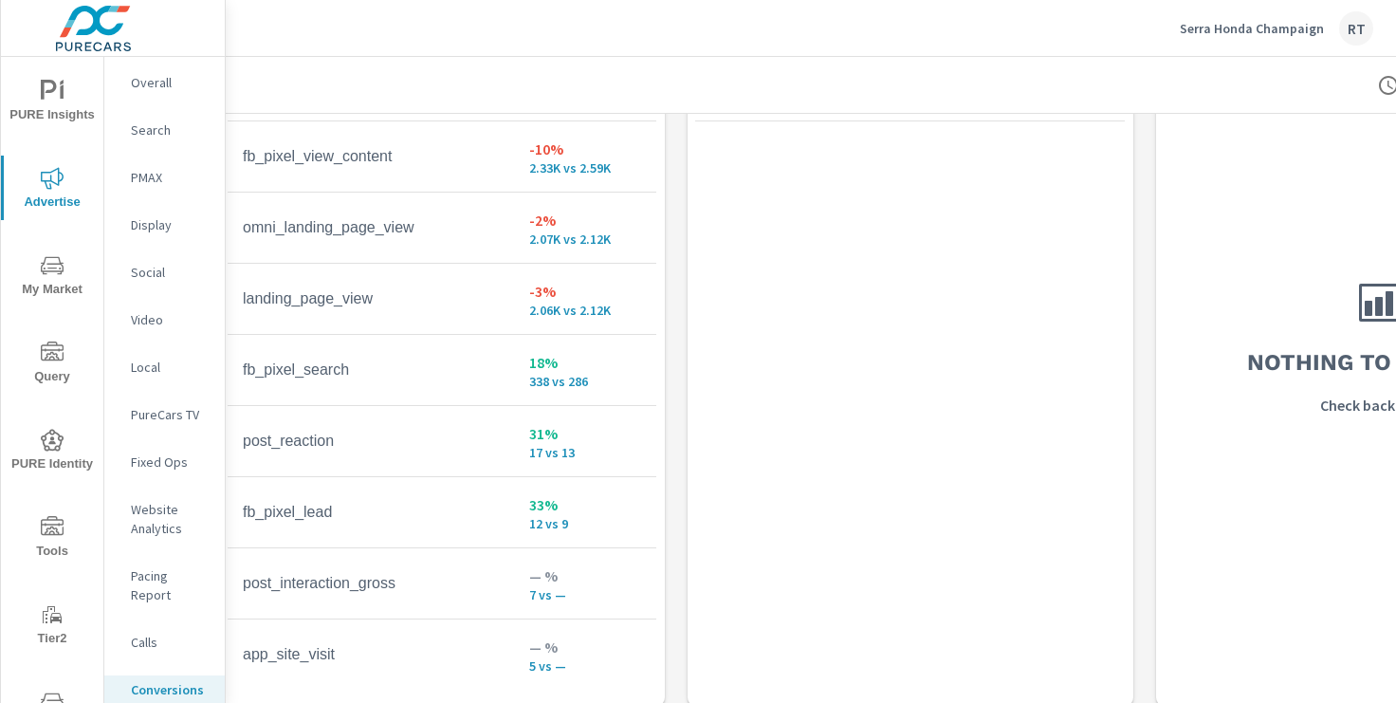
scroll to position [2045, 17]
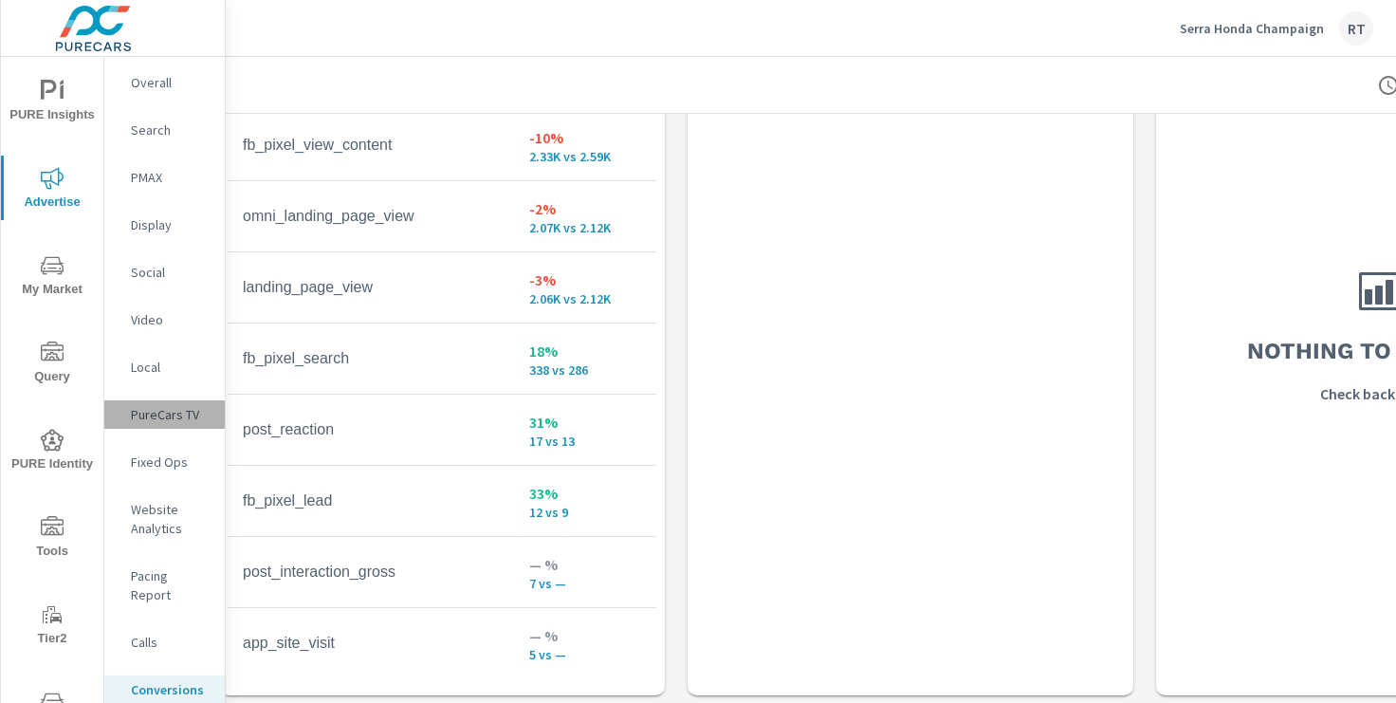
click at [149, 413] on p "PureCars TV" at bounding box center [170, 414] width 79 height 19
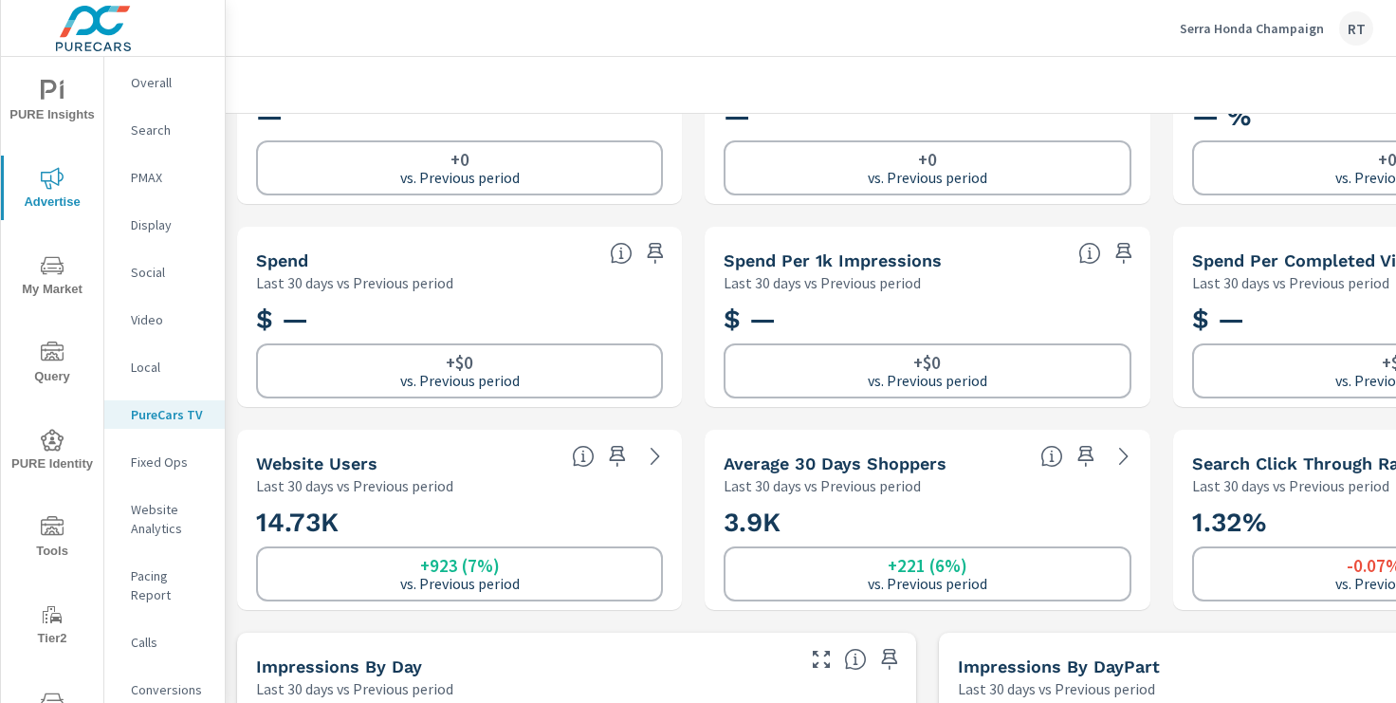
scroll to position [104, 0]
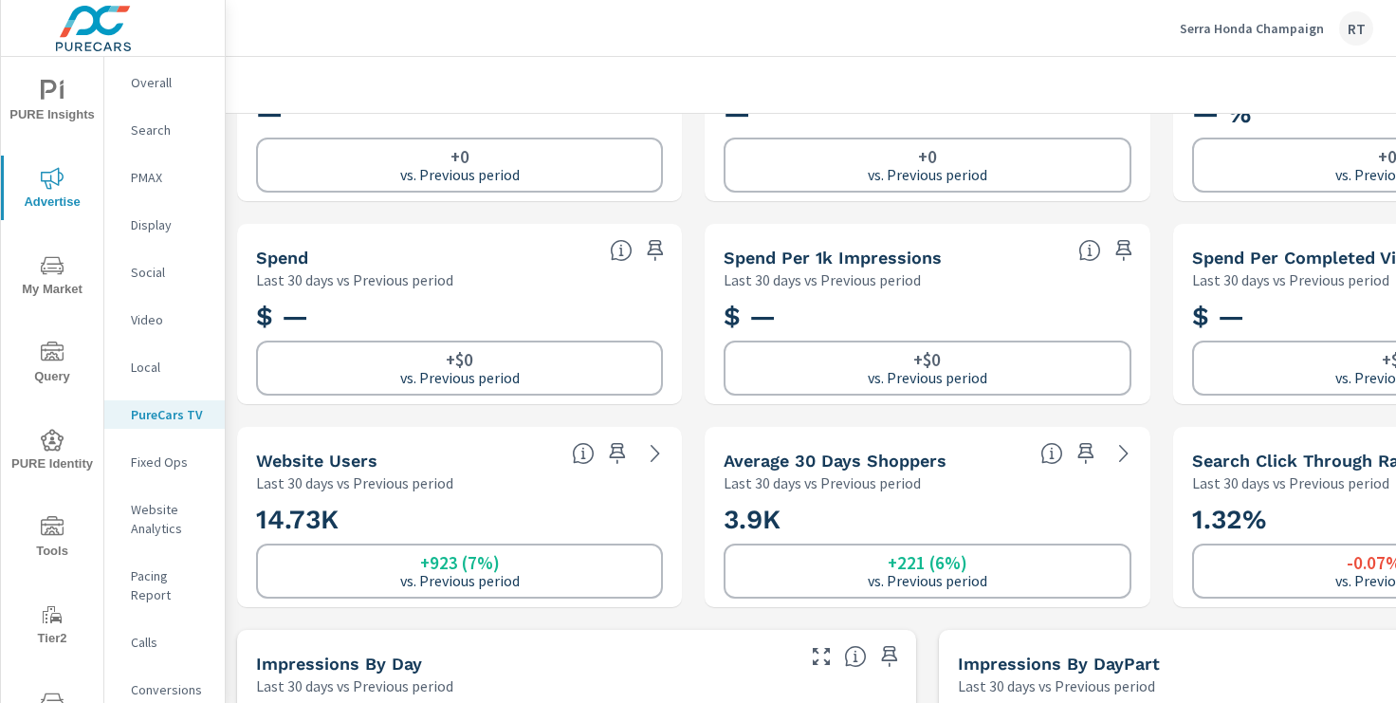
click at [56, 527] on icon "nav menu" at bounding box center [52, 525] width 23 height 19
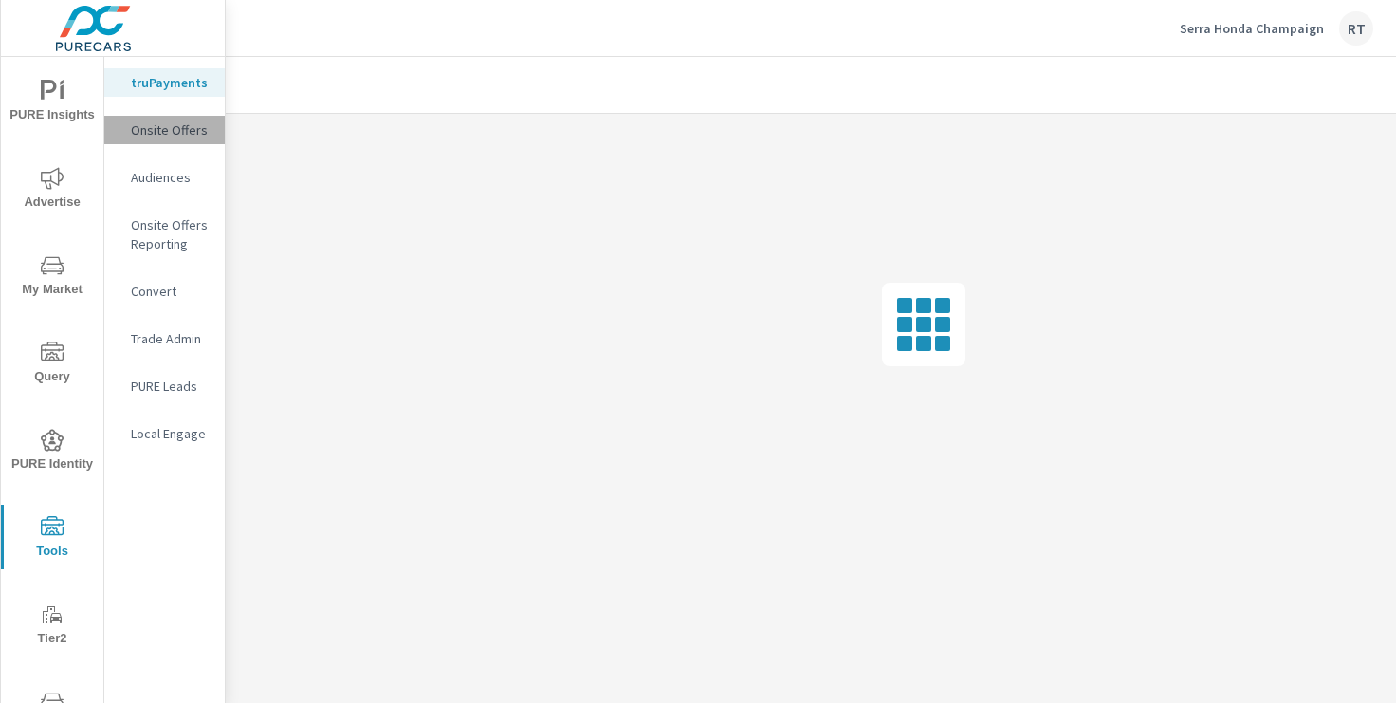
click at [180, 135] on p "Onsite Offers" at bounding box center [170, 129] width 79 height 19
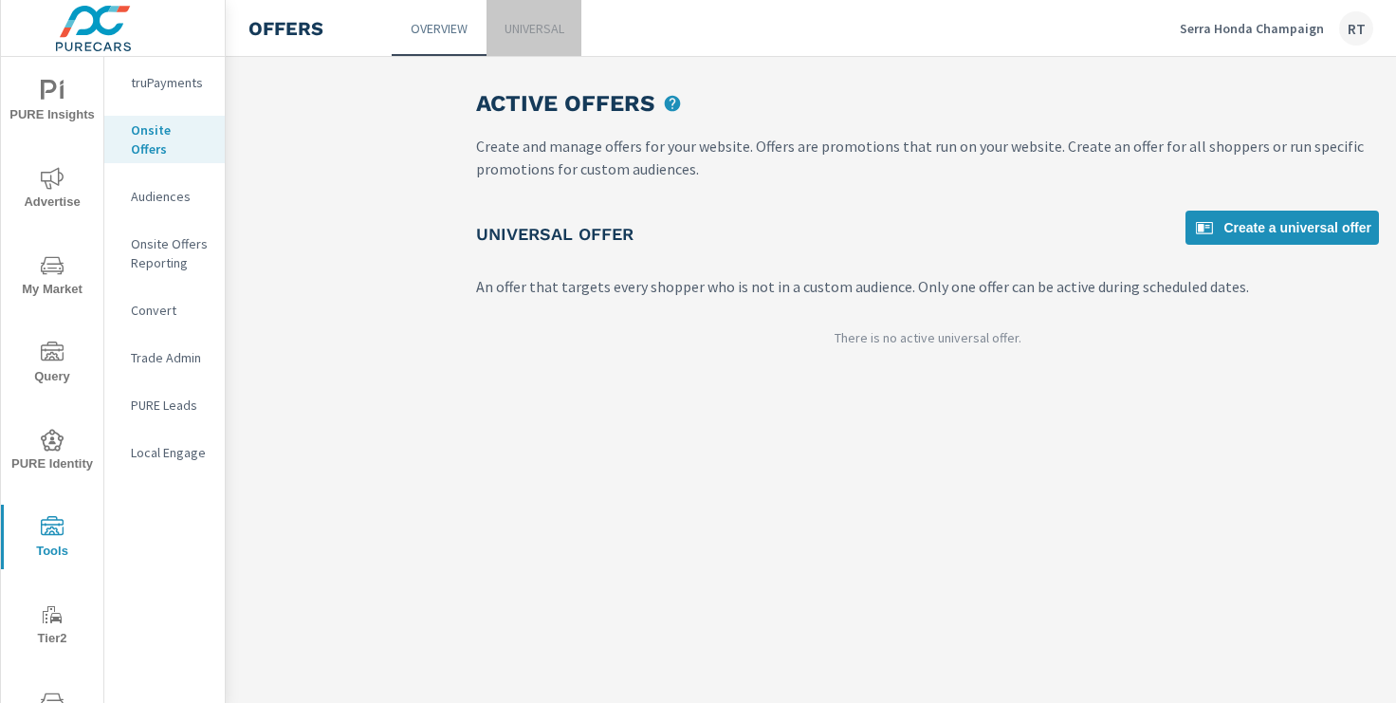
click at [558, 31] on p "Universal" at bounding box center [534, 28] width 60 height 19
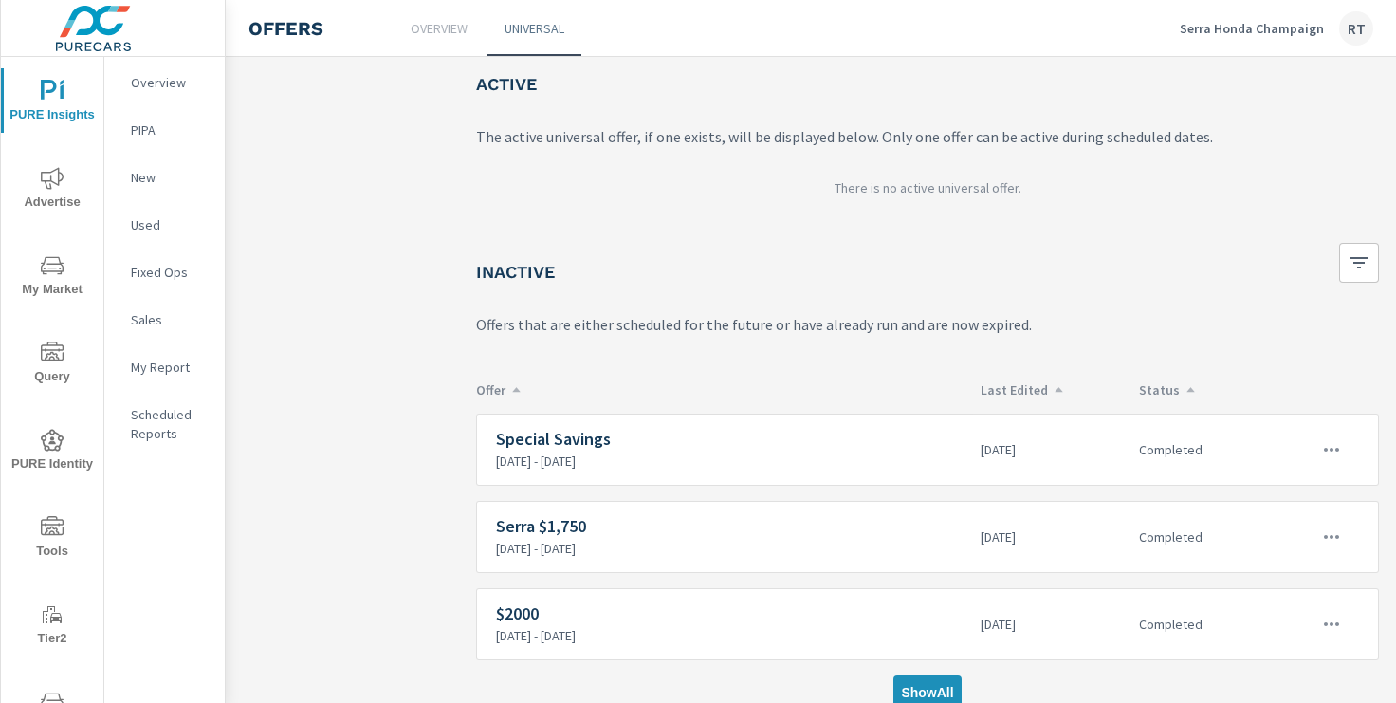
scroll to position [116, 0]
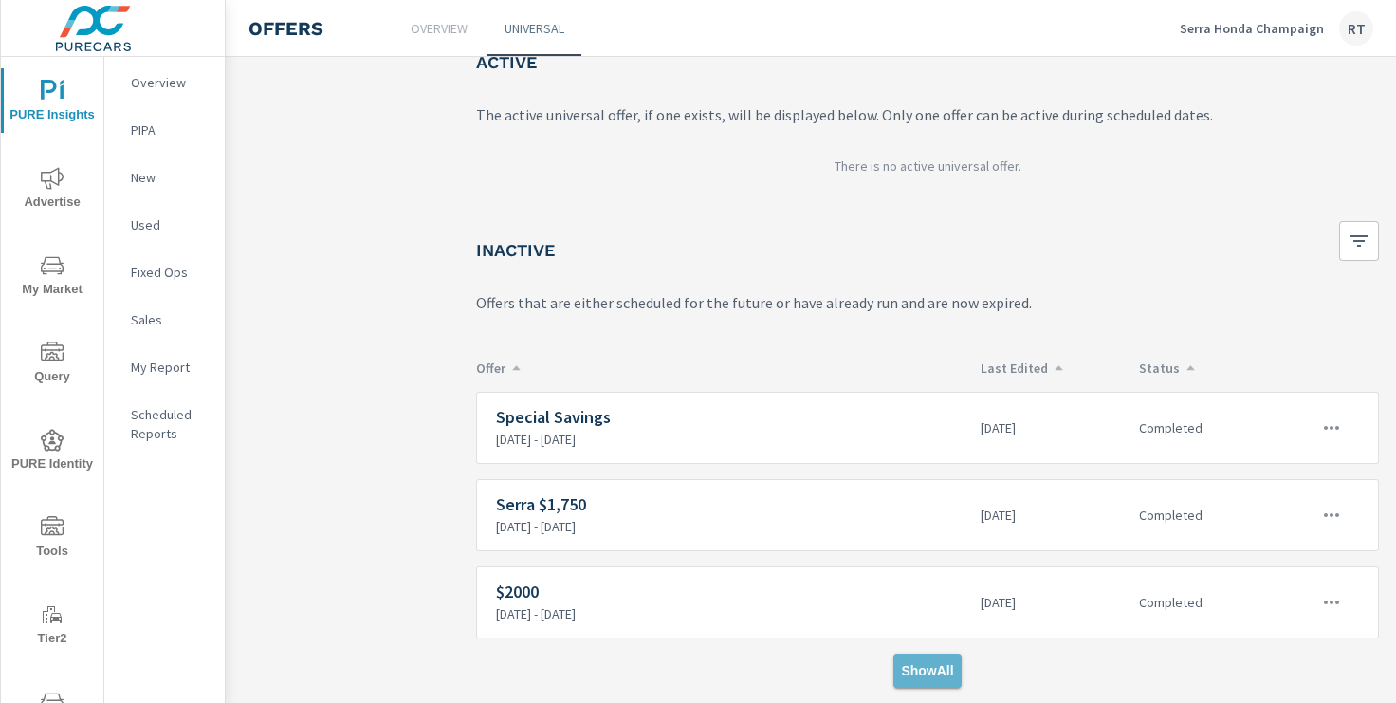
click at [919, 658] on button "Show All" at bounding box center [926, 670] width 67 height 34
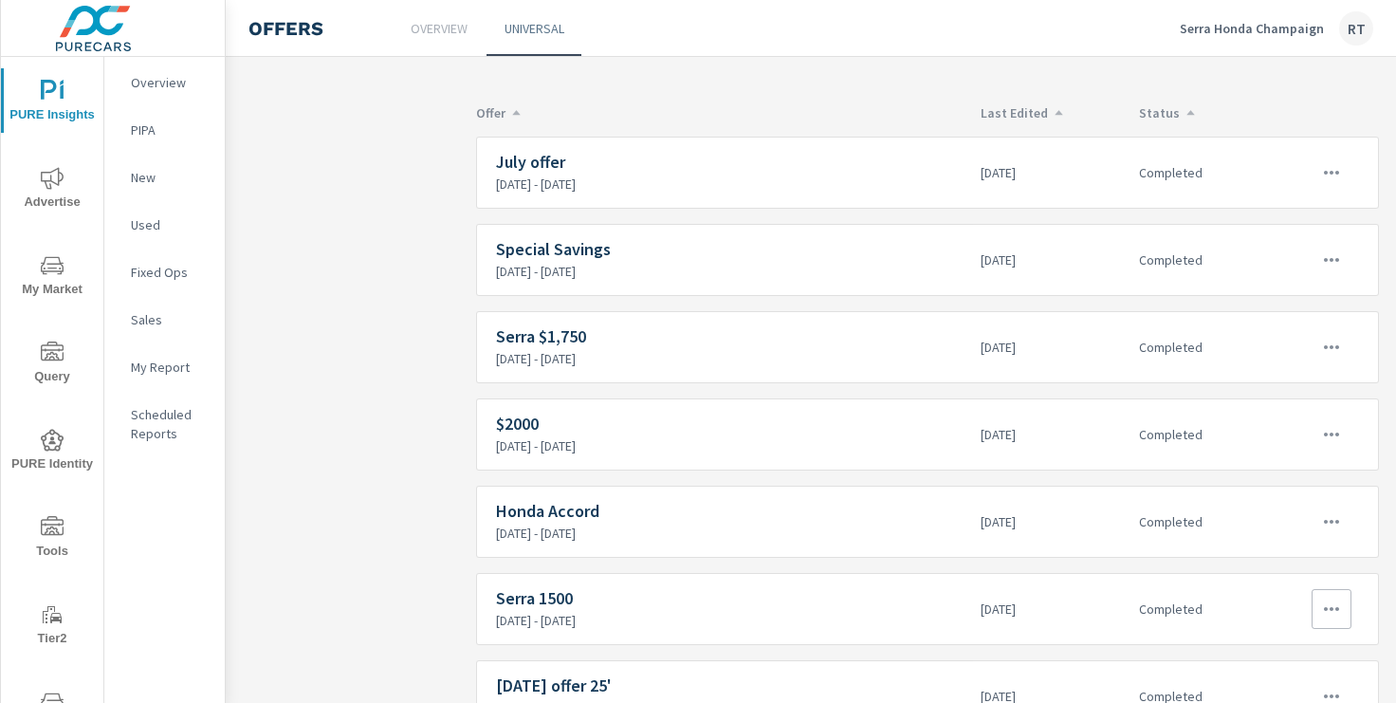
scroll to position [307, 0]
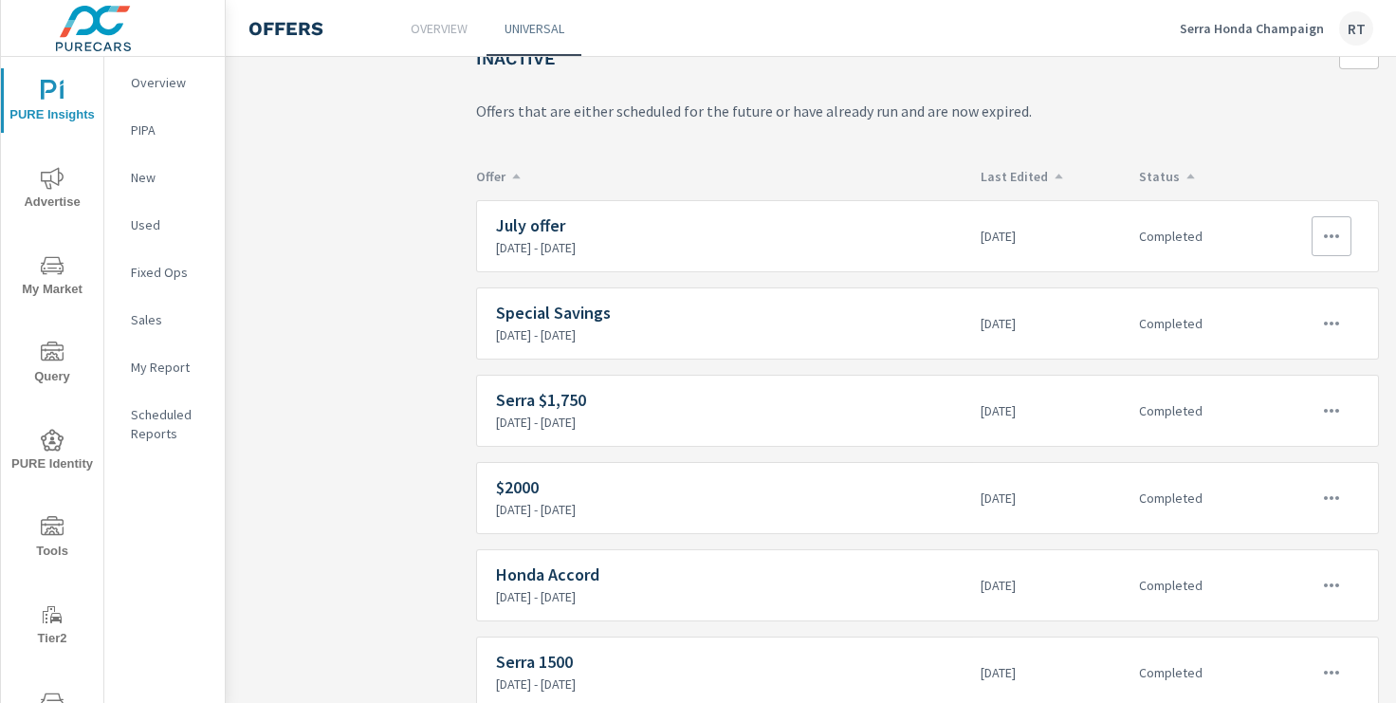
click at [1332, 232] on icon "button" at bounding box center [1331, 236] width 23 height 23
click at [1268, 283] on div "Edit" at bounding box center [1268, 279] width 27 height 23
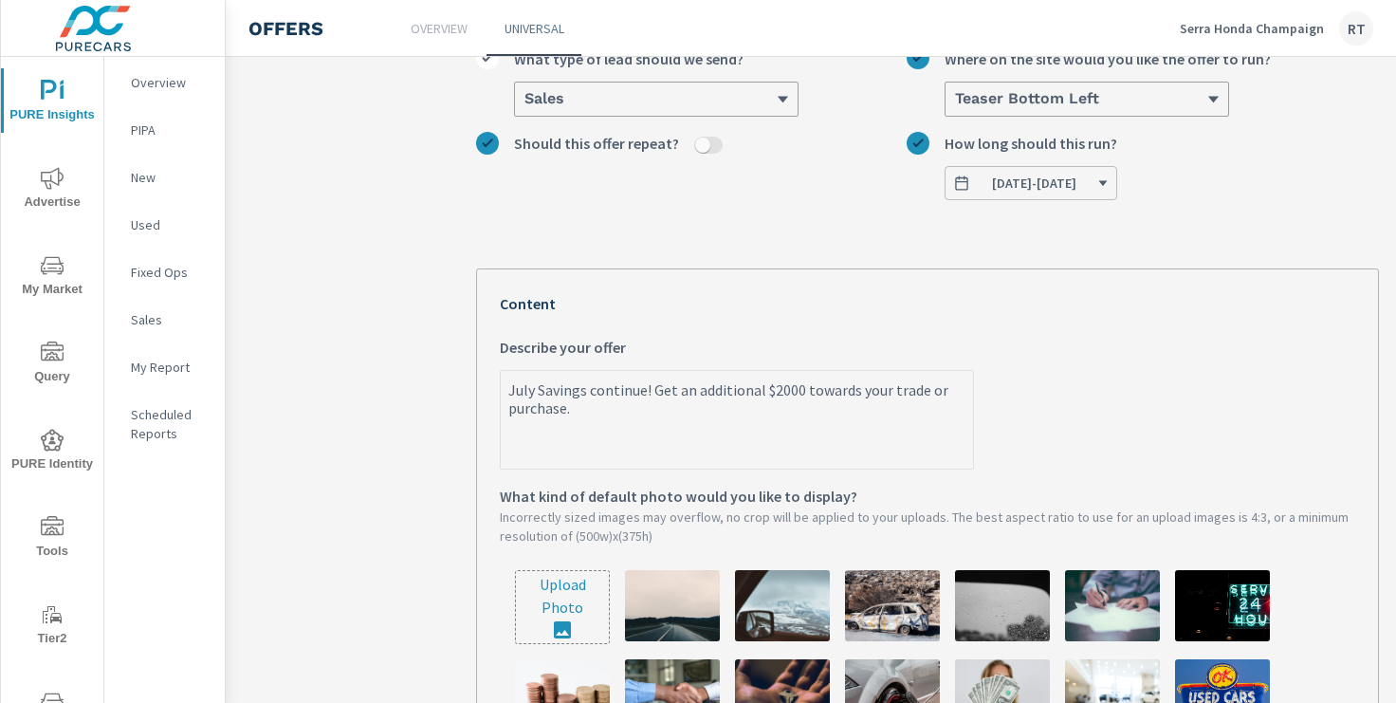
scroll to position [266, 0]
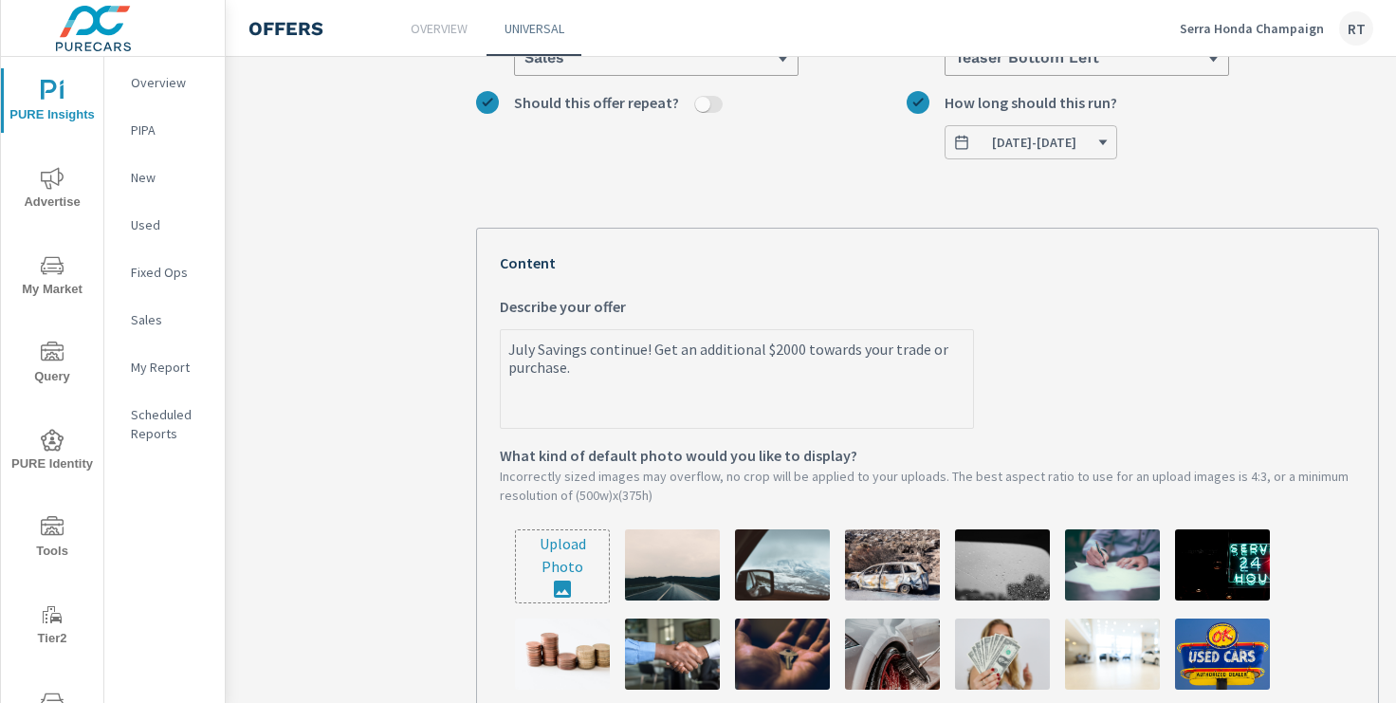
drag, startPoint x: 508, startPoint y: 347, endPoint x: 593, endPoint y: 402, distance: 101.5
click at [593, 404] on textarea "July Savings continue! Get an additional $2000 towards your trade or purchase." at bounding box center [737, 380] width 472 height 95
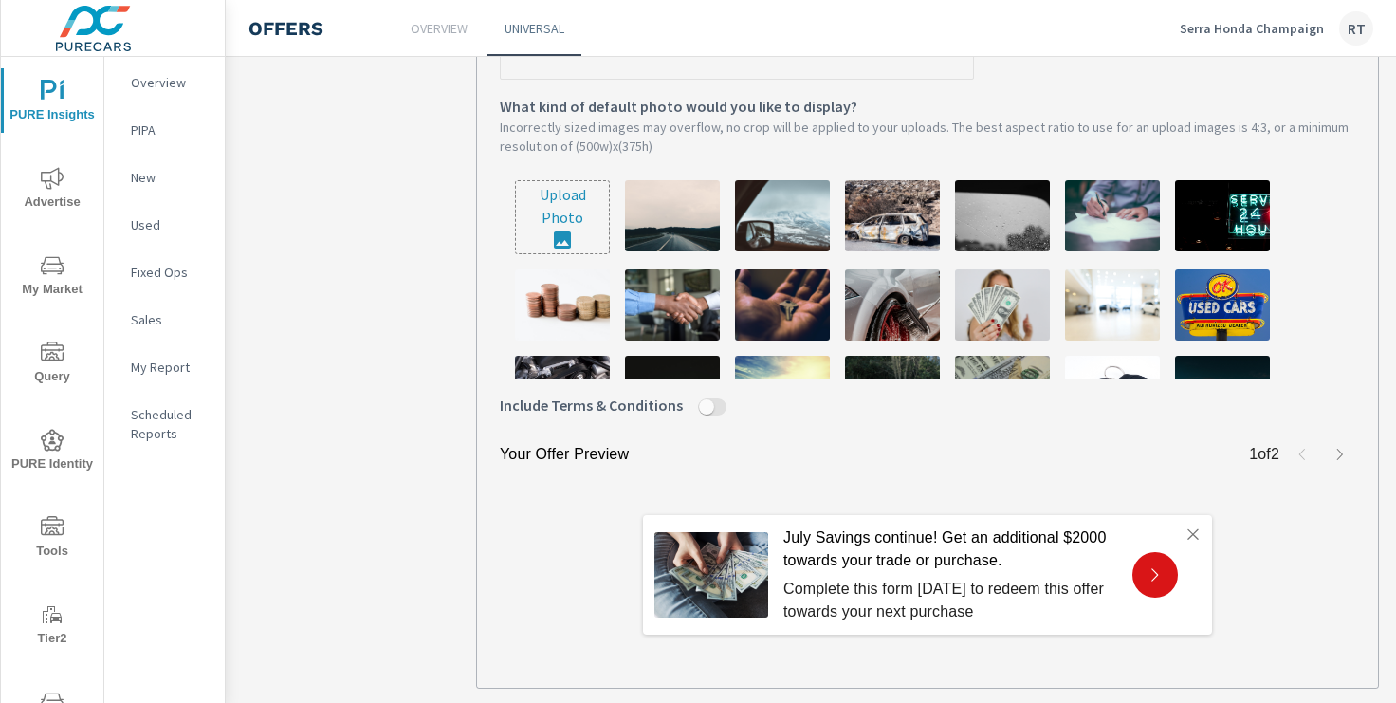
scroll to position [724, 0]
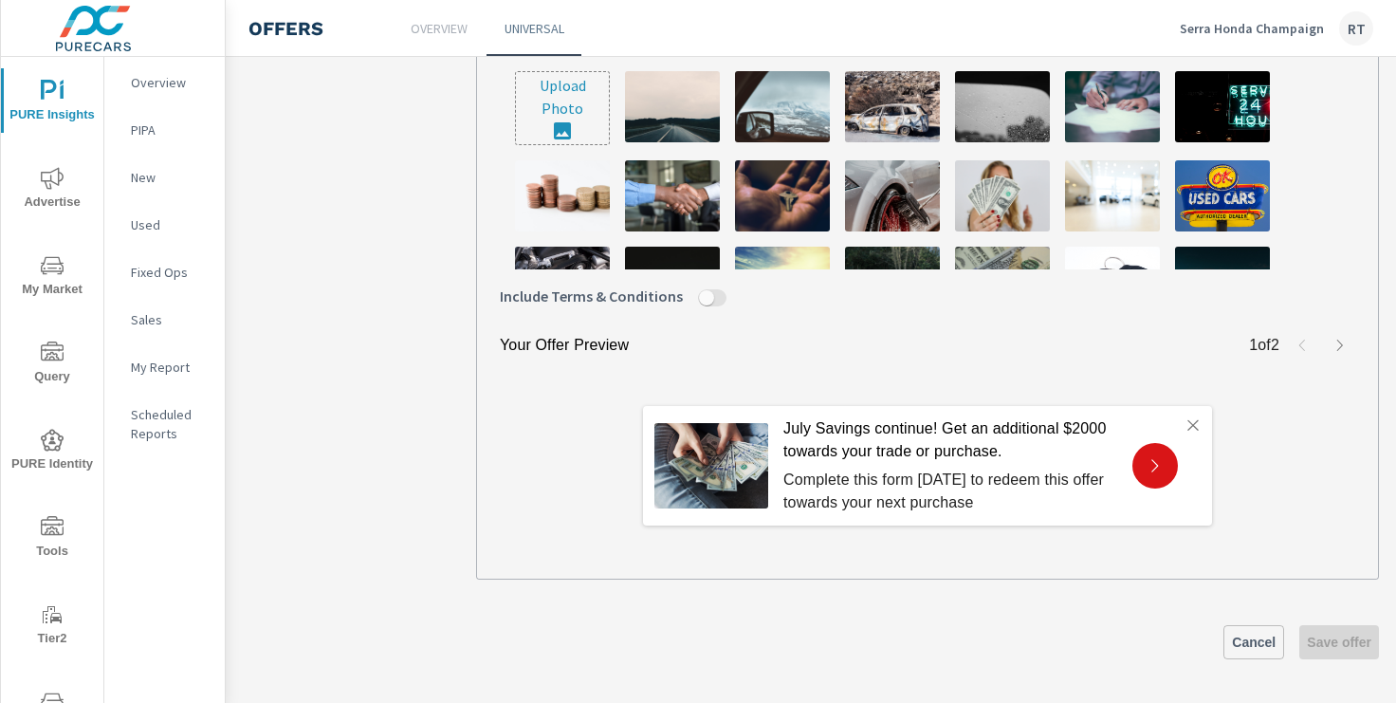
type textarea "x"
click at [1245, 633] on span "Cancel" at bounding box center [1254, 641] width 44 height 17
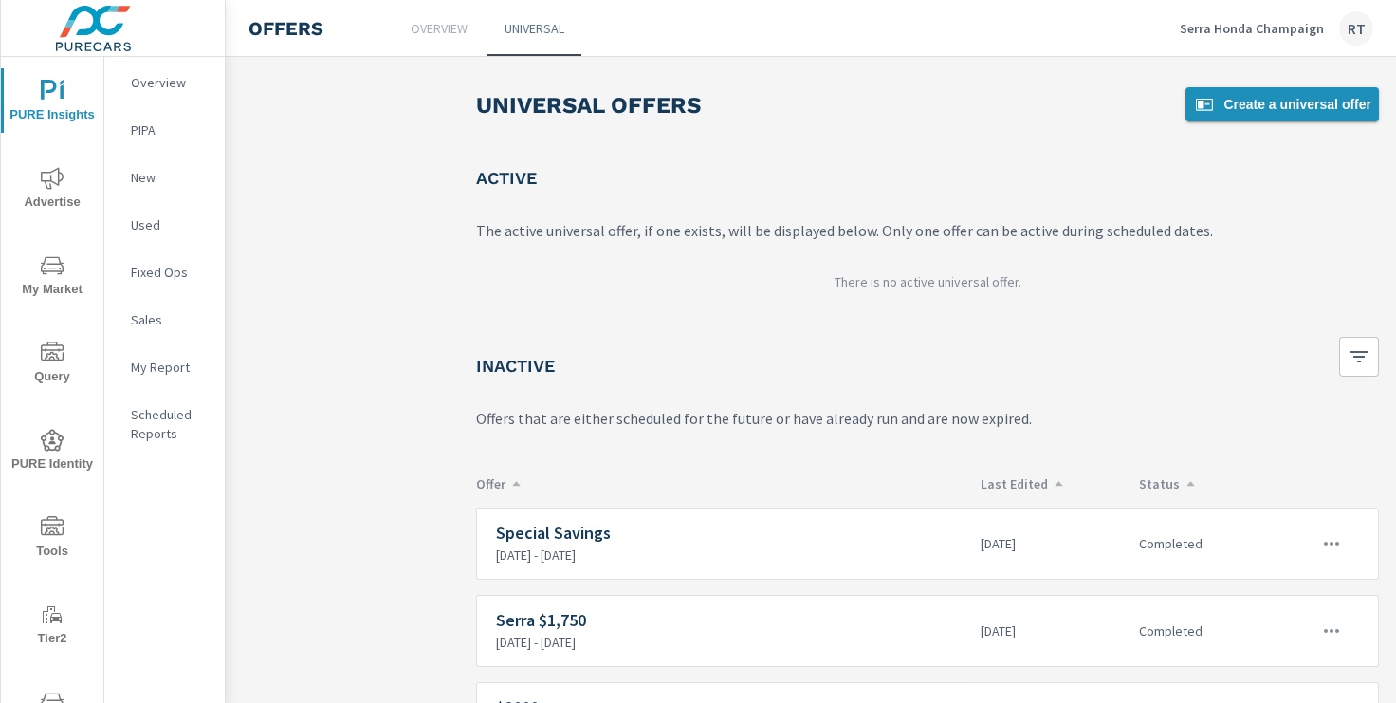
click at [1234, 108] on span "Create a universal offer" at bounding box center [1282, 104] width 178 height 23
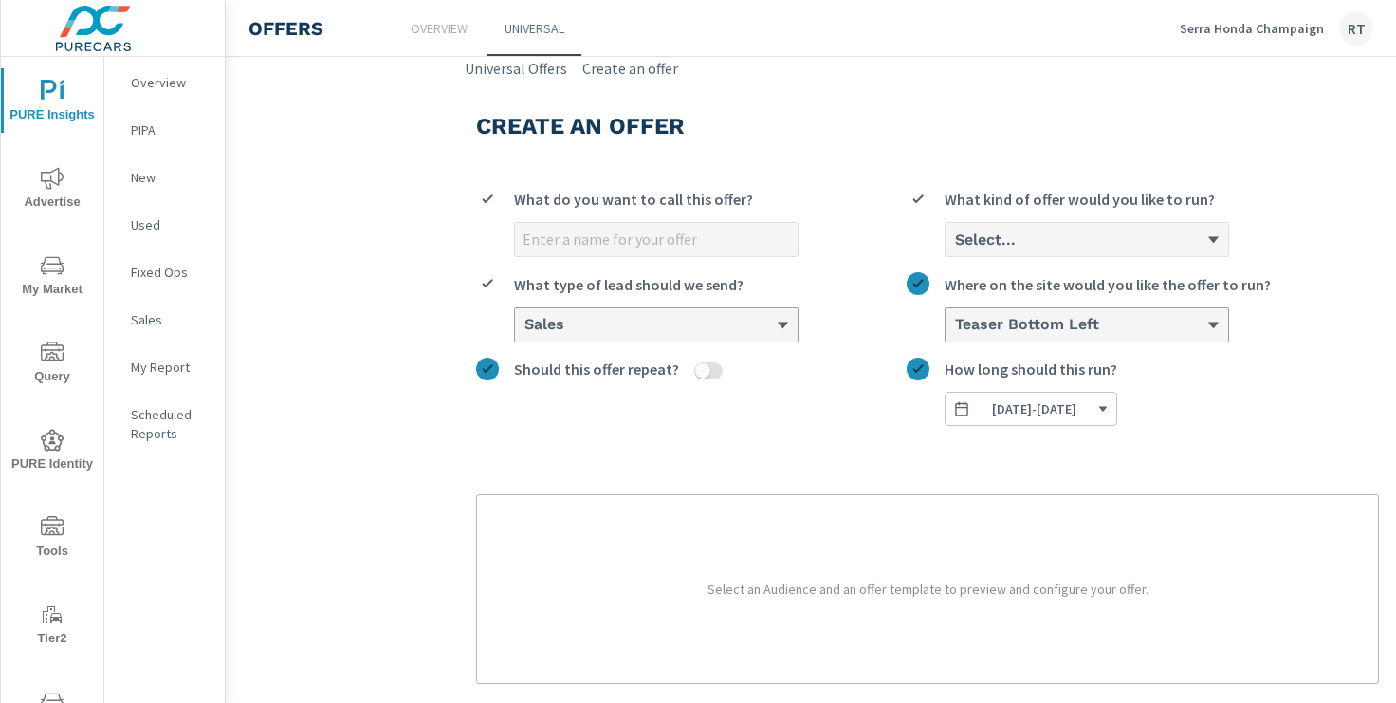
click at [571, 232] on input "What do you want to call this offer?" at bounding box center [656, 239] width 283 height 33
type input "August Offer"
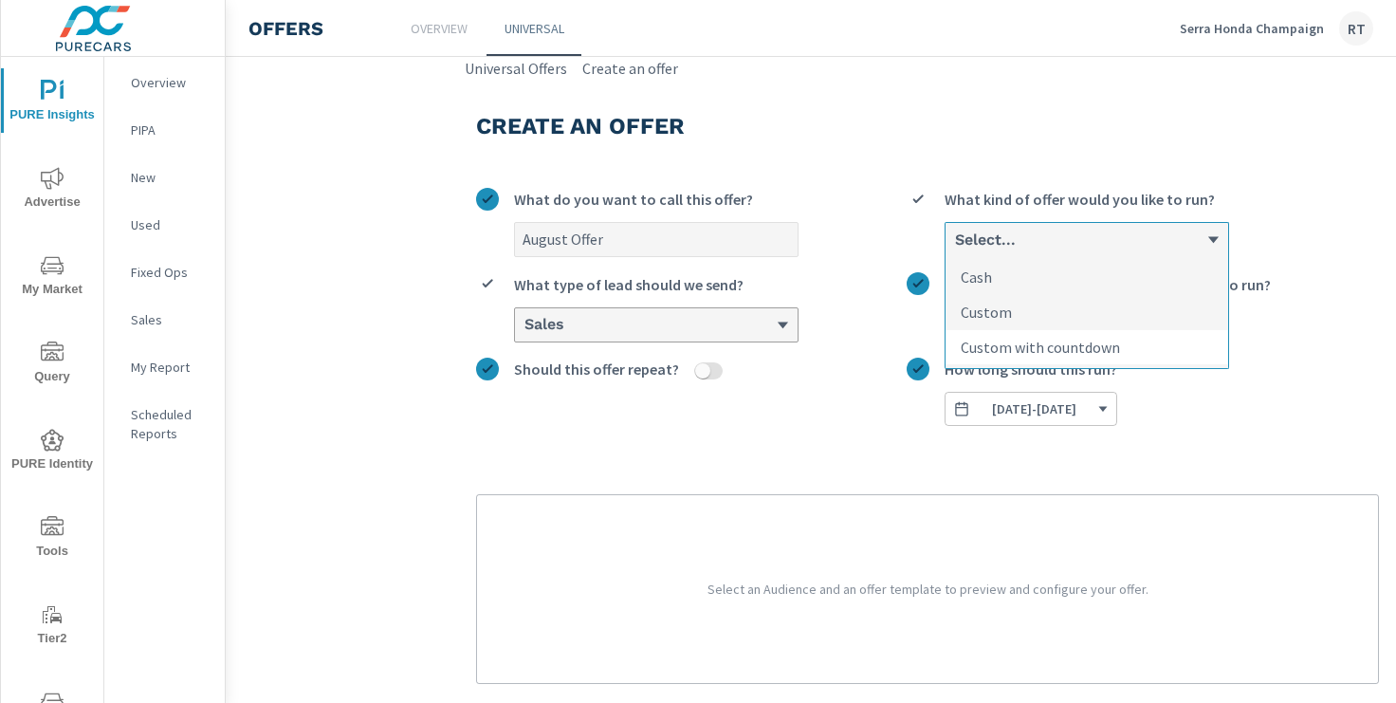
click at [1013, 348] on p "Custom with countdown" at bounding box center [1039, 347] width 159 height 23
click at [955, 248] on input "option Custom with countdown focused, 3 of 3. 3 results available. Use Up and D…" at bounding box center [954, 239] width 2 height 17
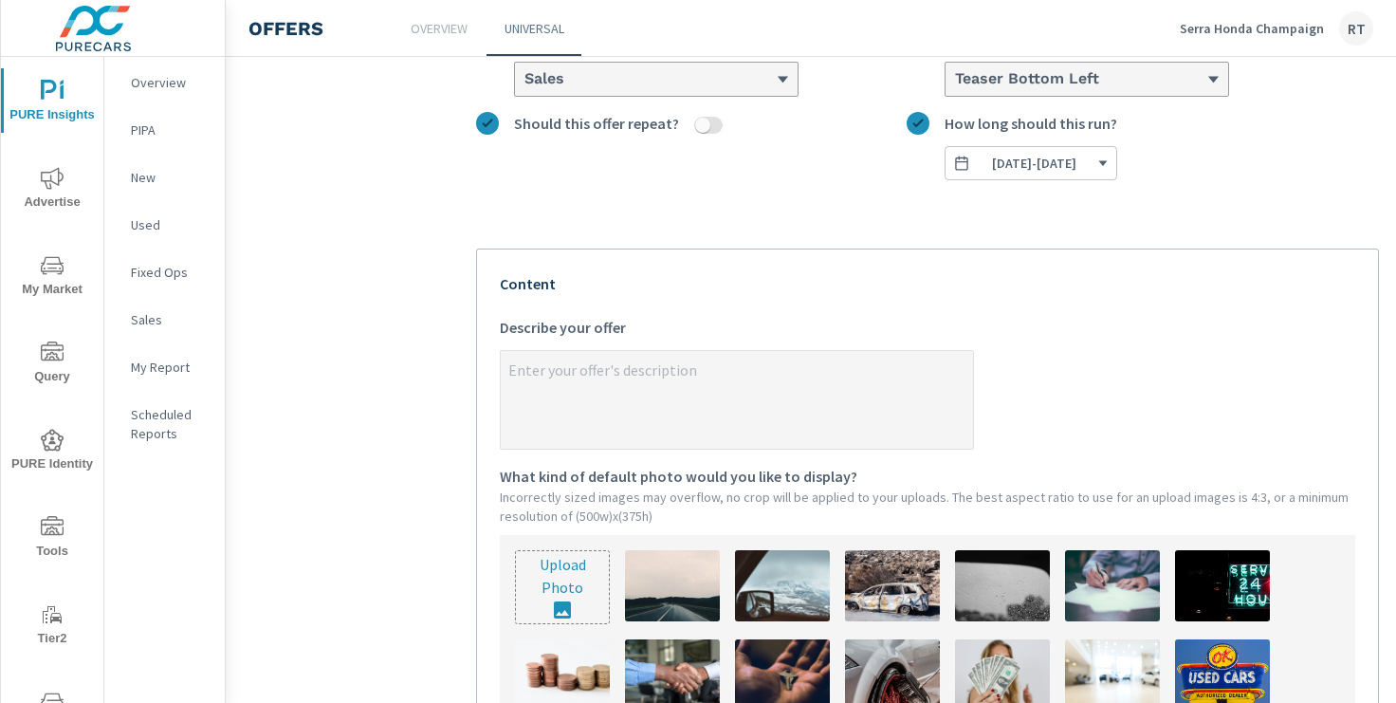
scroll to position [259, 0]
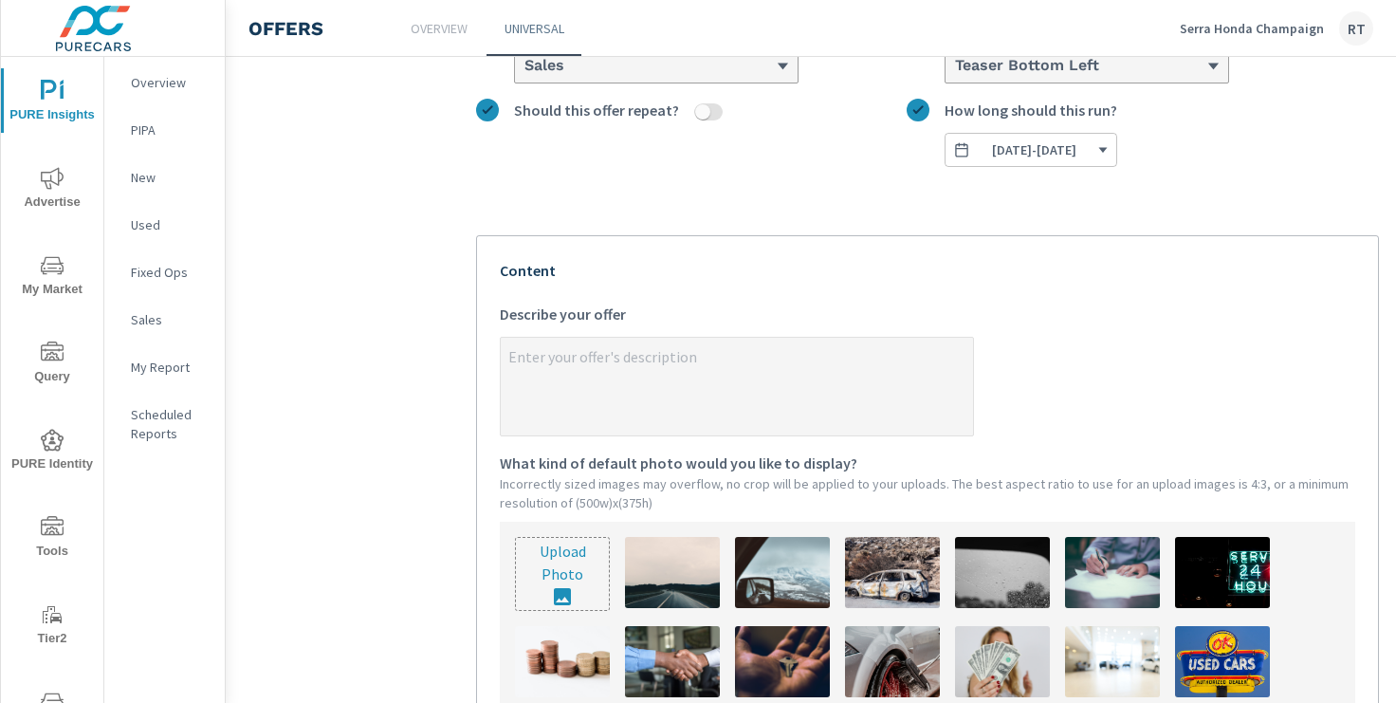
type textarea "x"
click at [596, 356] on textarea "x Describe your offer" at bounding box center [737, 387] width 472 height 95
paste textarea "July Savings continue! Get an additional $2000 towards your trade or purchase."
type textarea "July Savings continue! Get an additional $2000 towards your trade or purchase."
type textarea "x"
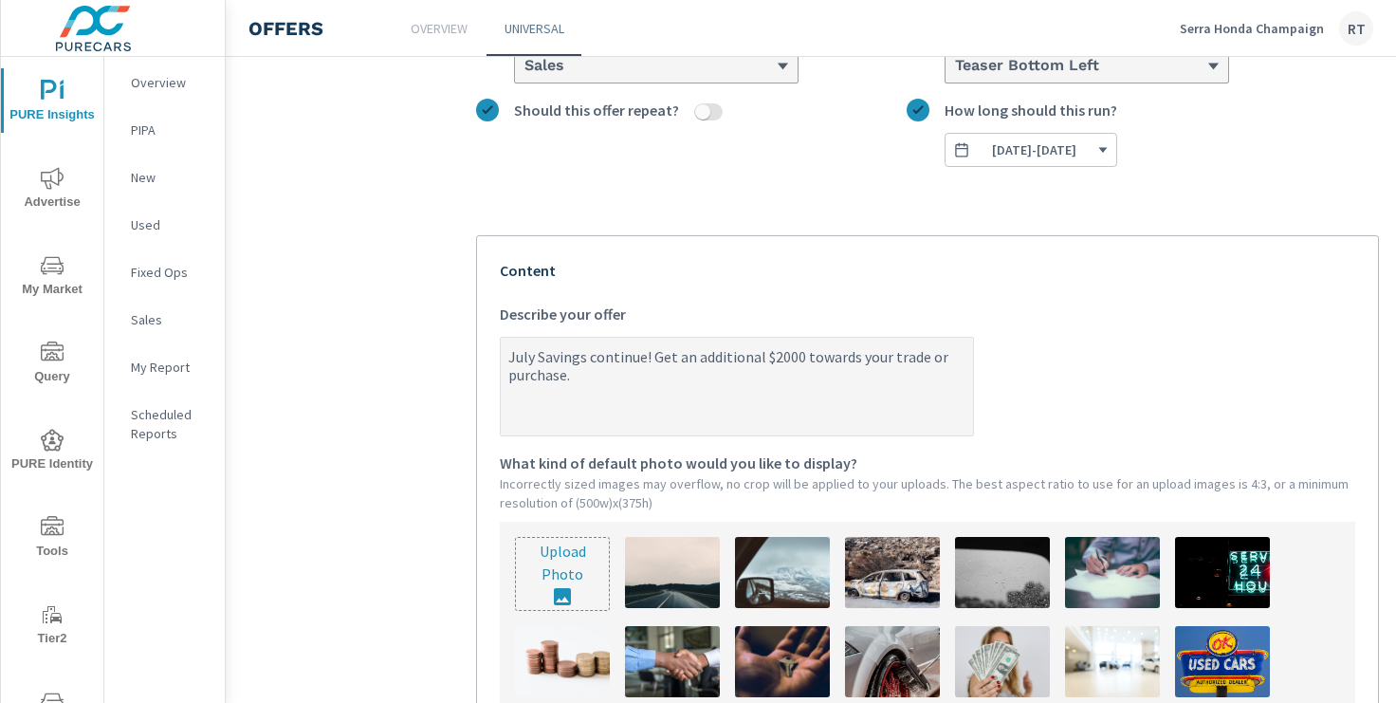
click at [533, 354] on textarea "July Savings continue! Get an additional $2000 towards your trade or purchase." at bounding box center [737, 387] width 472 height 95
type textarea "Jul Savings continue! Get an additional $2000 towards your trade or purchase."
type textarea "x"
type textarea "Ju Savings continue! Get an additional $2000 towards your trade or purchase."
type textarea "x"
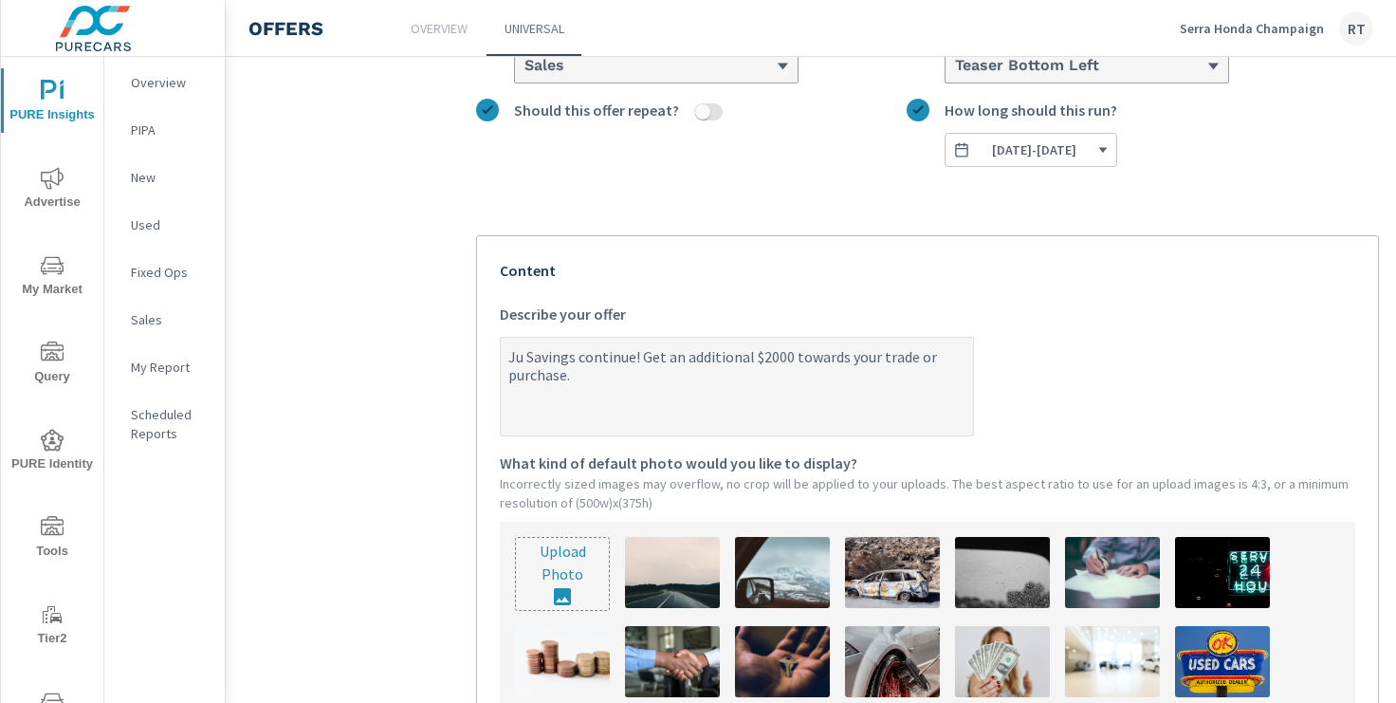
type textarea "J Savings continue! Get an additional $2000 towards your trade or purchase."
type textarea "x"
type textarea "Savings continue! Get an additional $2000 towards your trade or purchase."
type textarea "x"
type textarea "A Savings continue! Get an additional $2000 towards your trade or purchase."
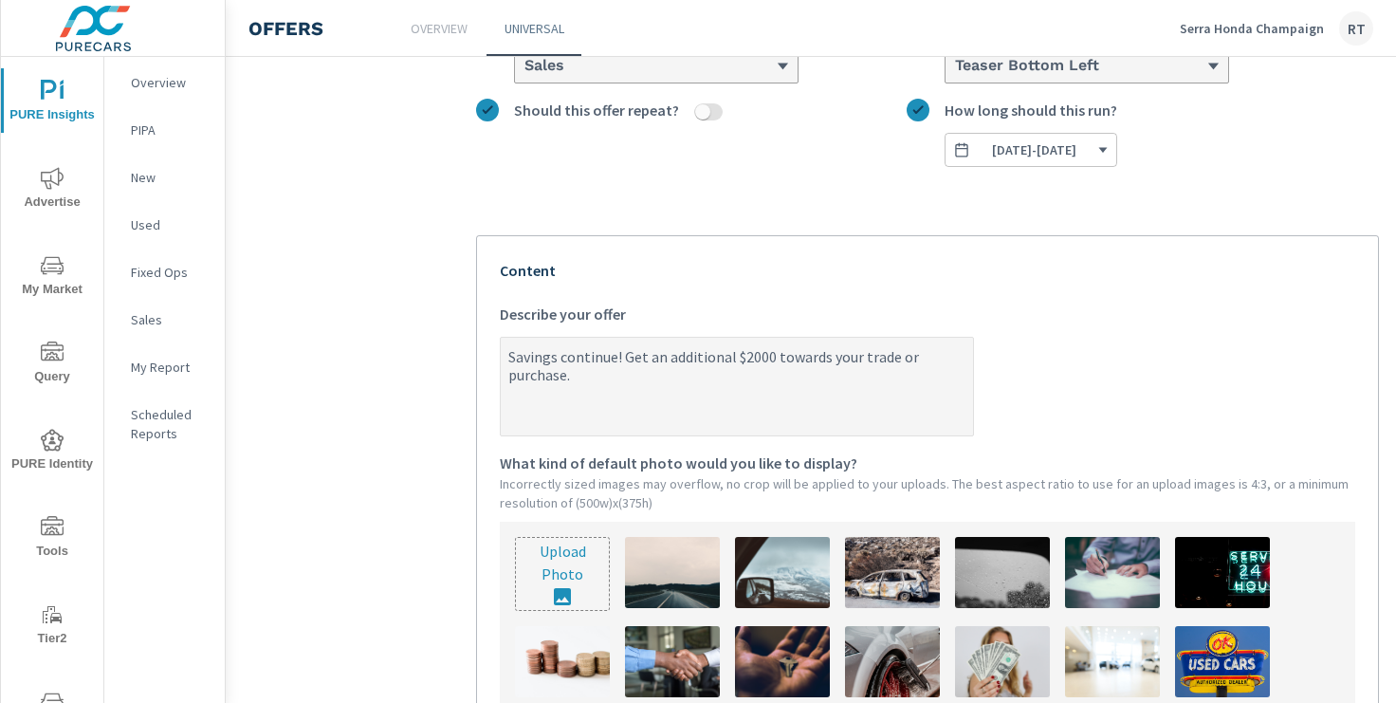
type textarea "x"
type textarea "Au Savings continue! Get an additional $2000 towards your trade or purchase."
type textarea "x"
type textarea "Aug Savings continue! Get an additional $2000 towards your trade or purchase."
type textarea "x"
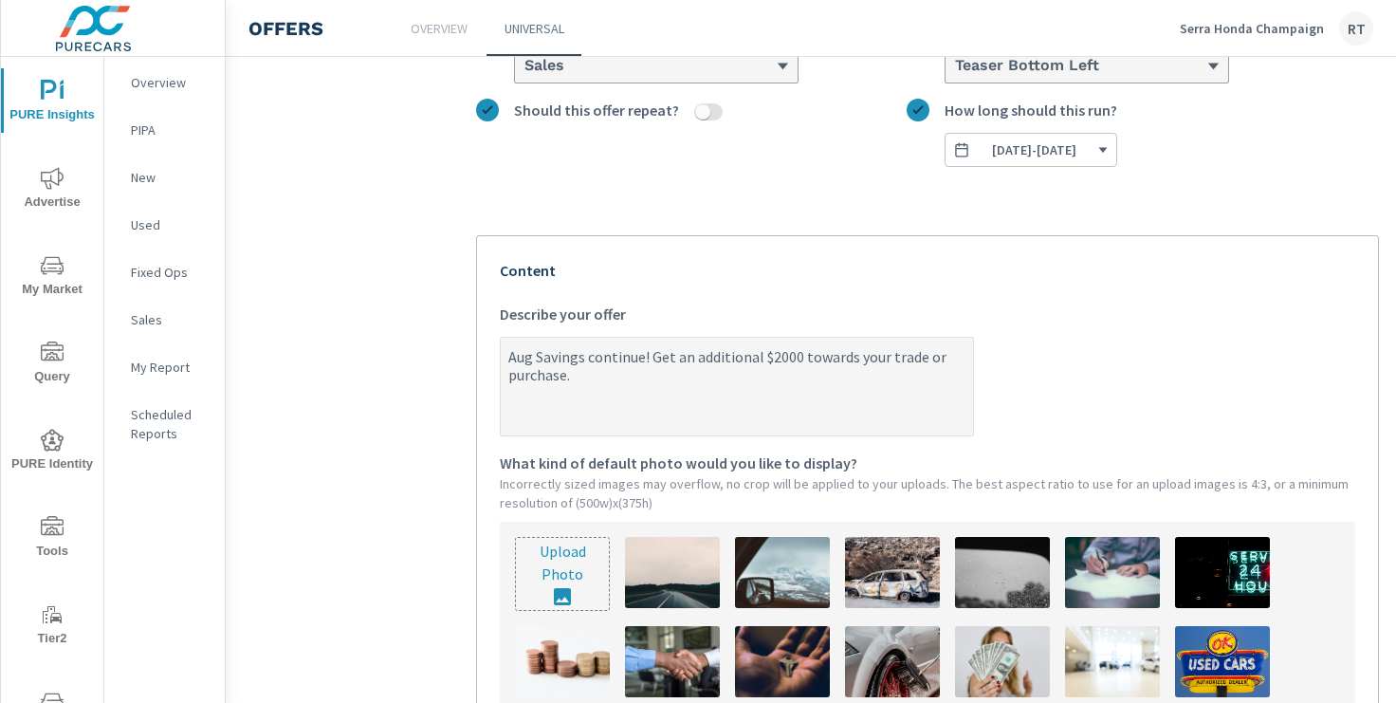
type textarea "Augu Savings continue! Get an additional $2000 towards your trade or purchase."
type textarea "x"
type textarea "Augus Savings continue! Get an additional $2000 towards your trade or purchase."
type textarea "x"
type textarea "August Savings continue! Get an additional $2000 towards your trade or purchase."
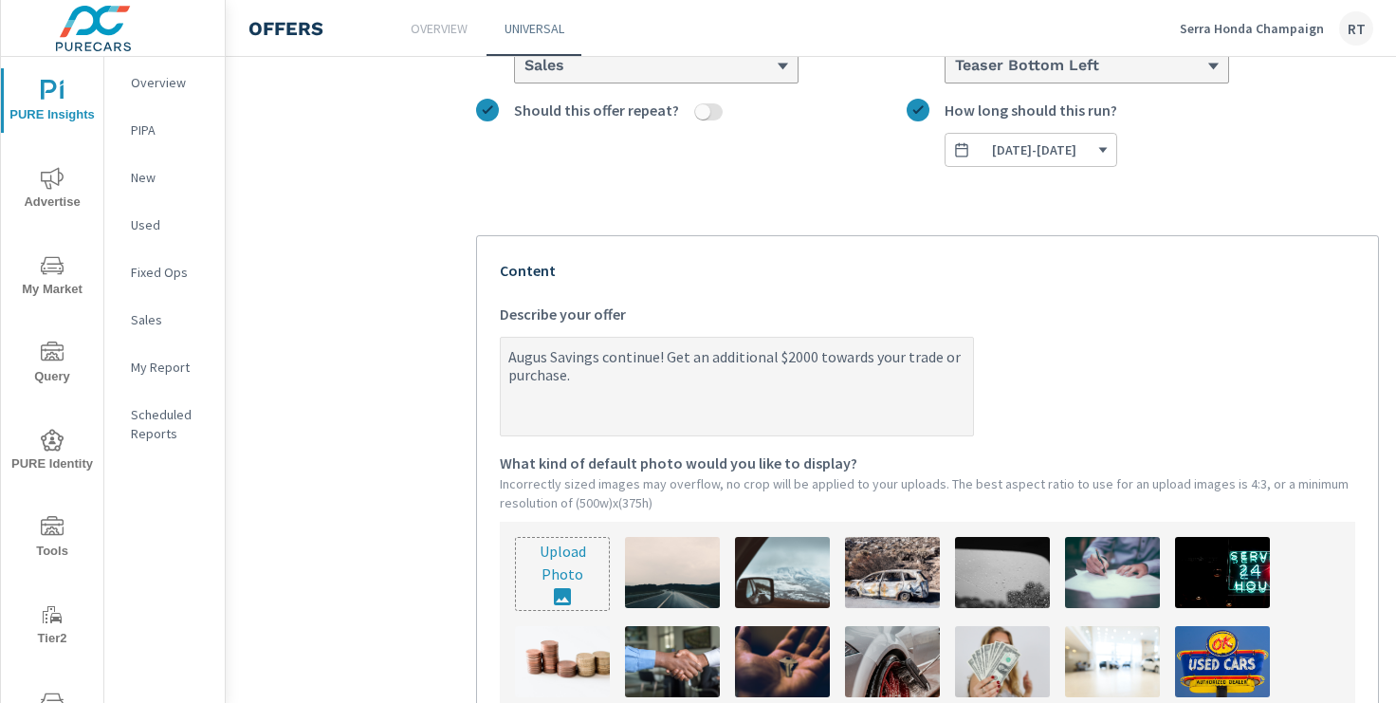
type textarea "x"
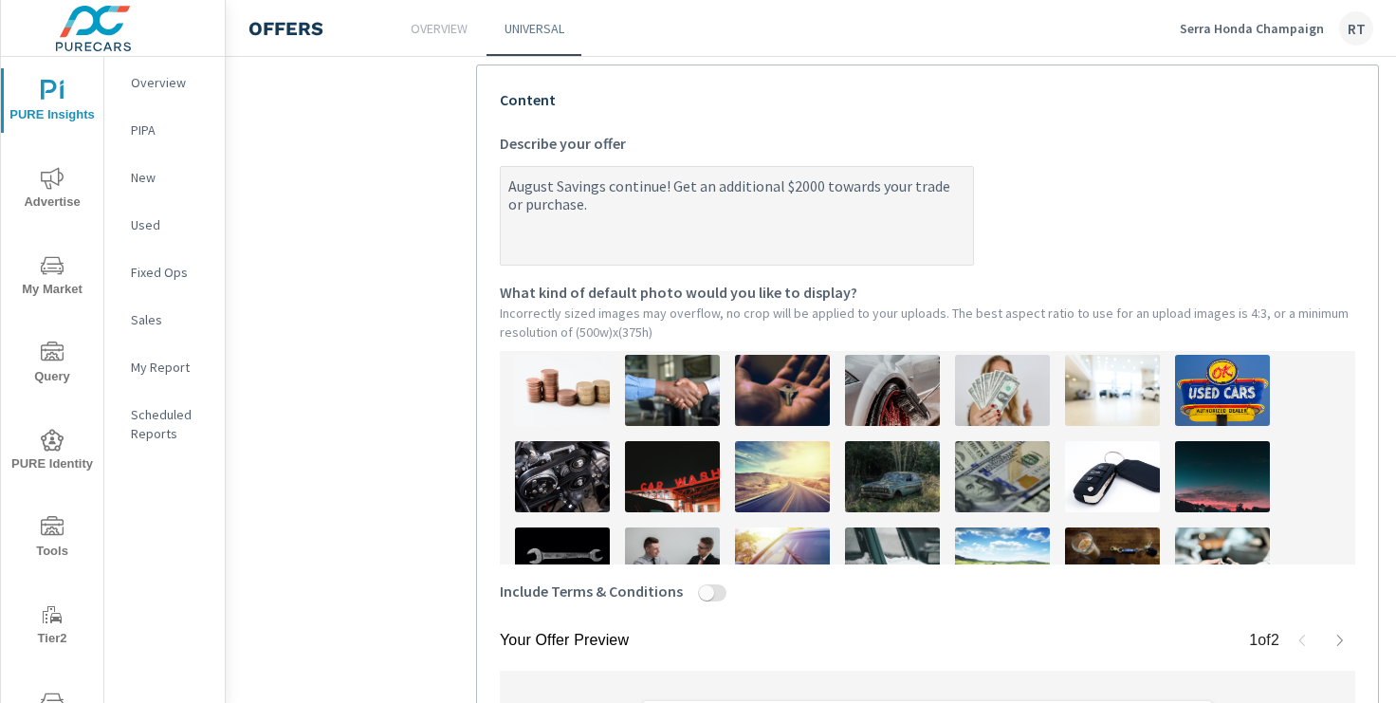
scroll to position [102, 0]
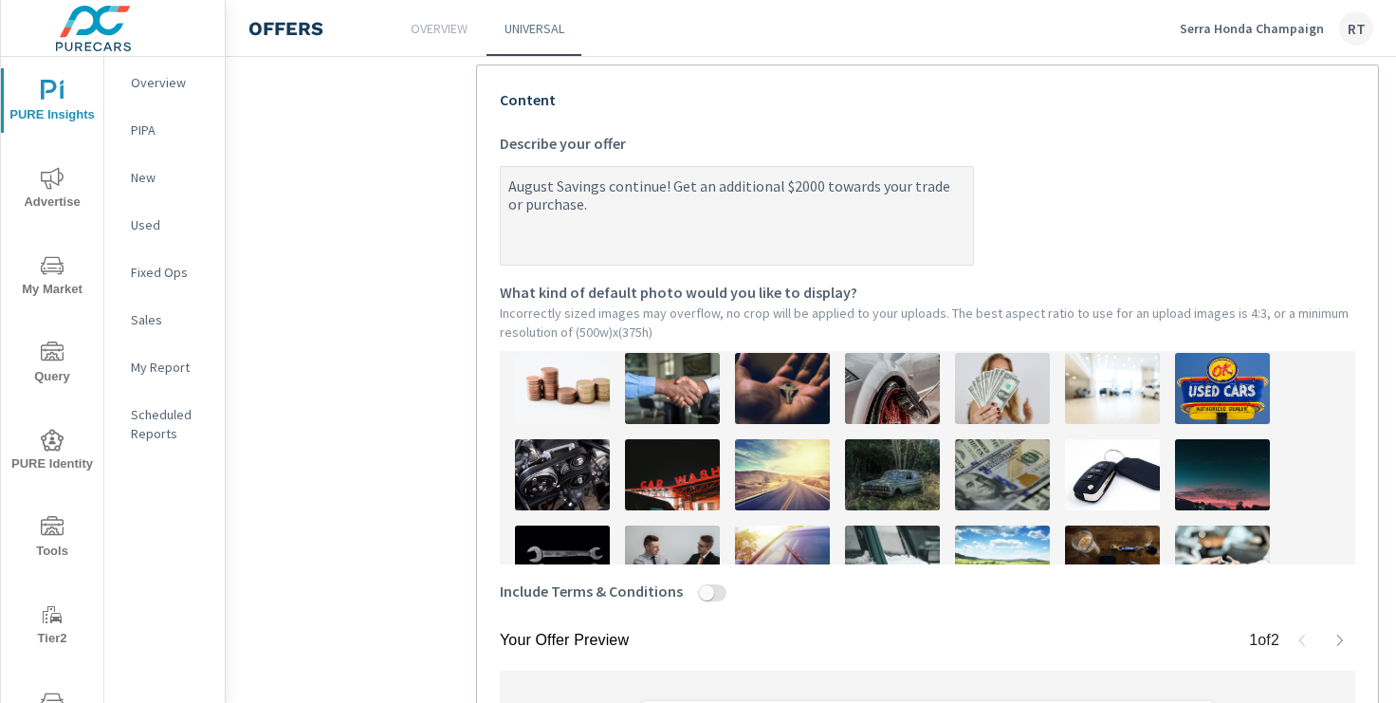
type textarea "August Savings continue! Get an additional $2000 towards your trade or purchase."
click at [988, 386] on img at bounding box center [1002, 388] width 95 height 71
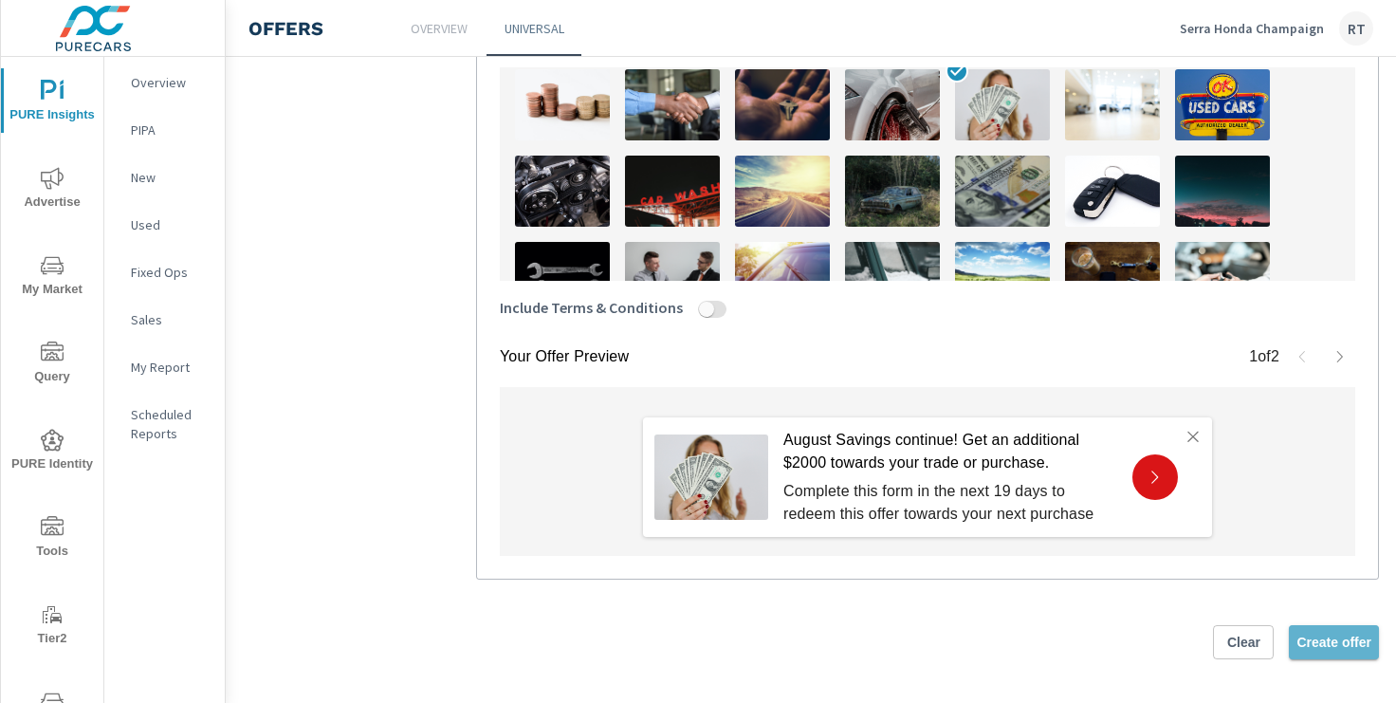
click at [1325, 633] on span "Create offer" at bounding box center [1333, 641] width 75 height 17
type textarea "x"
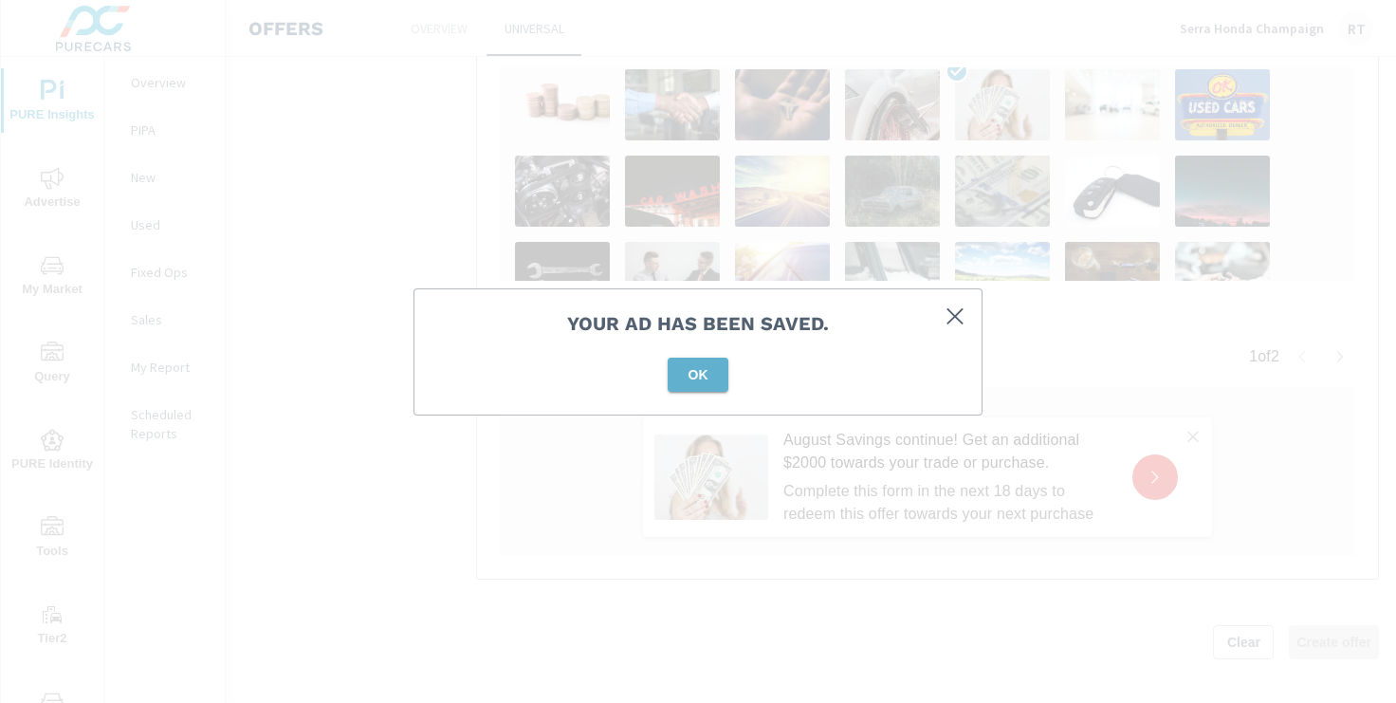
click at [706, 374] on span "OK" at bounding box center [698, 374] width 46 height 17
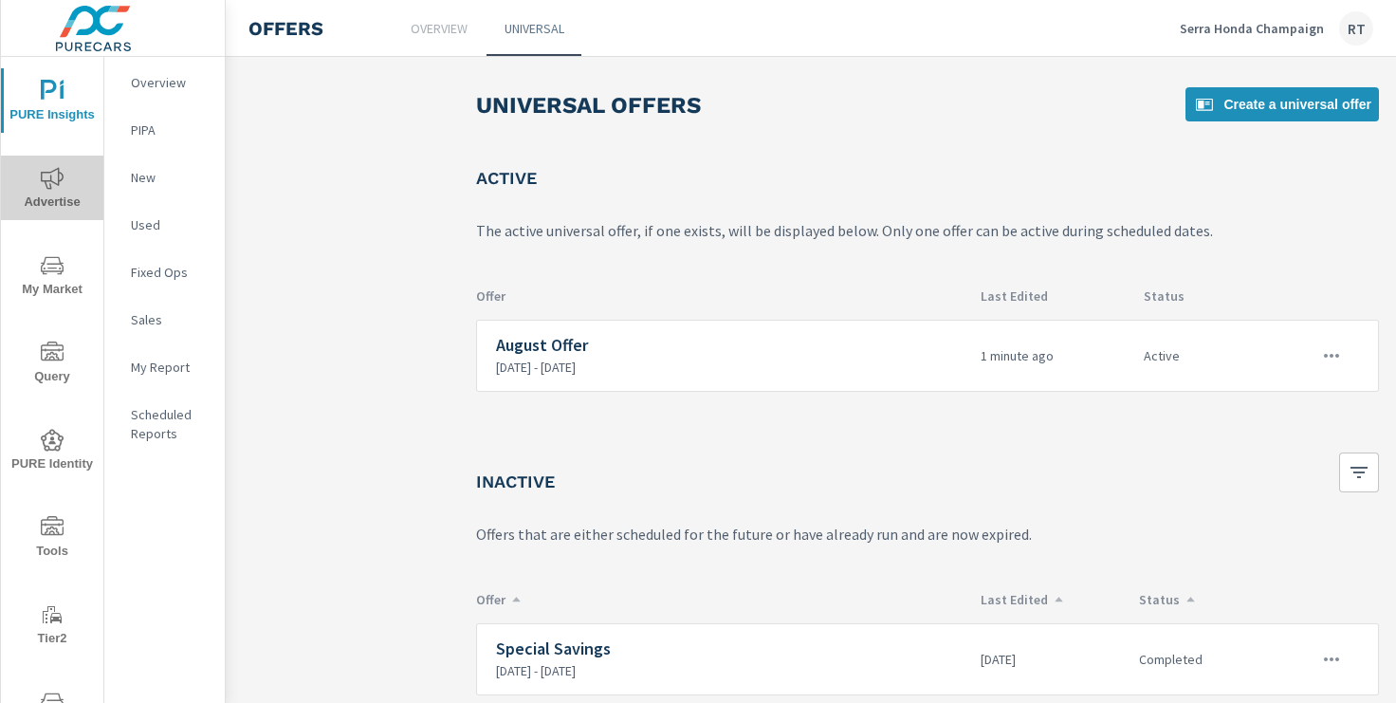
click at [50, 176] on icon "nav menu" at bounding box center [52, 178] width 23 height 22
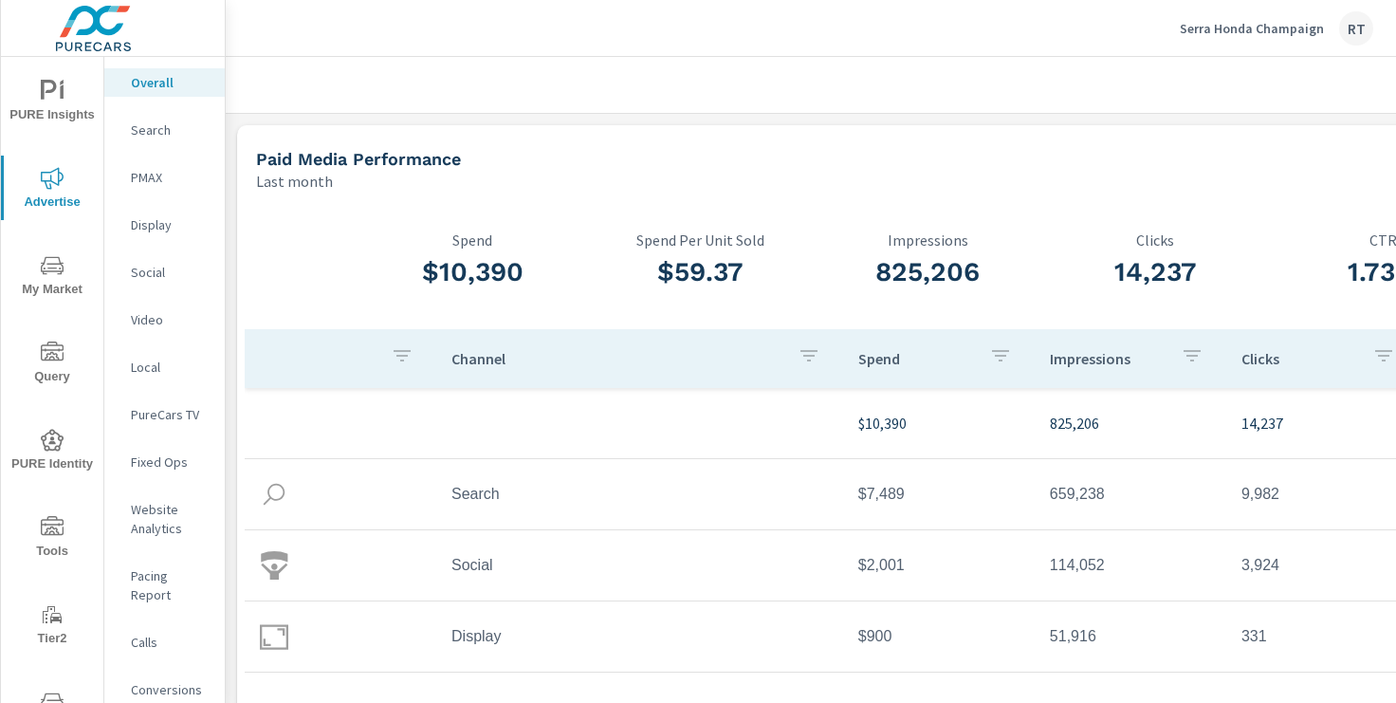
click at [1234, 32] on p "Serra Honda Champaign" at bounding box center [1251, 28] width 144 height 17
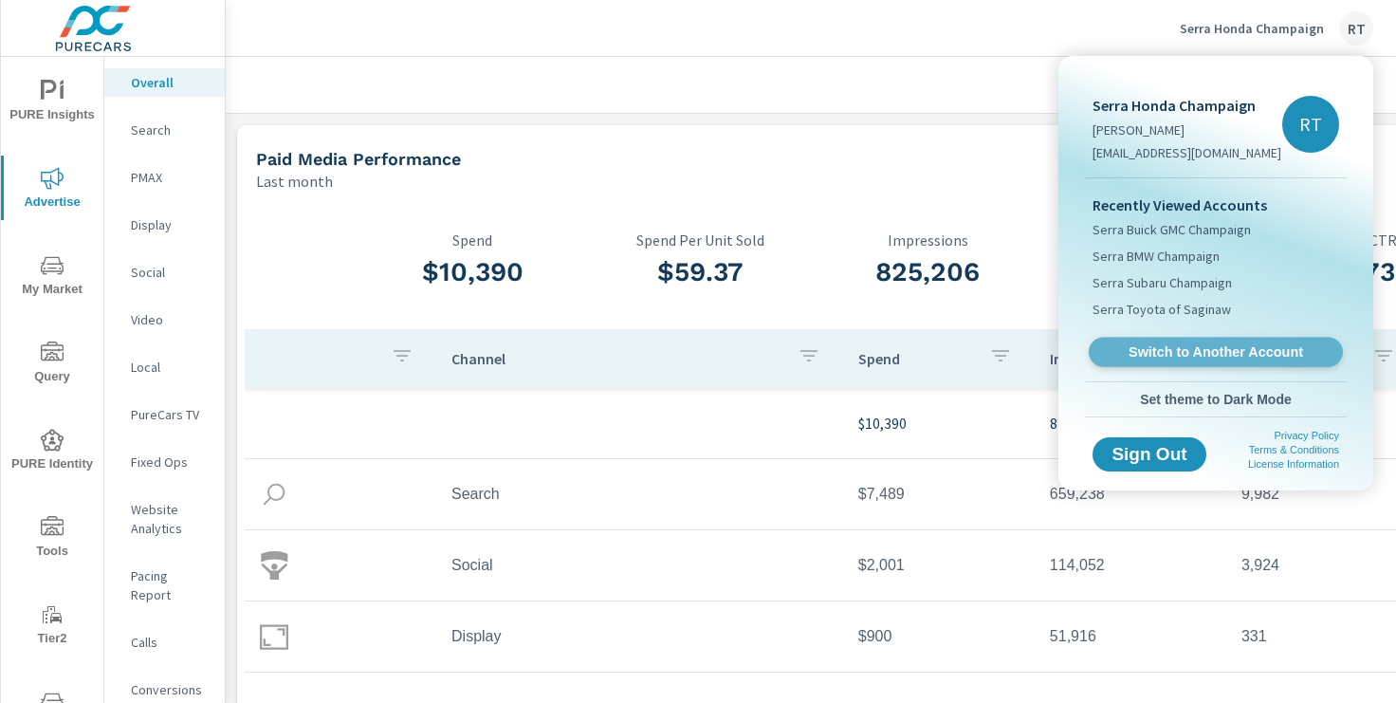
click at [1141, 345] on span "Switch to Another Account" at bounding box center [1215, 352] width 232 height 18
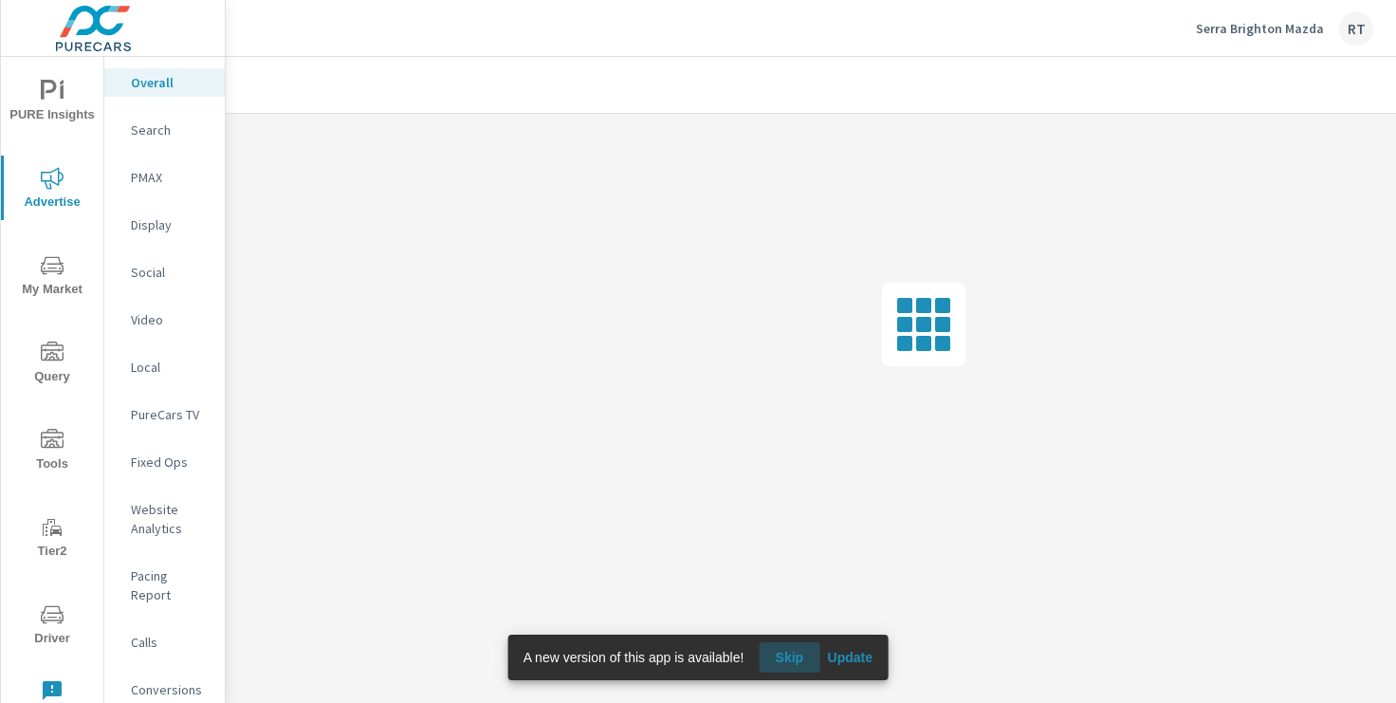
click at [794, 649] on span "Skip" at bounding box center [789, 656] width 46 height 17
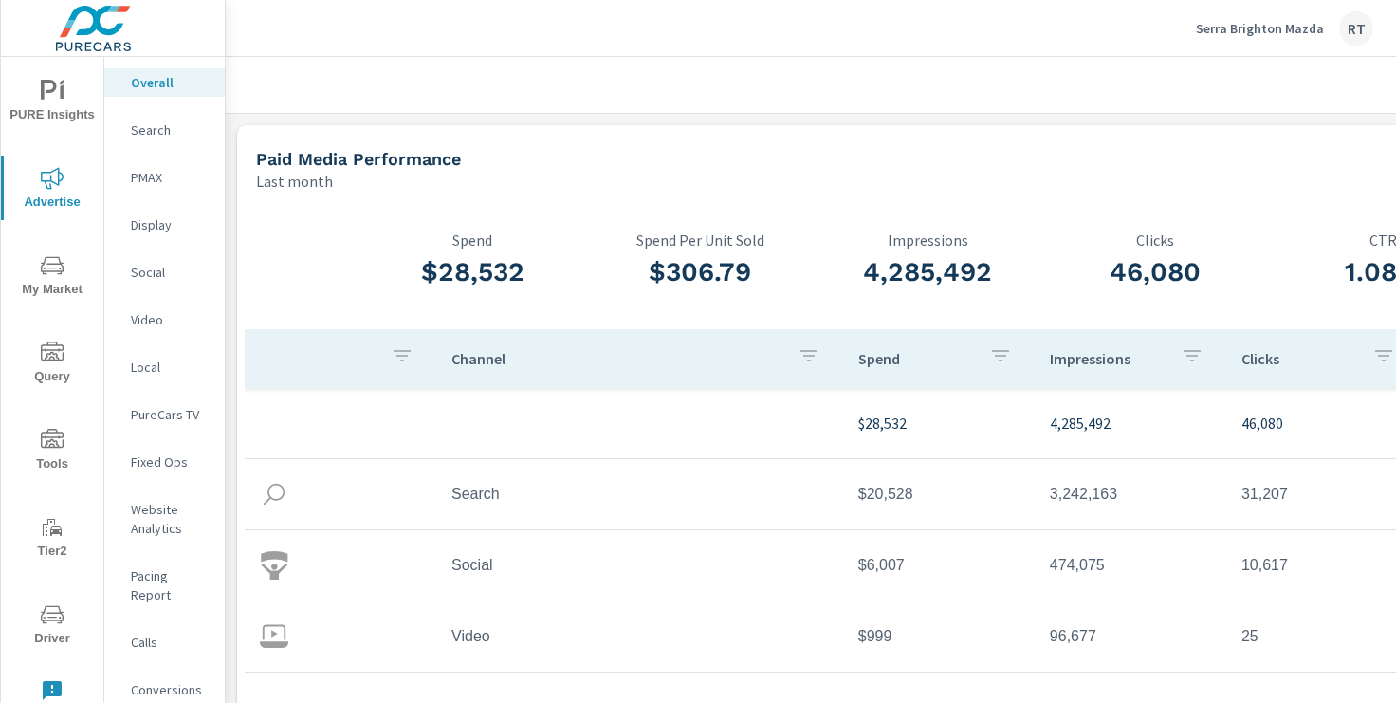
click at [55, 430] on icon "nav menu" at bounding box center [52, 440] width 23 height 23
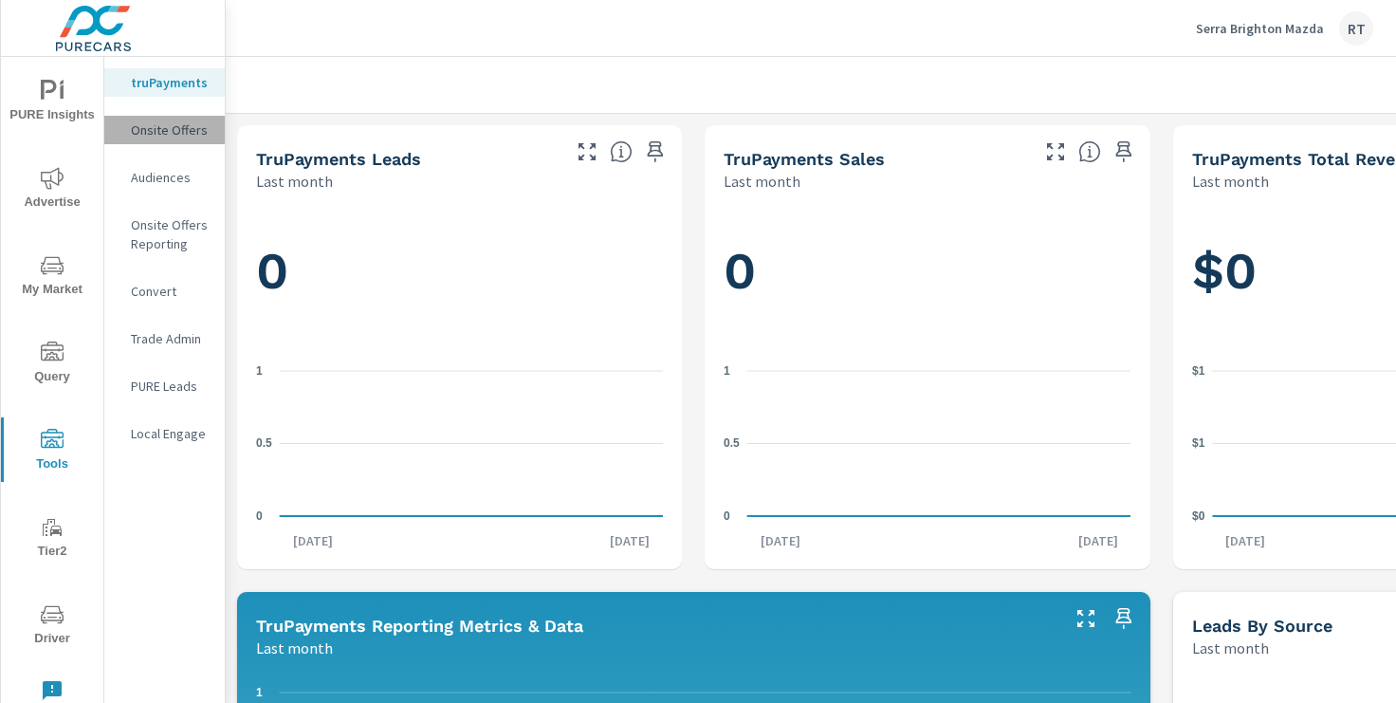
click at [164, 135] on p "Onsite Offers" at bounding box center [170, 129] width 79 height 19
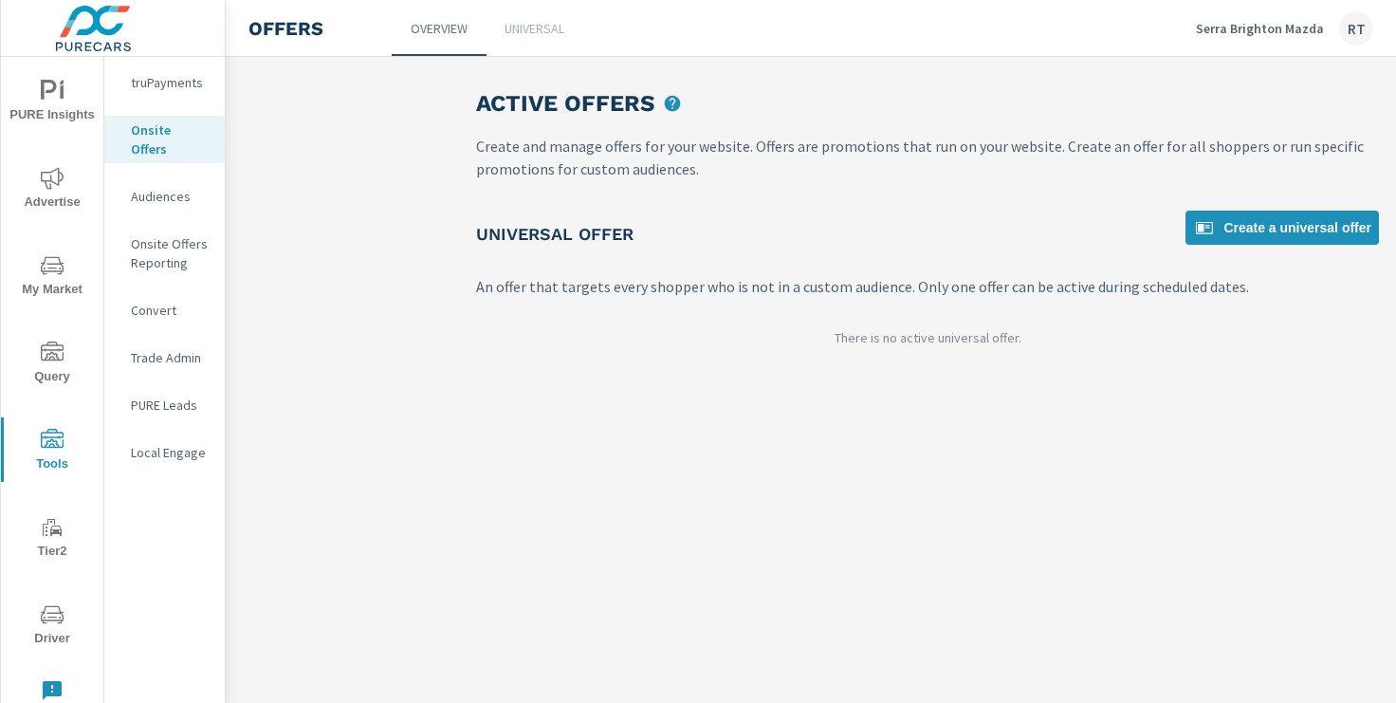
click at [540, 29] on p "Universal" at bounding box center [534, 28] width 60 height 19
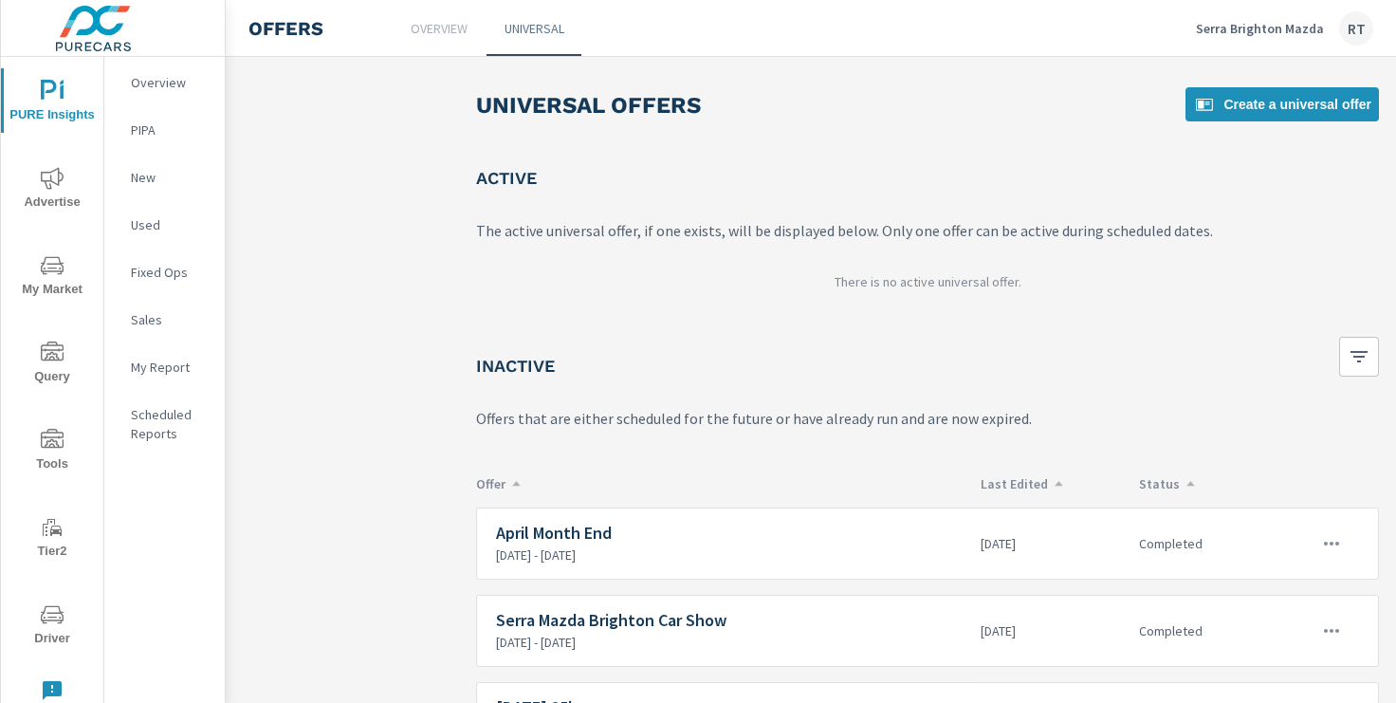
scroll to position [116, 0]
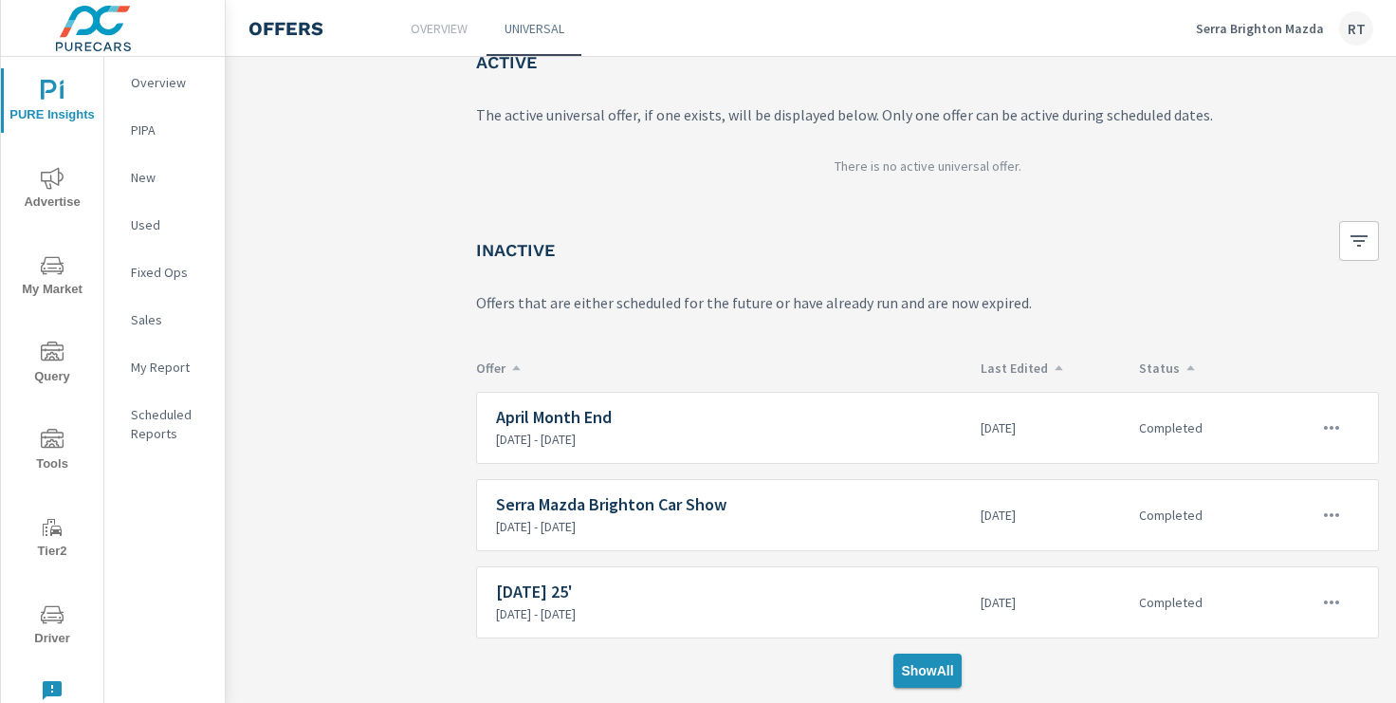
click at [925, 659] on button "Show All" at bounding box center [926, 670] width 67 height 34
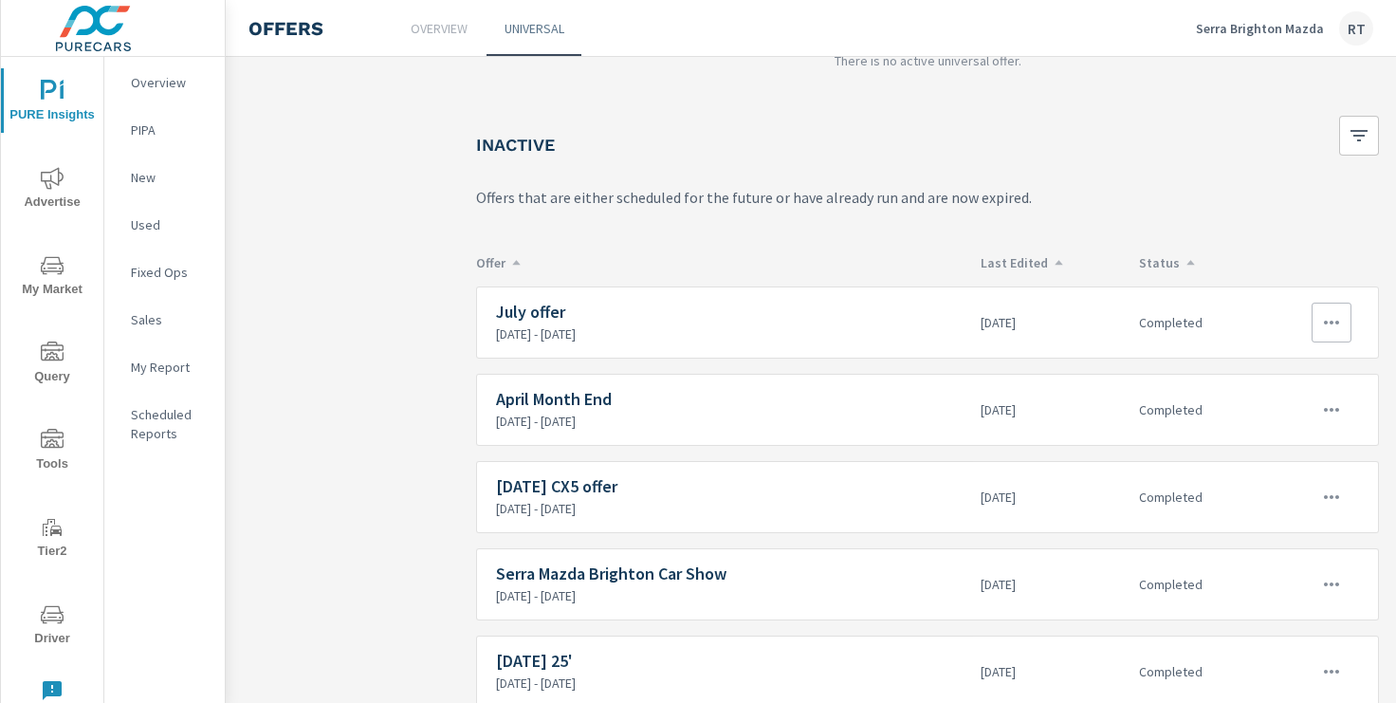
scroll to position [290, 0]
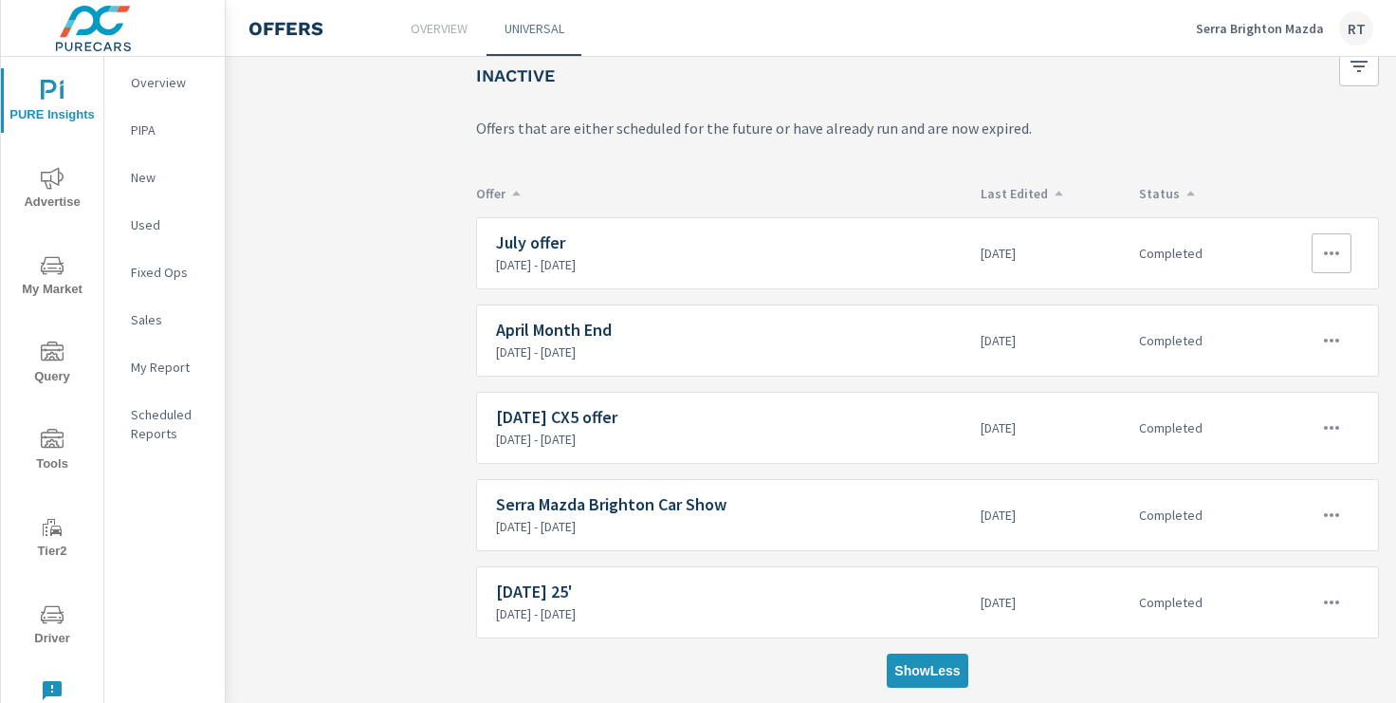
click at [1334, 250] on icon "button" at bounding box center [1331, 253] width 23 height 23
click at [1283, 297] on link "Edit" at bounding box center [1296, 297] width 105 height 46
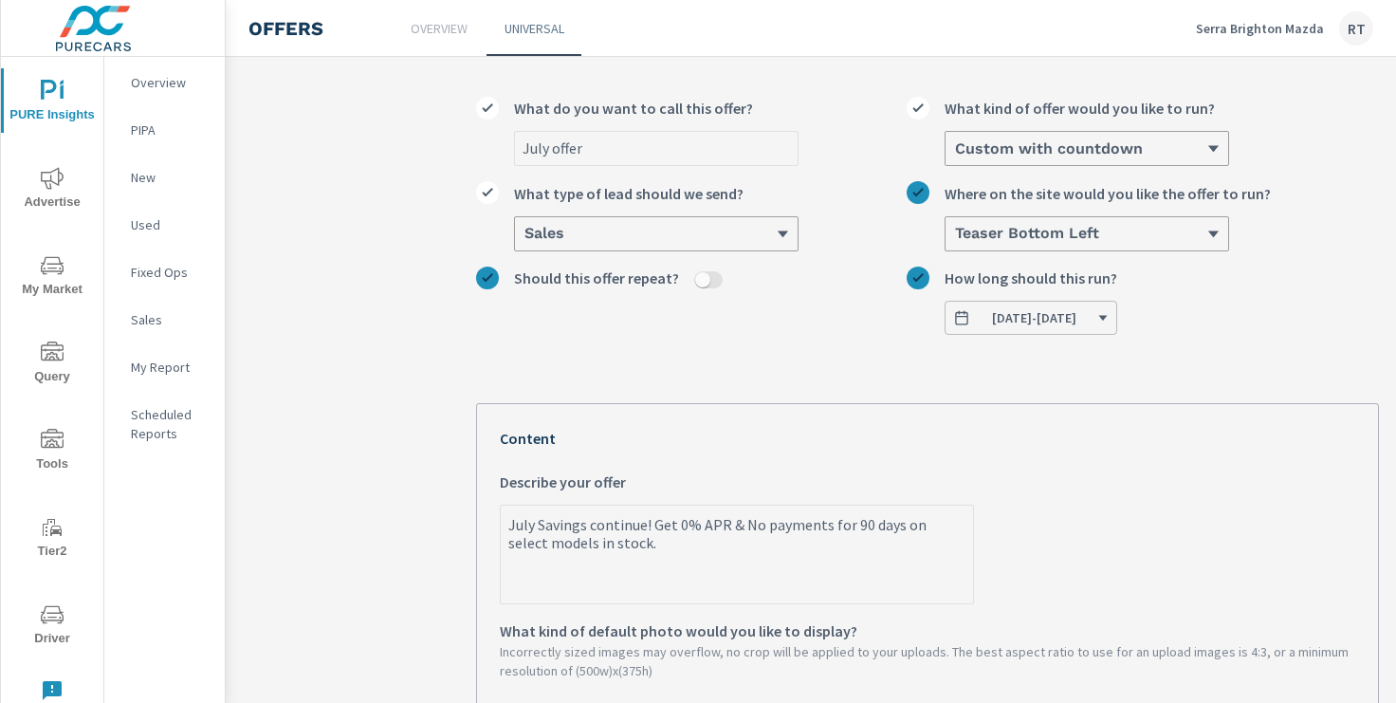
scroll to position [111, 0]
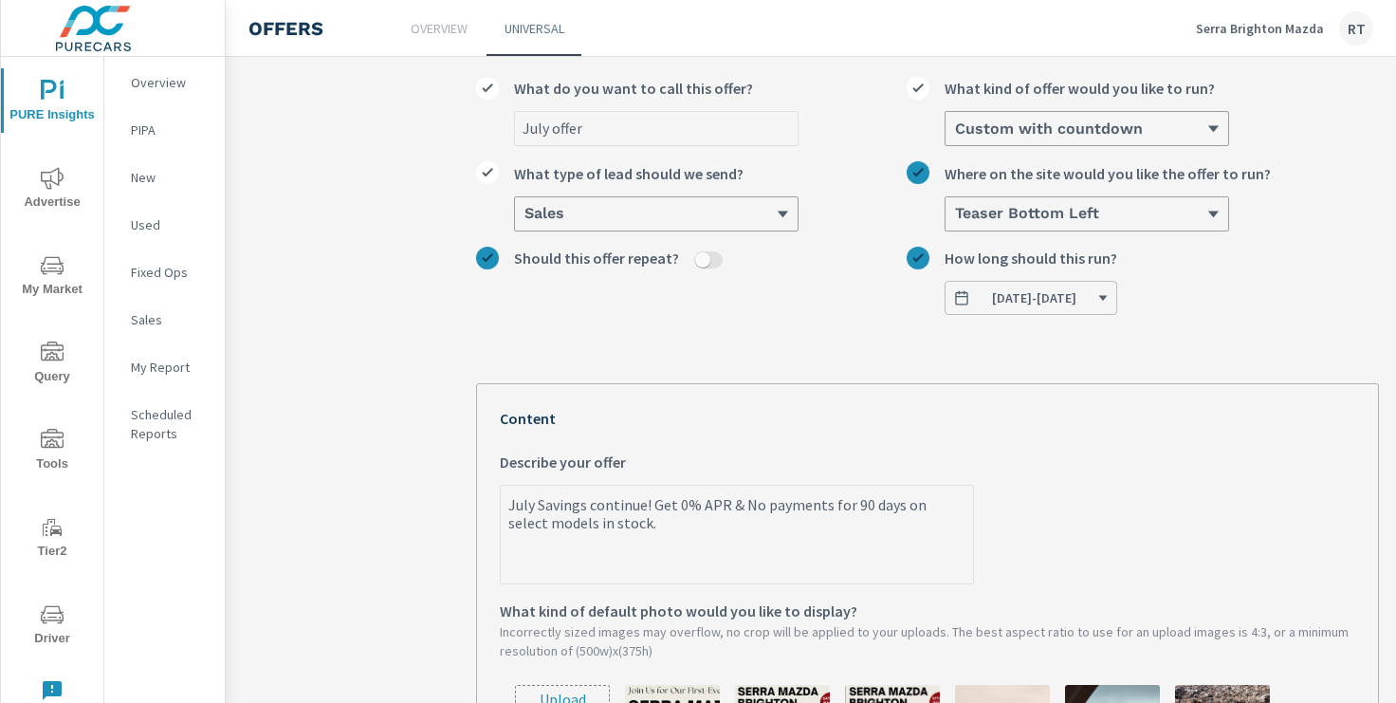
drag, startPoint x: 508, startPoint y: 502, endPoint x: 639, endPoint y: 549, distance: 139.2
click at [639, 549] on textarea "July Savings continue! Get 0% APR & No payments for 90 days on select models in…" at bounding box center [737, 535] width 472 height 95
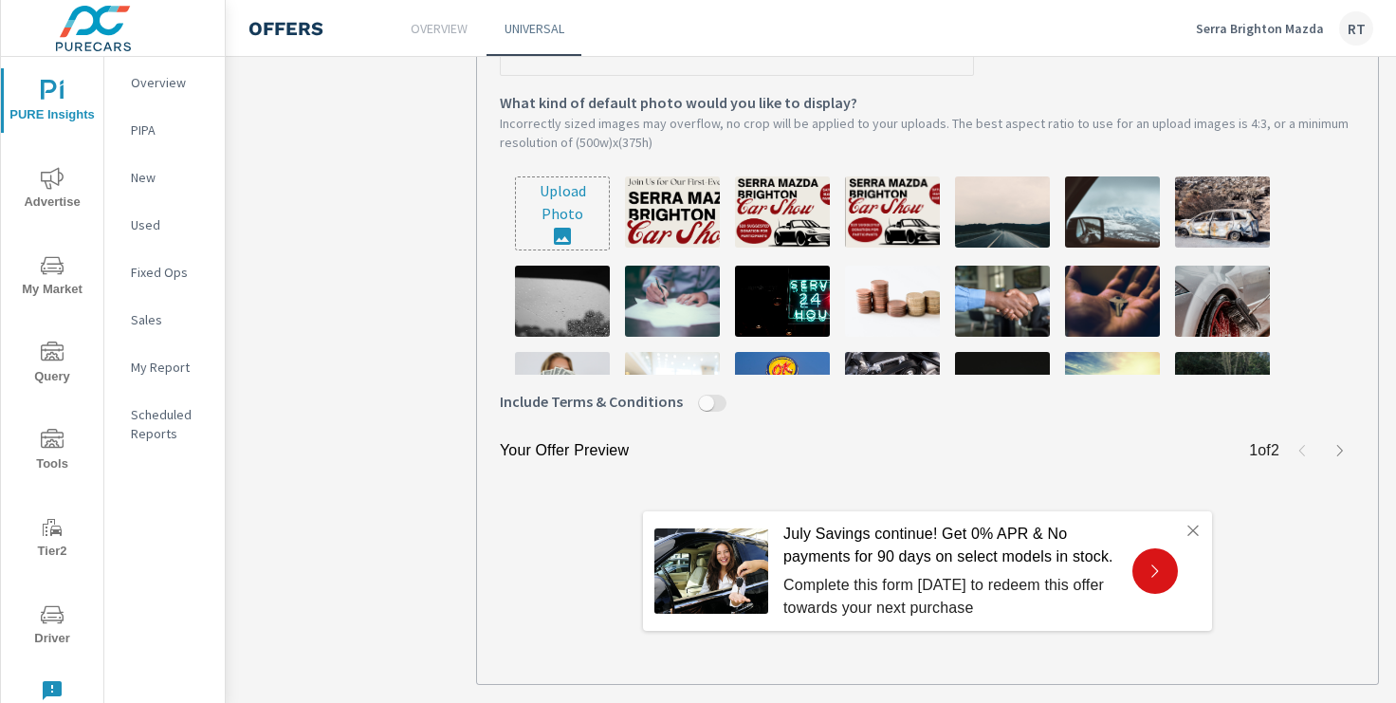
scroll to position [724, 0]
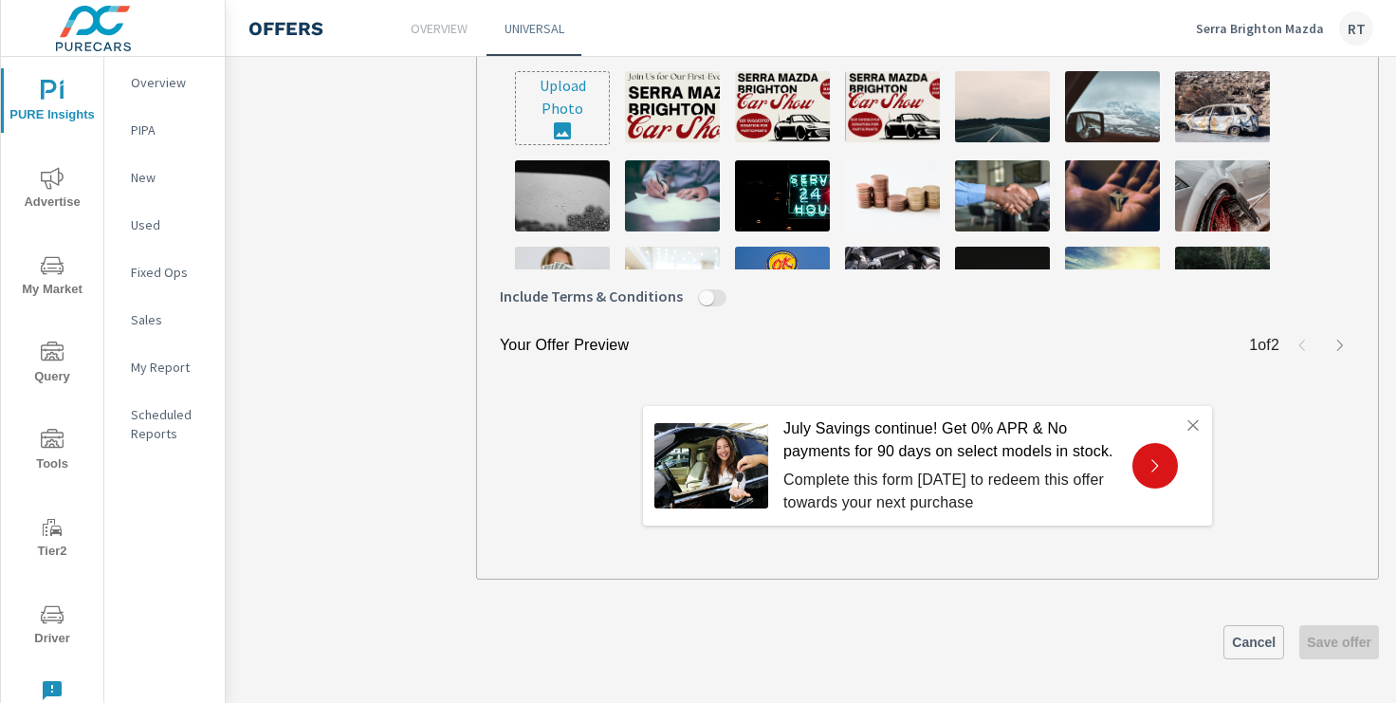
type textarea "x"
click at [1254, 634] on span "Cancel" at bounding box center [1254, 641] width 44 height 17
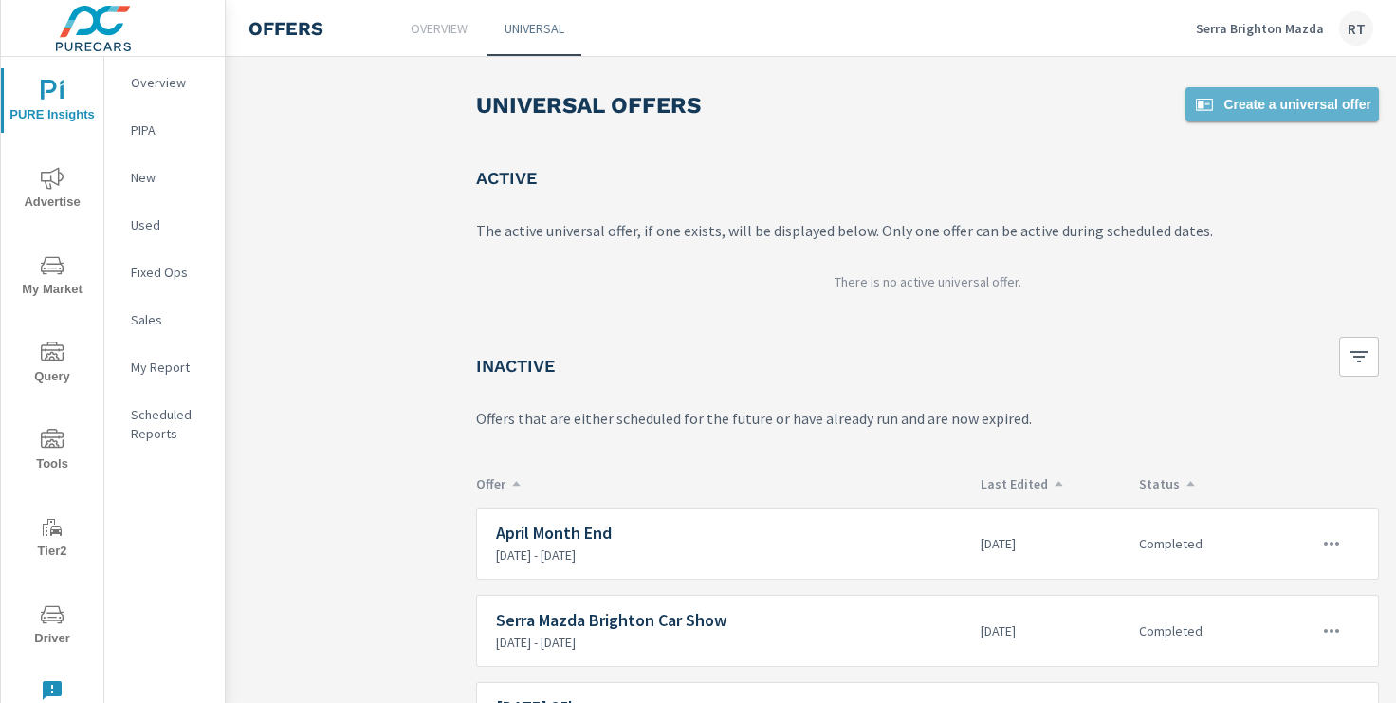
click at [1243, 104] on span "Create a universal offer" at bounding box center [1282, 104] width 178 height 23
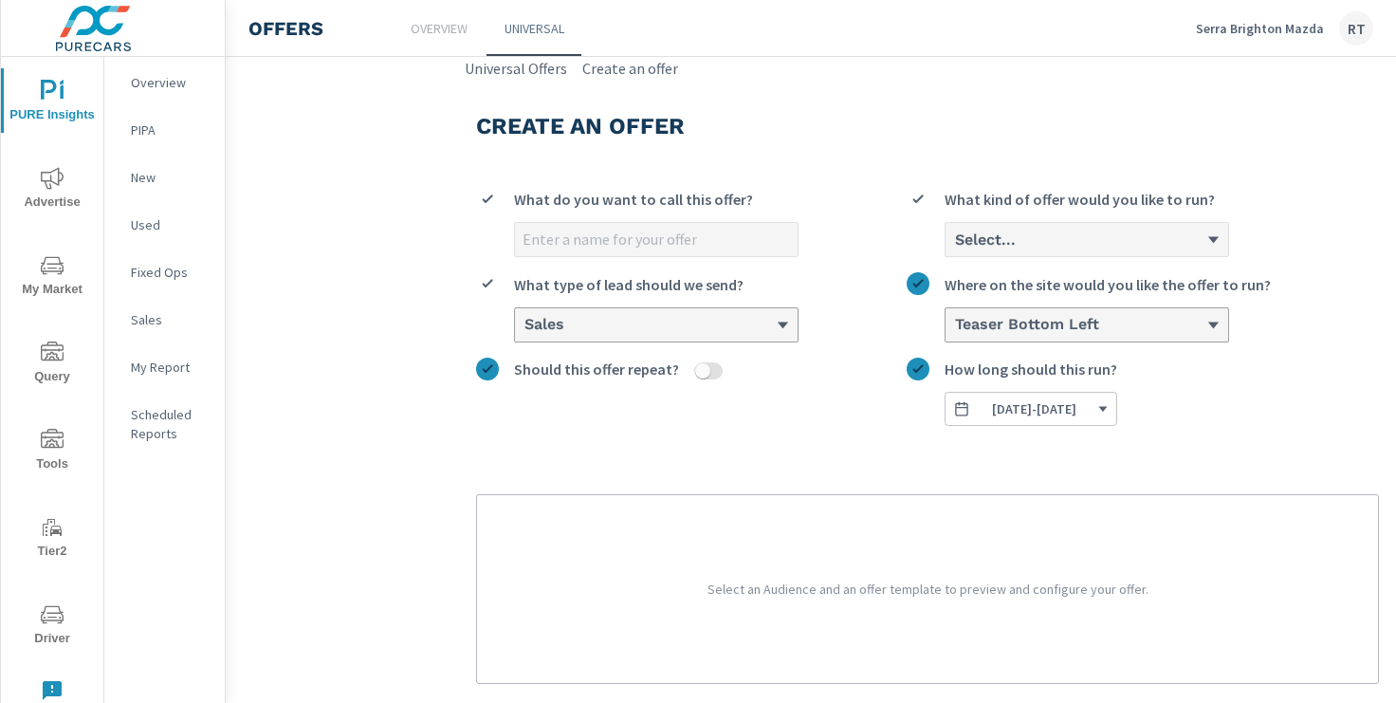
click at [586, 236] on input "What do you want to call this offer?" at bounding box center [656, 239] width 283 height 33
type input "August APR"
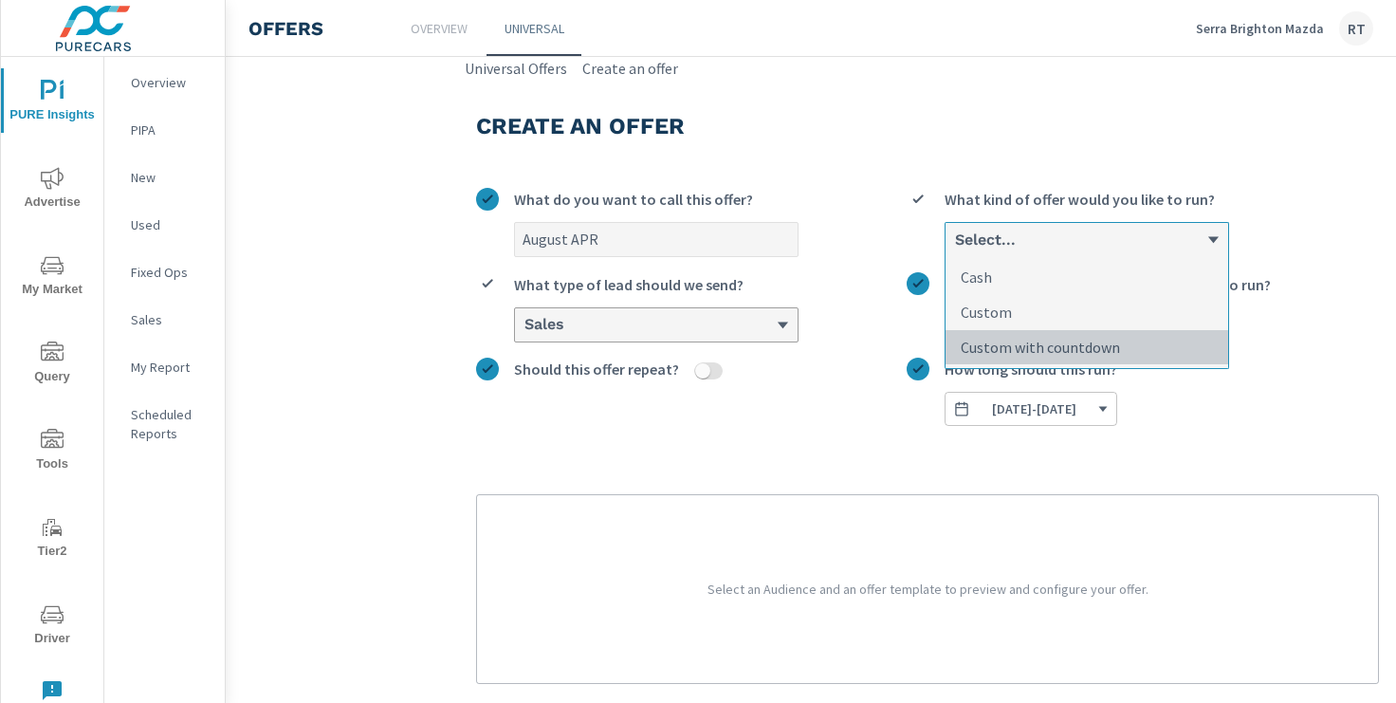
click at [1013, 343] on p "Custom with countdown" at bounding box center [1039, 347] width 159 height 23
click at [955, 248] on input "option Custom with countdown focused, 3 of 3. 3 results available. Use Up and D…" at bounding box center [954, 239] width 2 height 17
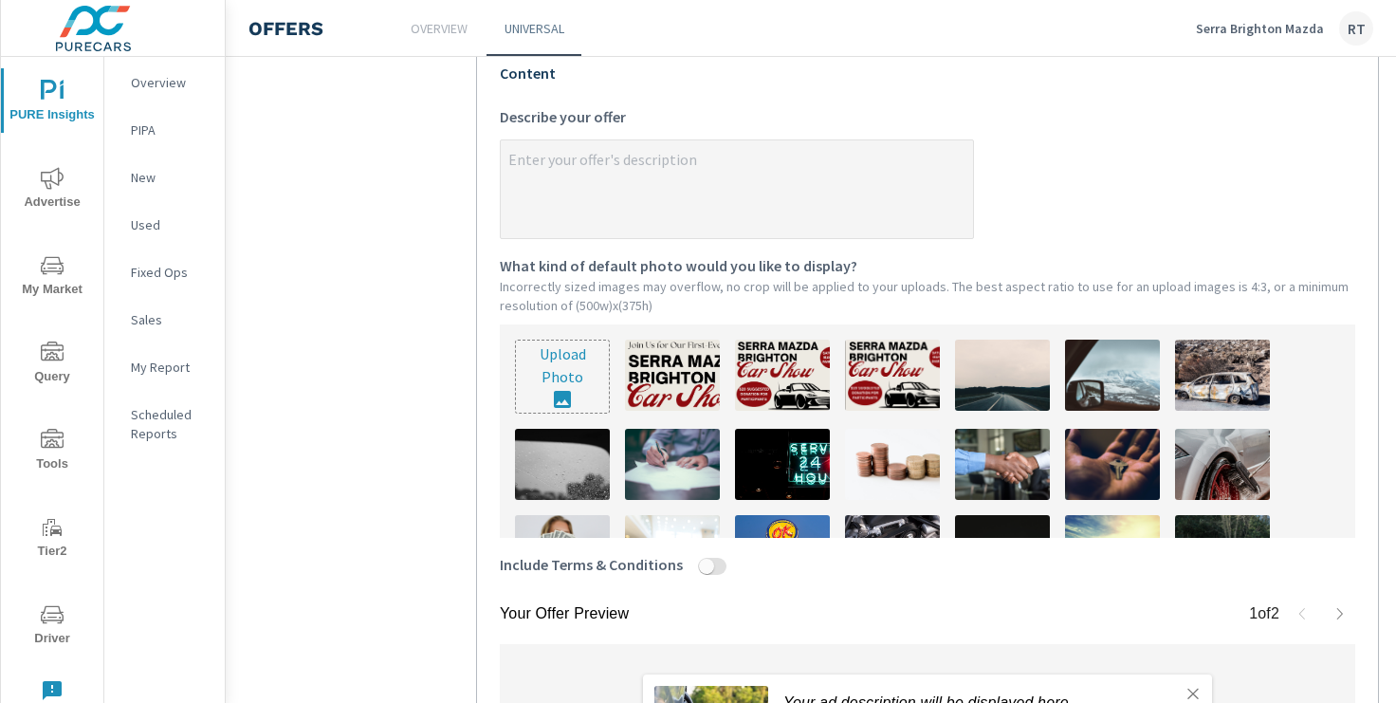
scroll to position [474, 0]
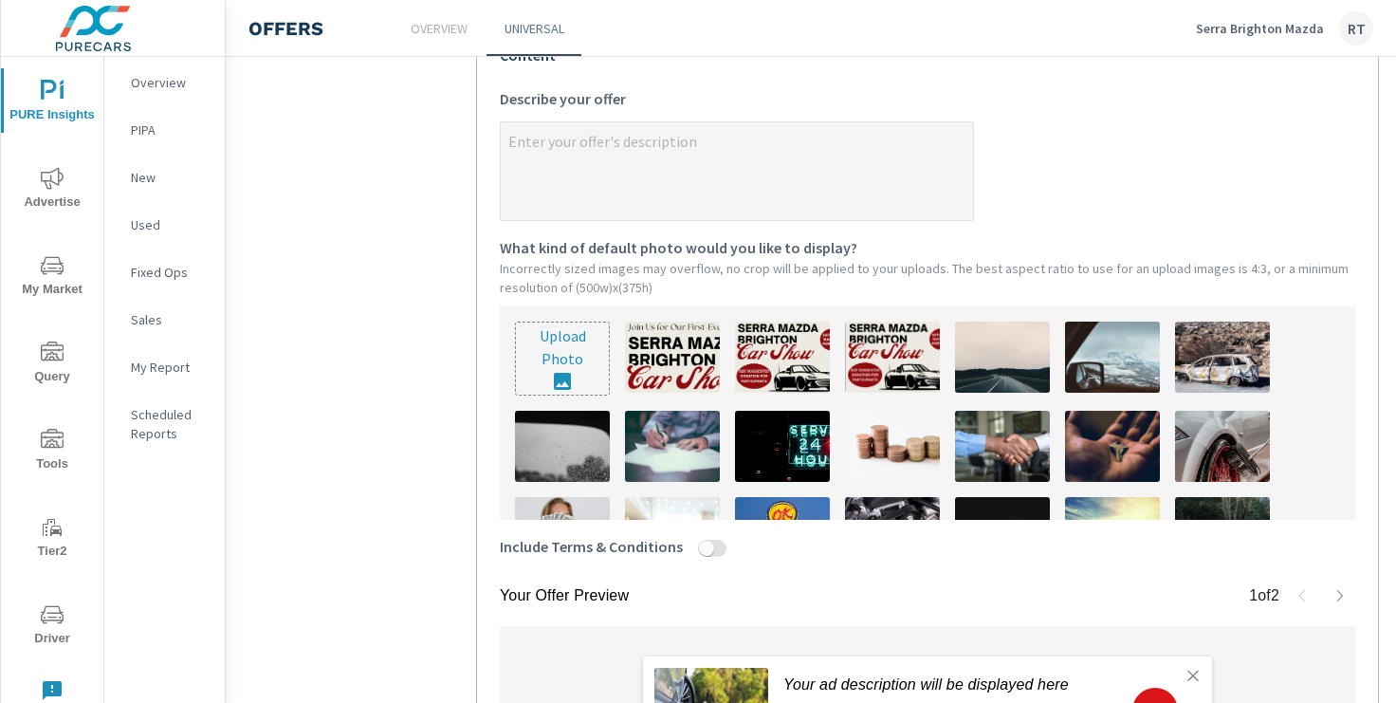
type textarea "x"
click at [556, 165] on textarea "x Describe your offer" at bounding box center [737, 172] width 472 height 95
paste textarea "July Savings continue! Get 0% APR & No payments for 90 days on select models in…"
type textarea "July Savings continue! Get 0% APR & No payments for 90 days on select models in…"
type textarea "x"
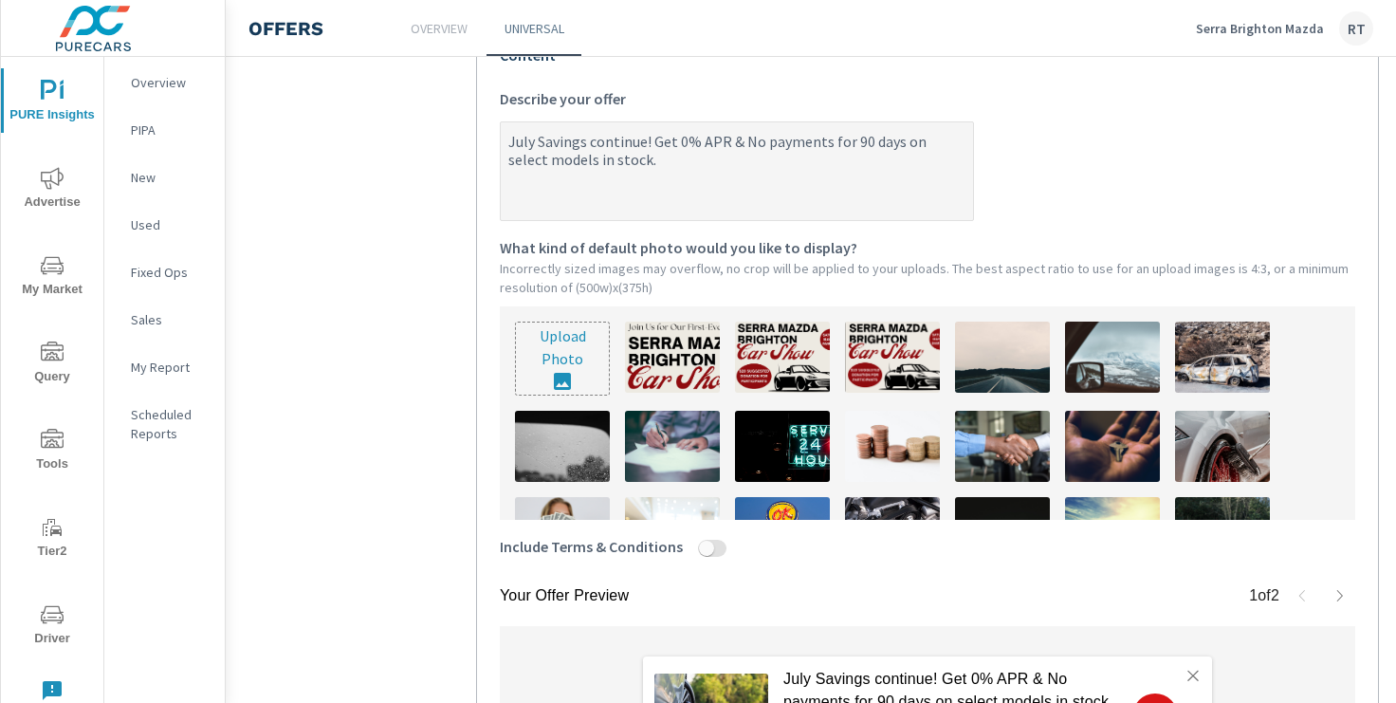
click at [536, 139] on textarea "July Savings continue! Get 0% APR & No payments for 90 days on select models in…" at bounding box center [737, 172] width 472 height 95
type textarea "JulySavings continue! Get 0% APR & No payments for 90 days on select models in …"
type textarea "x"
type textarea "JulSavings continue! Get 0% APR & No payments for 90 days on select models in s…"
type textarea "x"
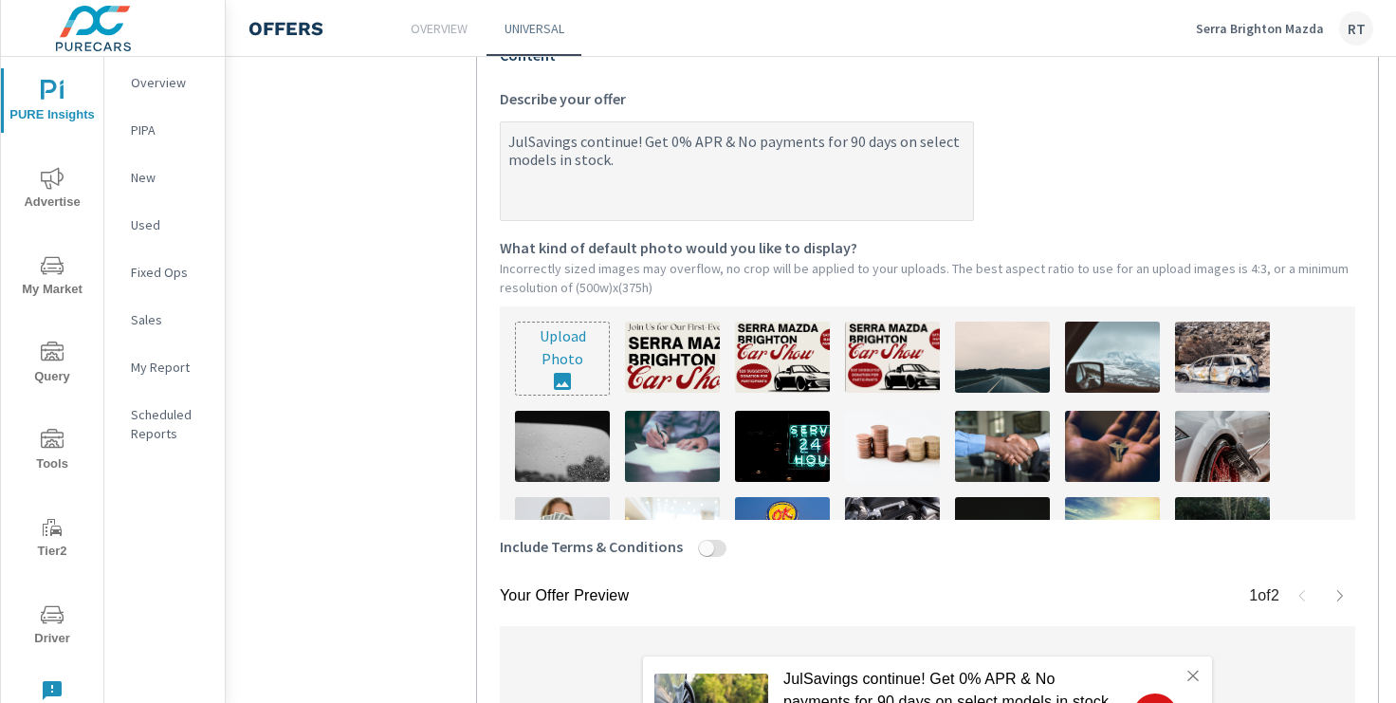
type textarea "JuSavings continue! Get 0% APR & No payments for 90 days on select models in st…"
type textarea "x"
type textarea "JSavings continue! Get 0% APR & No payments for 90 days on select models in sto…"
type textarea "x"
type textarea "Savings continue! Get 0% APR & No payments for 90 days on select models in stoc…"
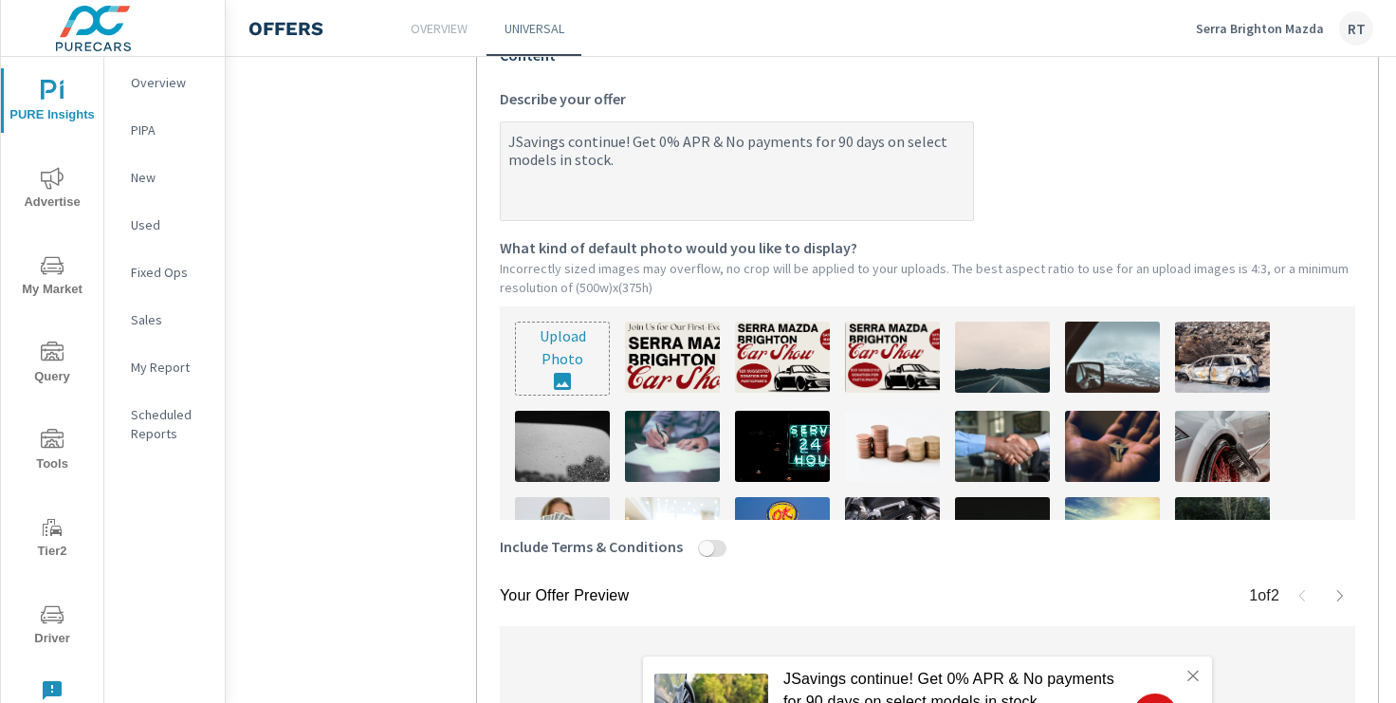
type textarea "x"
type textarea "ASavings continue! Get 0% APR & No payments for 90 days on select models in sto…"
type textarea "x"
type textarea "AuSavings continue! Get 0% APR & No payments for 90 days on select models in st…"
type textarea "x"
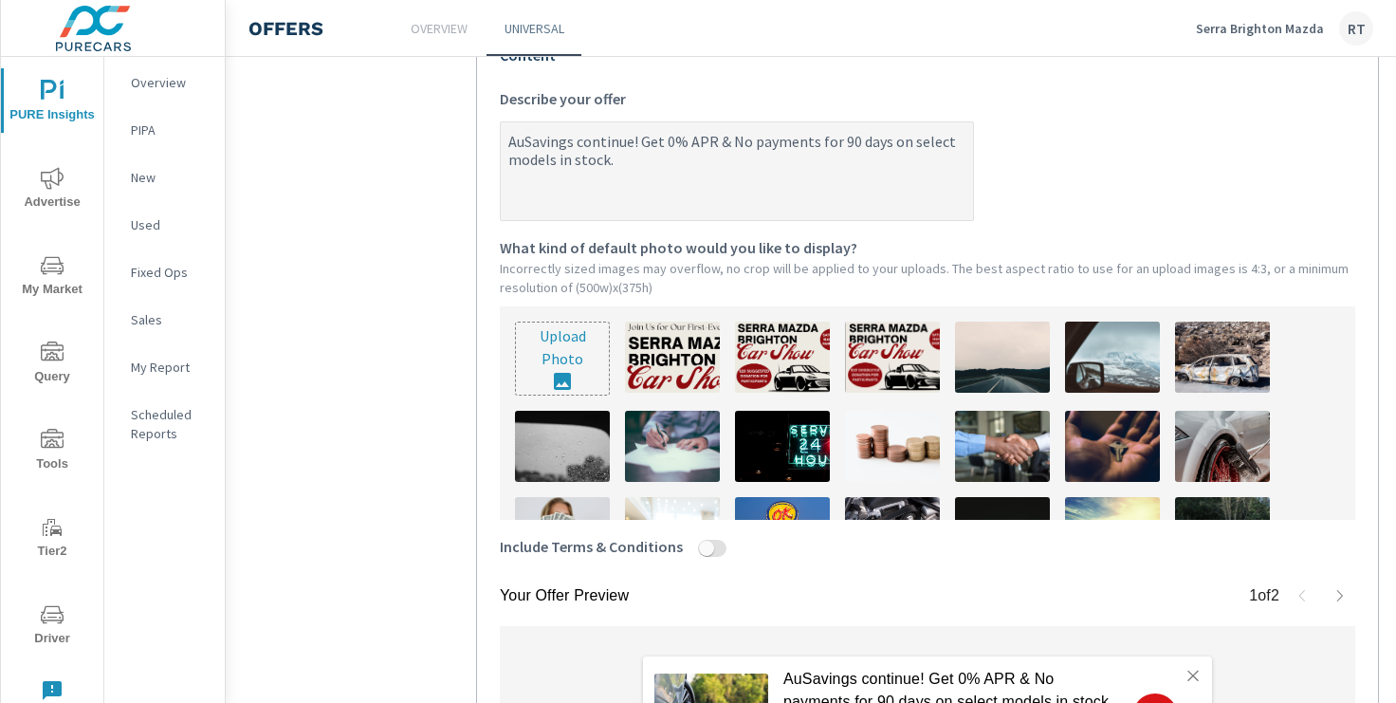
type textarea "AugSavings continue! Get 0% APR & No payments for 90 days on select models in s…"
type textarea "x"
type textarea "AuguSavings continue! Get 0% APR & No payments for 90 days on select models in …"
type textarea "x"
type textarea "AugusSavings continue! Get 0% APR & No payments for 90 days on select models in…"
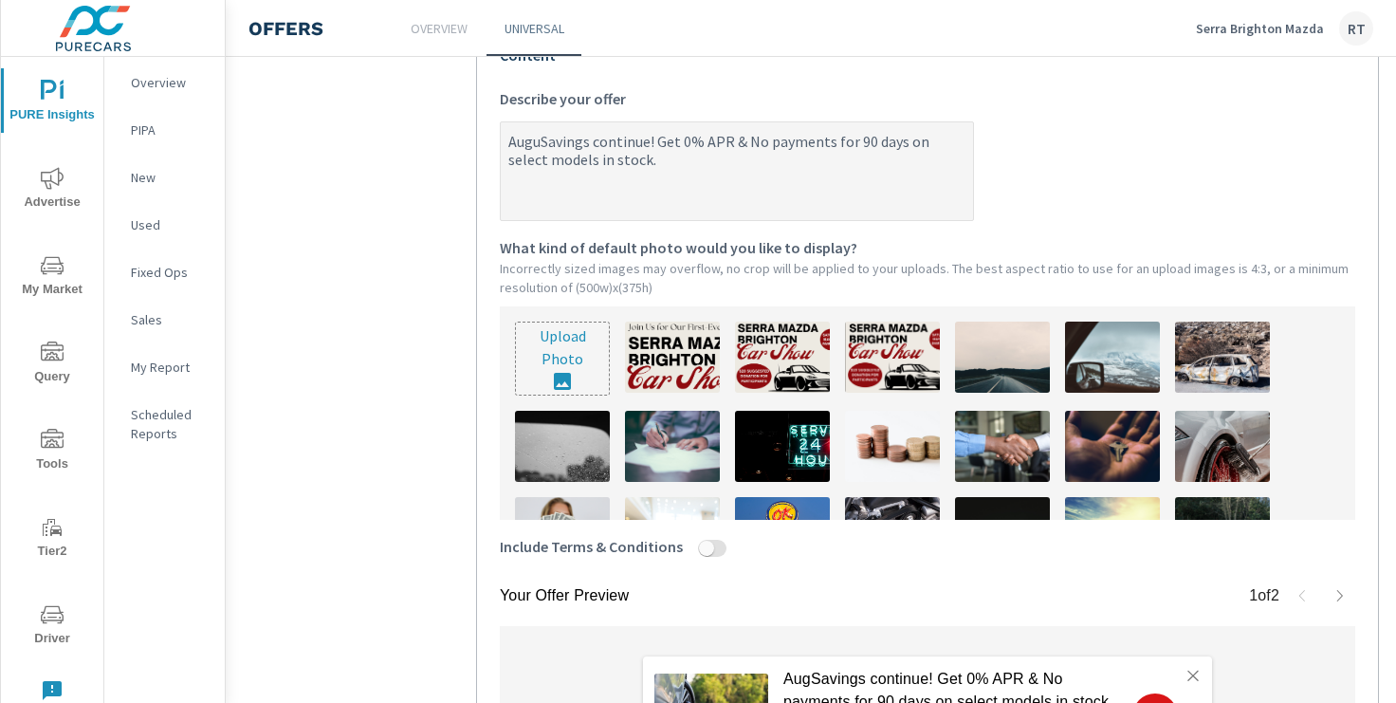
type textarea "x"
type textarea "AugustSavings continue! Get 0% APR & No payments for 90 days on select models i…"
type textarea "x"
type textarea "August Savings continue! Get 0% APR & No payments for 90 days on select models …"
type textarea "x"
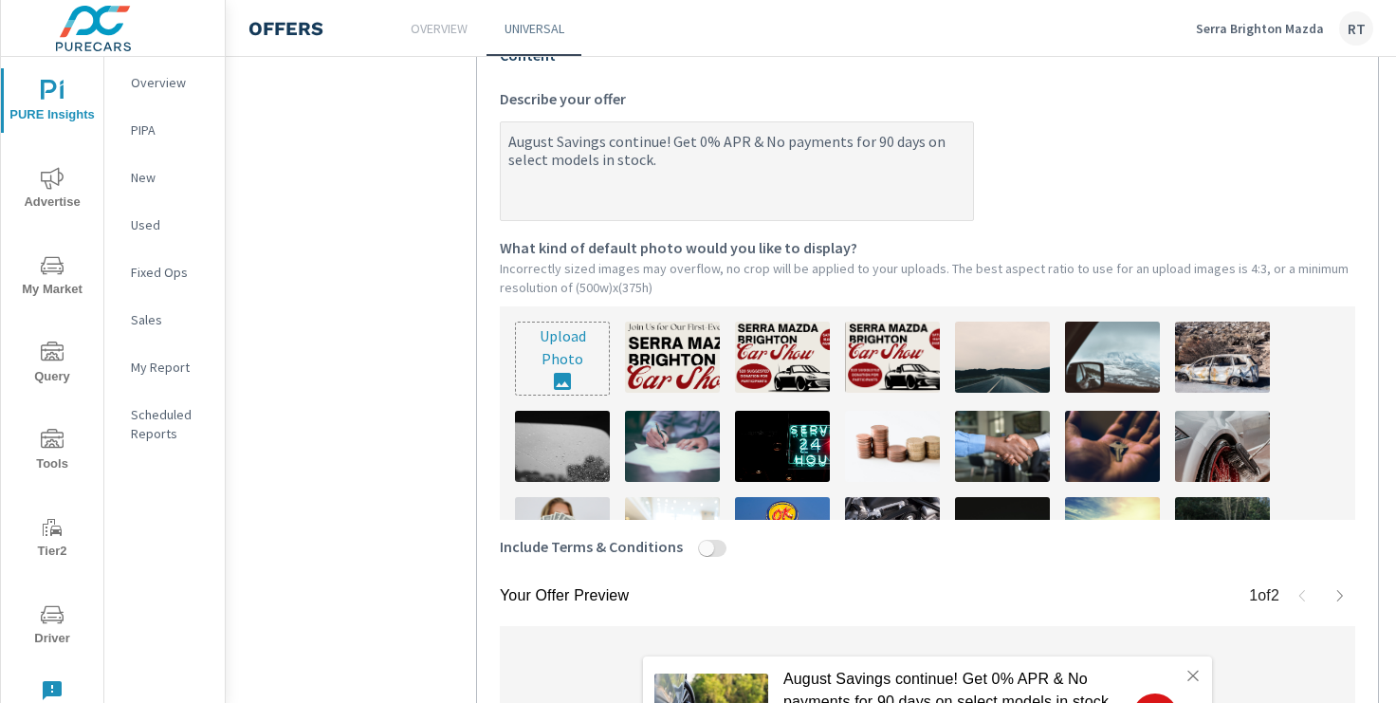
drag, startPoint x: 662, startPoint y: 141, endPoint x: 605, endPoint y: 137, distance: 57.0
click at [605, 137] on textarea "August Savings continue! Get 0% APR & No payments for 90 days on select models …" at bounding box center [737, 172] width 472 height 95
type textarea "August Savings ! Get 0% APR & No payments for 90 days on select models in stock."
type textarea "x"
type textarea "August Savings! Get 0% APR & No payments for 90 days on select models in stock."
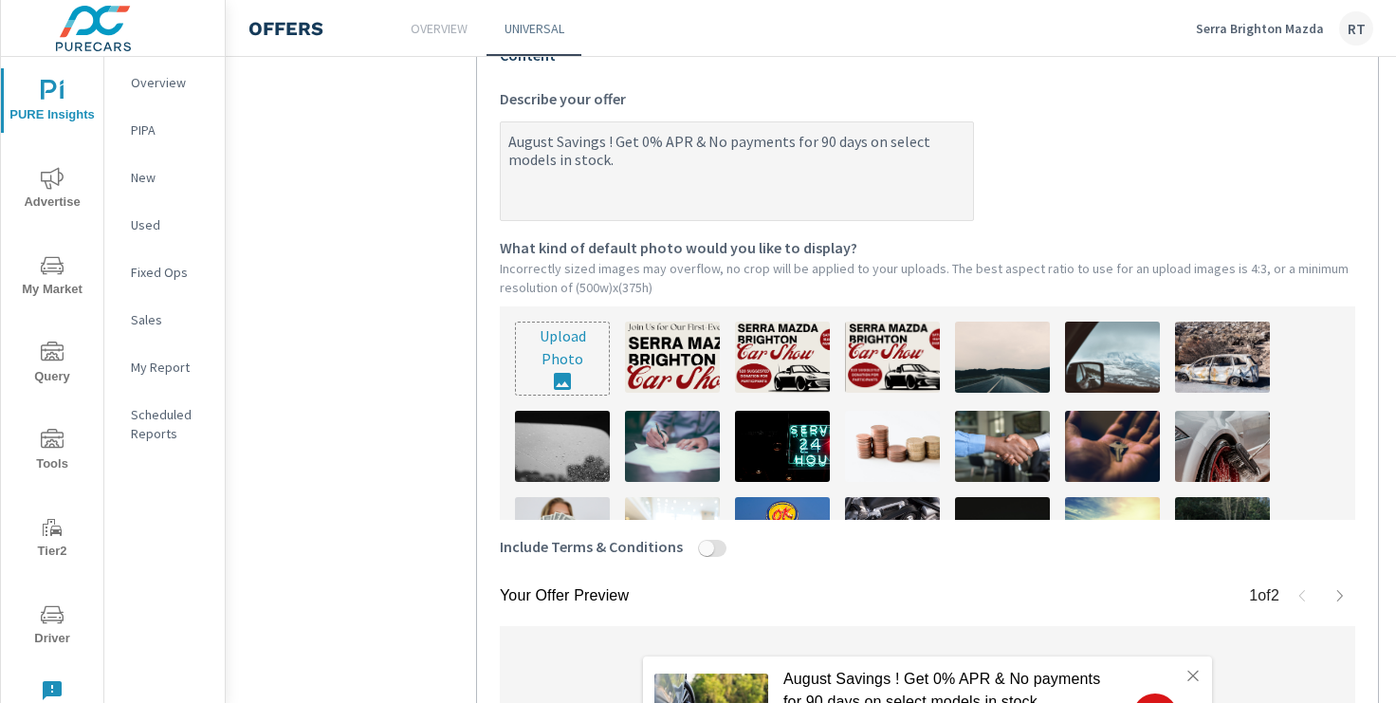
type textarea "x"
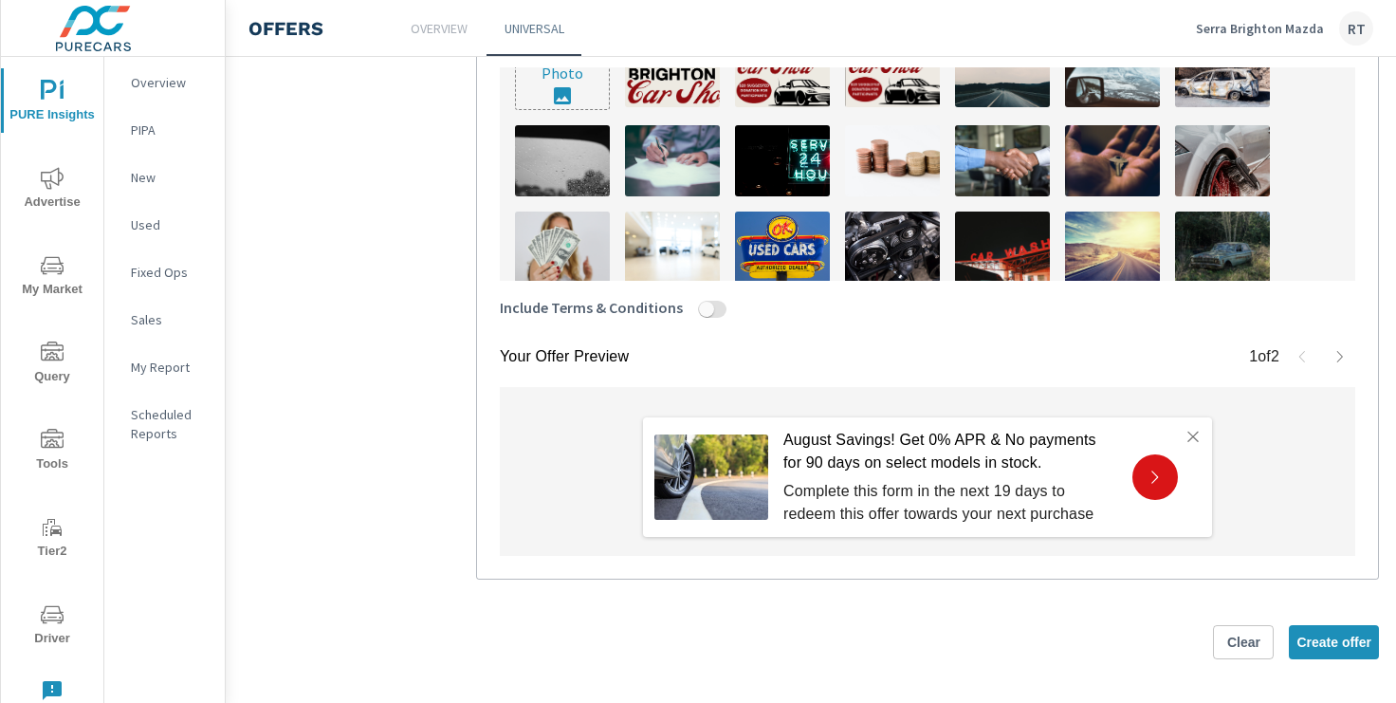
scroll to position [46, 0]
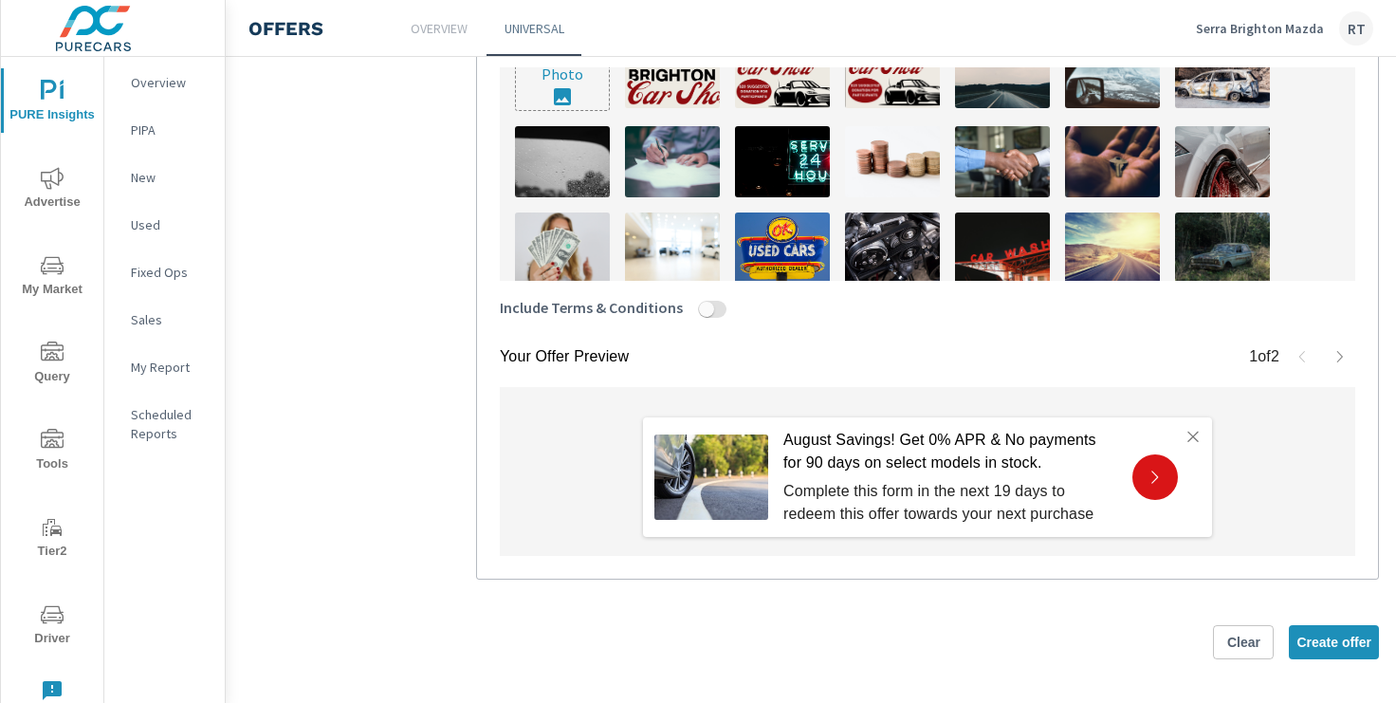
type textarea "August Savings! Get 0% APR & No payments for 90 days on select models in stock."
click at [569, 245] on img at bounding box center [562, 247] width 95 height 71
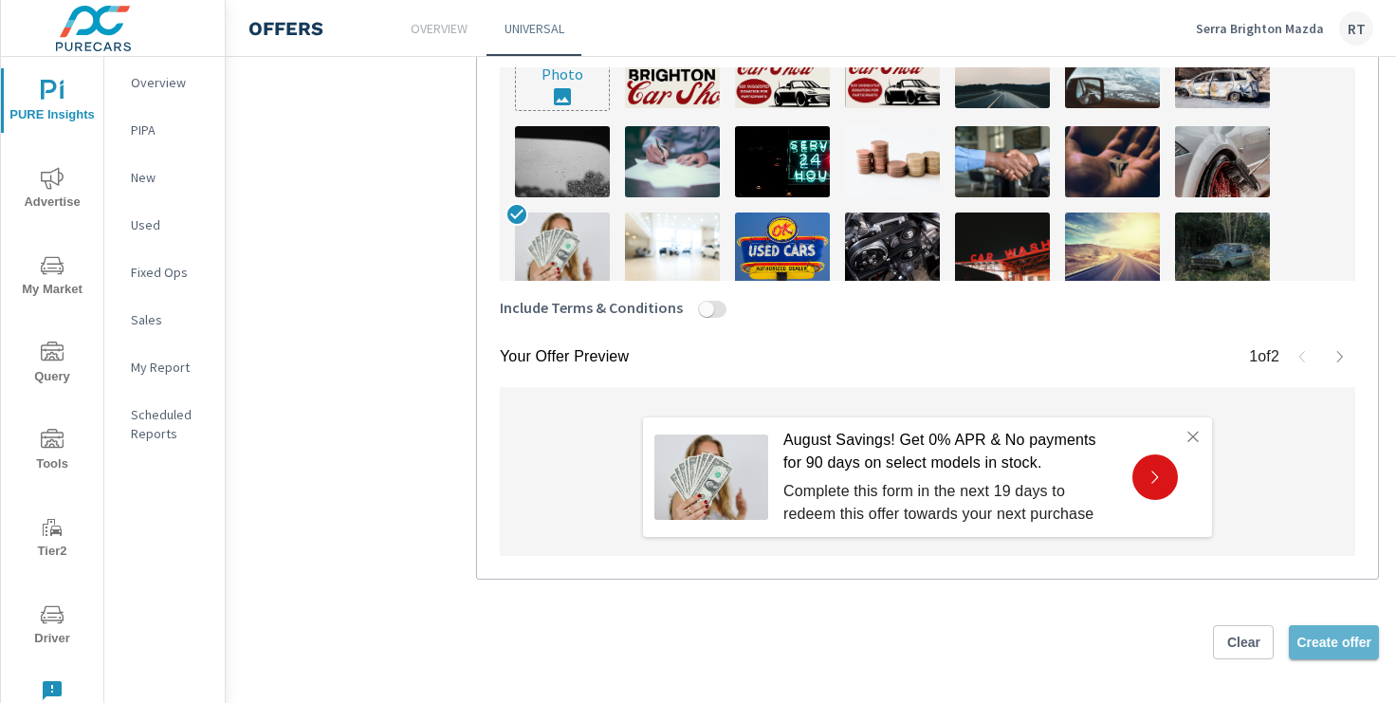
click at [1324, 634] on span "Create offer" at bounding box center [1333, 641] width 75 height 17
type textarea "x"
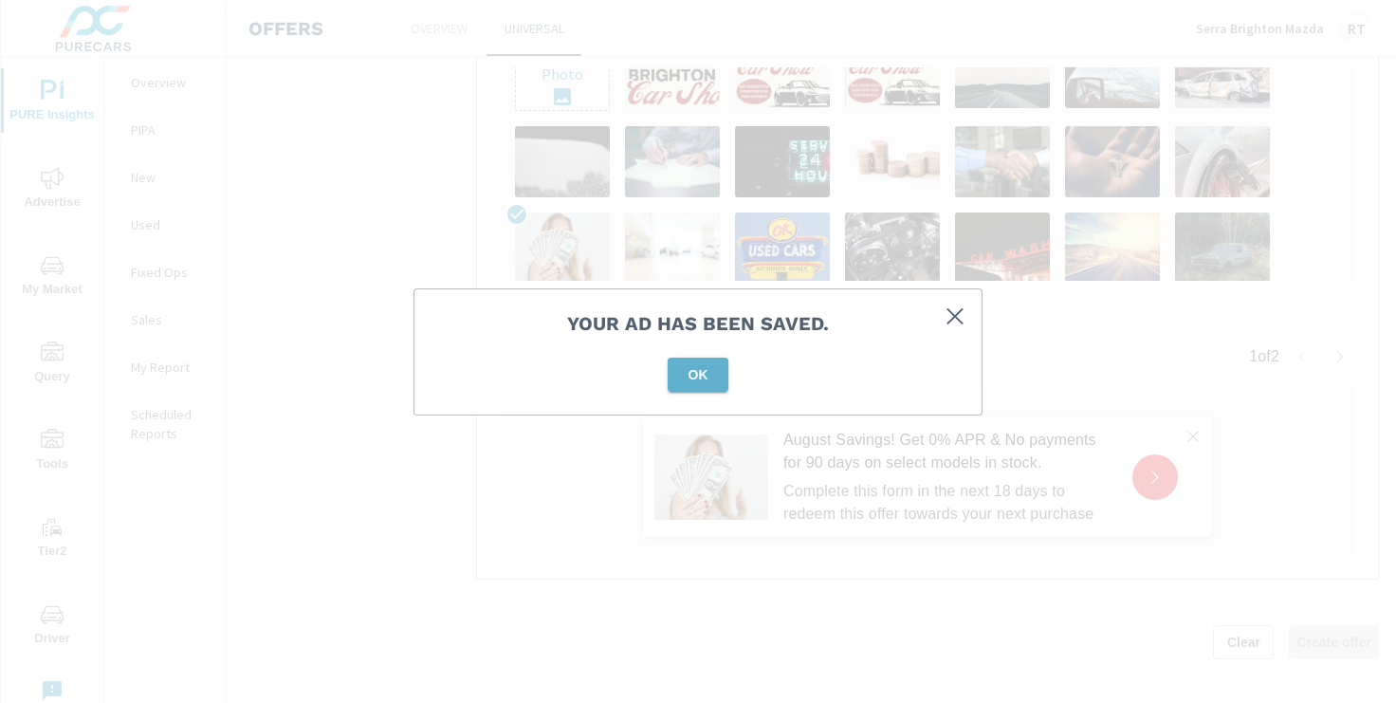
click at [698, 383] on button "OK" at bounding box center [697, 374] width 61 height 34
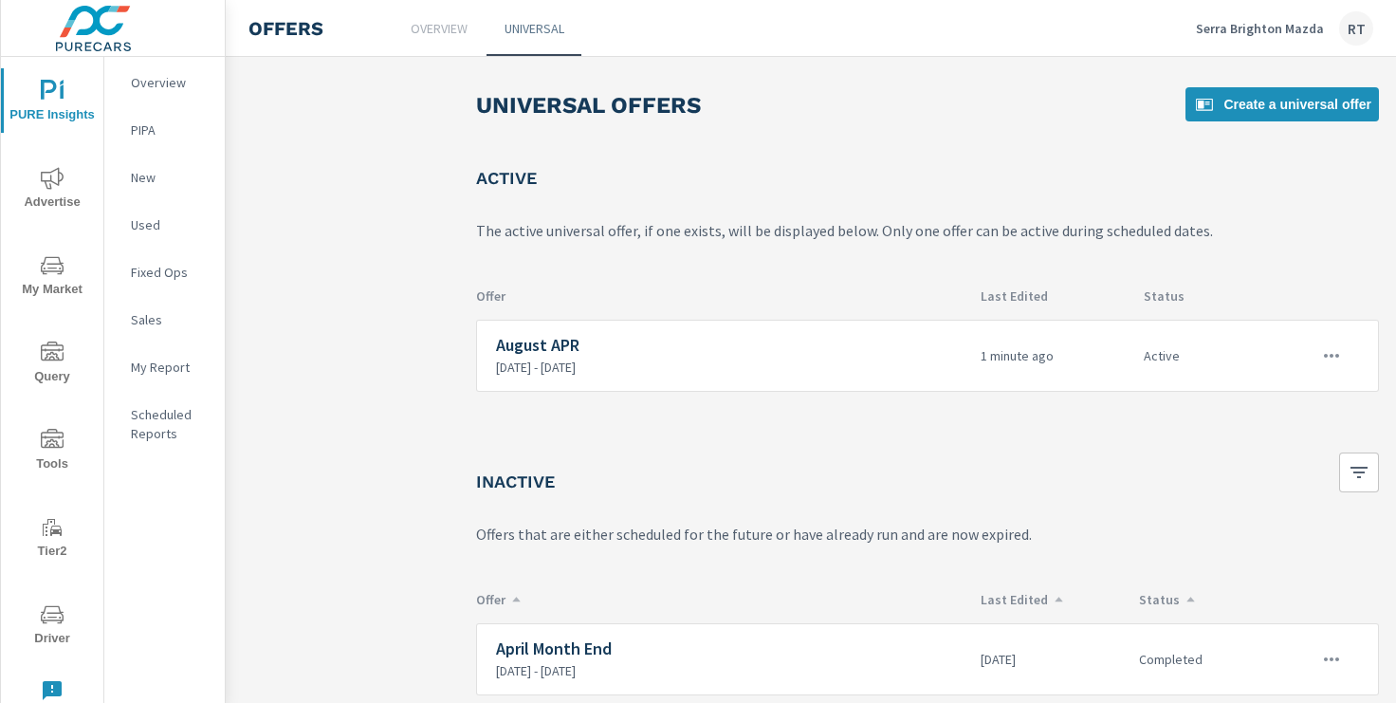
click at [58, 187] on icon "nav menu" at bounding box center [52, 178] width 23 height 23
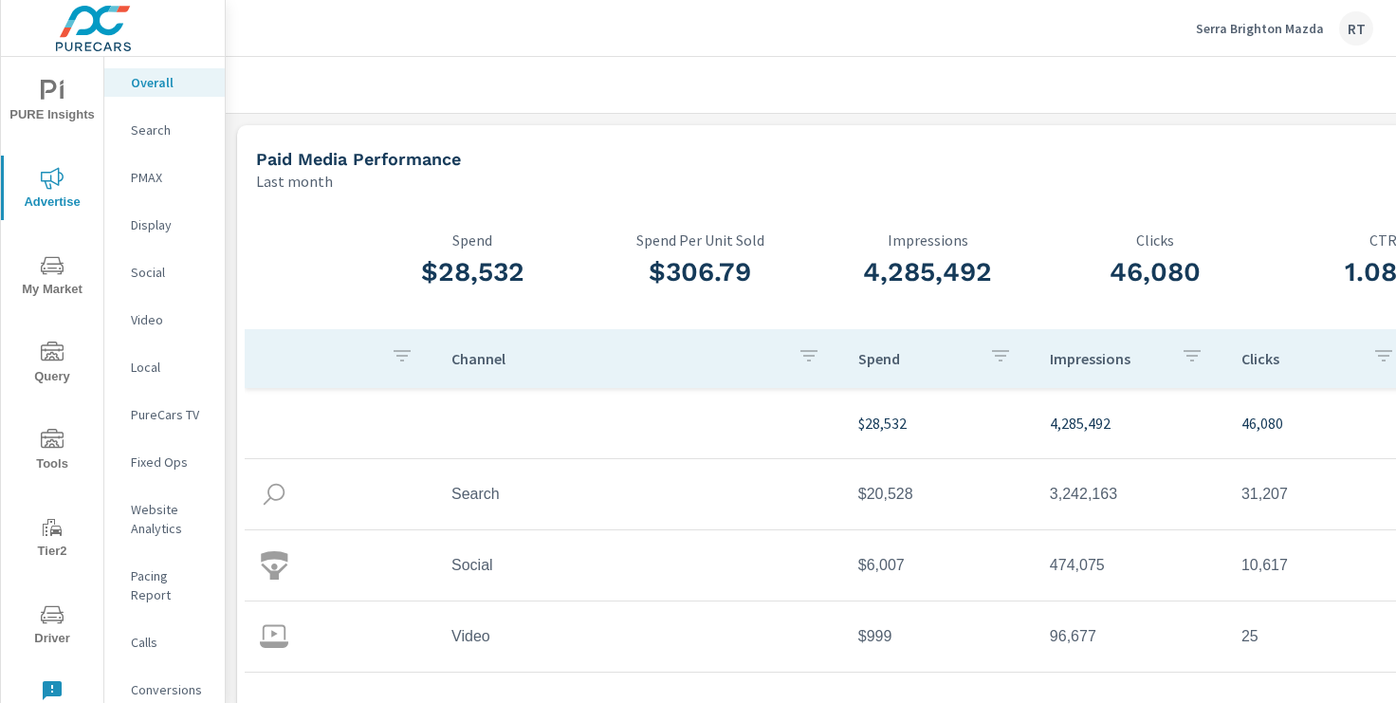
click at [1240, 29] on p "Serra Brighton Mazda" at bounding box center [1260, 28] width 128 height 17
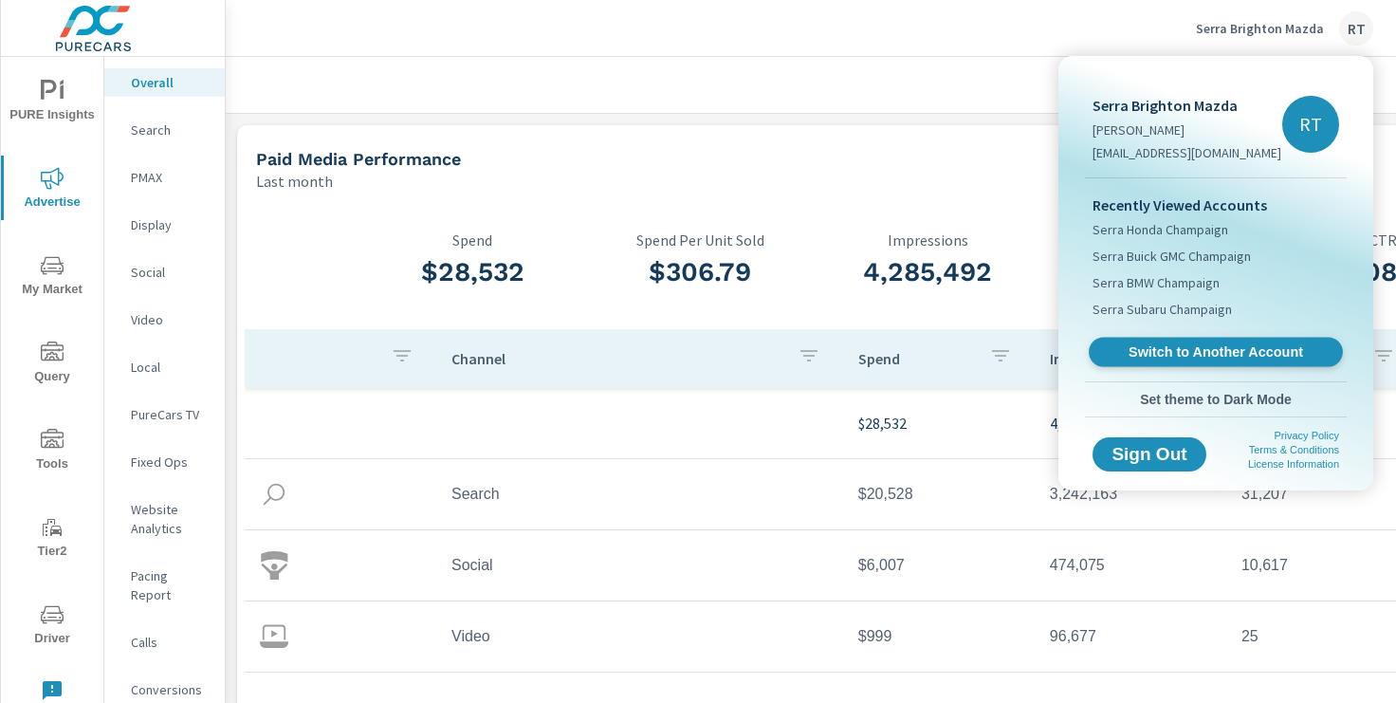
click at [1158, 355] on span "Switch to Another Account" at bounding box center [1215, 352] width 232 height 18
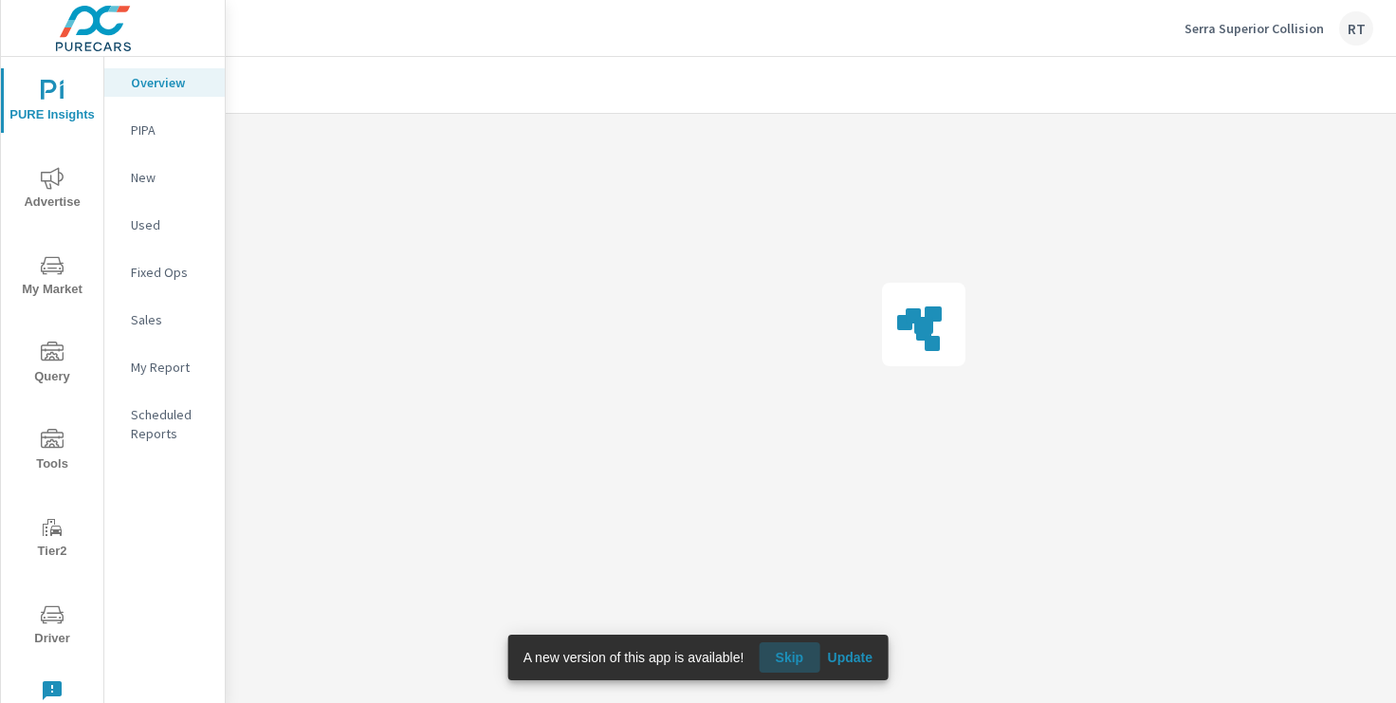
click at [802, 654] on span "Skip" at bounding box center [789, 656] width 46 height 17
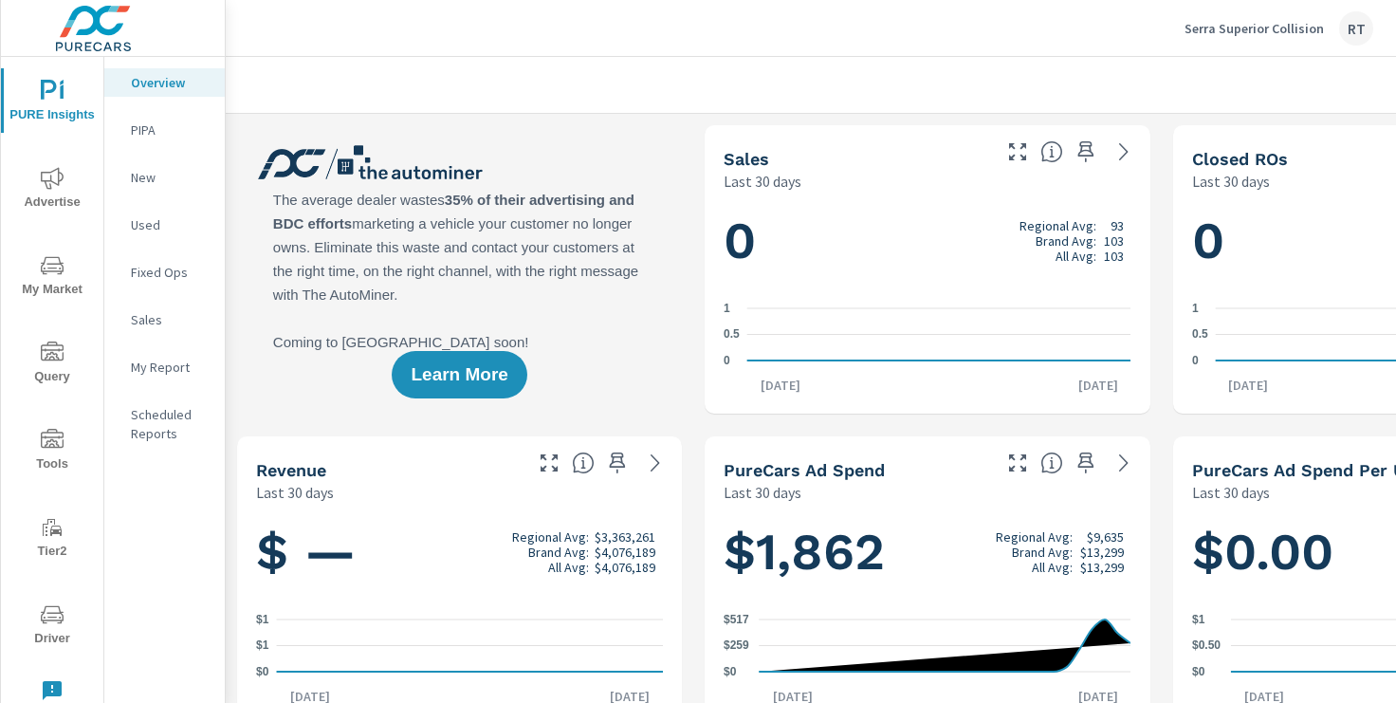
scroll to position [1, 0]
click at [151, 368] on p "My Report" at bounding box center [170, 366] width 79 height 19
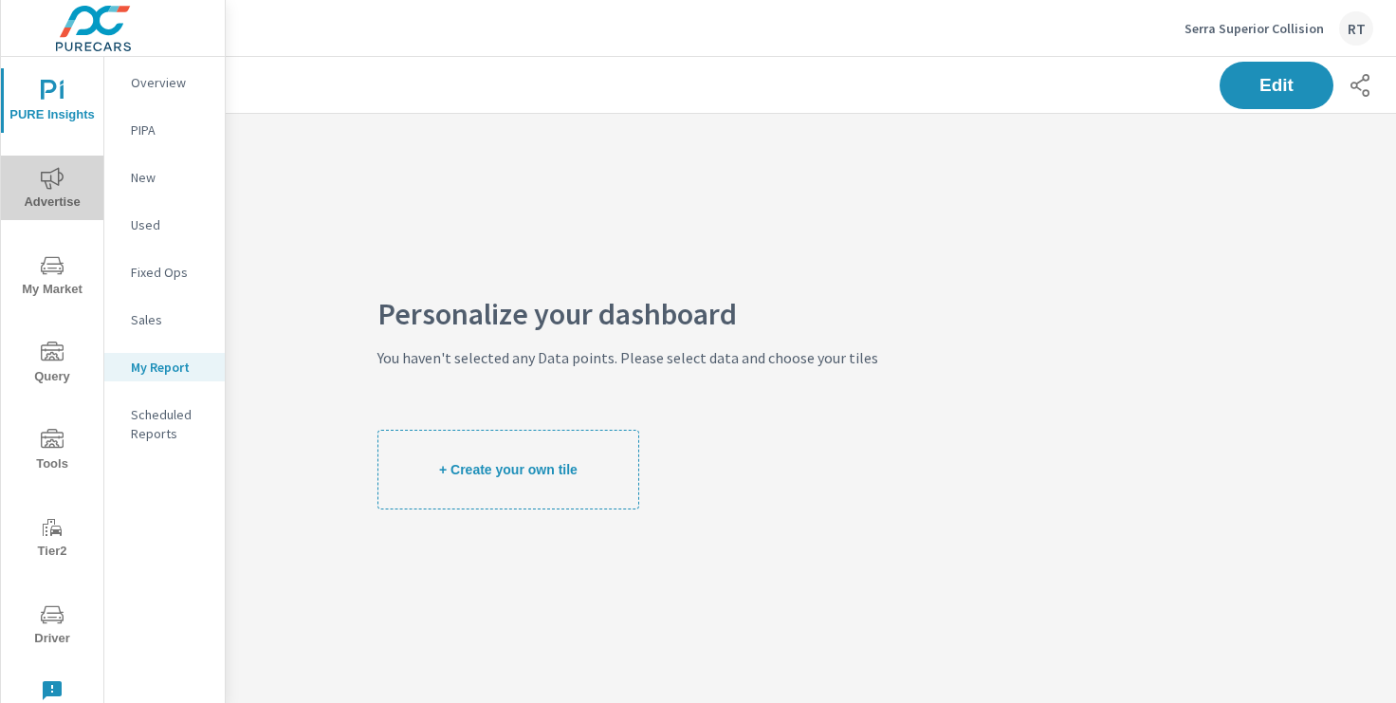
click at [55, 180] on icon "nav menu" at bounding box center [52, 178] width 23 height 23
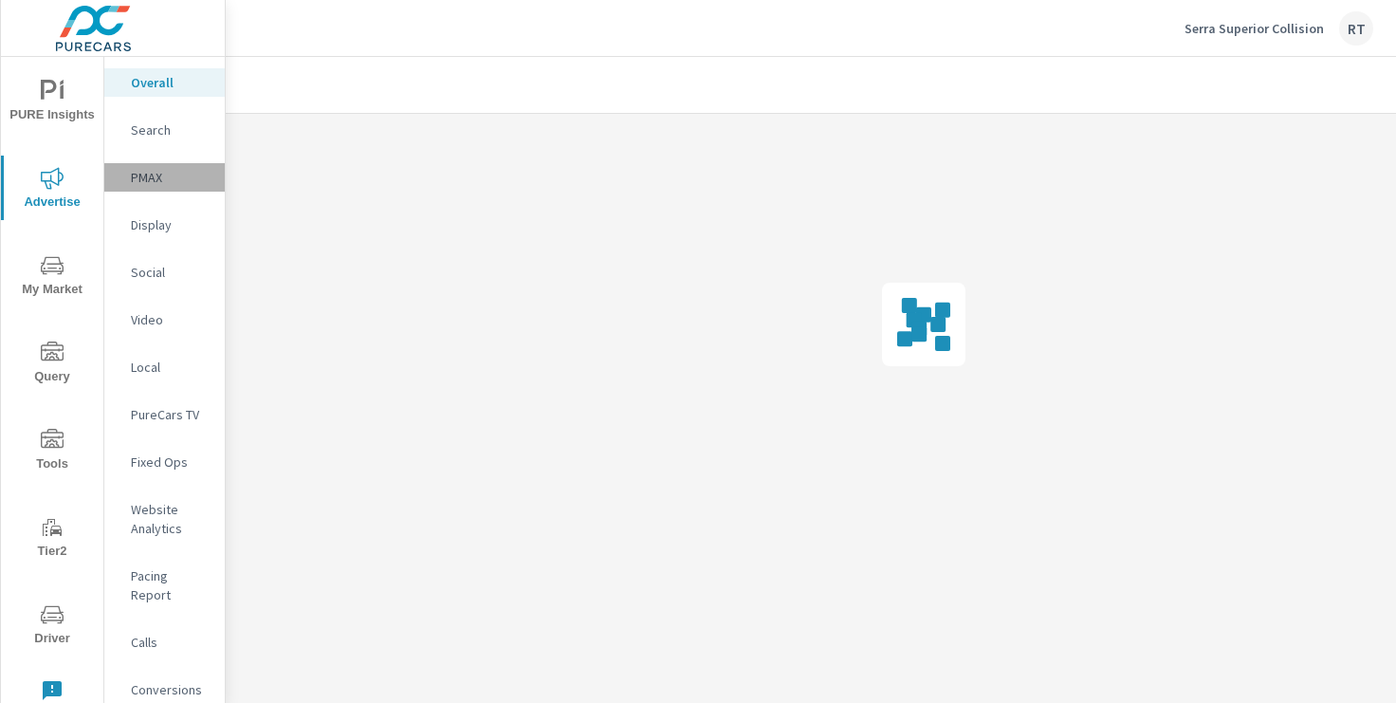
click at [147, 174] on p "PMAX" at bounding box center [170, 177] width 79 height 19
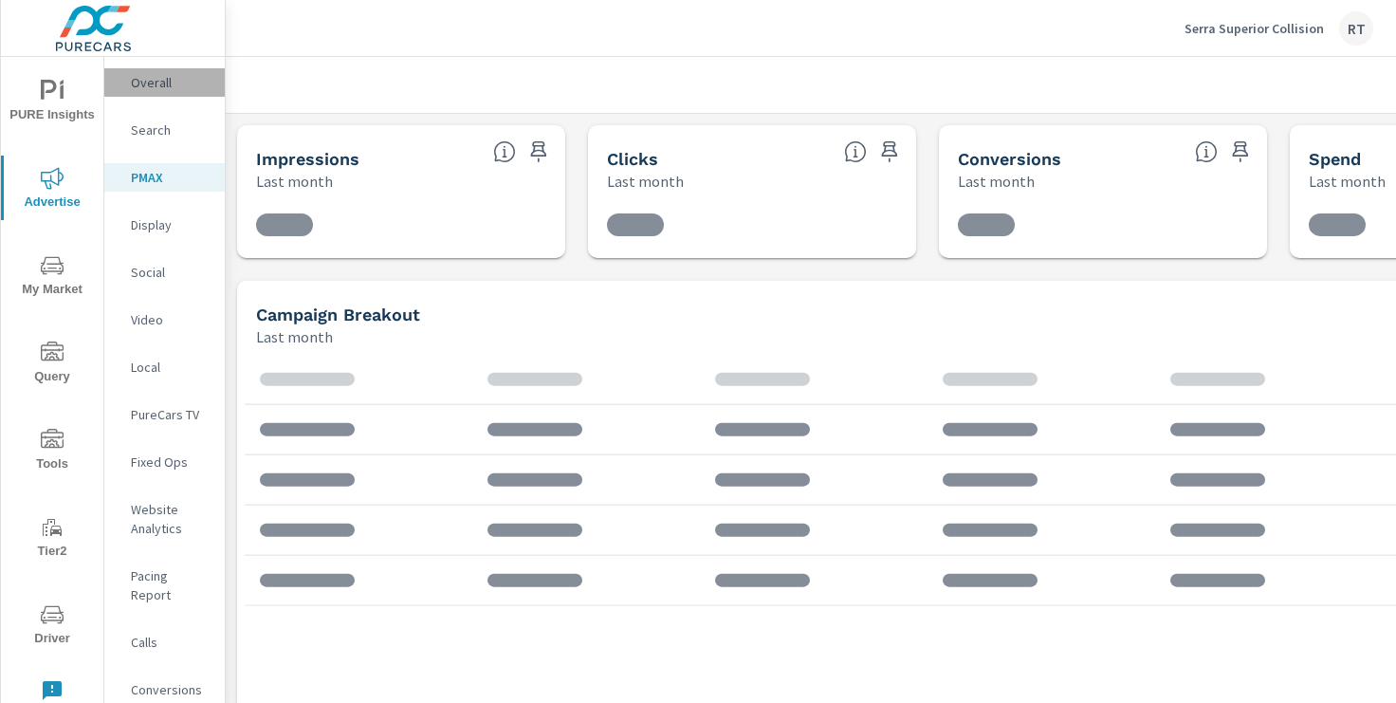
click at [150, 79] on p "Overall" at bounding box center [170, 82] width 79 height 19
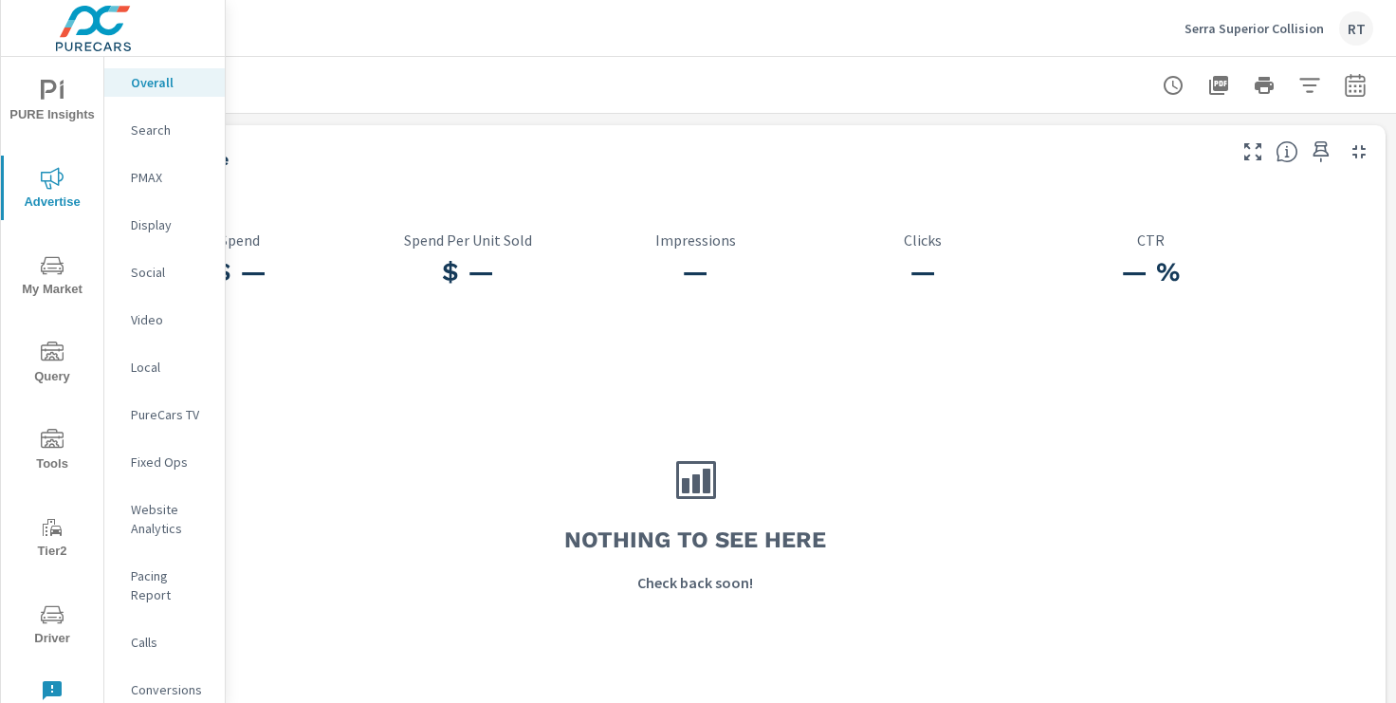
scroll to position [0, 233]
click at [1354, 88] on icon "button" at bounding box center [1353, 85] width 23 height 23
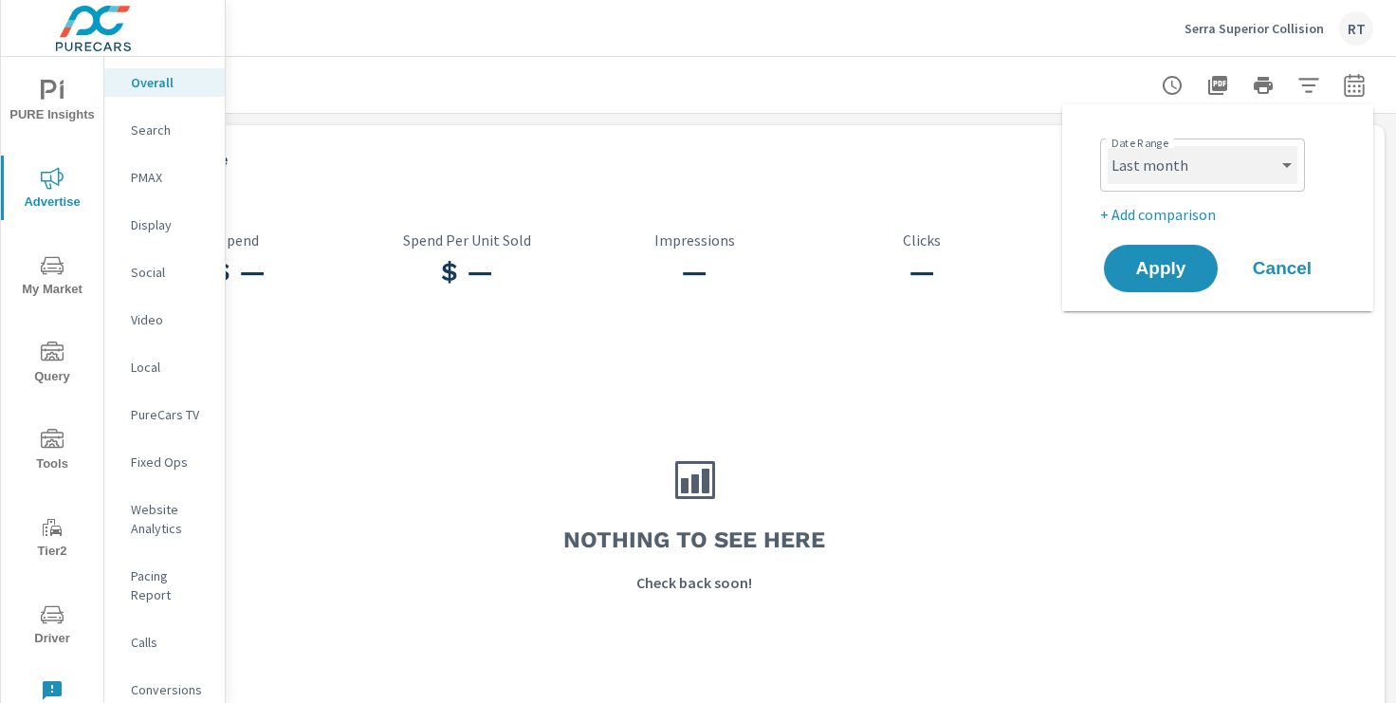
click at [1198, 174] on select "Custom [DATE] Last week Last 7 days Last 14 days Last 30 days Last 45 days Last…" at bounding box center [1202, 165] width 190 height 38
click at [1107, 146] on select "Custom [DATE] Last week Last 7 days Last 14 days Last 30 days Last 45 days Last…" at bounding box center [1202, 165] width 190 height 38
select select "Month to date"
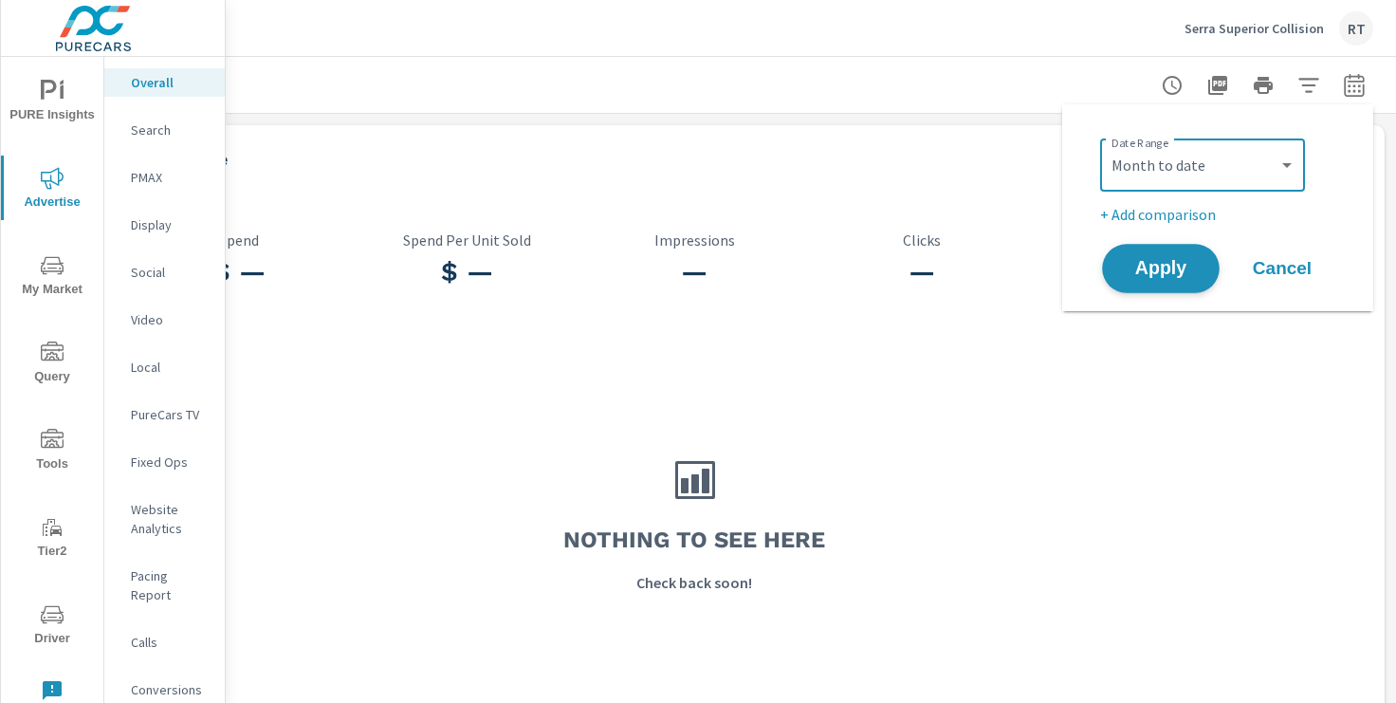
click at [1151, 278] on span "Apply" at bounding box center [1161, 269] width 78 height 18
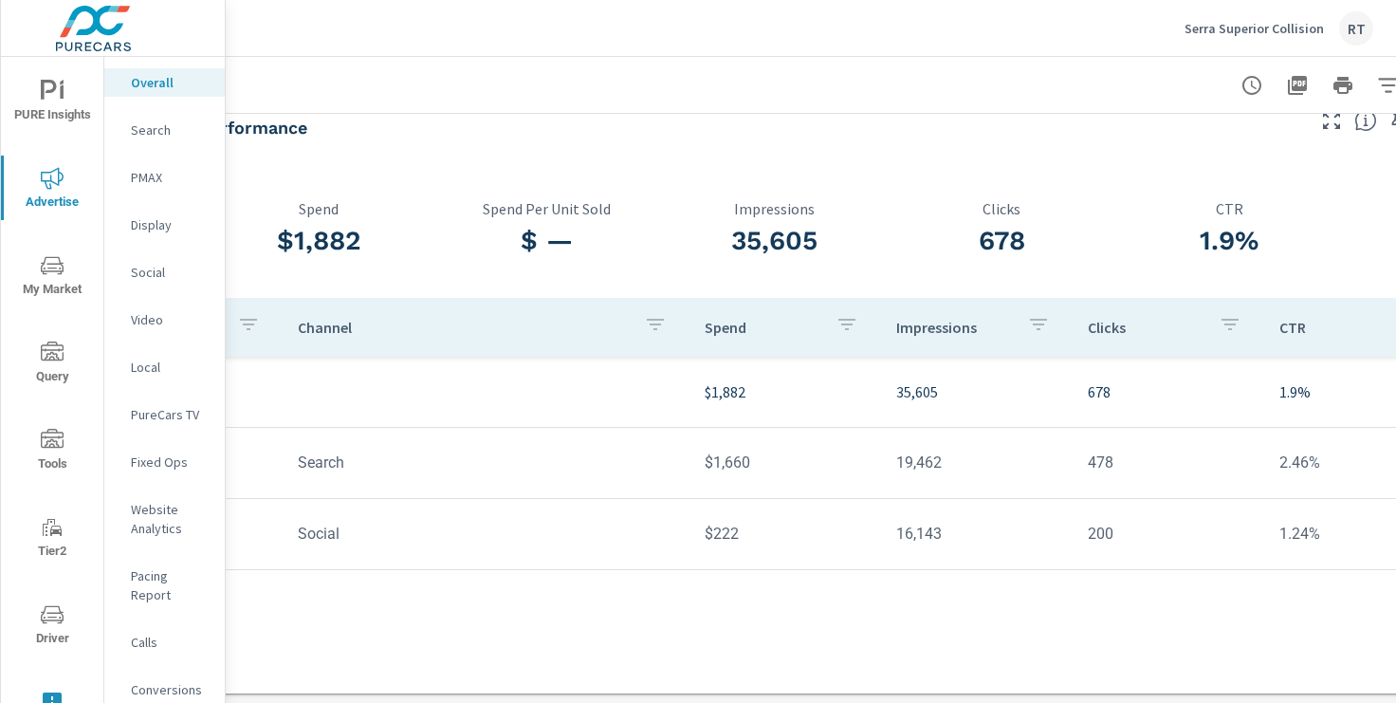
scroll to position [27, 154]
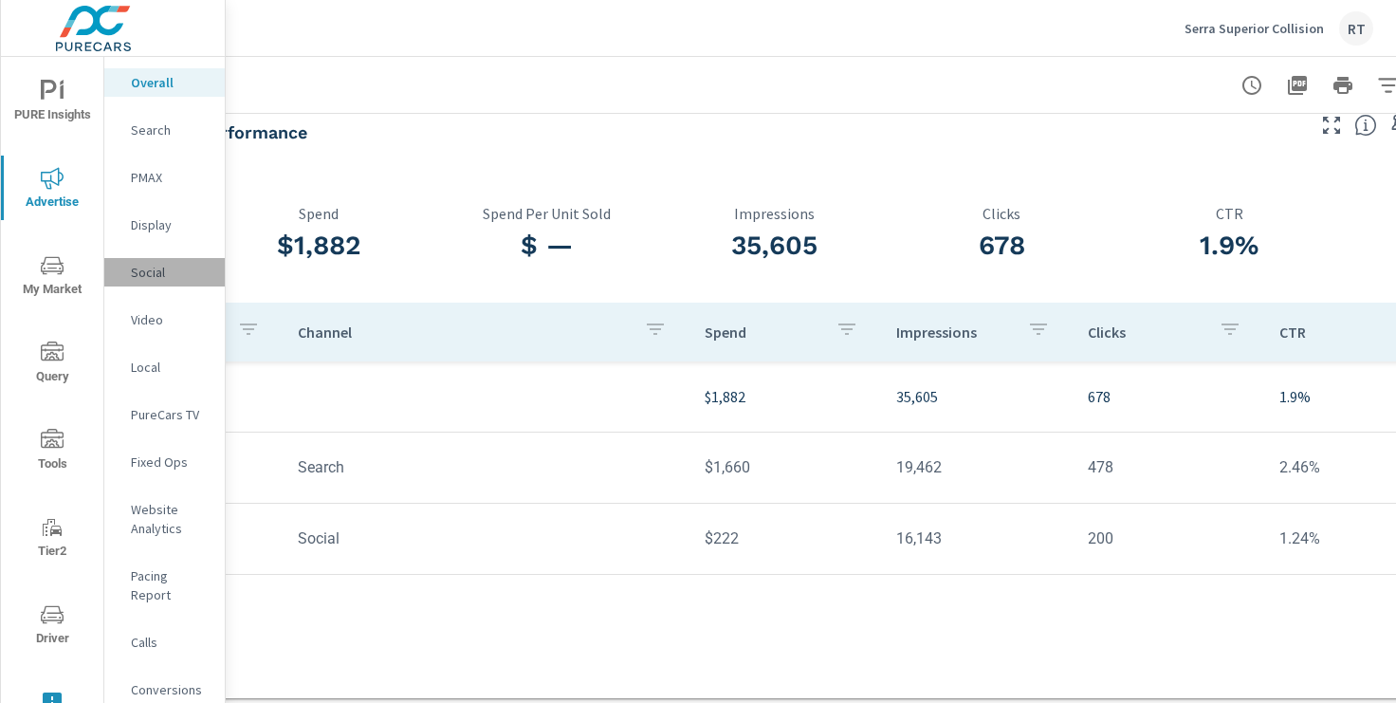
click at [155, 271] on p "Social" at bounding box center [170, 272] width 79 height 19
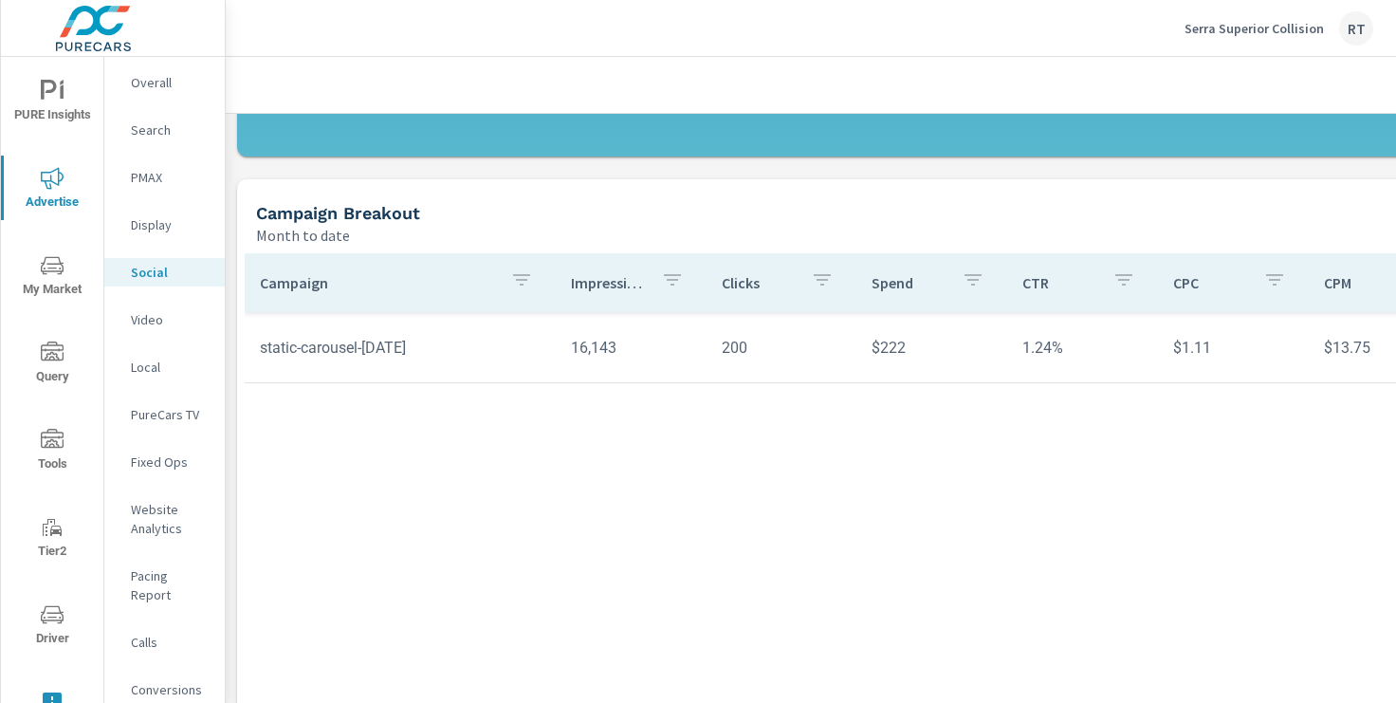
scroll to position [655, 0]
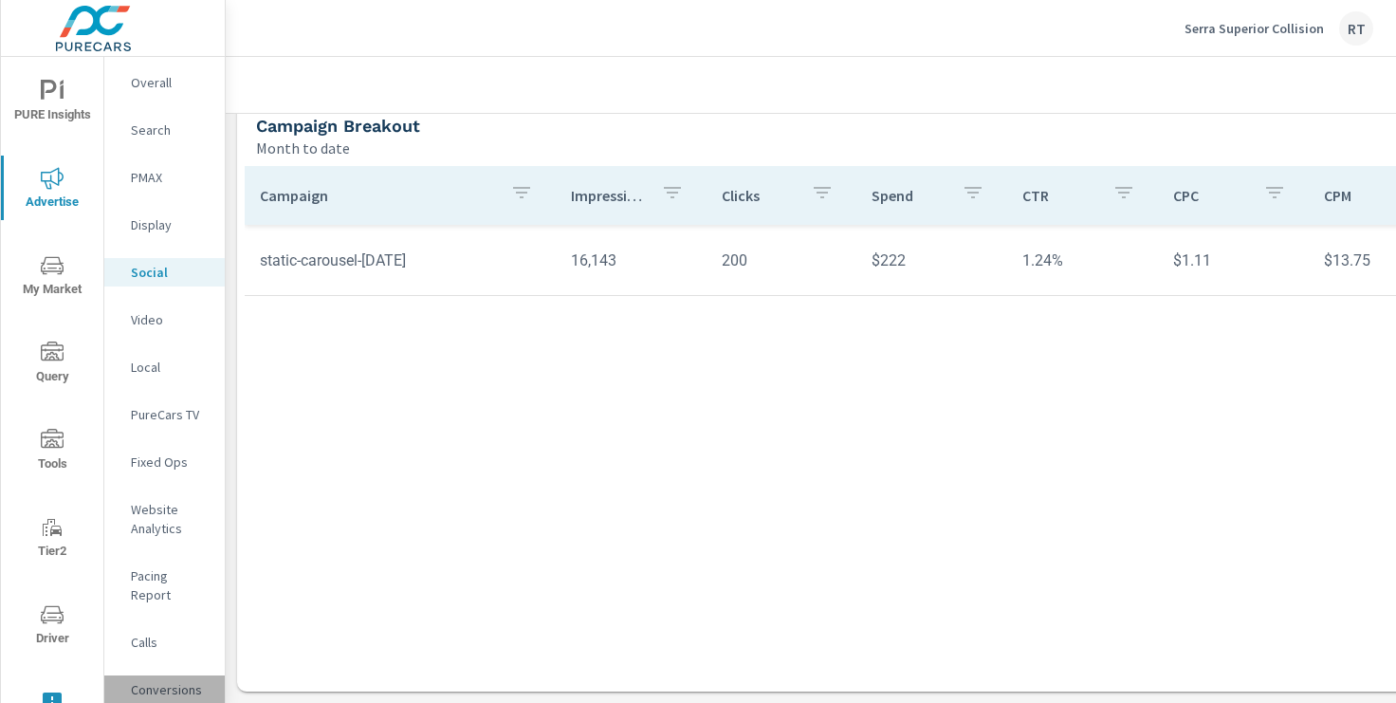
click at [189, 680] on p "Conversions" at bounding box center [170, 689] width 79 height 19
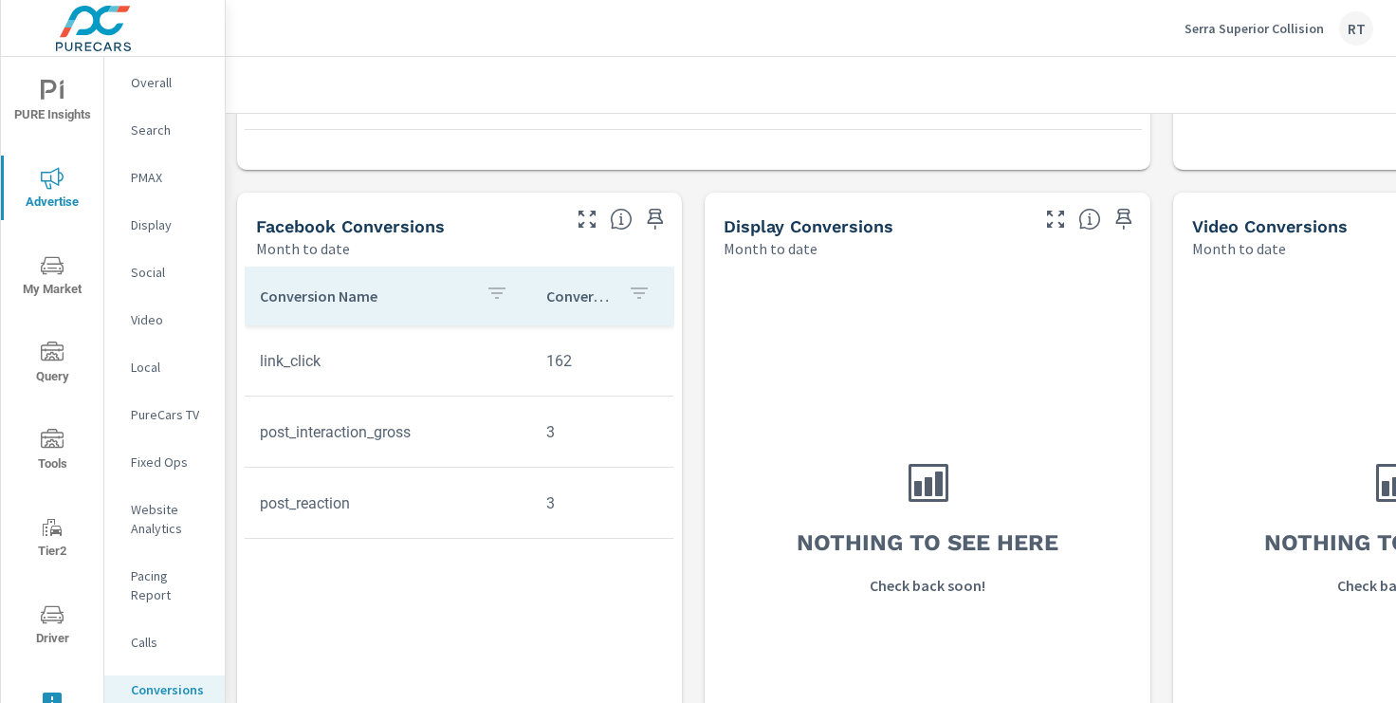
scroll to position [1433, 0]
